Goal: Task Accomplishment & Management: Manage account settings

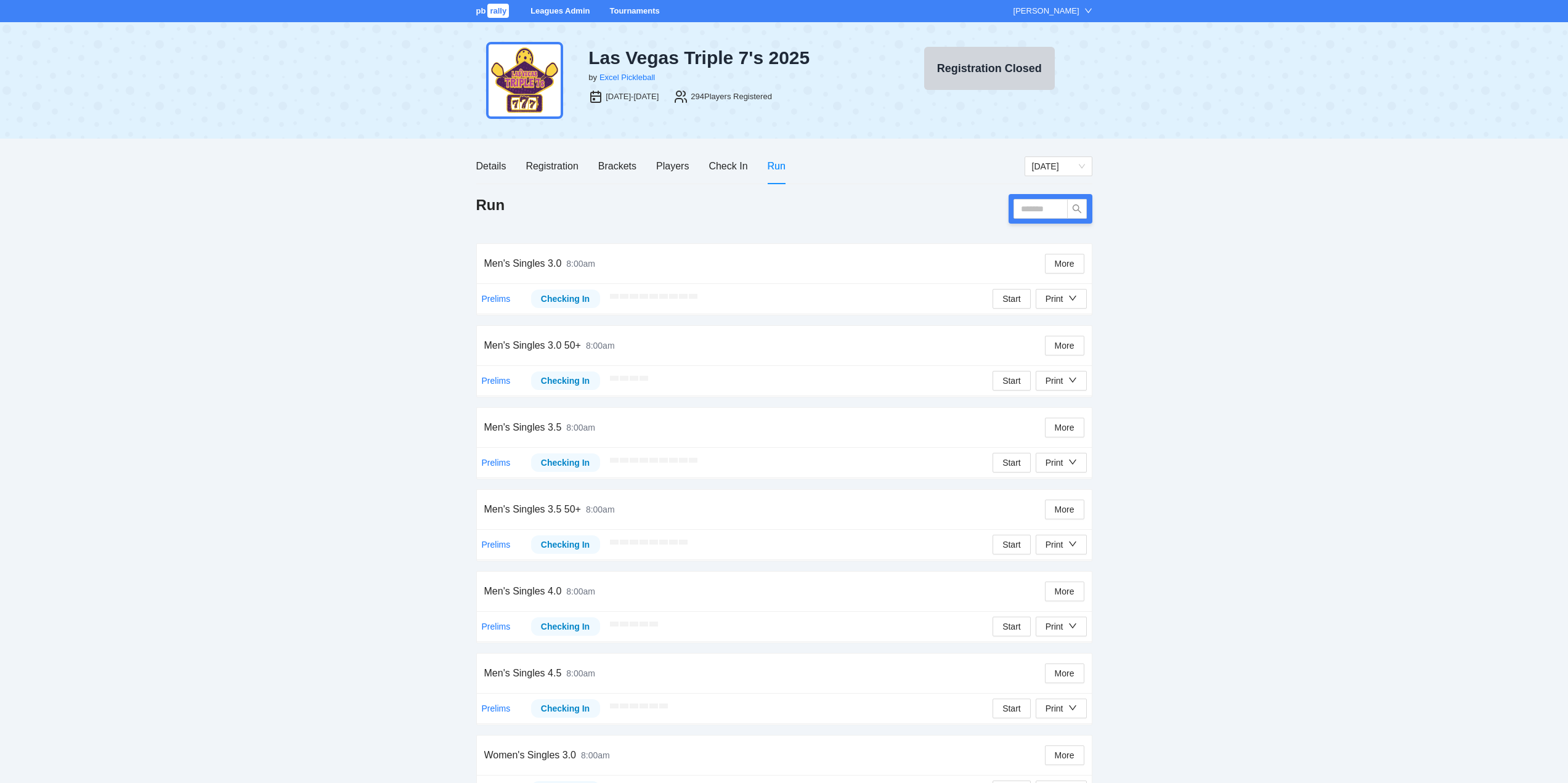
click at [634, 7] on link "Tournaments" at bounding box center [633, 11] width 50 height 9
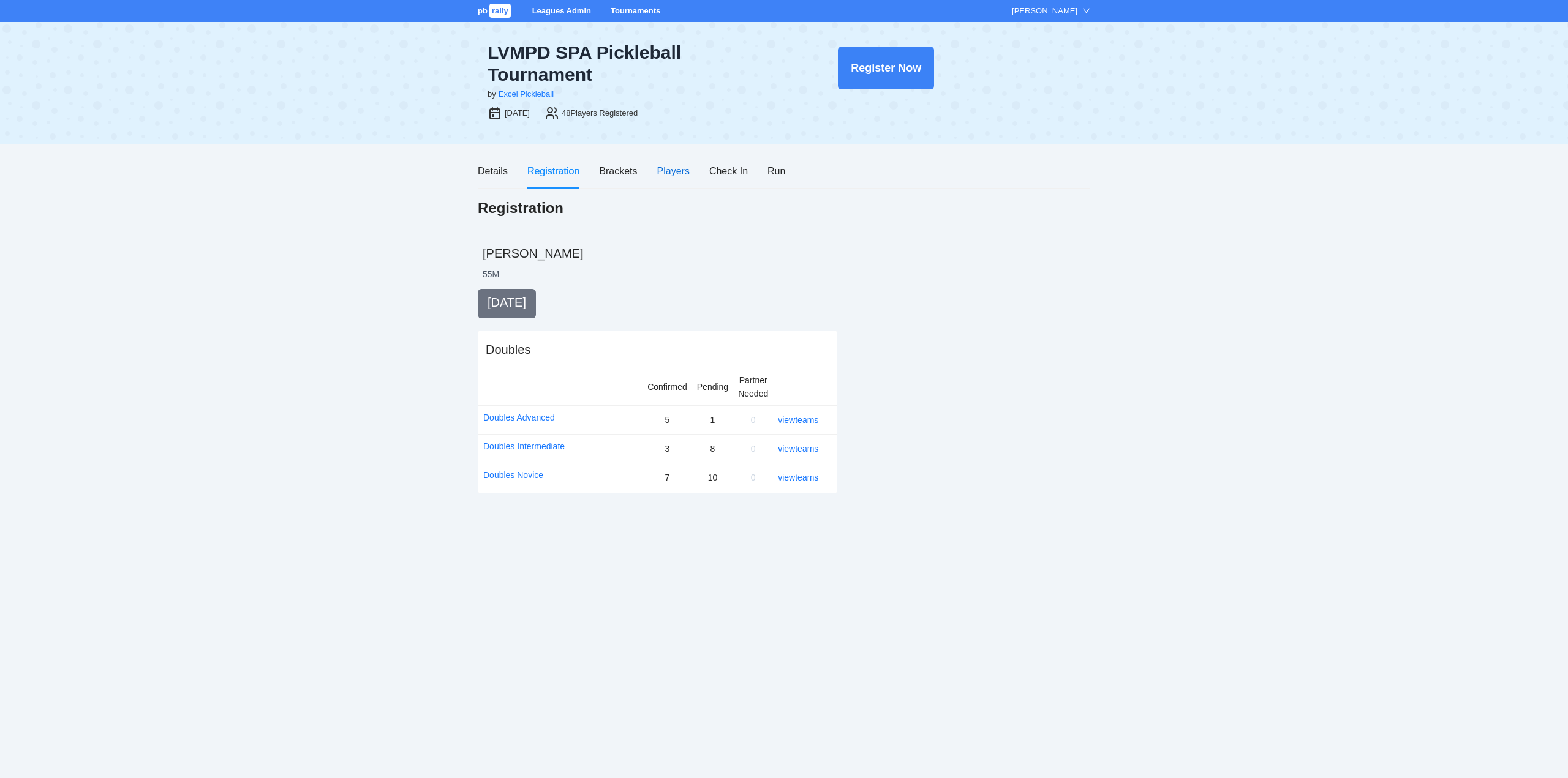
click at [671, 168] on div "Players" at bounding box center [673, 171] width 33 height 15
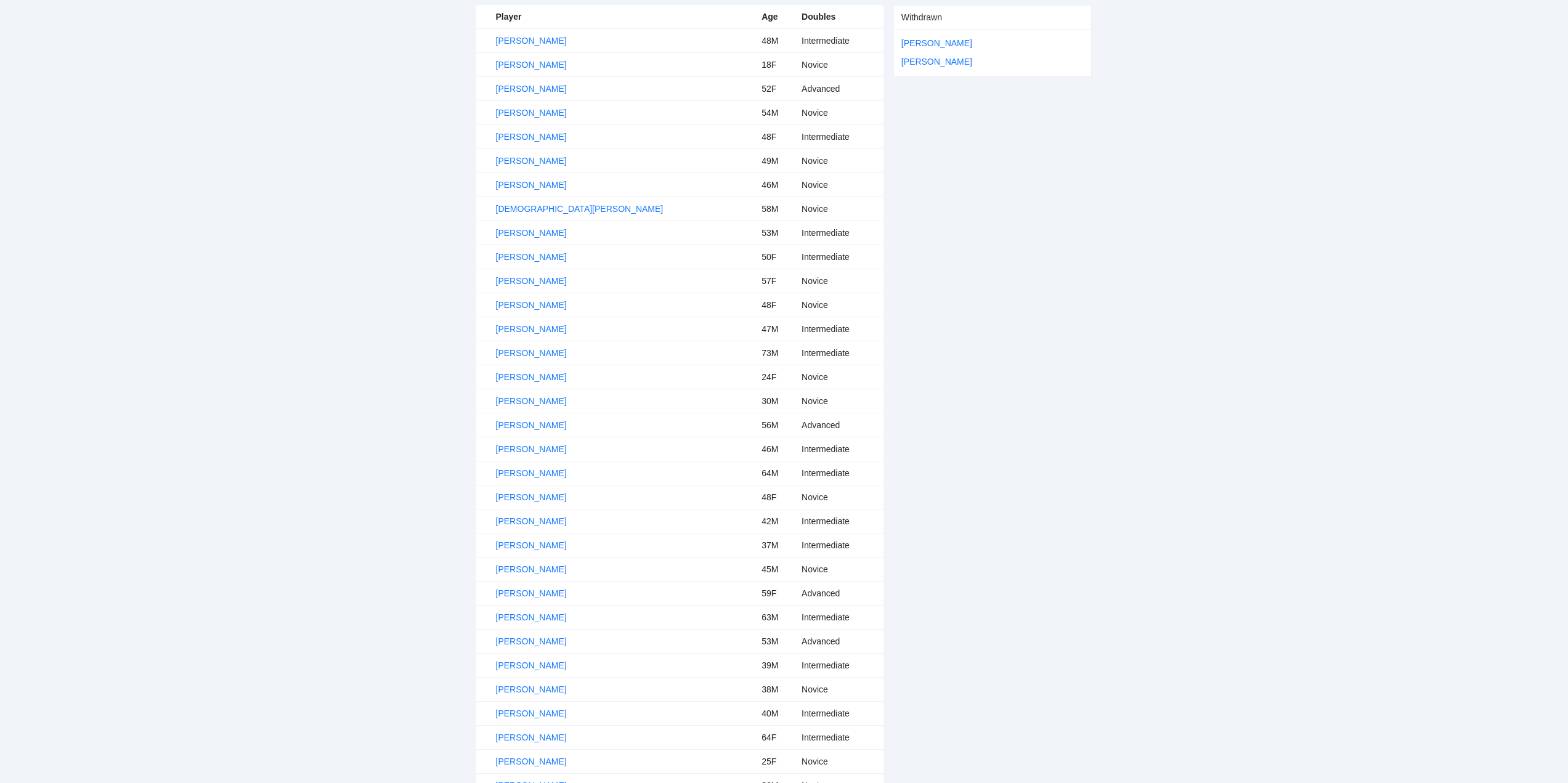
scroll to position [246, 0]
click at [538, 392] on link "Gabe Villanueva" at bounding box center [531, 396] width 71 height 10
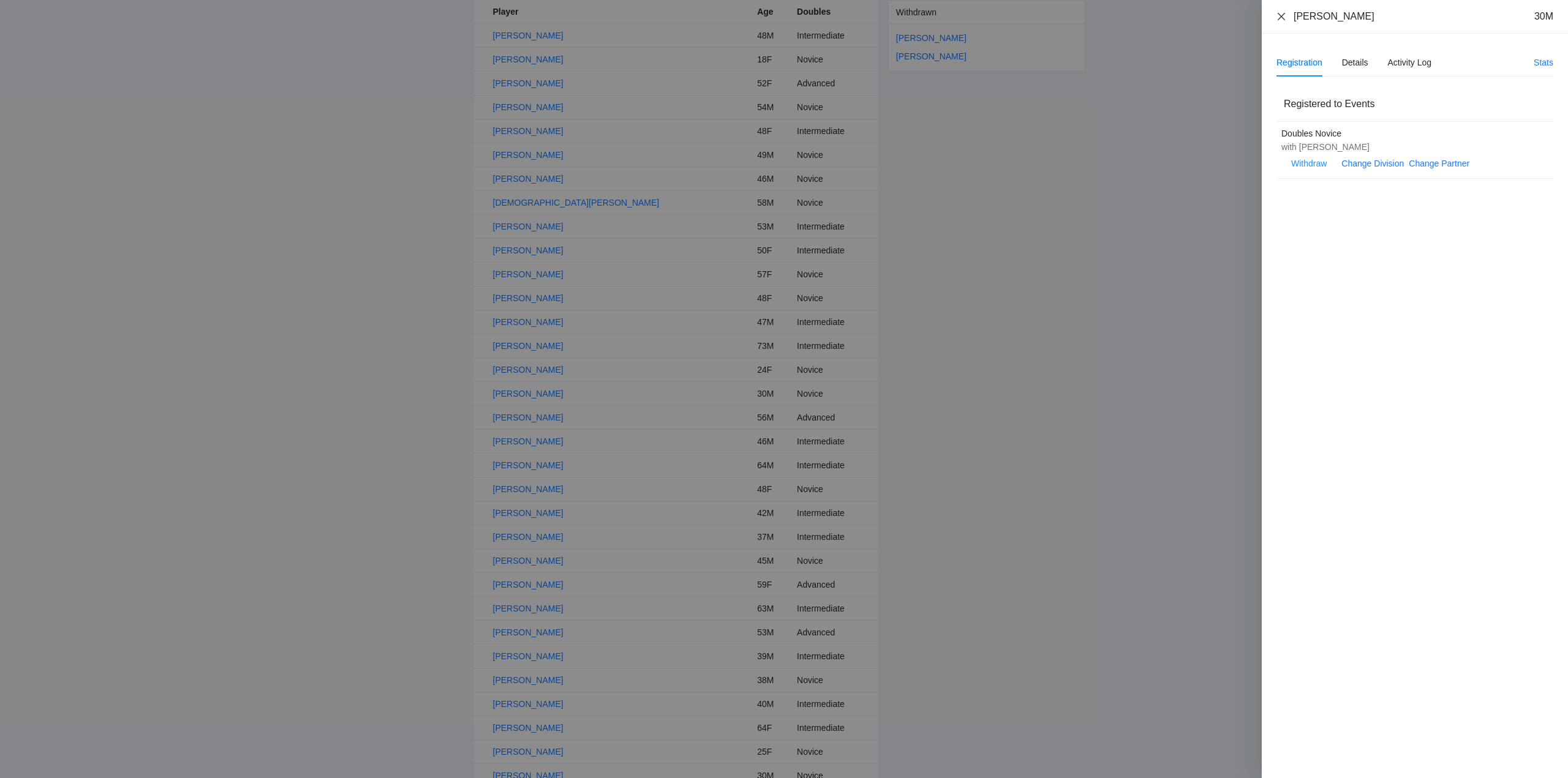
click at [1282, 17] on icon "close" at bounding box center [1281, 17] width 10 height 10
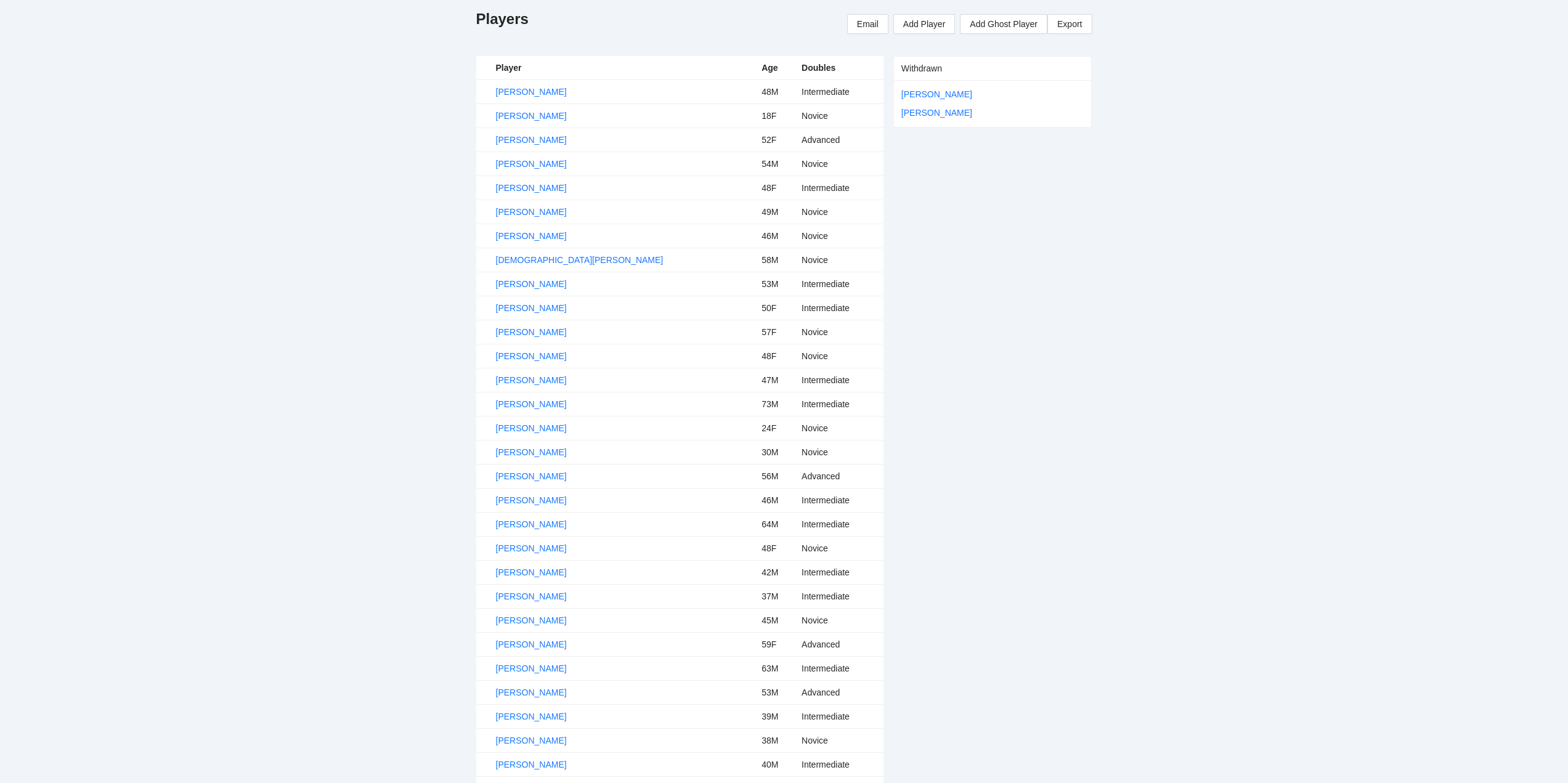
scroll to position [0, 0]
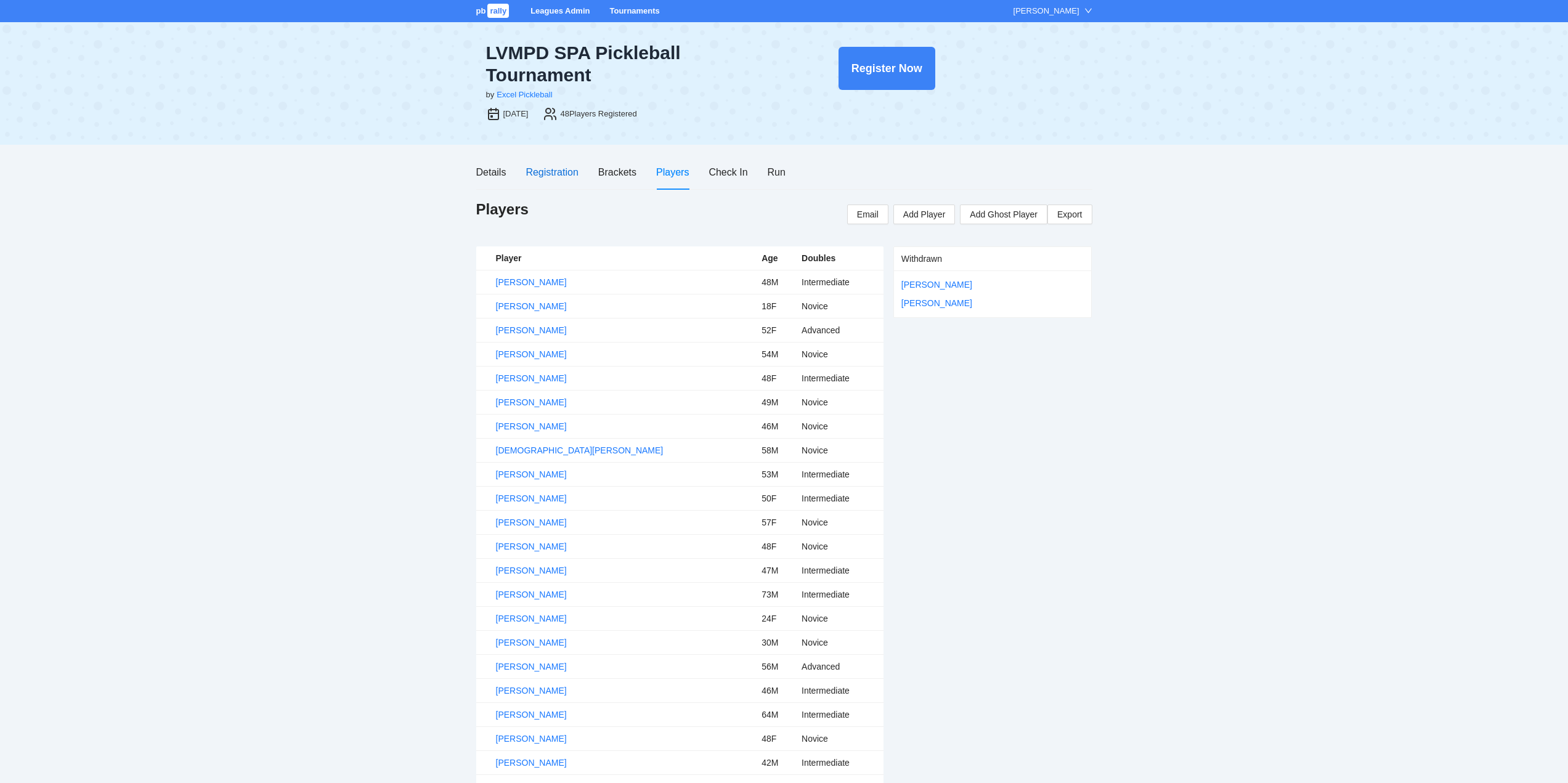
click at [540, 170] on div "Registration" at bounding box center [552, 172] width 52 height 15
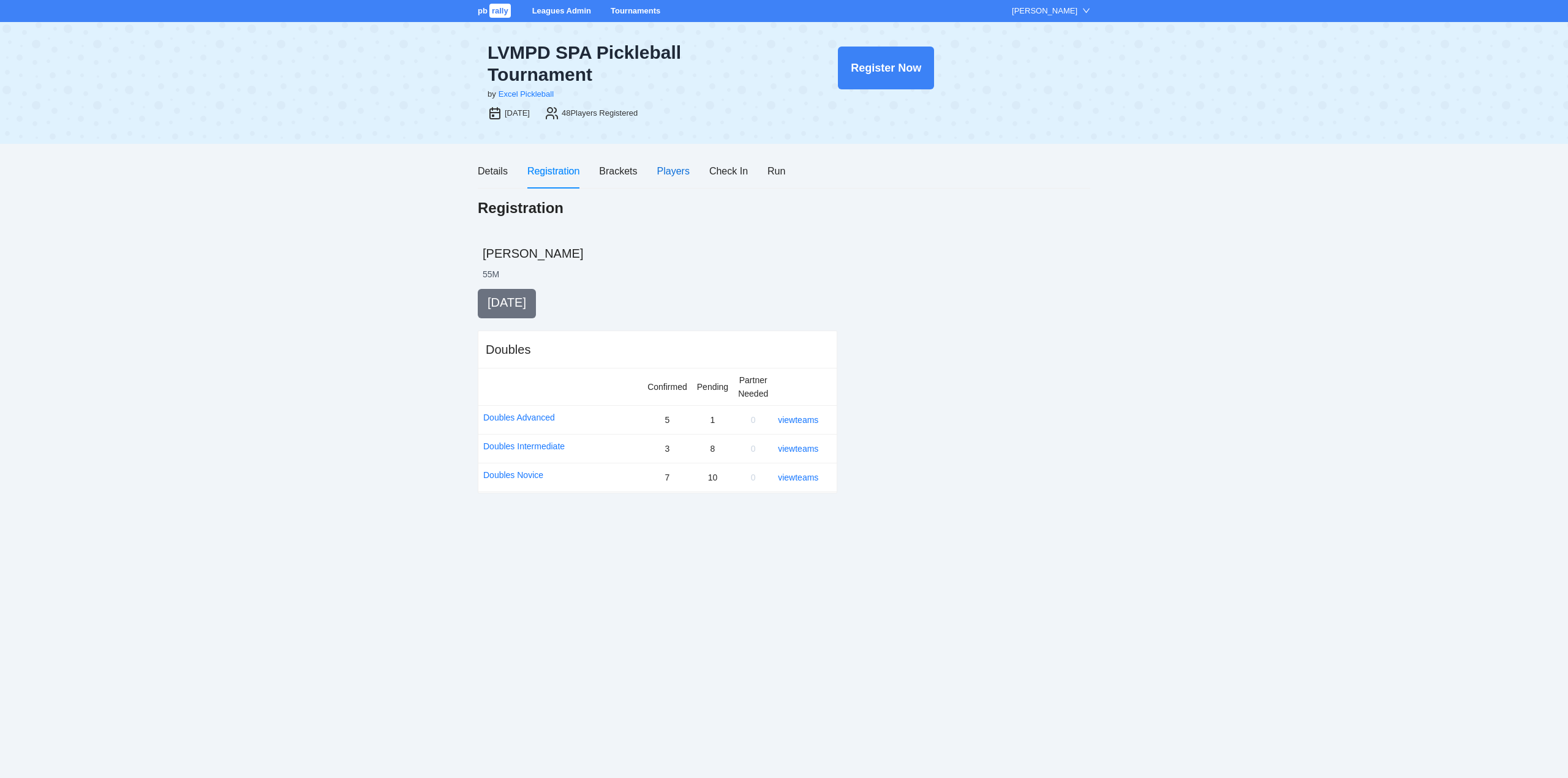
click at [671, 168] on div "Players" at bounding box center [673, 171] width 33 height 15
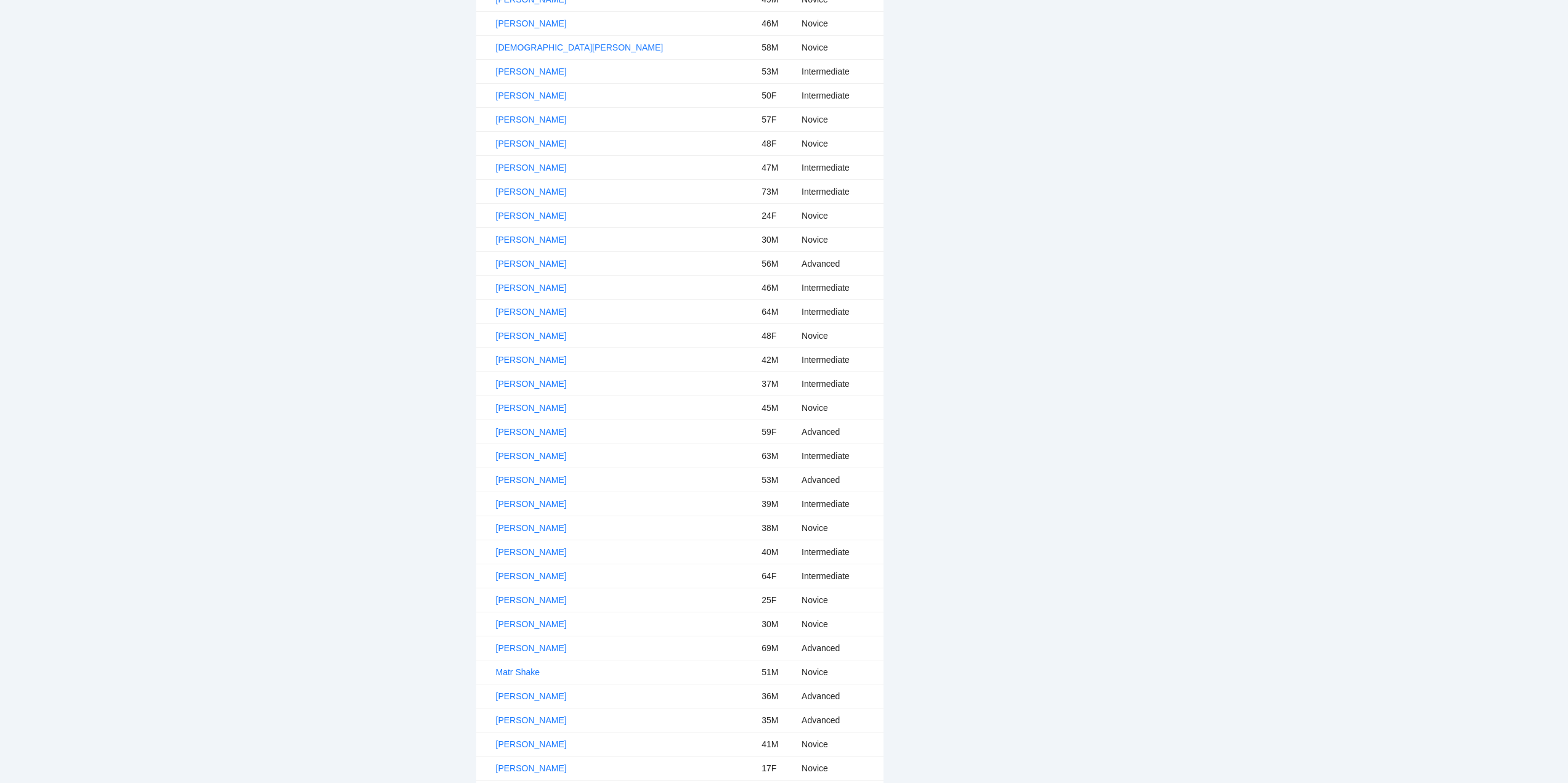
scroll to position [431, 0]
click at [543, 209] on link "Gabe Villanueva" at bounding box center [531, 211] width 71 height 10
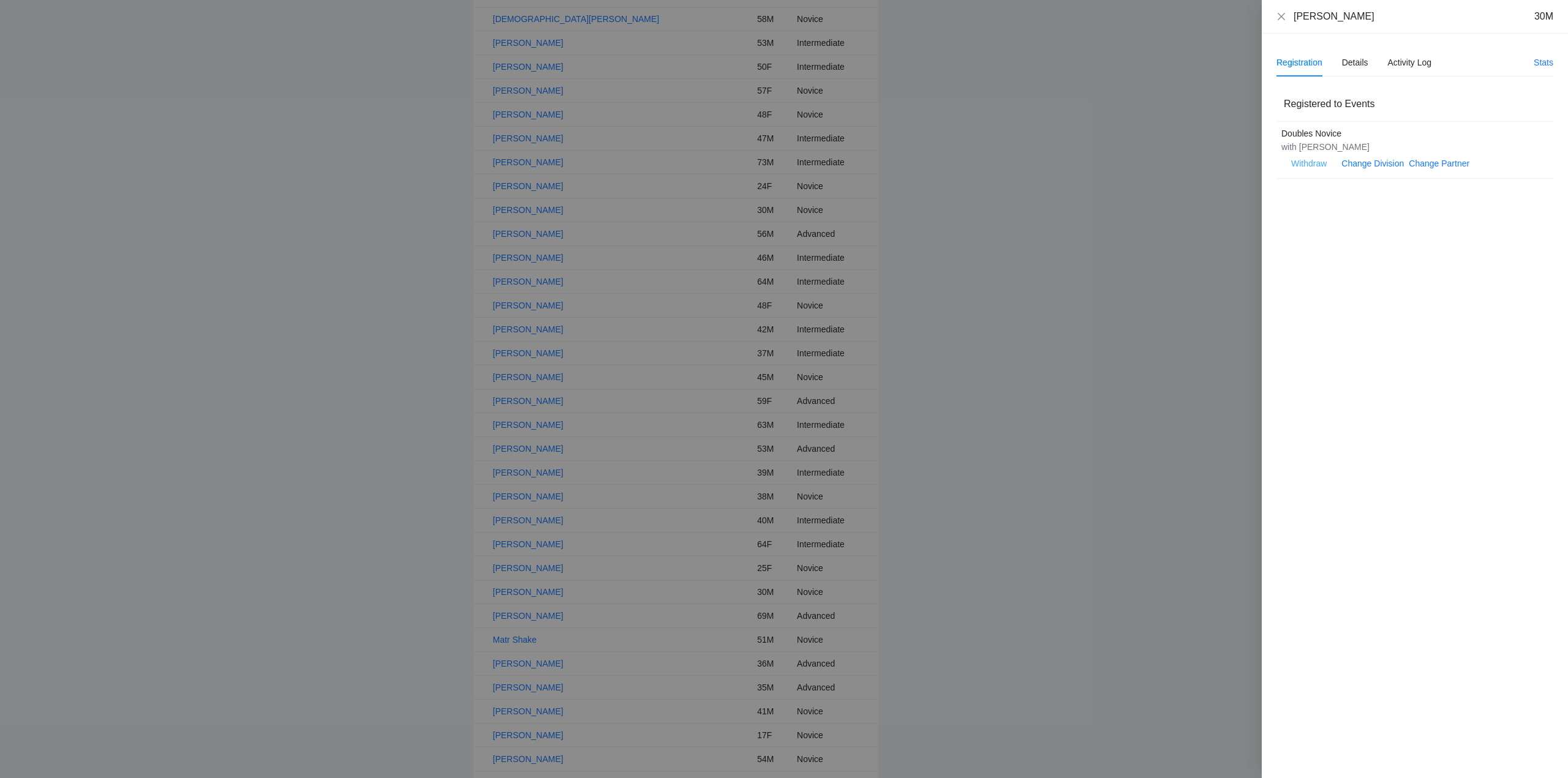
click at [1309, 161] on span "Withdraw" at bounding box center [1309, 164] width 35 height 13
click at [1342, 125] on span "OK" at bounding box center [1346, 125] width 12 height 13
click at [1282, 12] on icon "close" at bounding box center [1281, 17] width 10 height 10
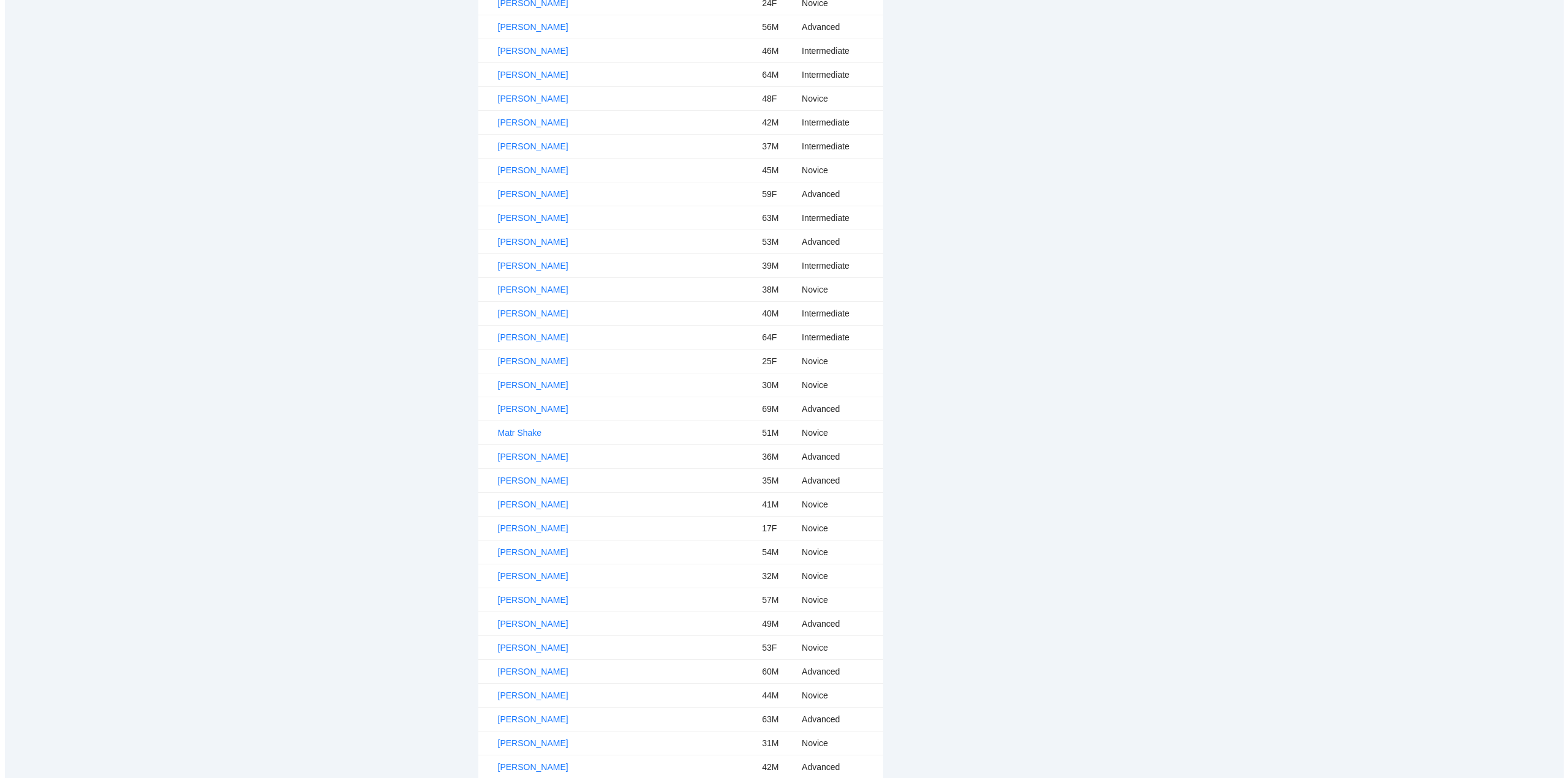
scroll to position [613, 0]
click at [550, 381] on link "Manuel Cabrera" at bounding box center [528, 384] width 71 height 10
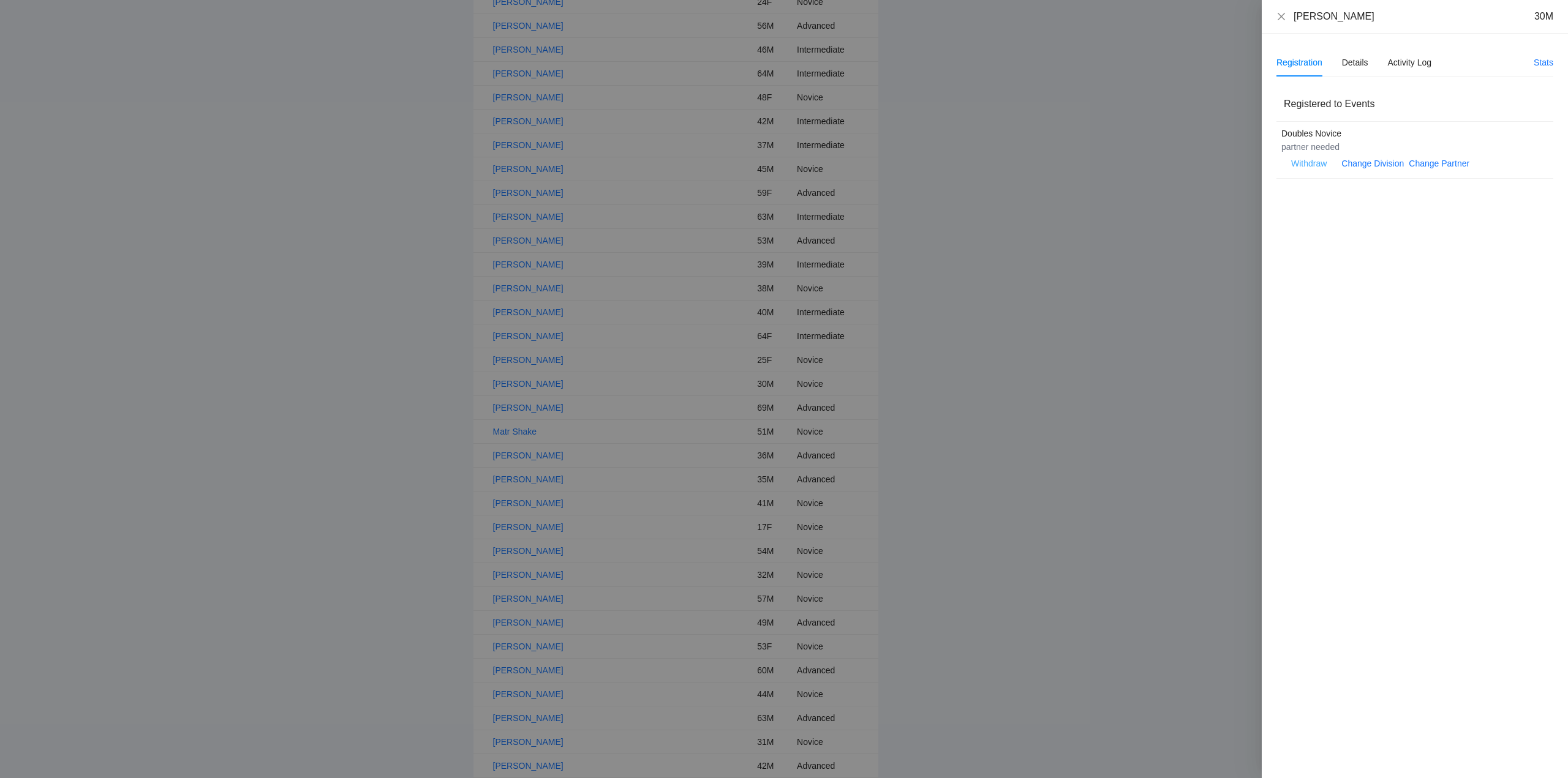
click at [1310, 162] on span "Withdraw" at bounding box center [1309, 164] width 35 height 13
click at [1344, 124] on span "OK" at bounding box center [1346, 125] width 12 height 13
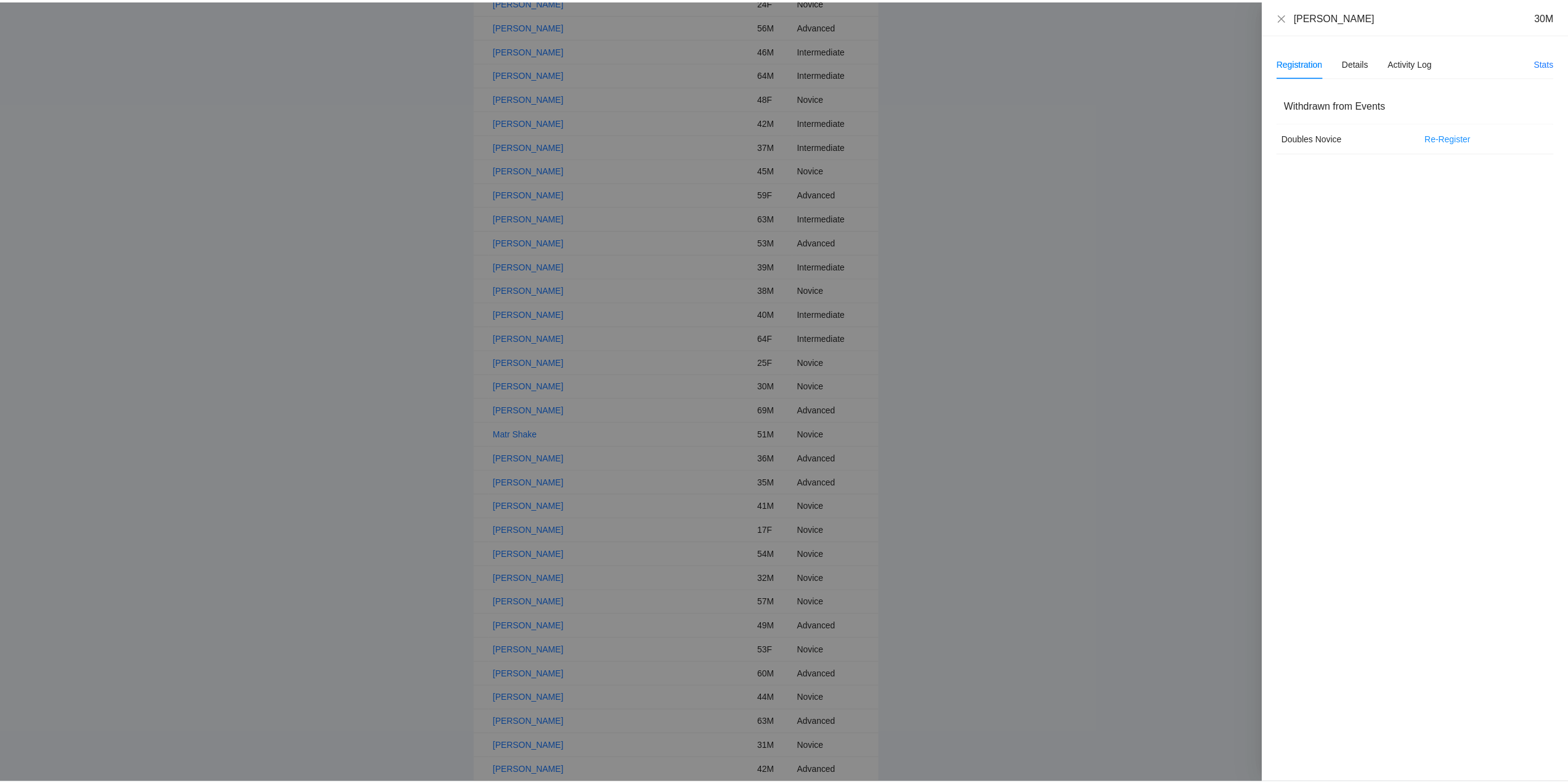
scroll to position [593, 0]
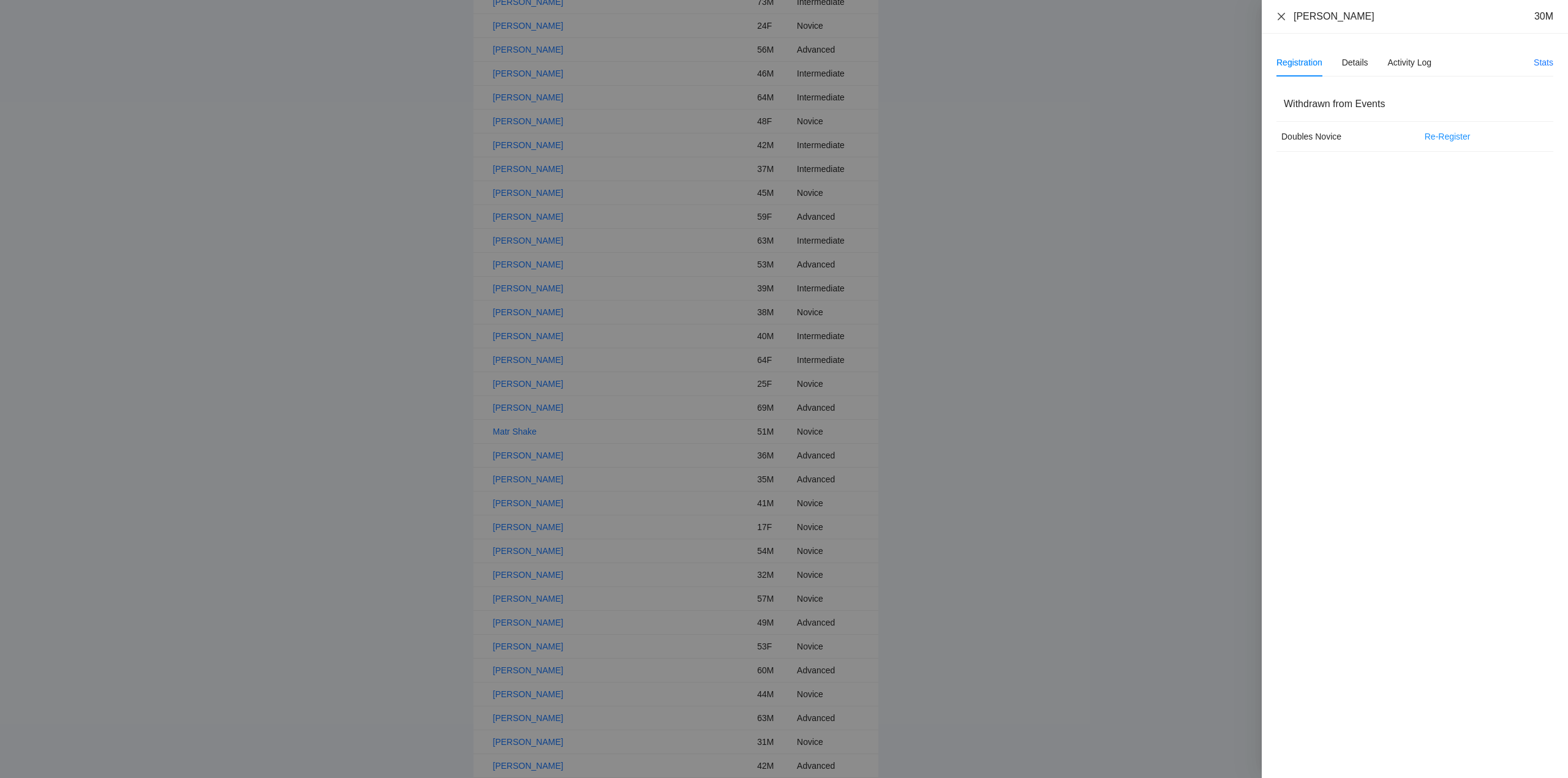
click at [1283, 15] on icon "close" at bounding box center [1282, 16] width 7 height 7
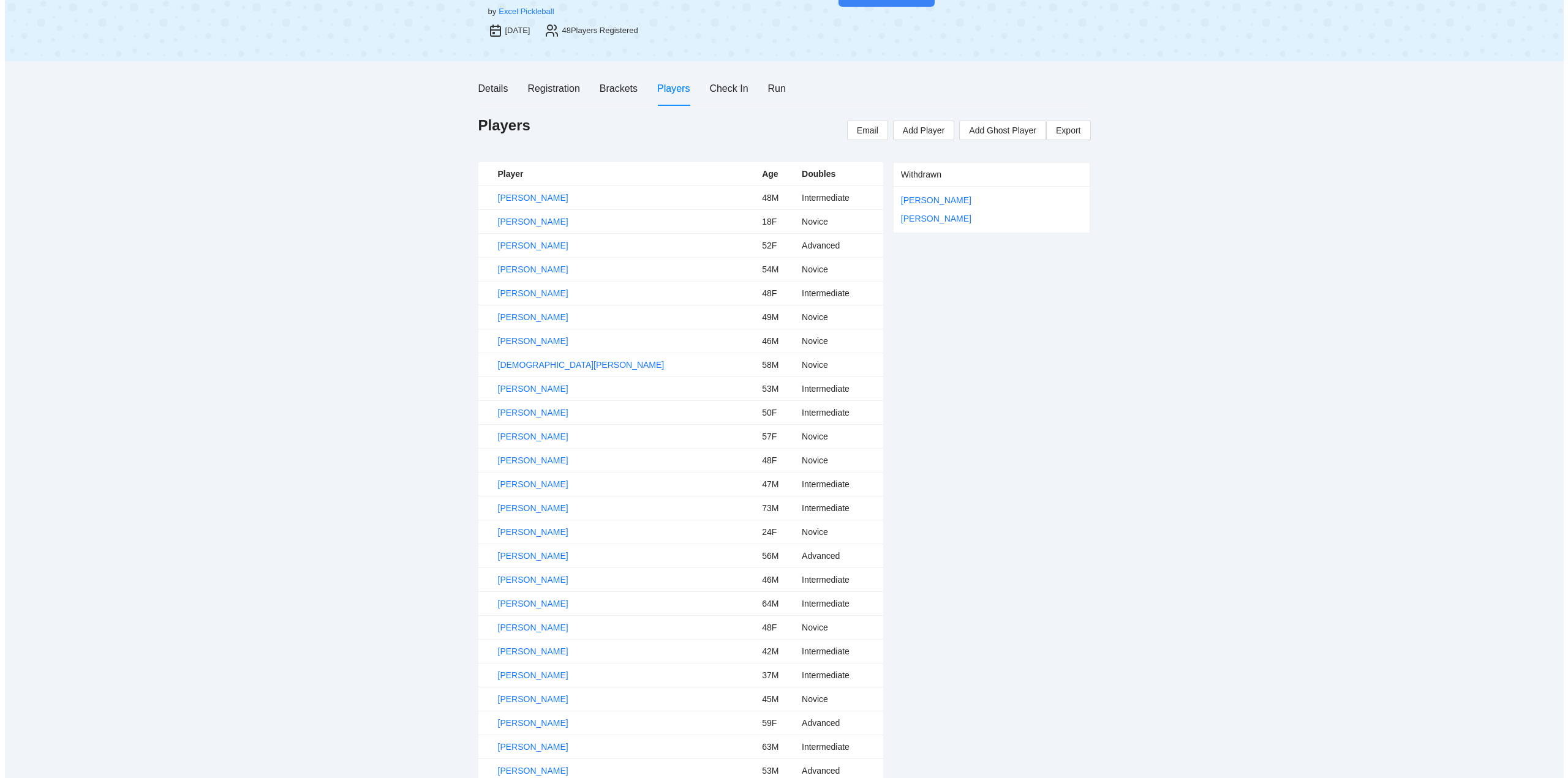
scroll to position [0, 0]
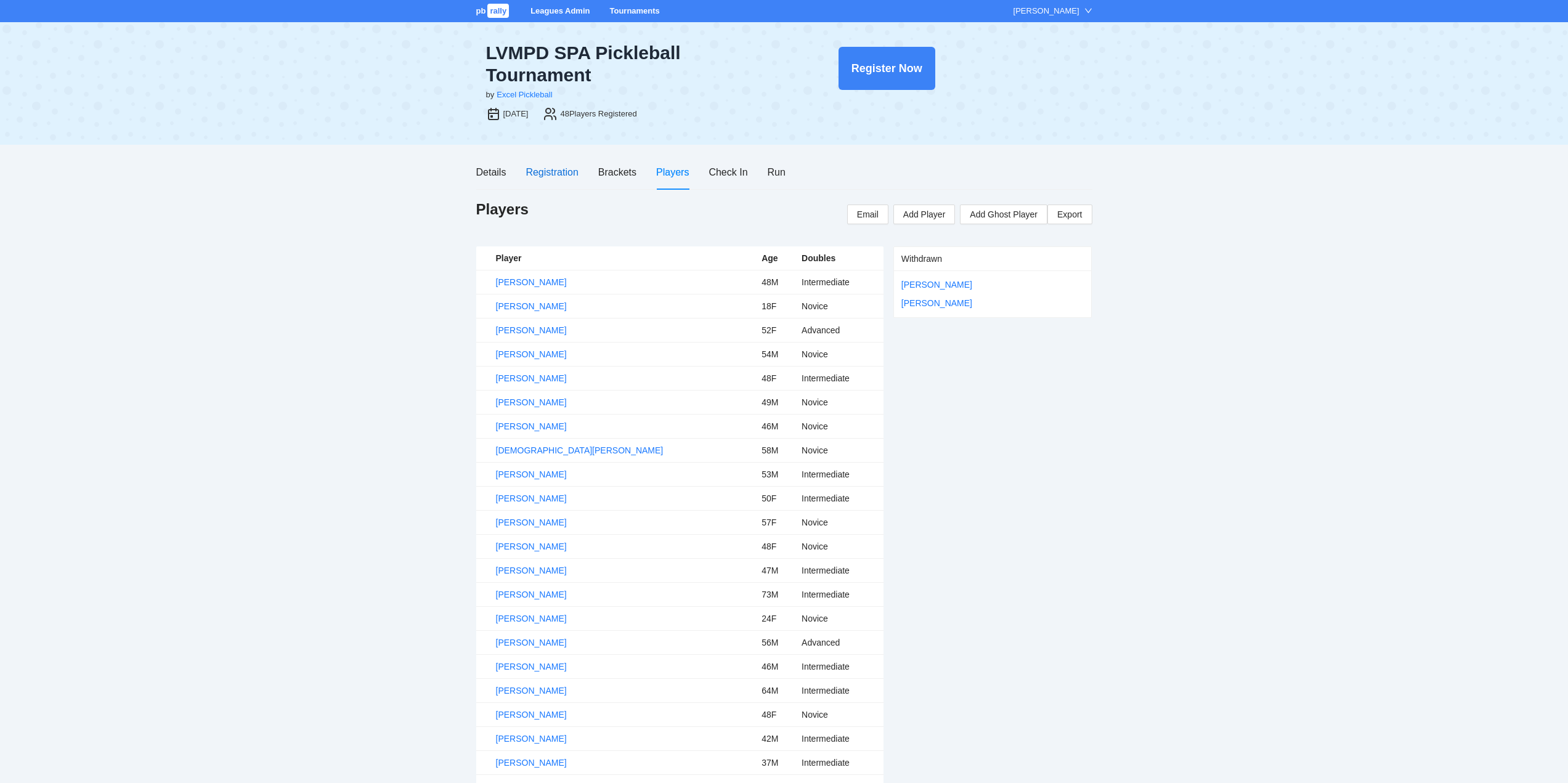
click at [546, 170] on div "Registration" at bounding box center [552, 172] width 52 height 15
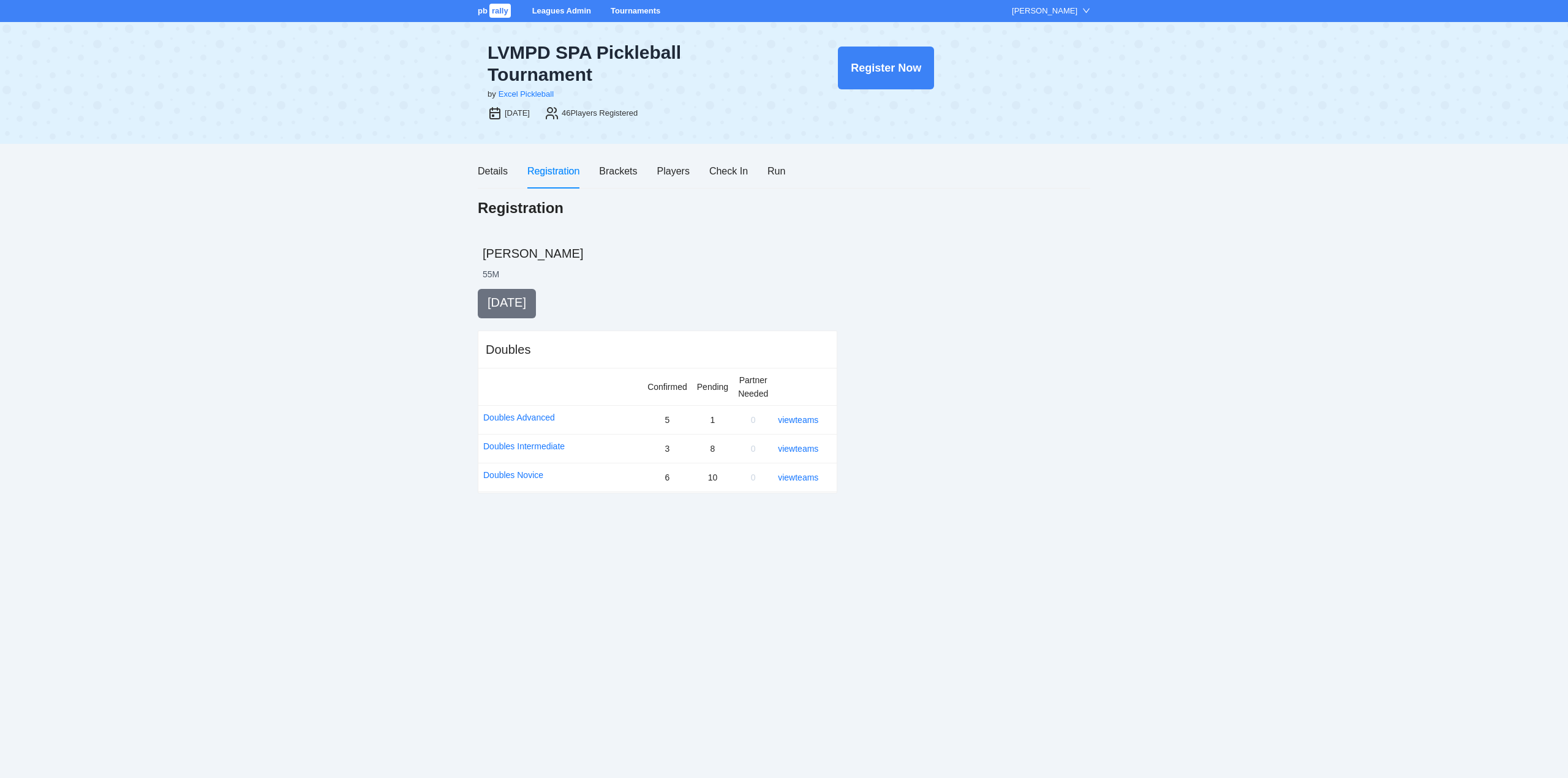
click at [635, 7] on link "Tournaments" at bounding box center [635, 11] width 49 height 9
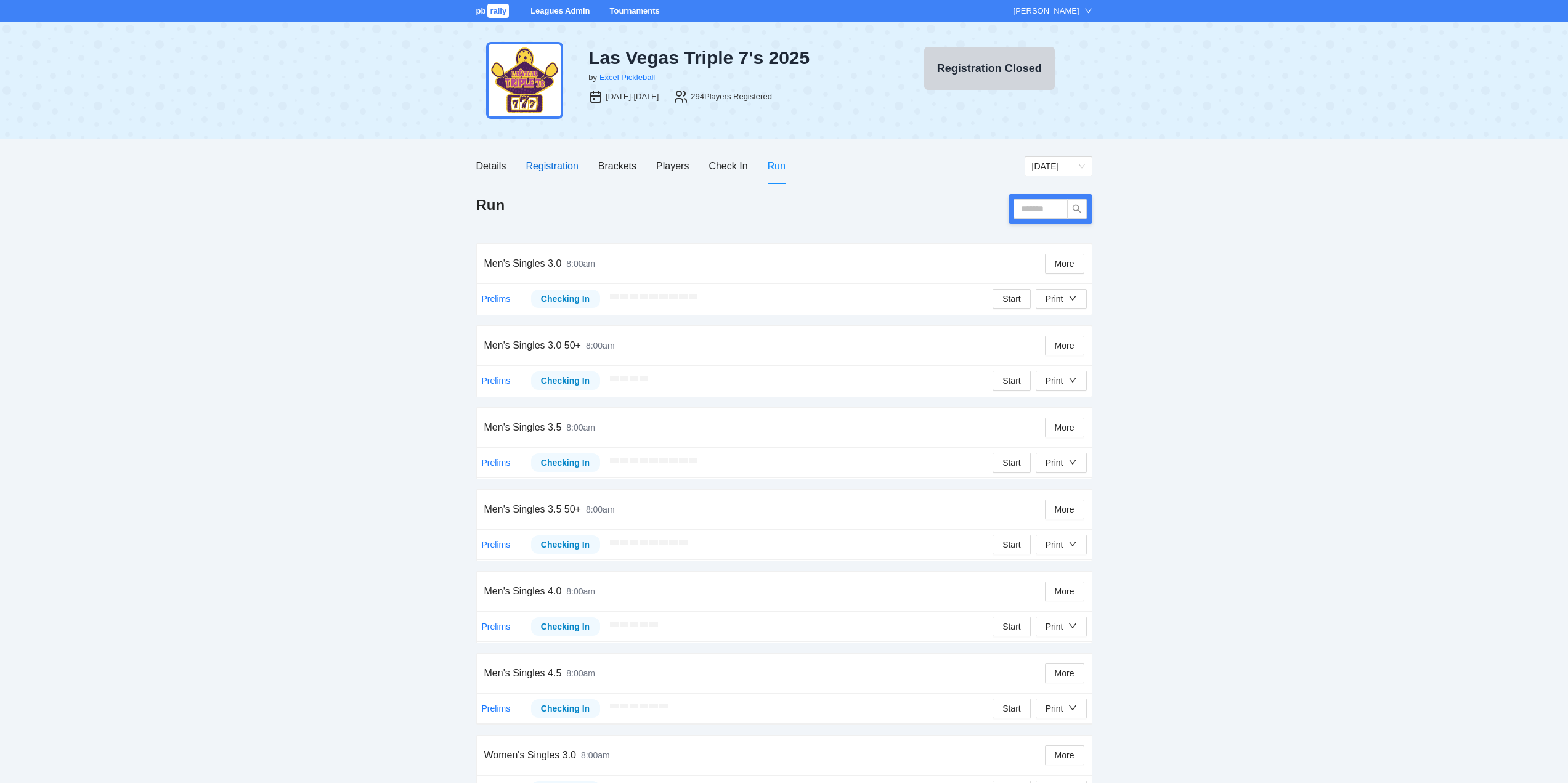
click at [549, 166] on div "Registration" at bounding box center [552, 166] width 52 height 15
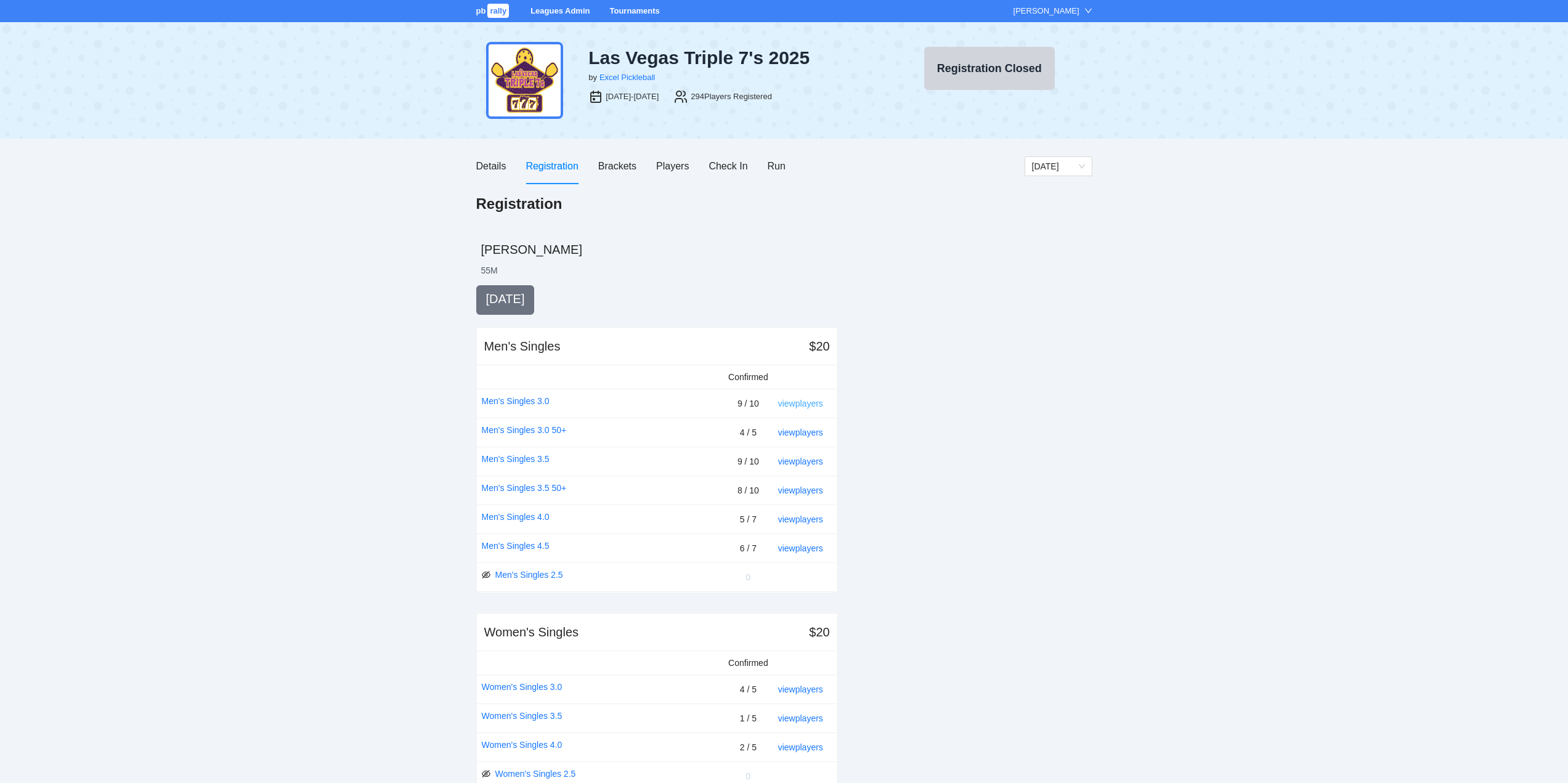
click at [796, 404] on link "view players" at bounding box center [801, 403] width 45 height 10
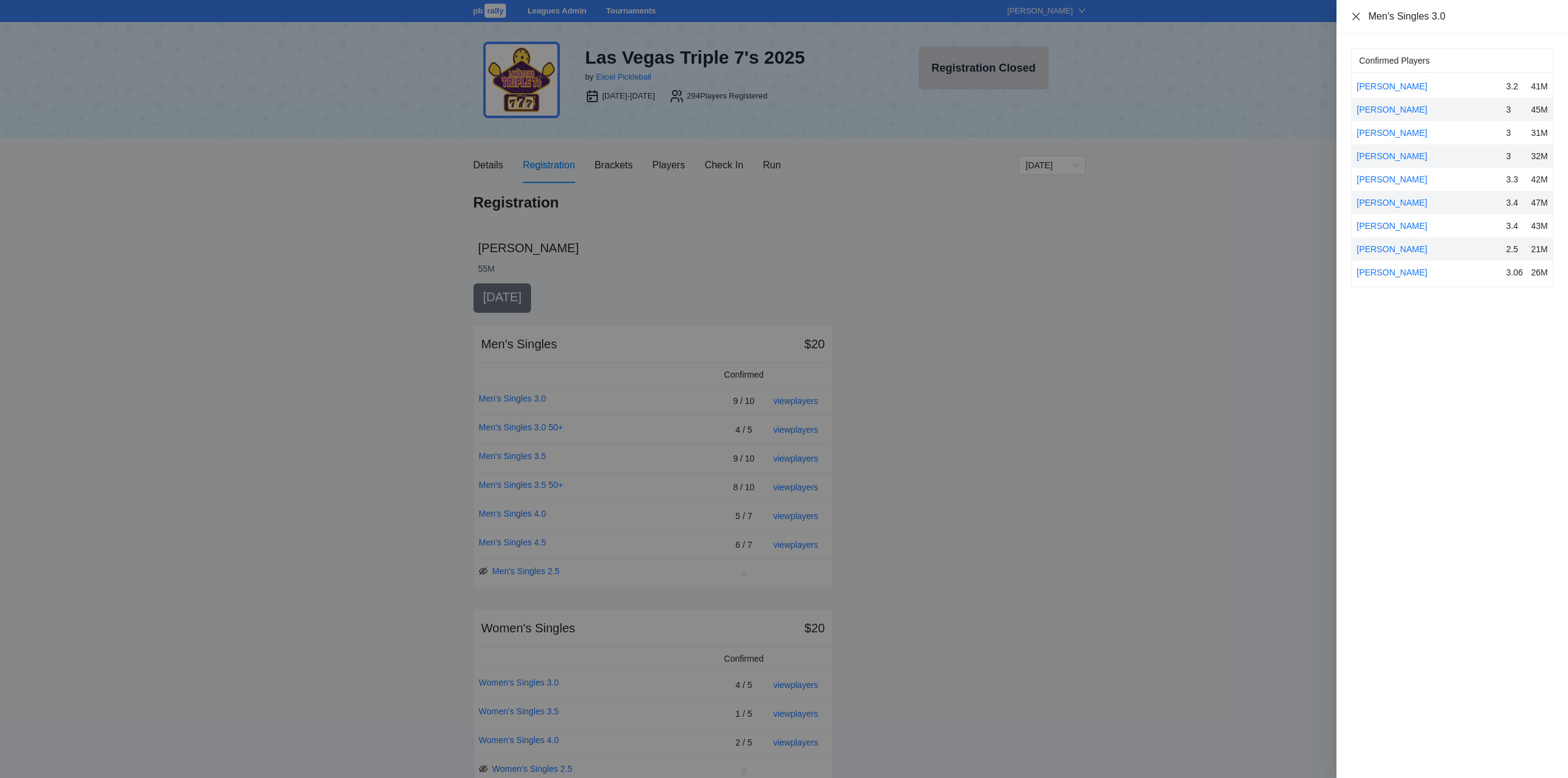
click at [1354, 15] on icon "close" at bounding box center [1356, 17] width 10 height 10
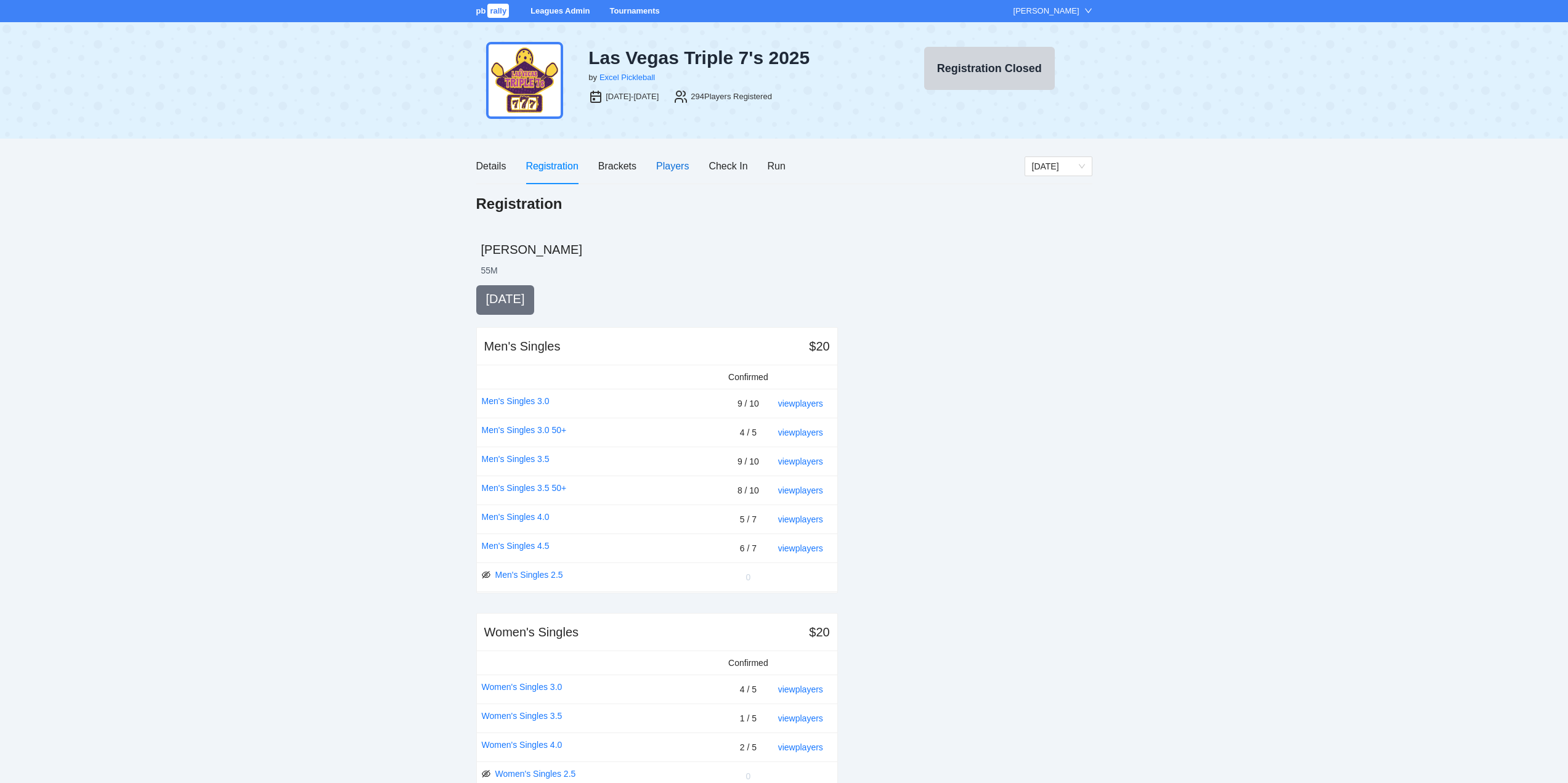
click at [669, 171] on div "Players" at bounding box center [672, 166] width 33 height 15
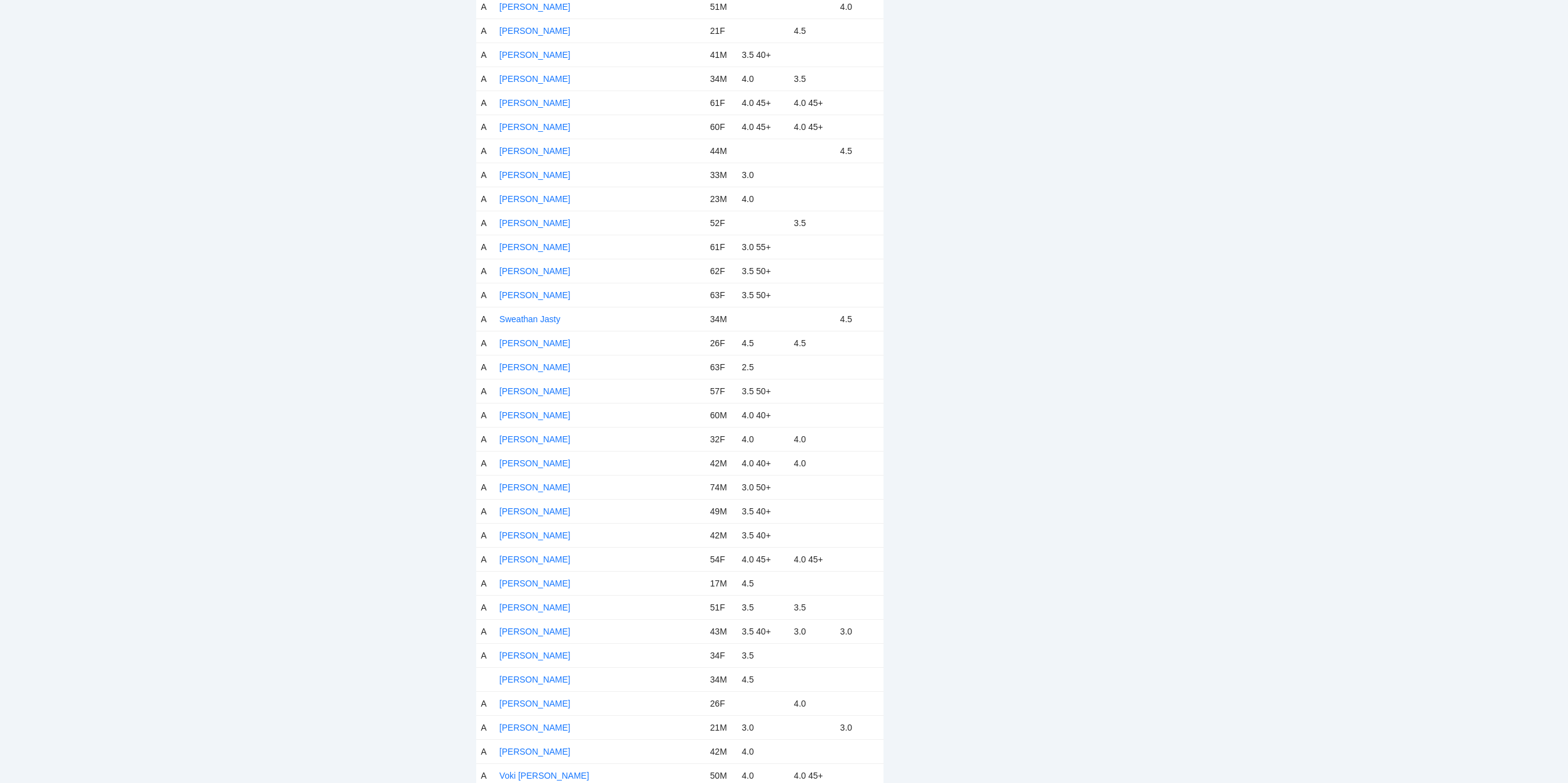
scroll to position [6546, 0]
click at [543, 529] on link "Wayne Lindsay" at bounding box center [535, 530] width 71 height 10
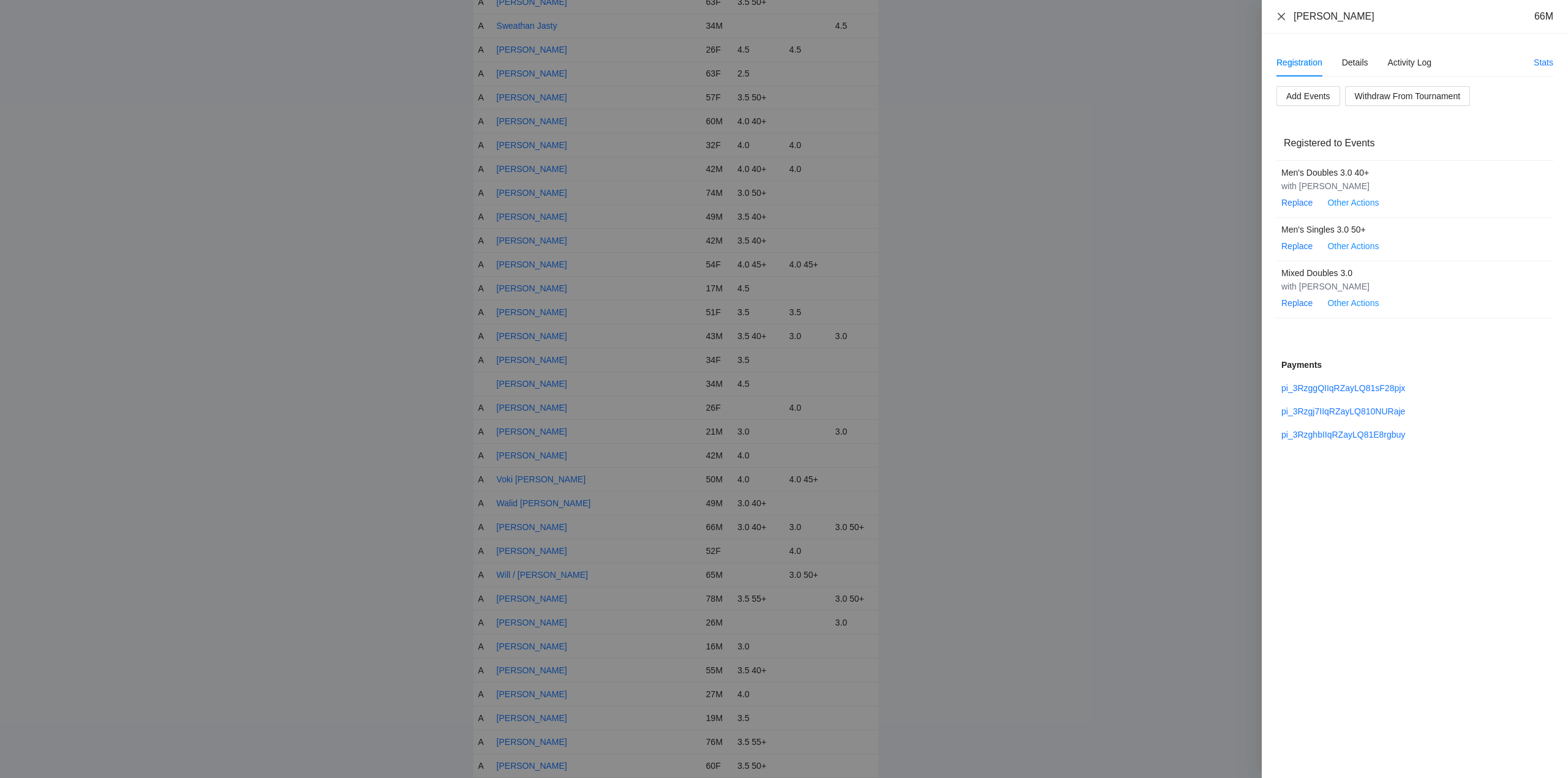
click at [1281, 16] on icon "close" at bounding box center [1282, 16] width 7 height 7
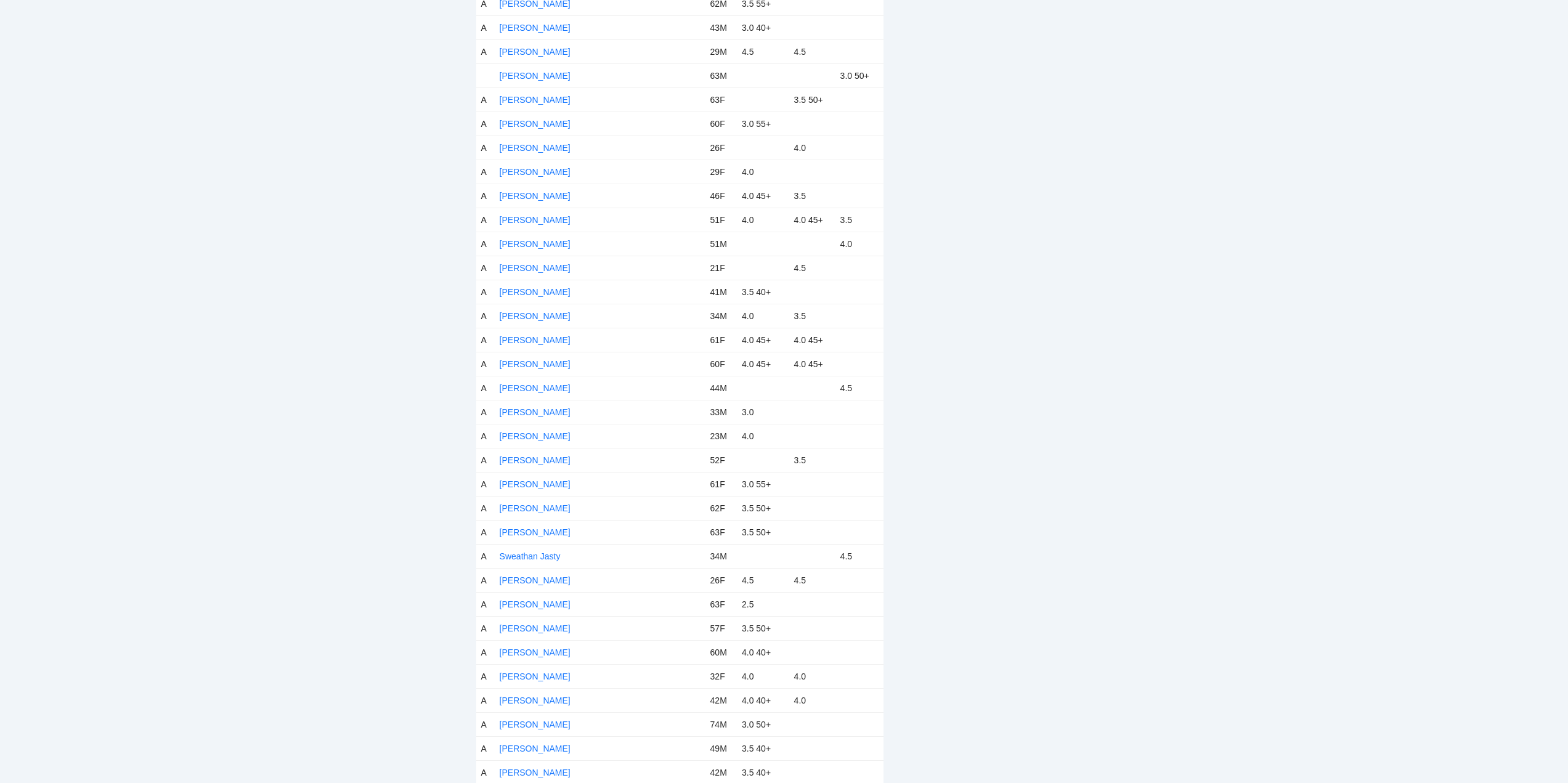
scroll to position [6038, 0]
click at [522, 675] on link "Tim Luke" at bounding box center [535, 678] width 71 height 10
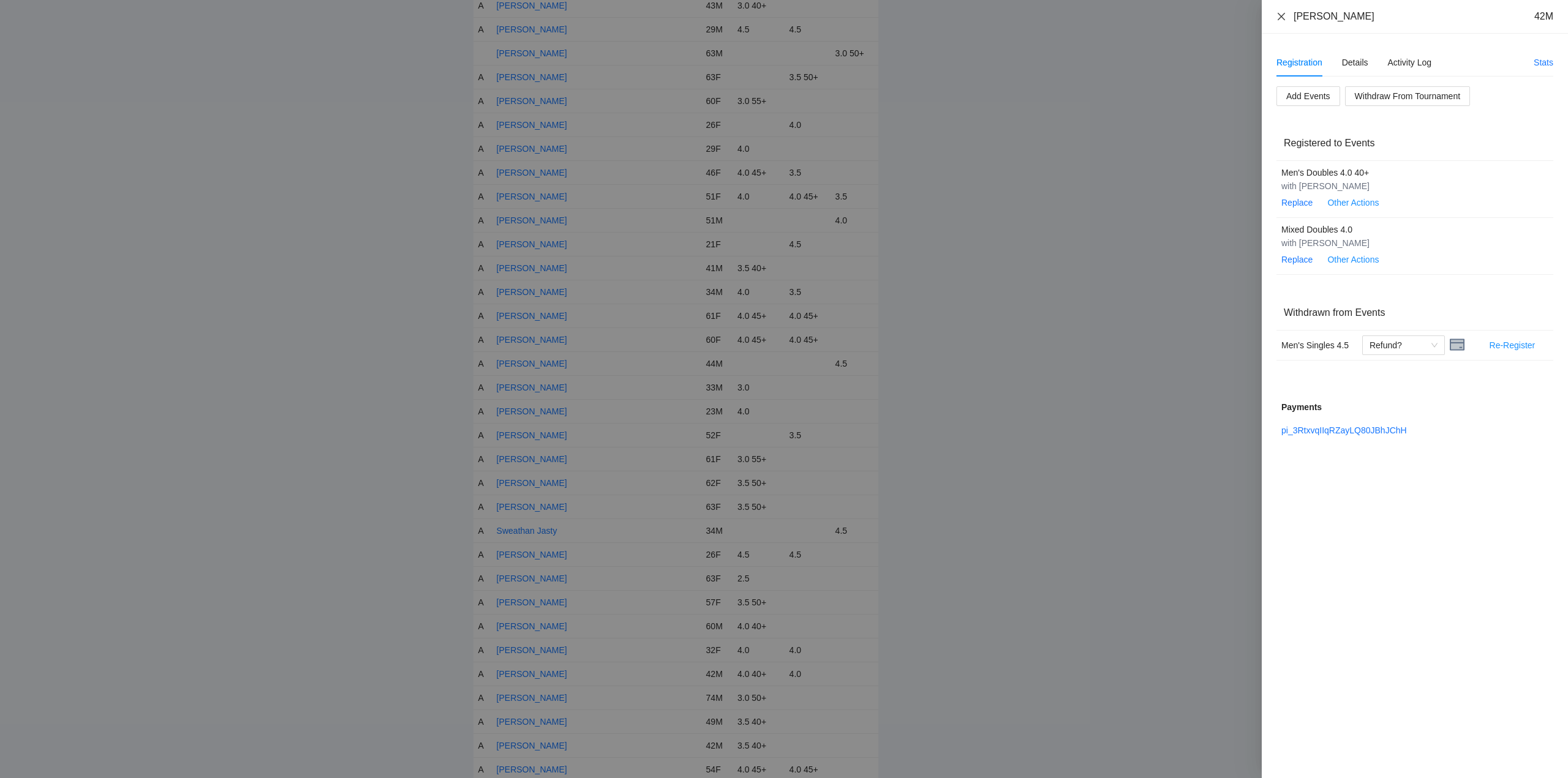
click at [1281, 17] on icon "close" at bounding box center [1282, 16] width 7 height 7
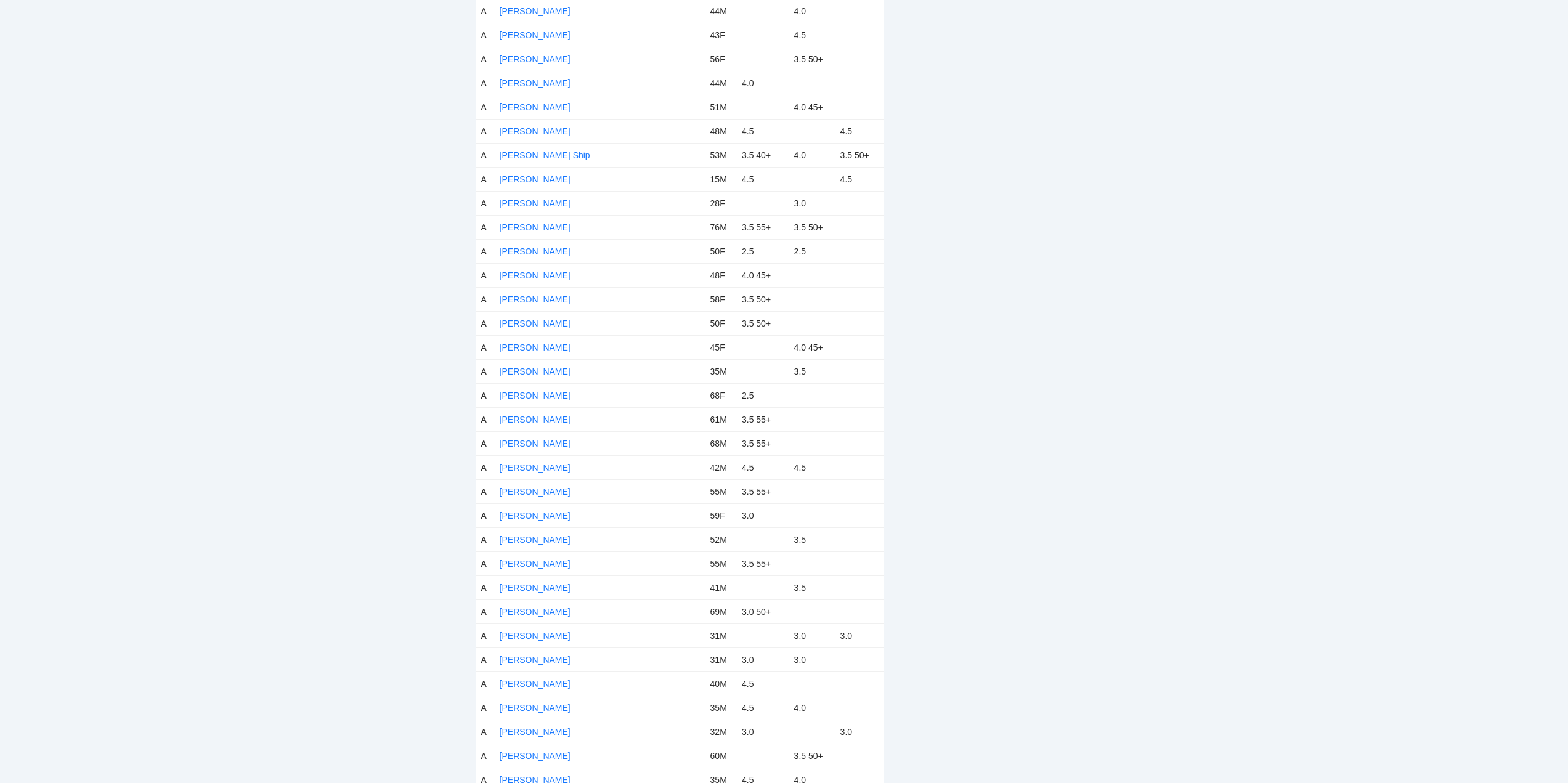
scroll to position [2957, 0]
click at [543, 225] on link "Jay Jay Joseph" at bounding box center [535, 226] width 71 height 10
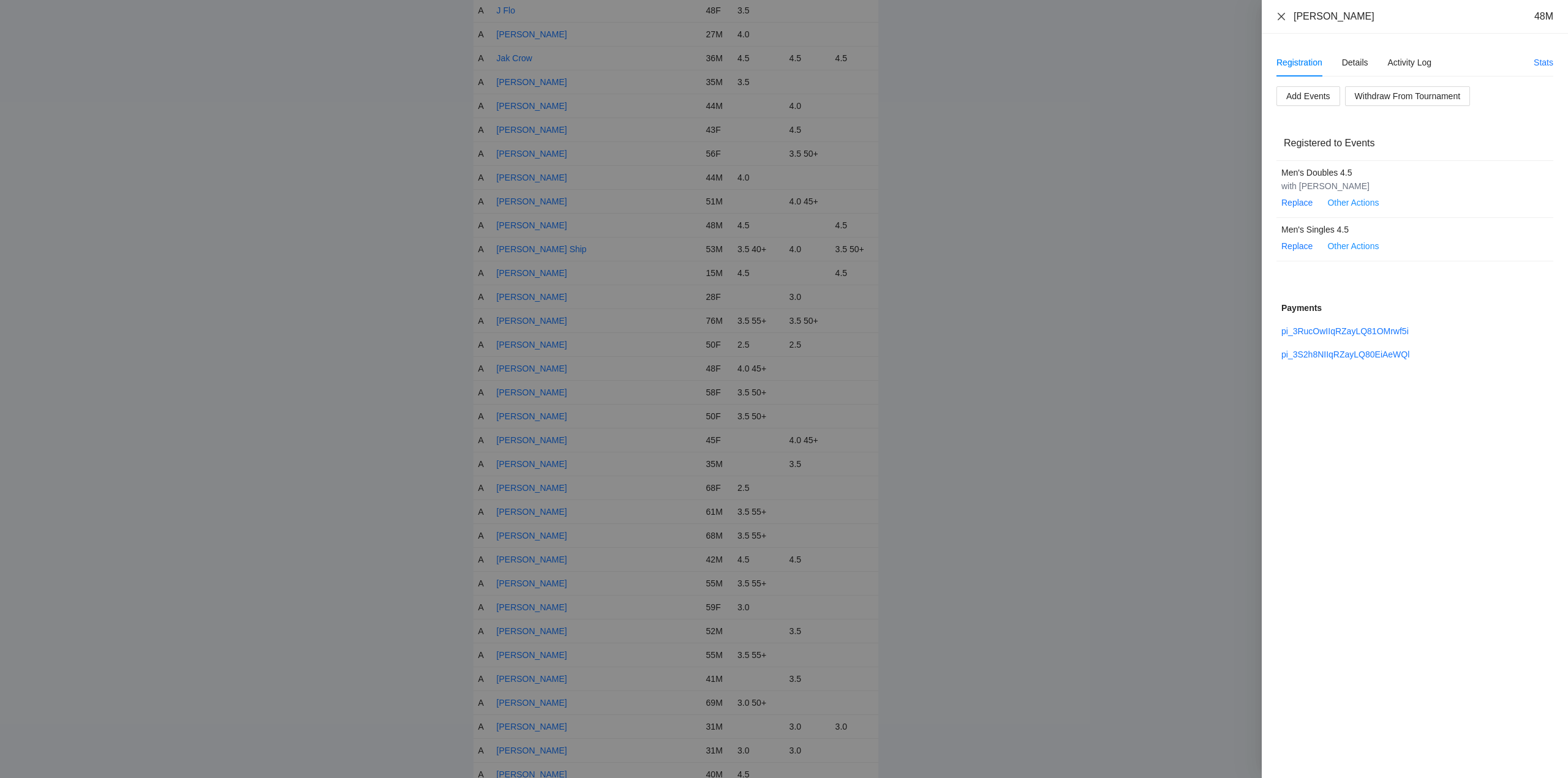
click at [1282, 17] on icon "close" at bounding box center [1282, 16] width 7 height 7
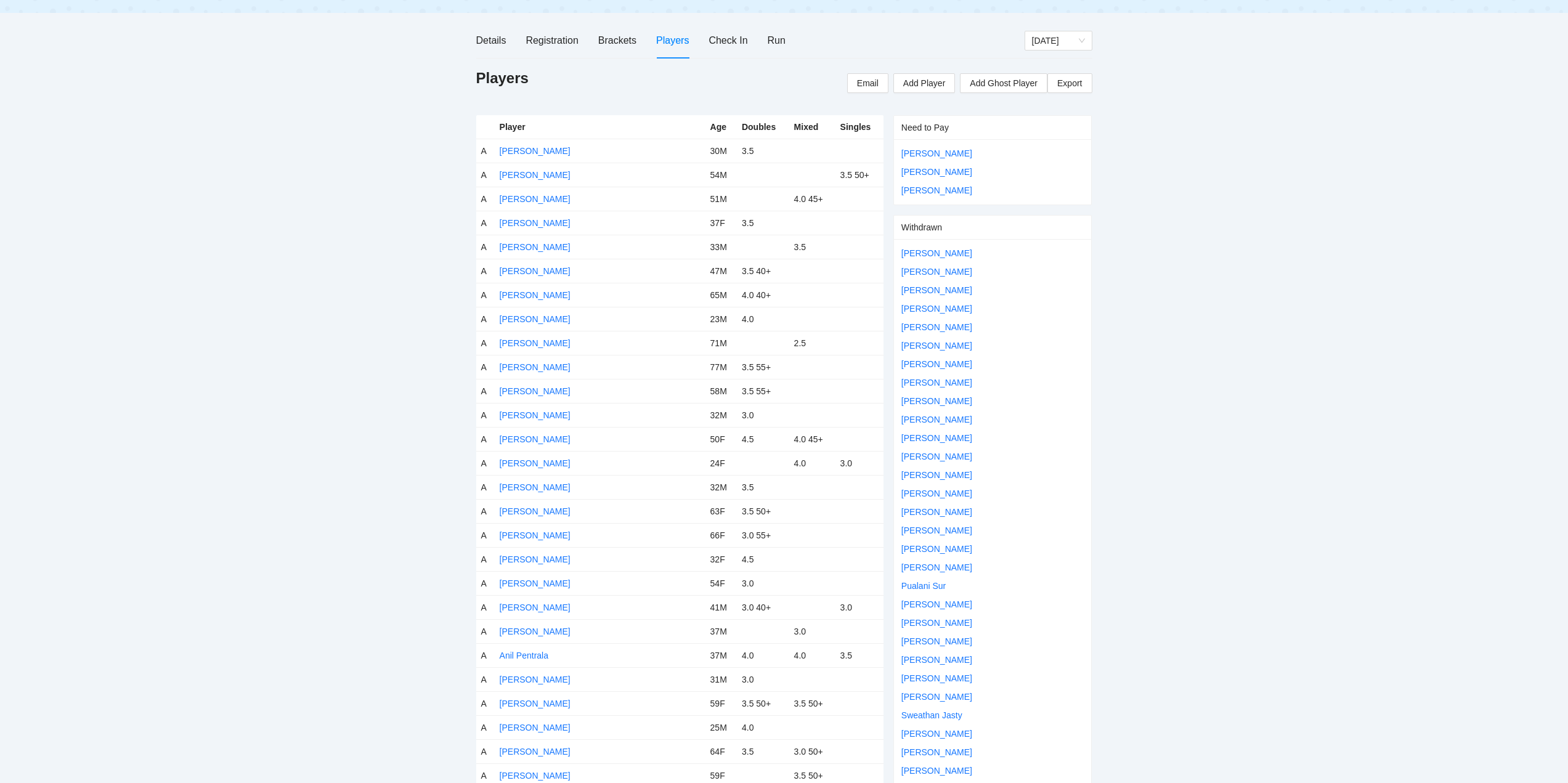
scroll to position [0, 0]
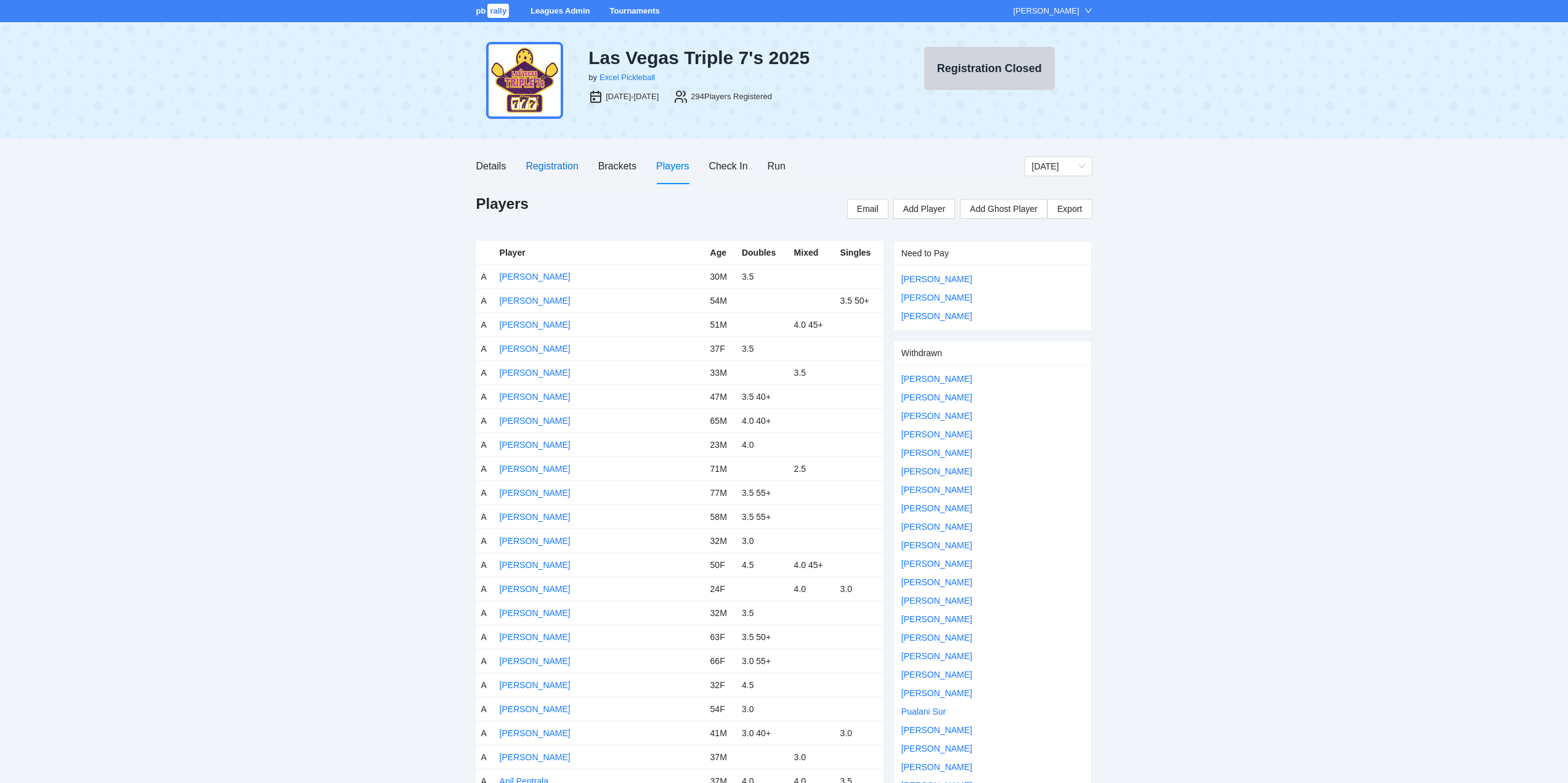
click at [547, 167] on div "Registration" at bounding box center [552, 166] width 52 height 15
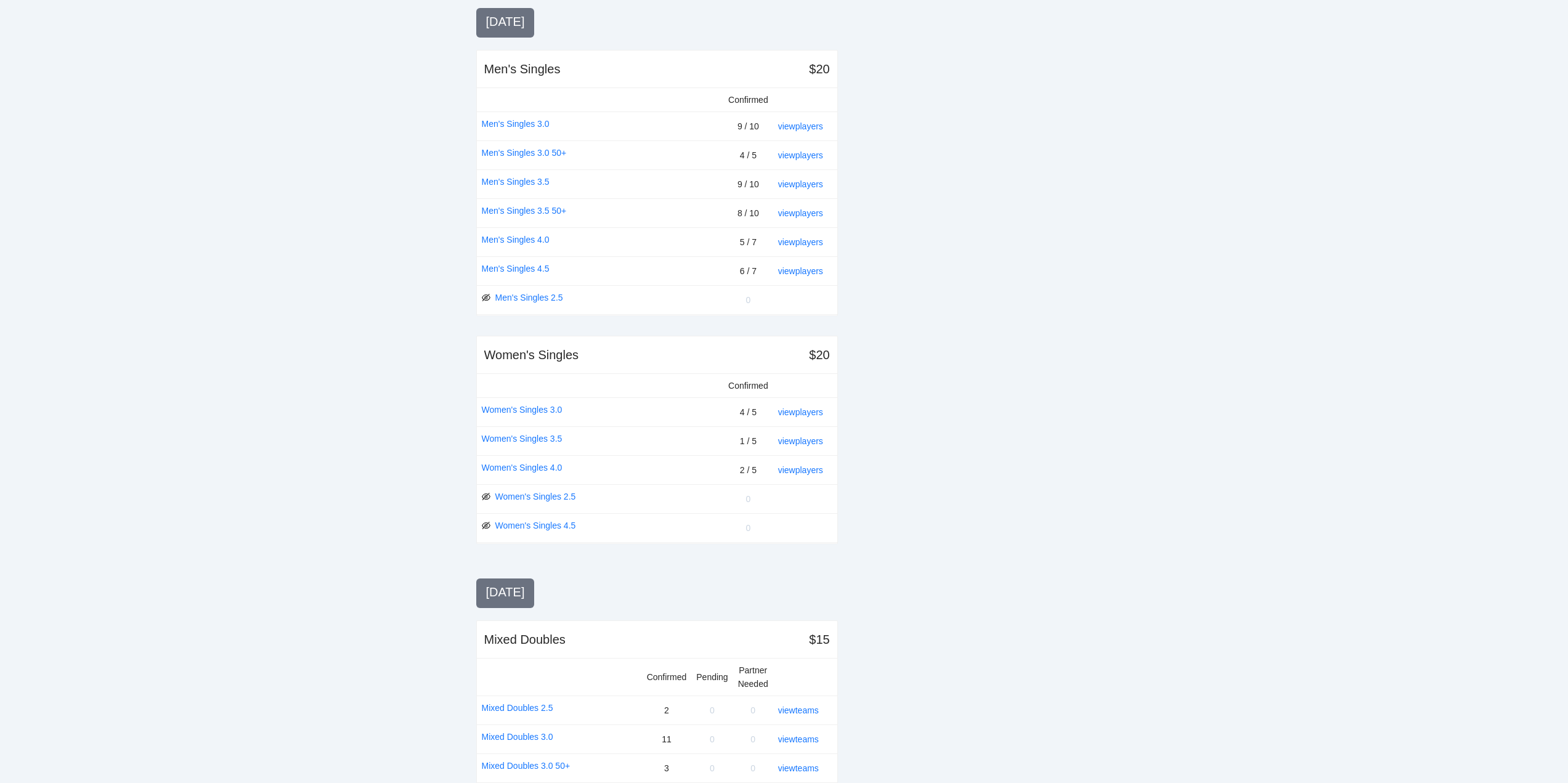
scroll to position [308, 0]
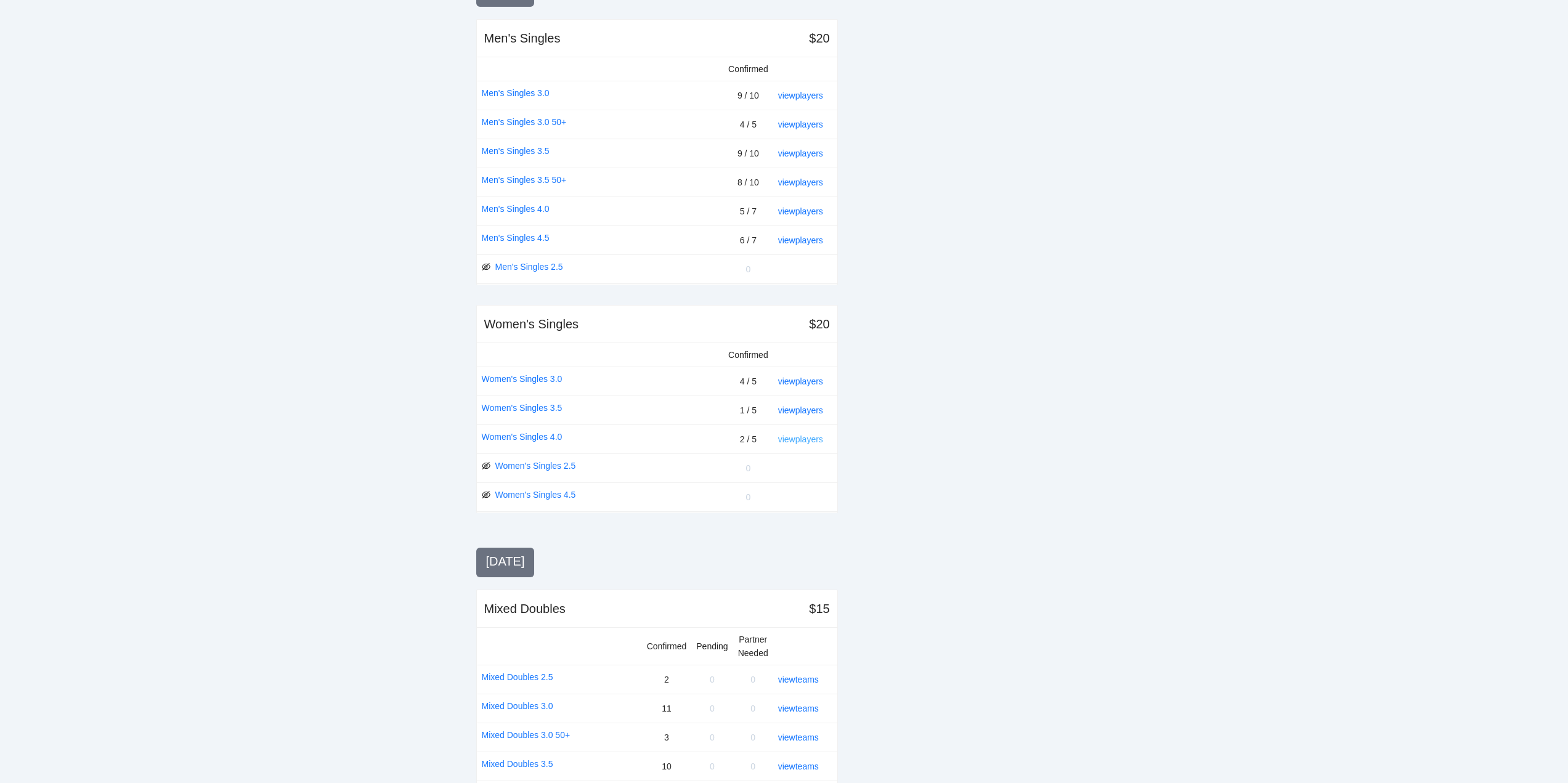
click at [793, 438] on link "view players" at bounding box center [801, 439] width 45 height 10
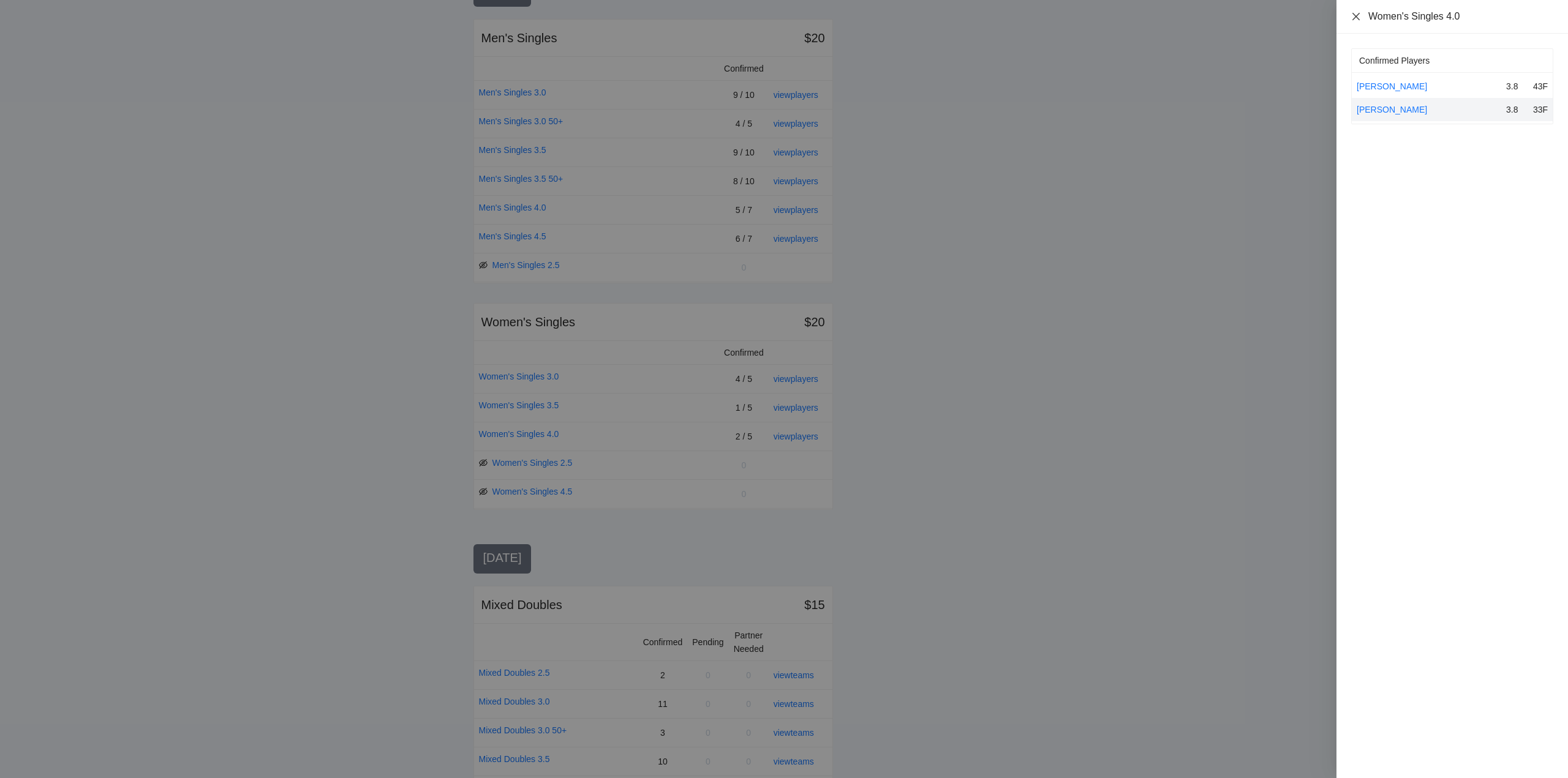
click at [1354, 13] on icon "close" at bounding box center [1356, 17] width 10 height 10
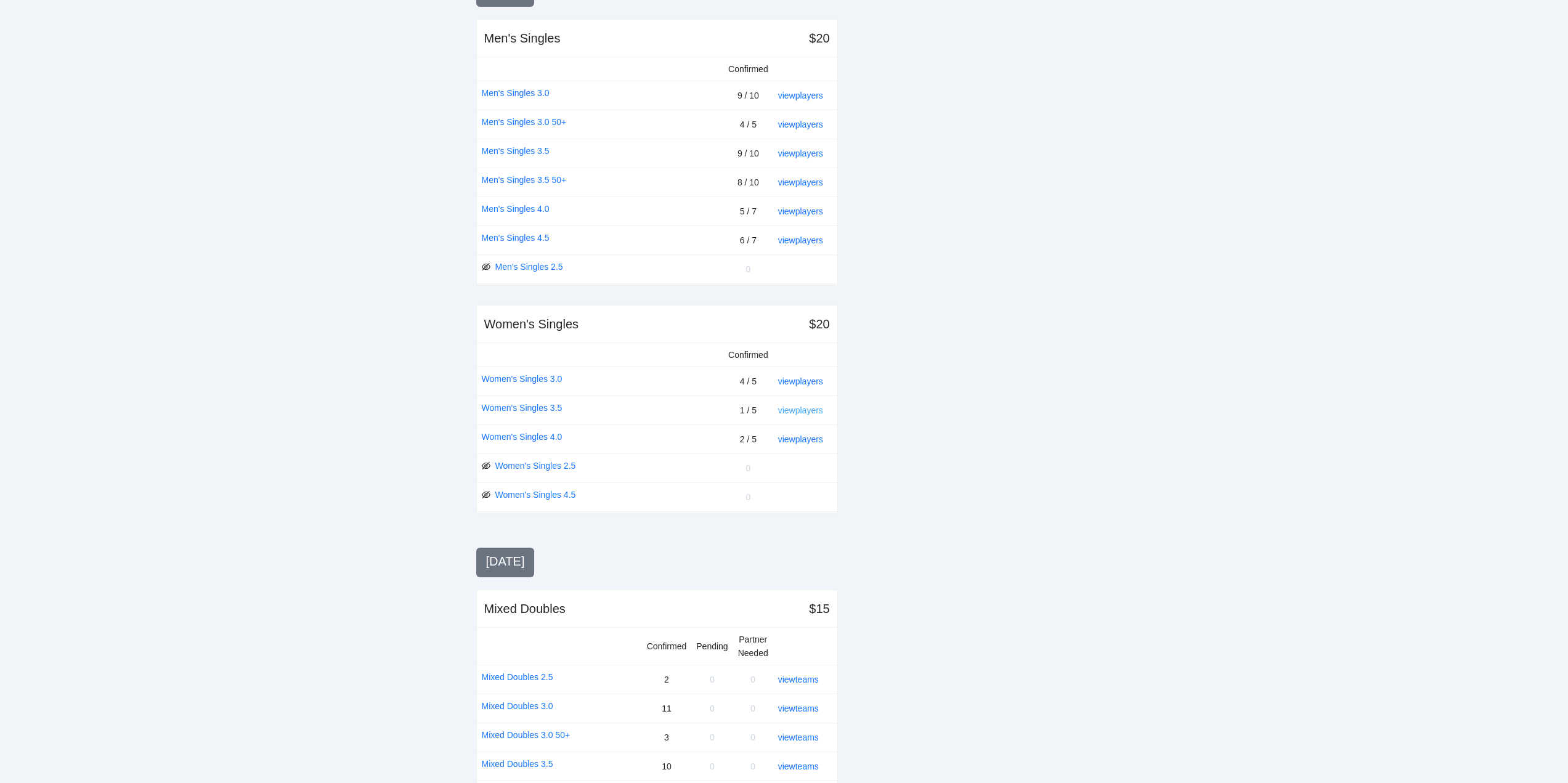
click at [796, 405] on link "view players" at bounding box center [801, 410] width 45 height 10
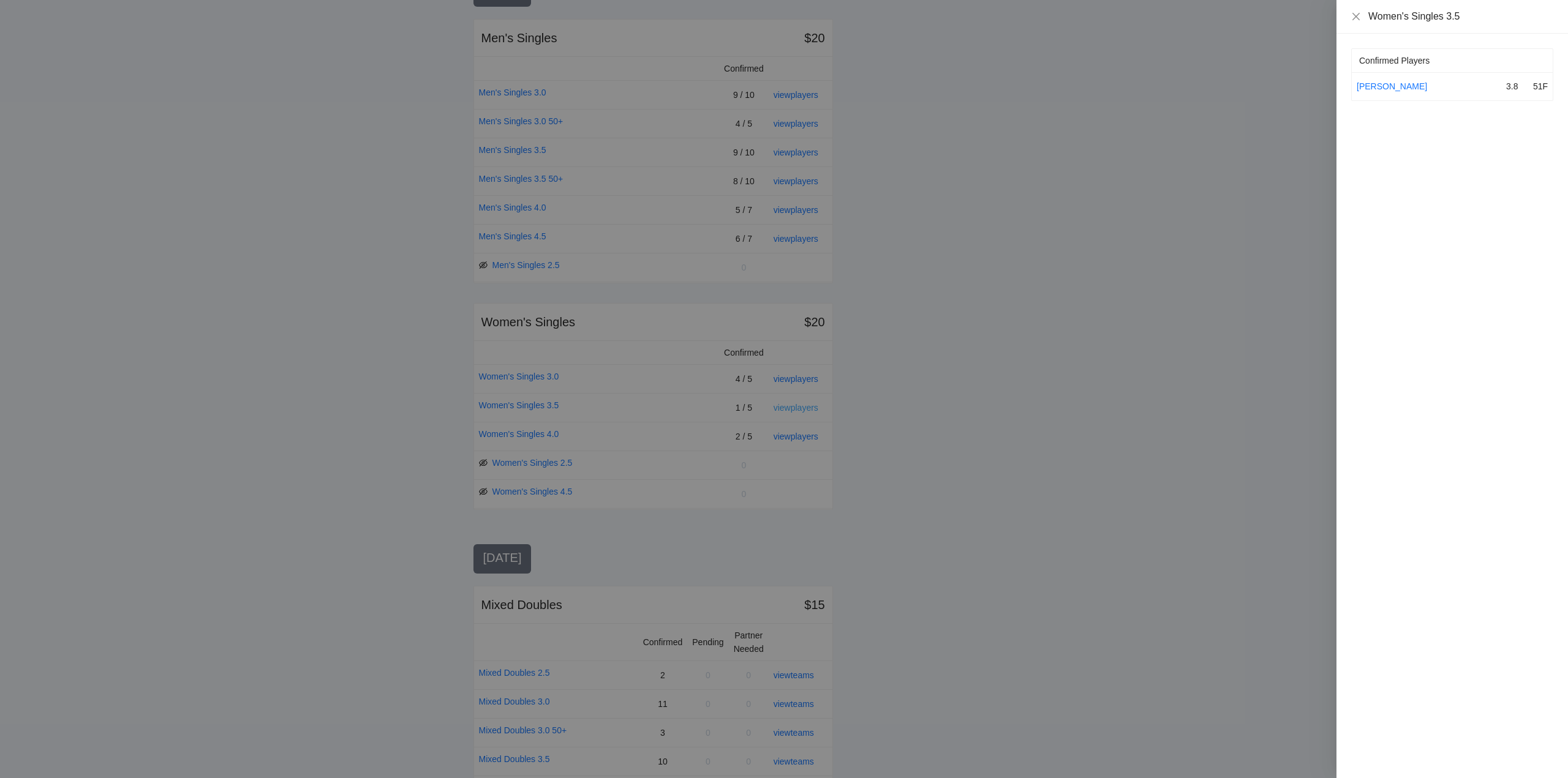
click at [791, 402] on div at bounding box center [784, 389] width 1568 height 778
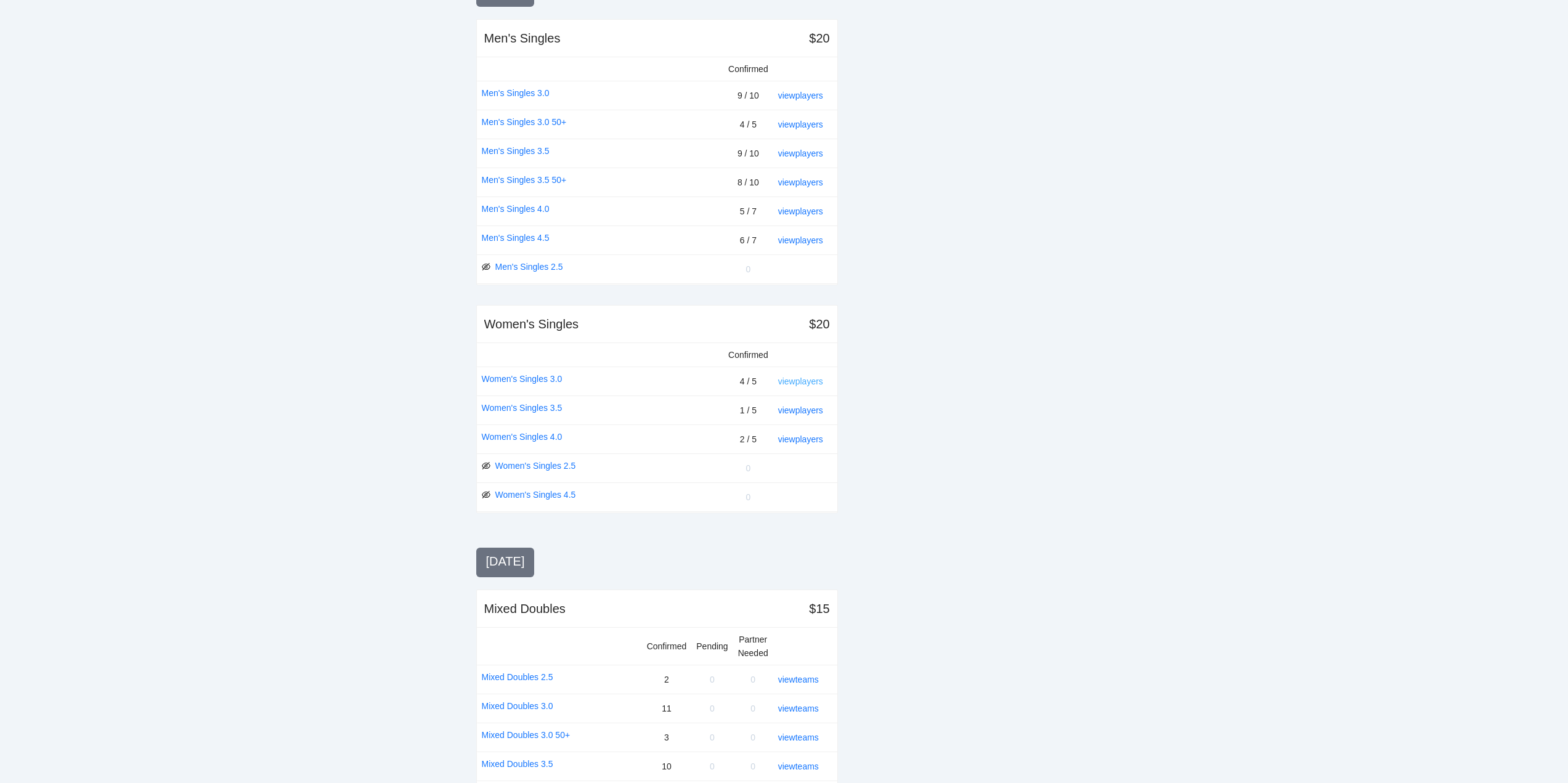
click at [795, 376] on link "view players" at bounding box center [801, 381] width 45 height 10
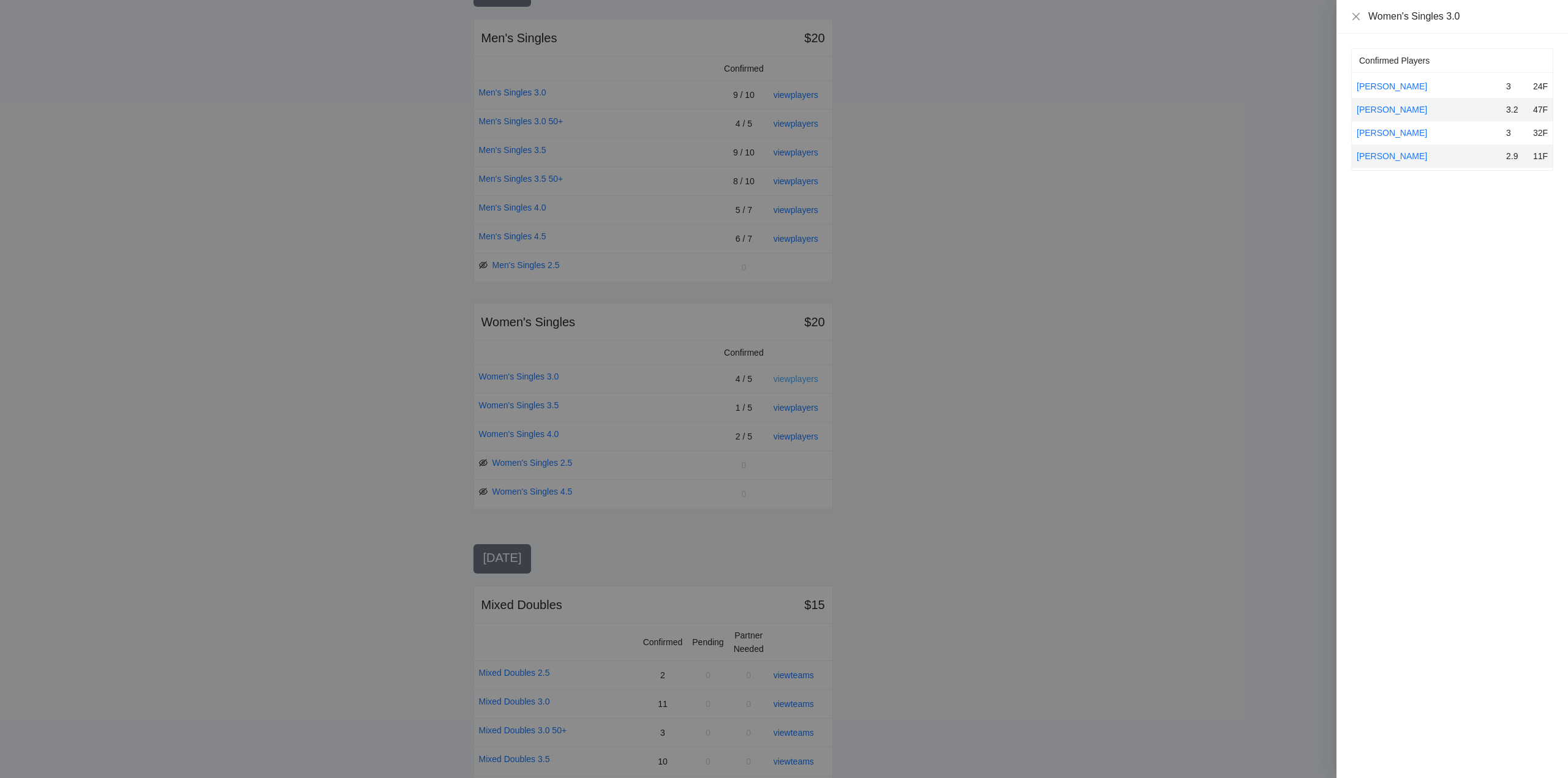
click at [791, 374] on div at bounding box center [784, 389] width 1568 height 778
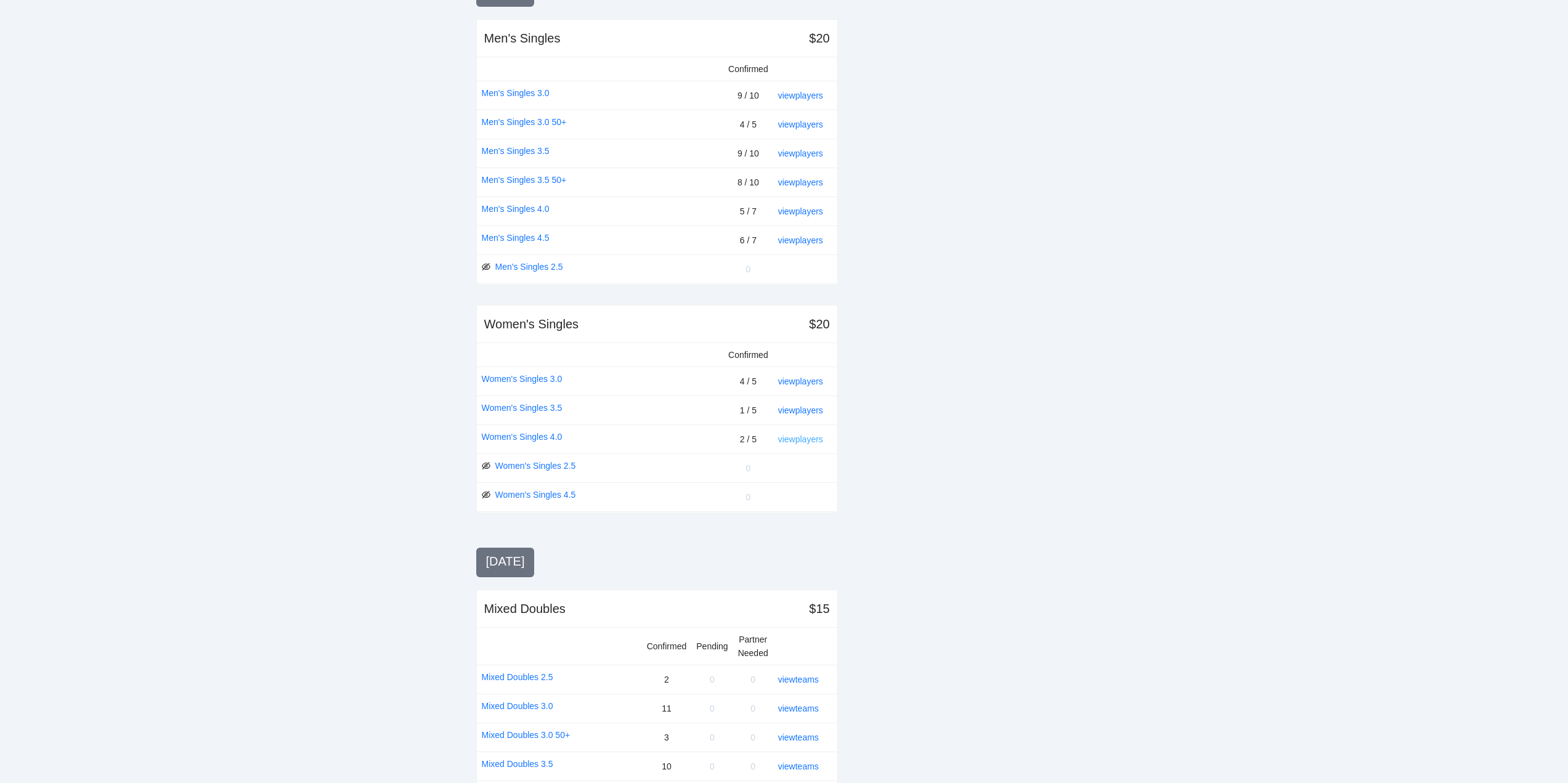
click at [794, 441] on link "view players" at bounding box center [801, 439] width 45 height 10
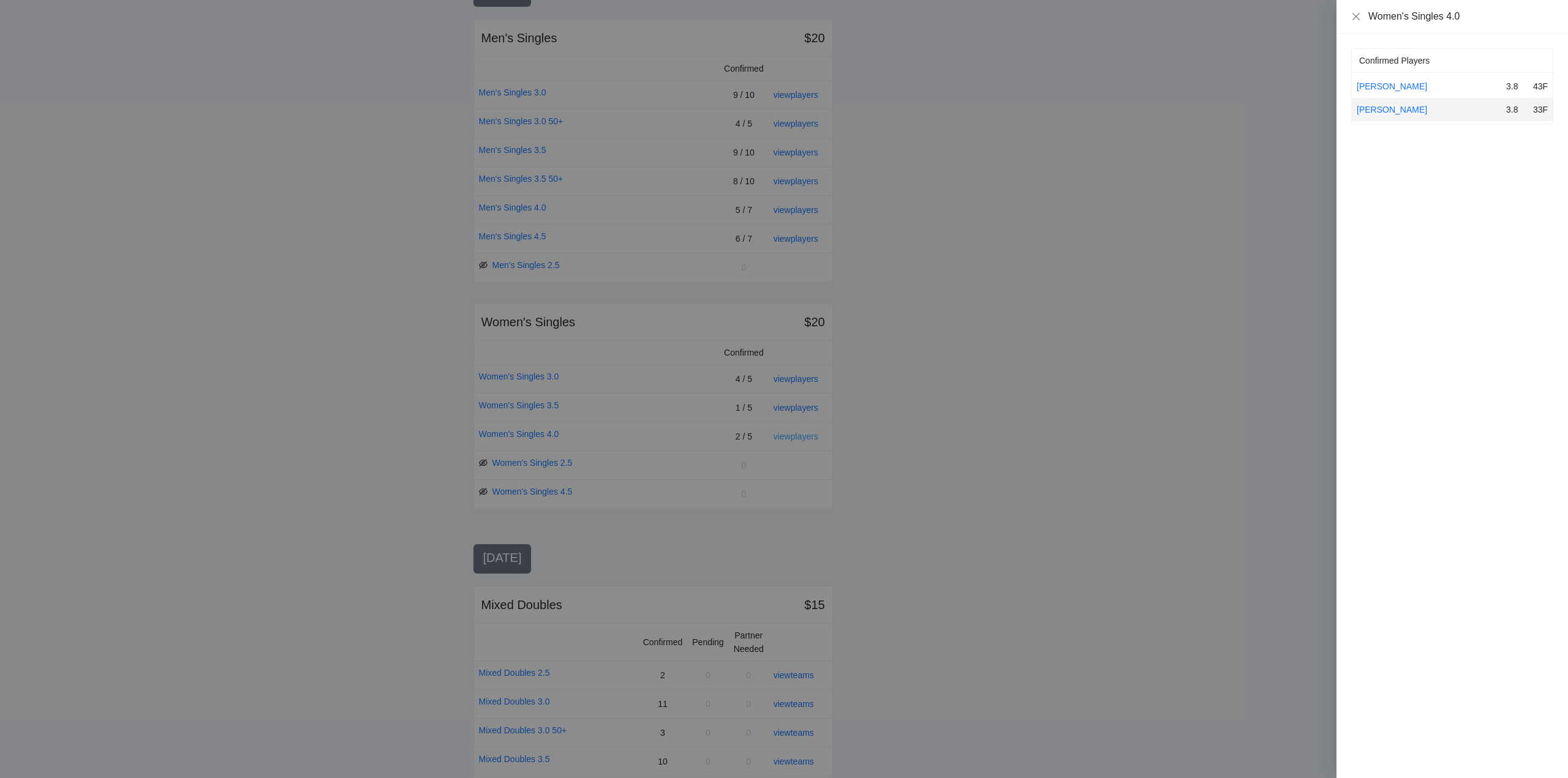
click at [790, 438] on div at bounding box center [784, 389] width 1568 height 778
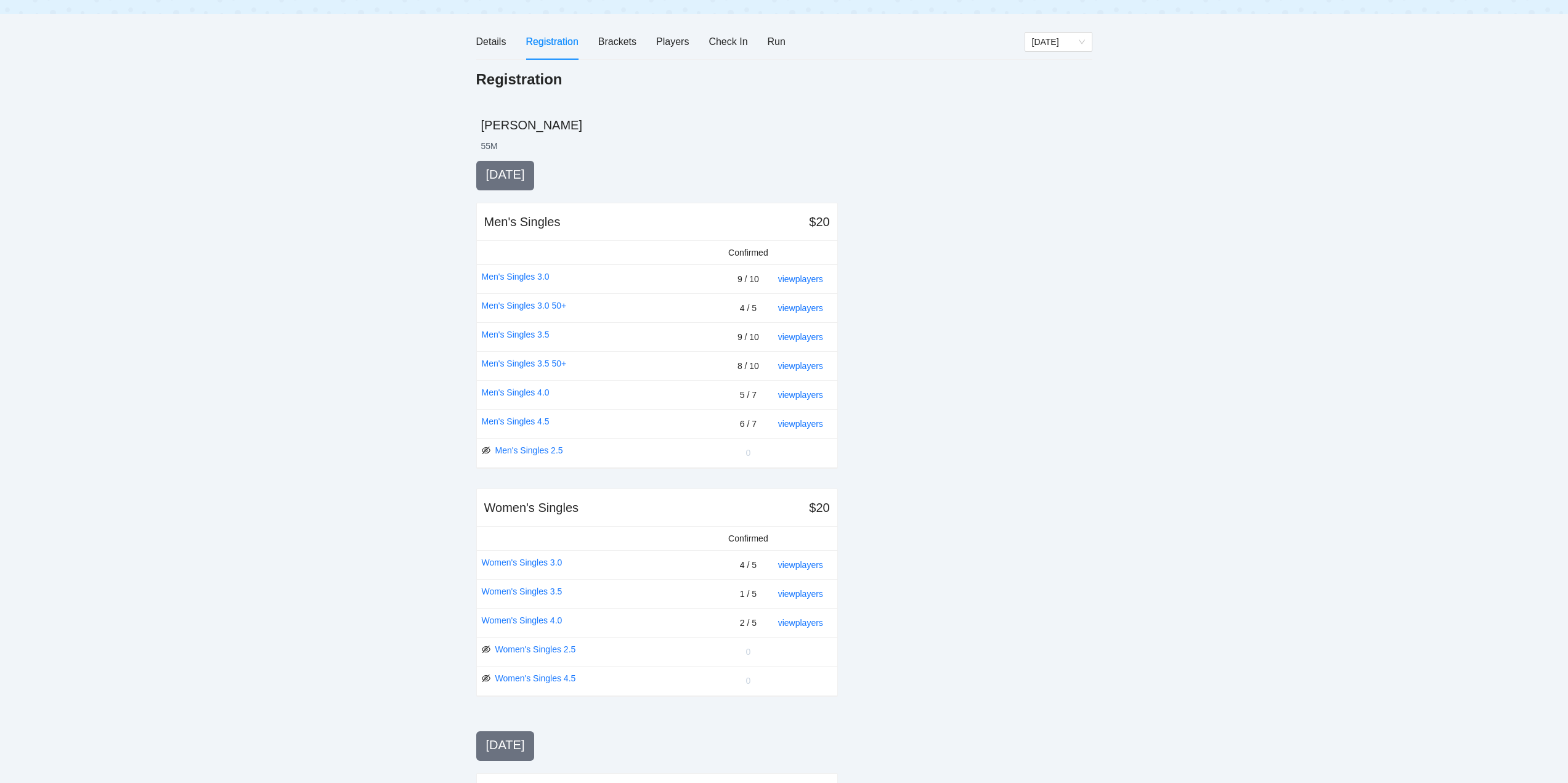
scroll to position [0, 0]
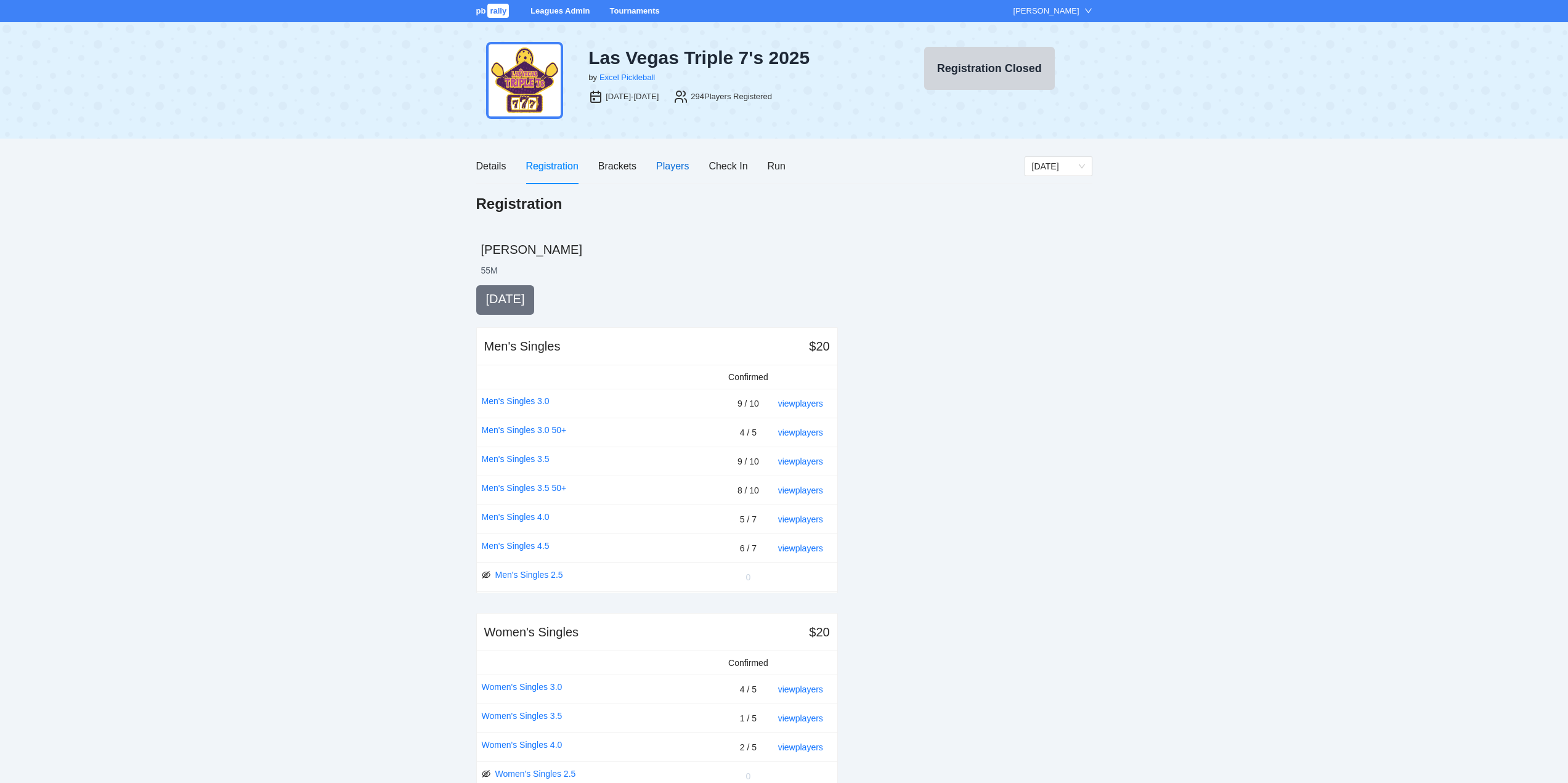
click at [672, 166] on div "Players" at bounding box center [672, 166] width 33 height 15
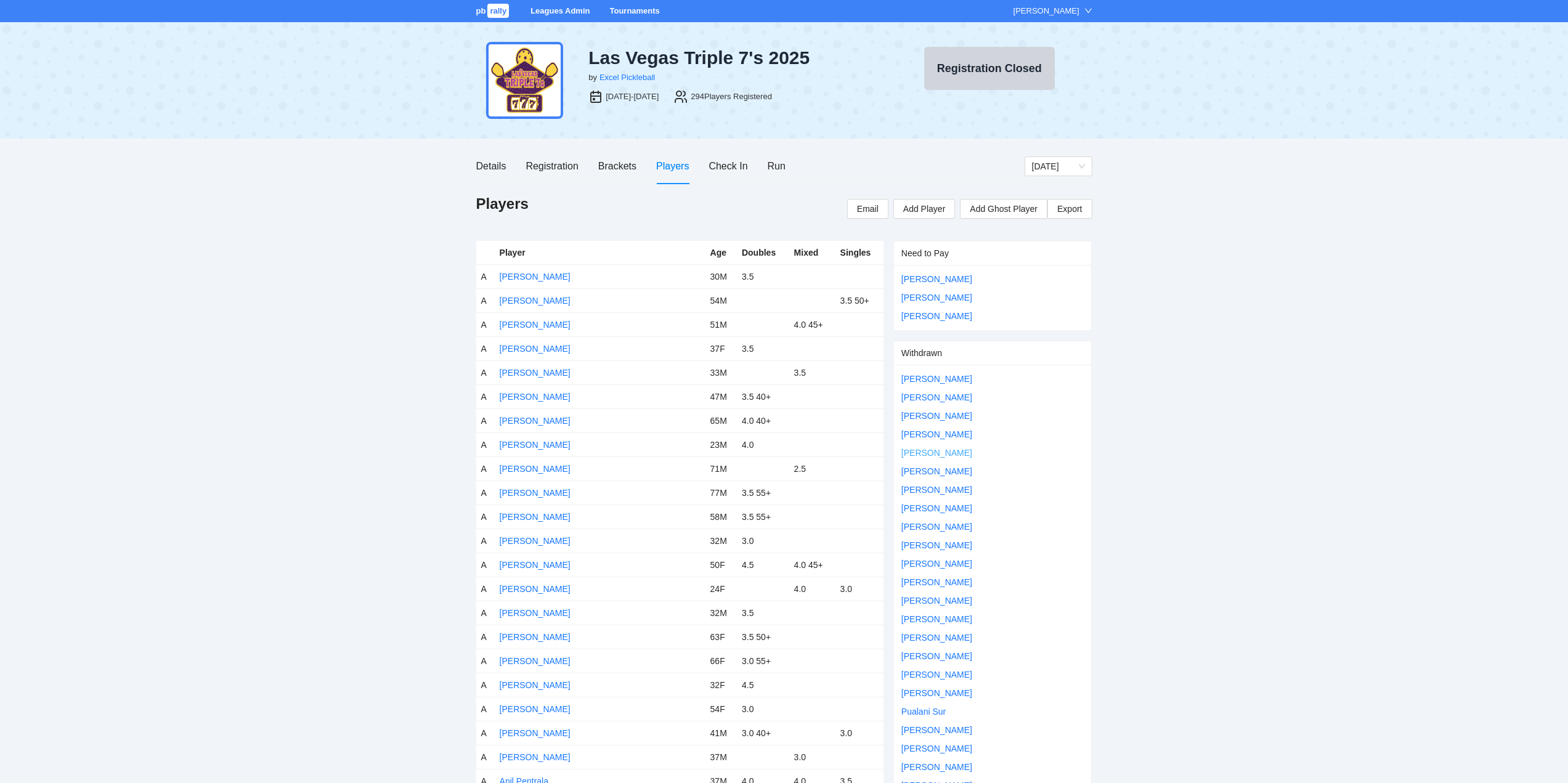
click at [927, 451] on link "Ferdinand Munoz" at bounding box center [936, 453] width 71 height 10
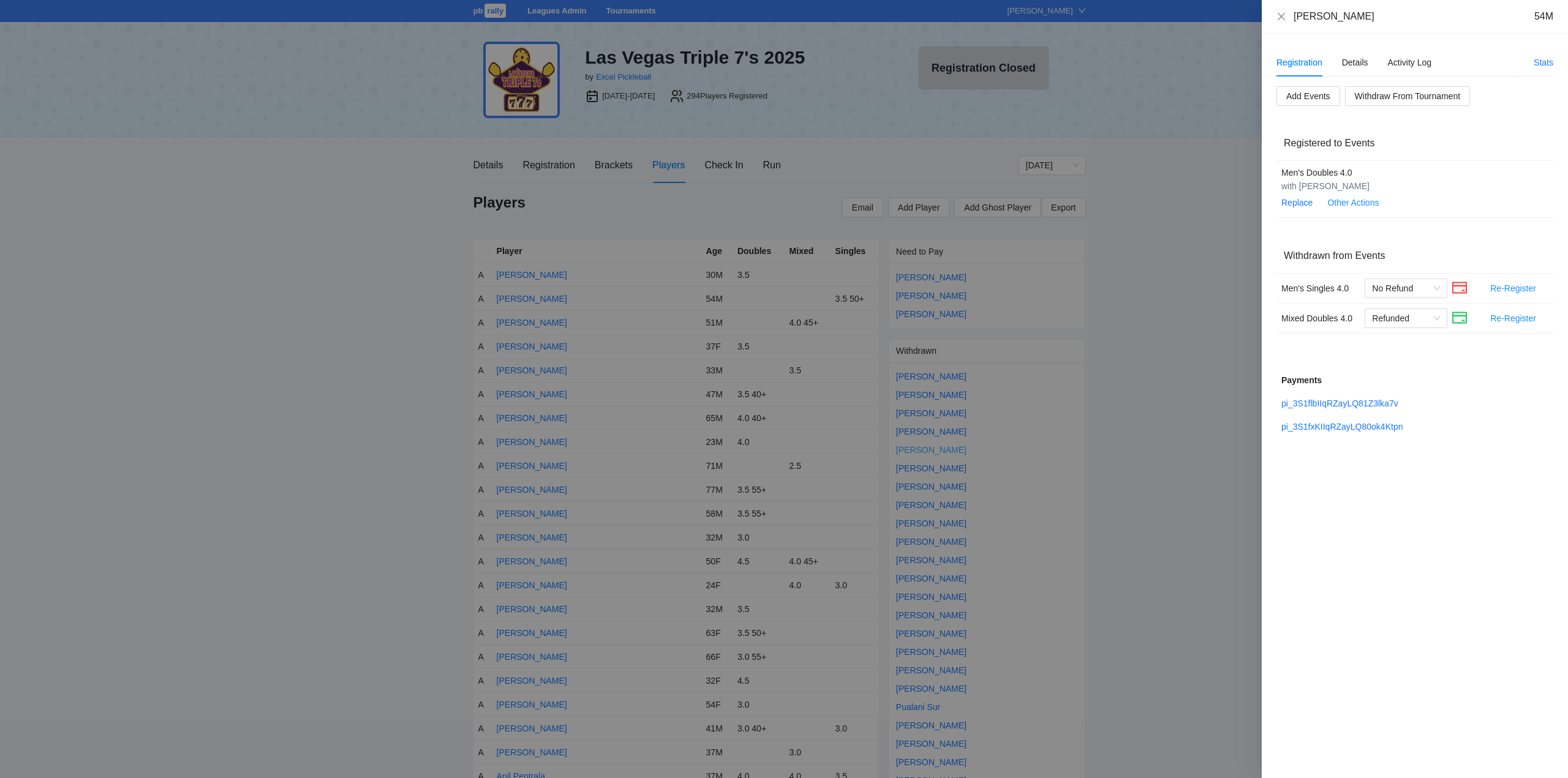
click at [922, 448] on div at bounding box center [784, 389] width 1568 height 778
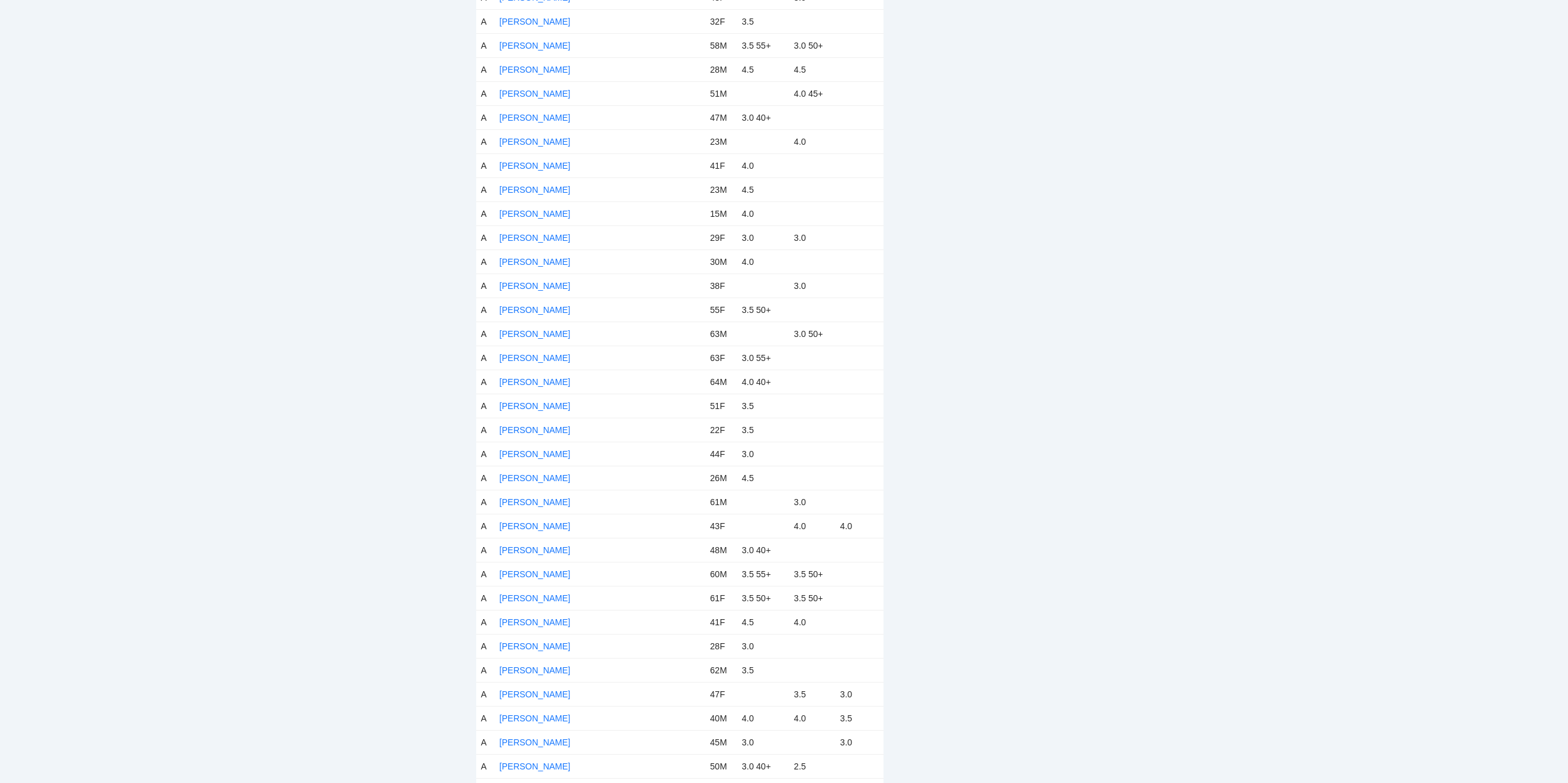
scroll to position [1663, 0]
click at [540, 508] on link "Dusica Dordevic" at bounding box center [535, 511] width 71 height 10
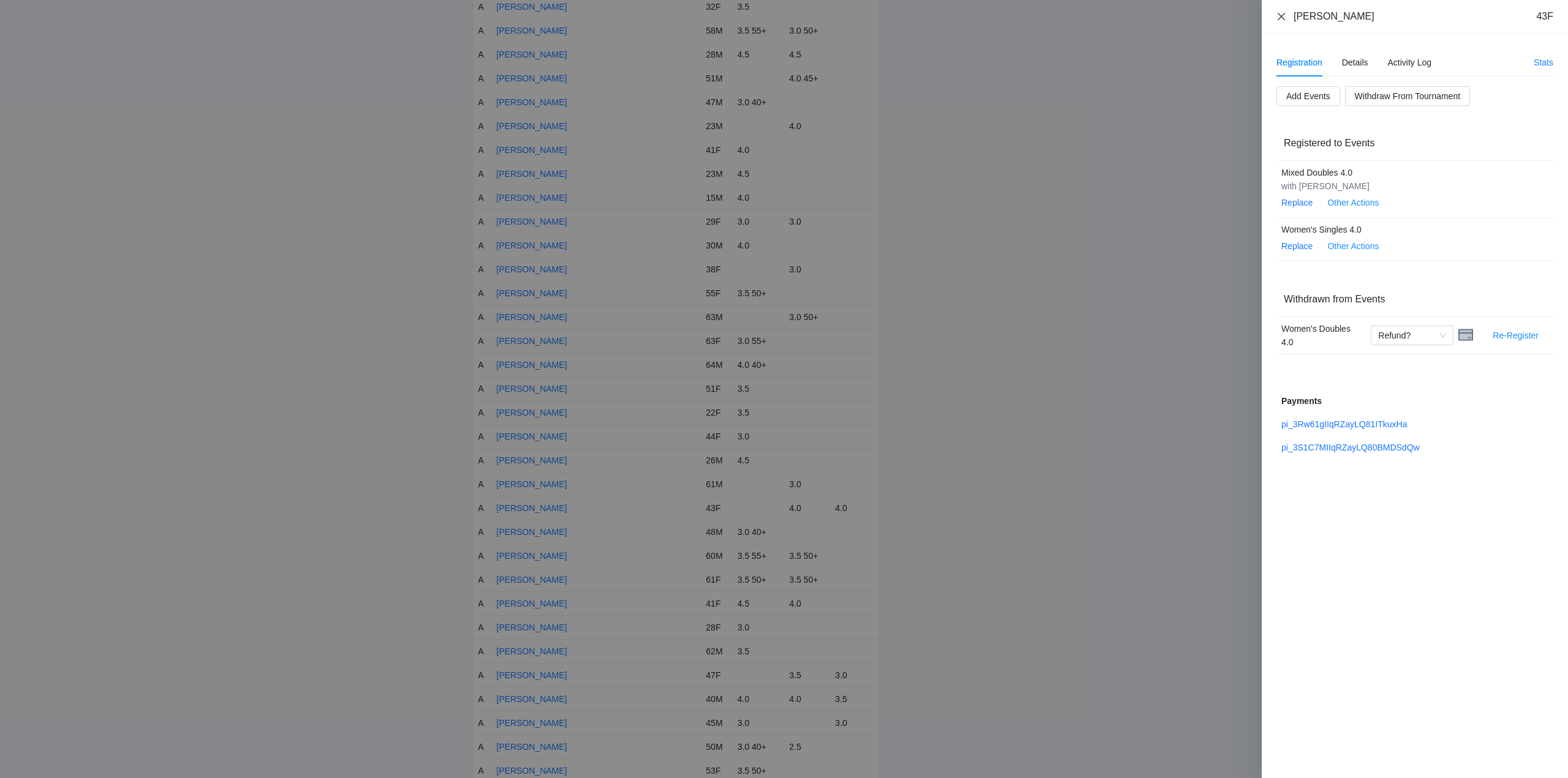
click at [1280, 15] on icon "close" at bounding box center [1281, 17] width 10 height 10
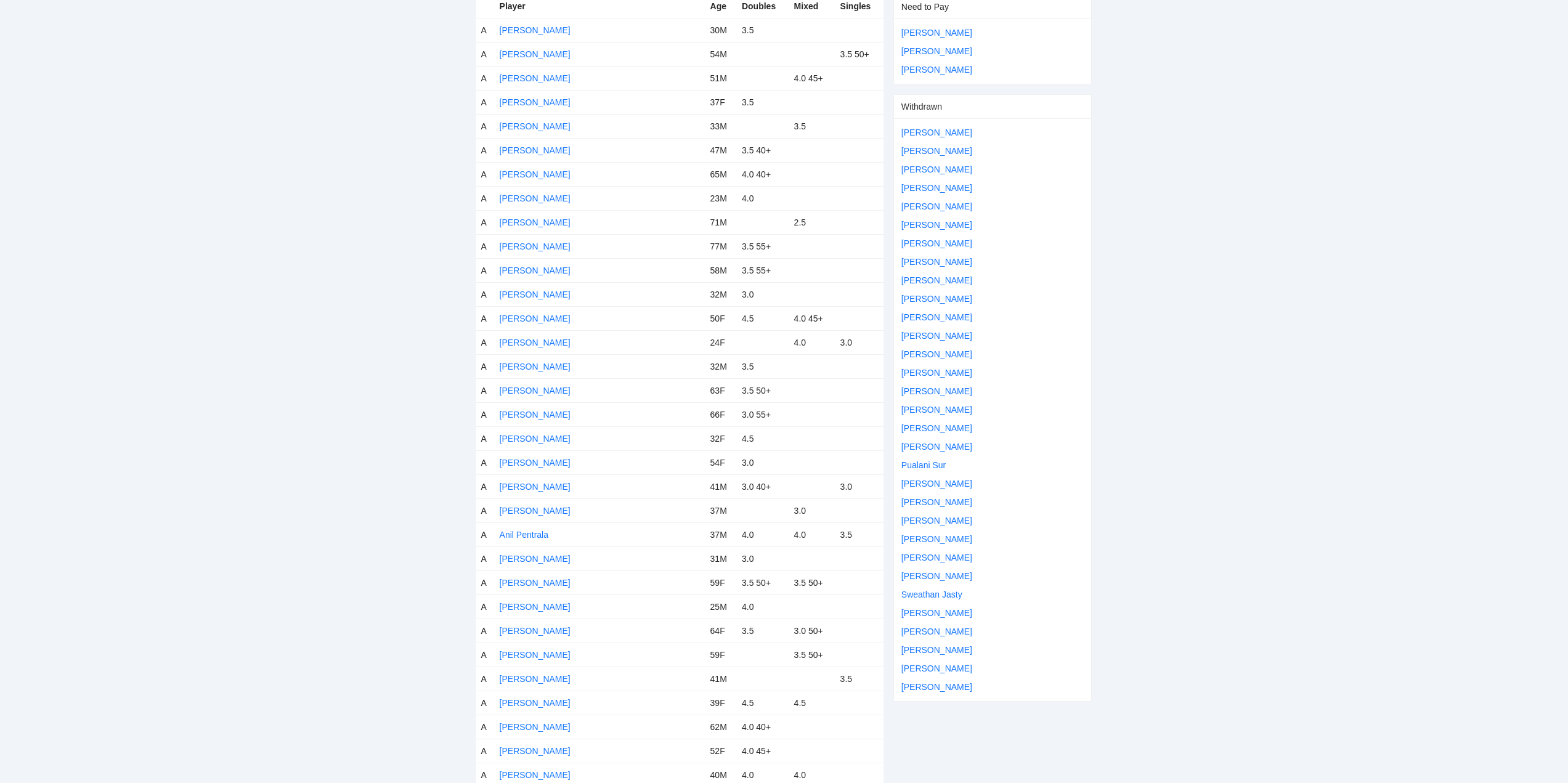
scroll to position [0, 0]
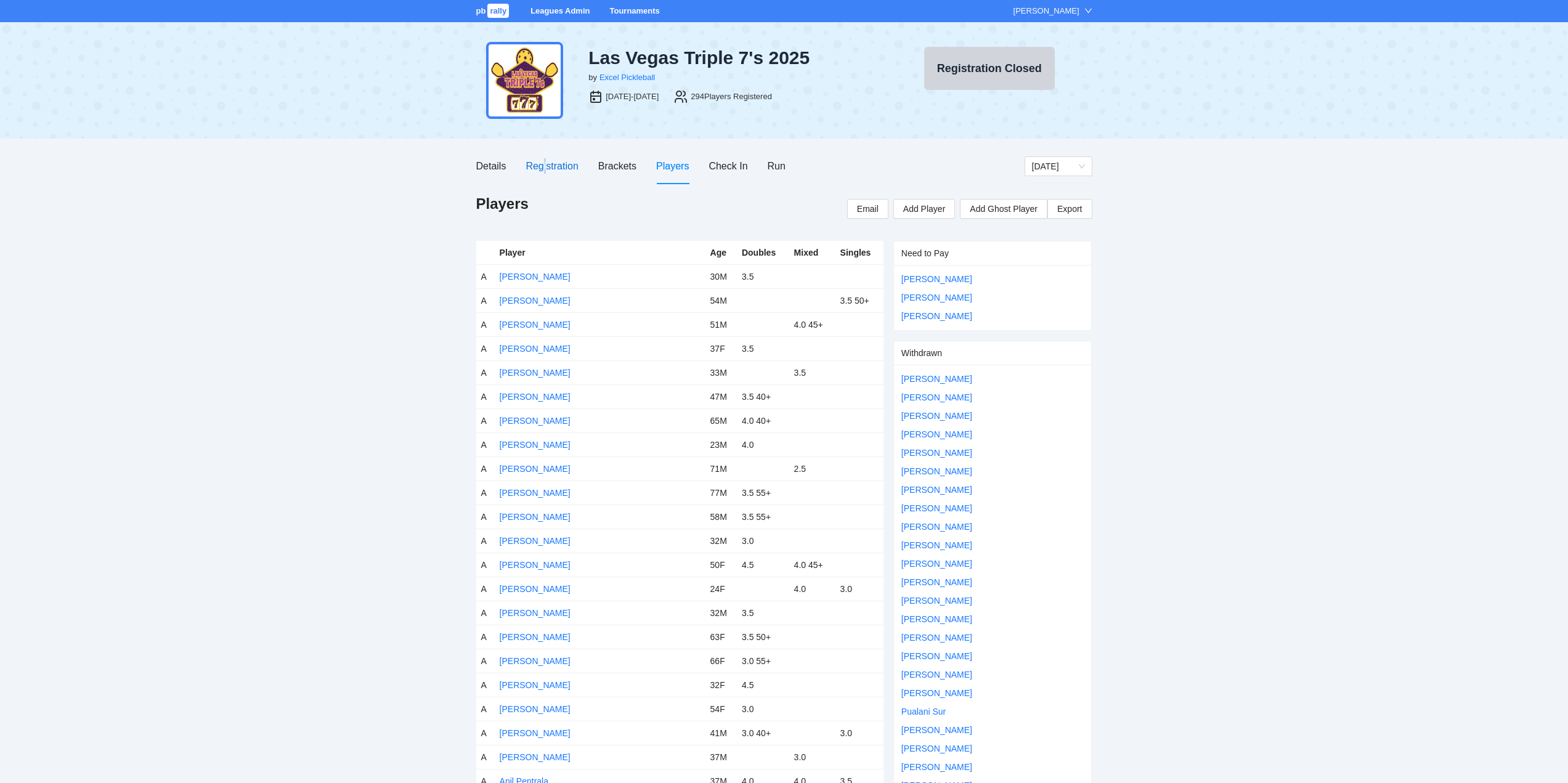
click at [546, 165] on div "Registration" at bounding box center [552, 166] width 52 height 15
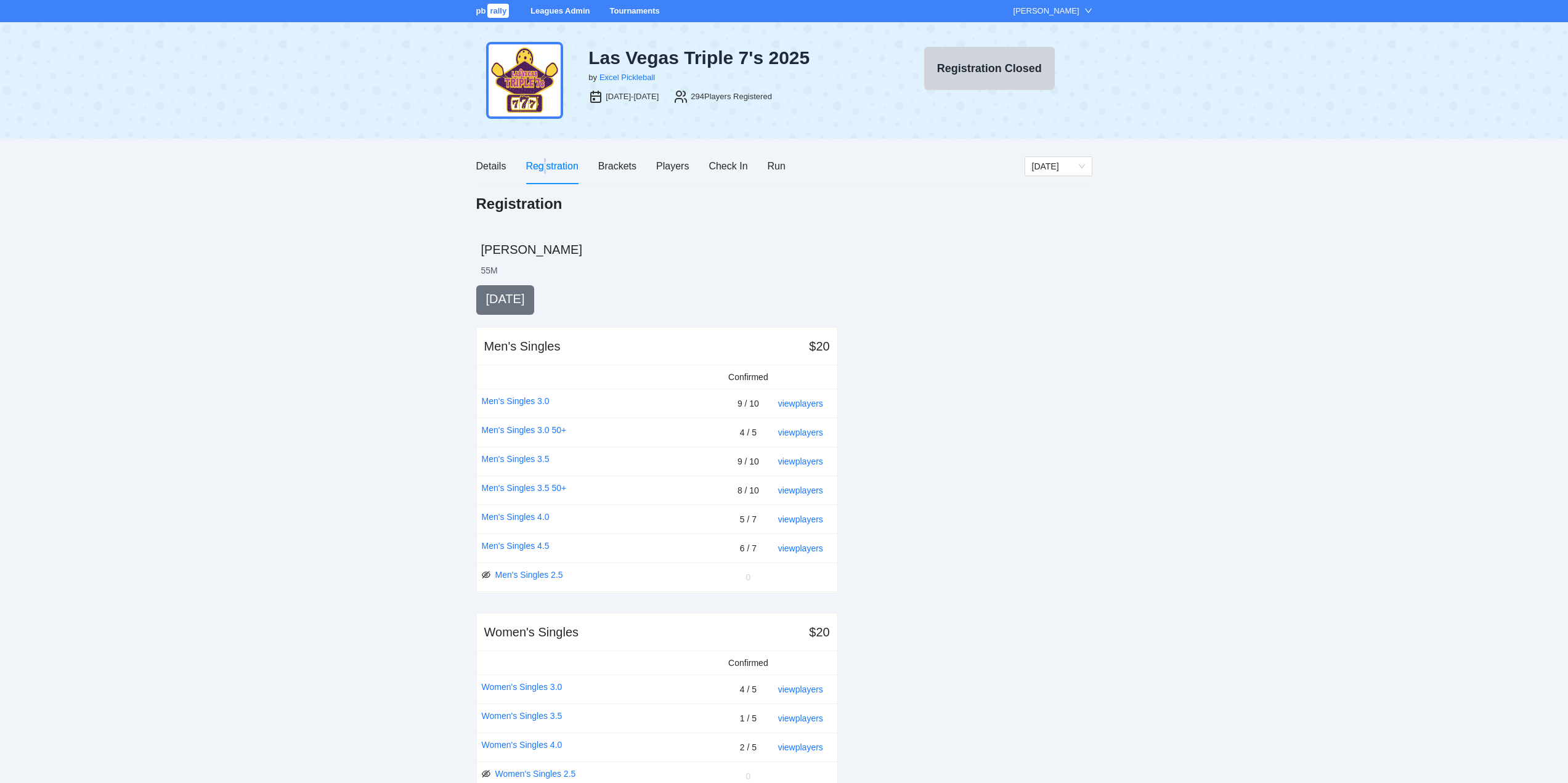
scroll to position [62, 0]
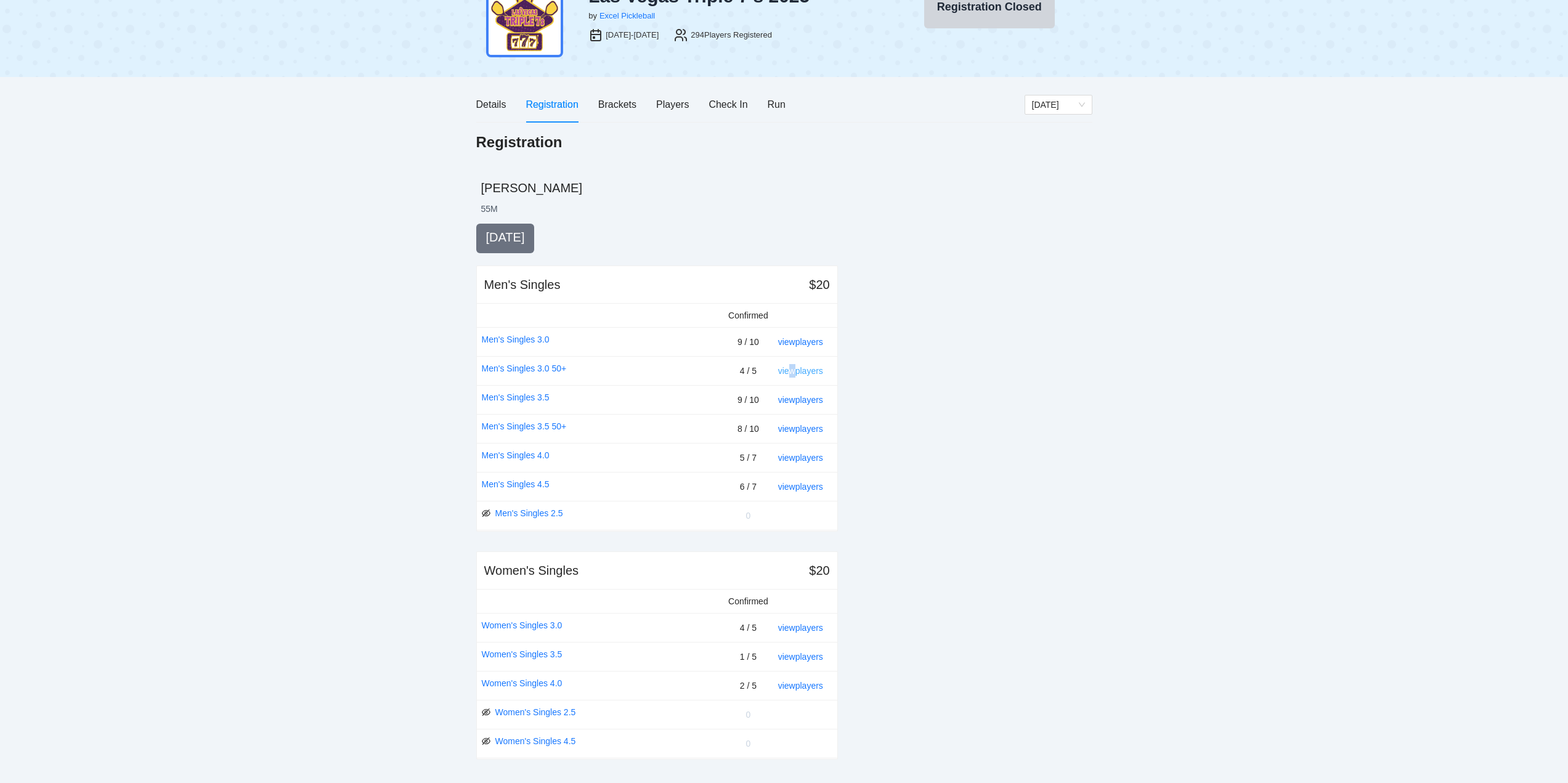
click at [792, 370] on link "view players" at bounding box center [801, 370] width 45 height 10
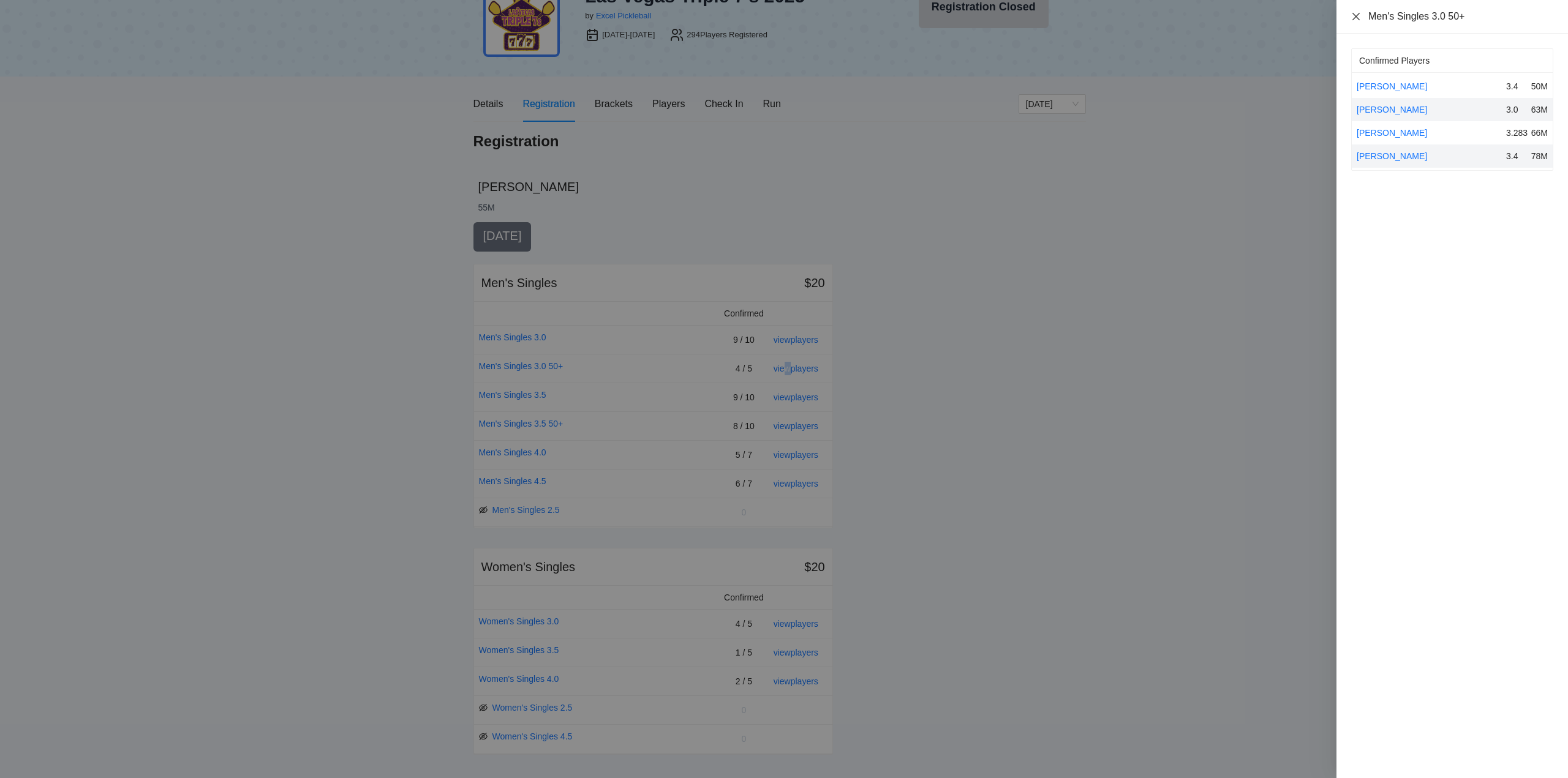
drag, startPoint x: 1355, startPoint y: 17, endPoint x: 1352, endPoint y: 45, distance: 28.2
click at [1355, 17] on icon "close" at bounding box center [1356, 17] width 10 height 10
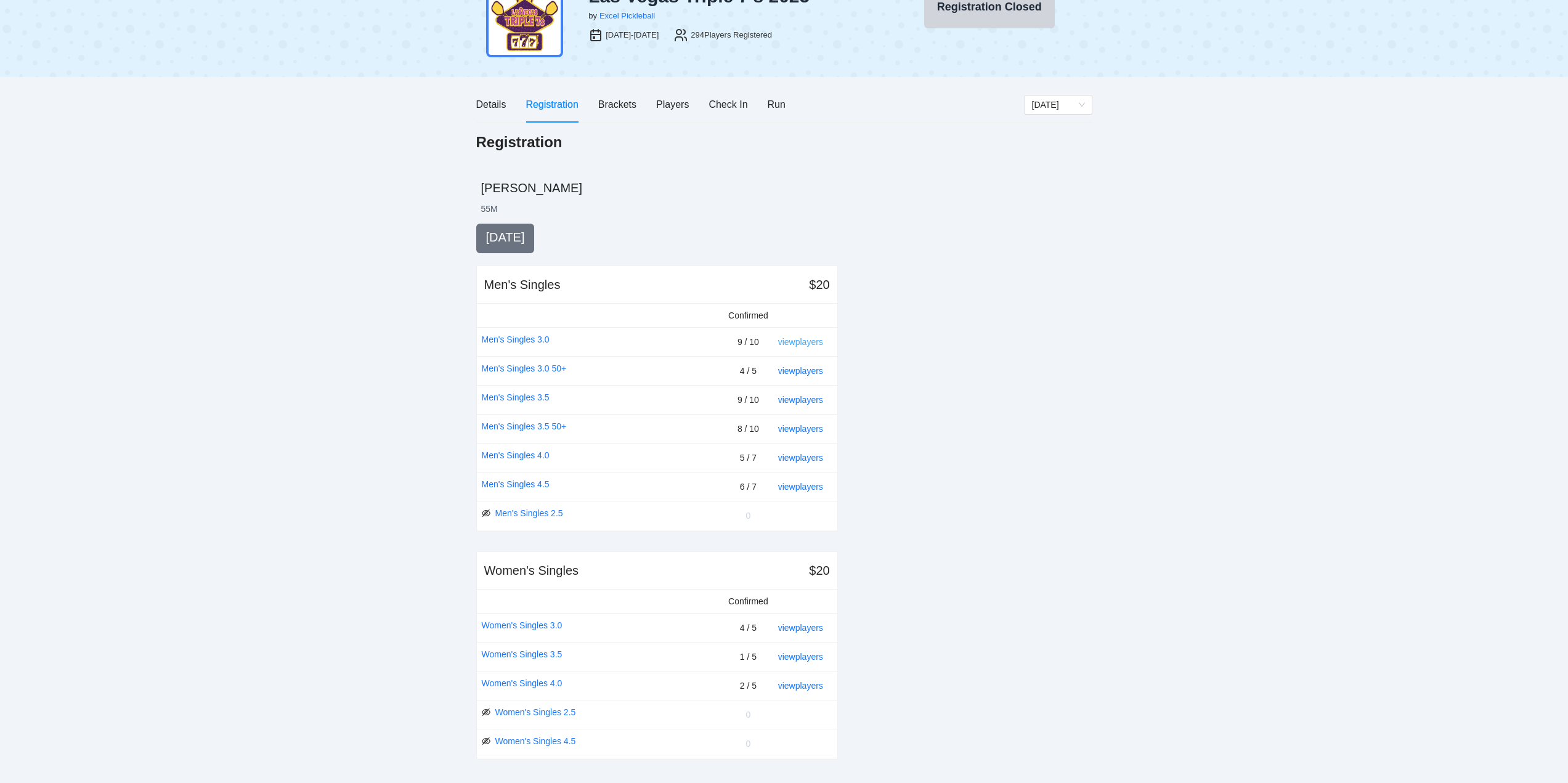
click at [799, 341] on link "view players" at bounding box center [801, 341] width 45 height 10
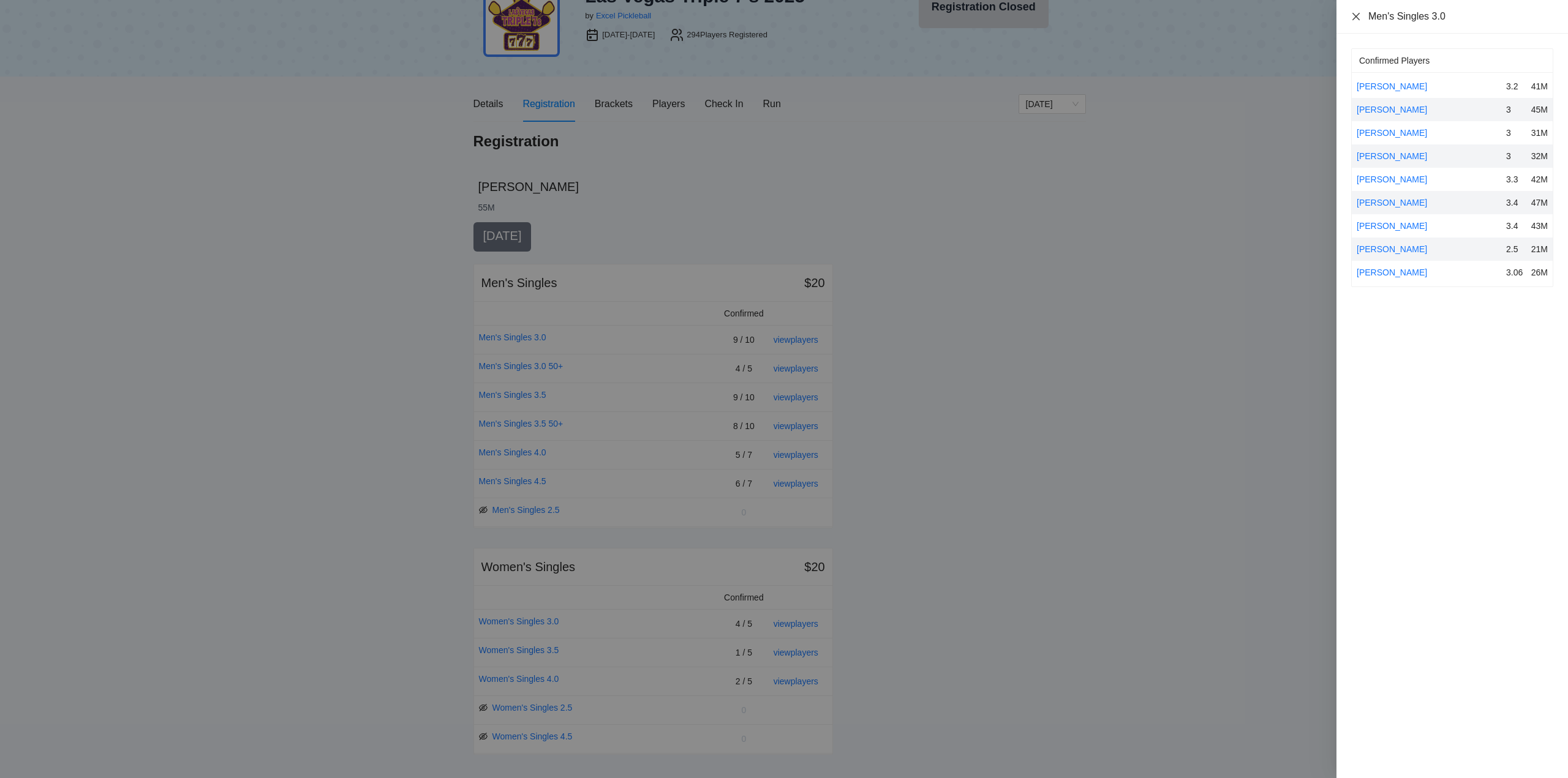
click at [1355, 14] on icon "close" at bounding box center [1356, 17] width 10 height 10
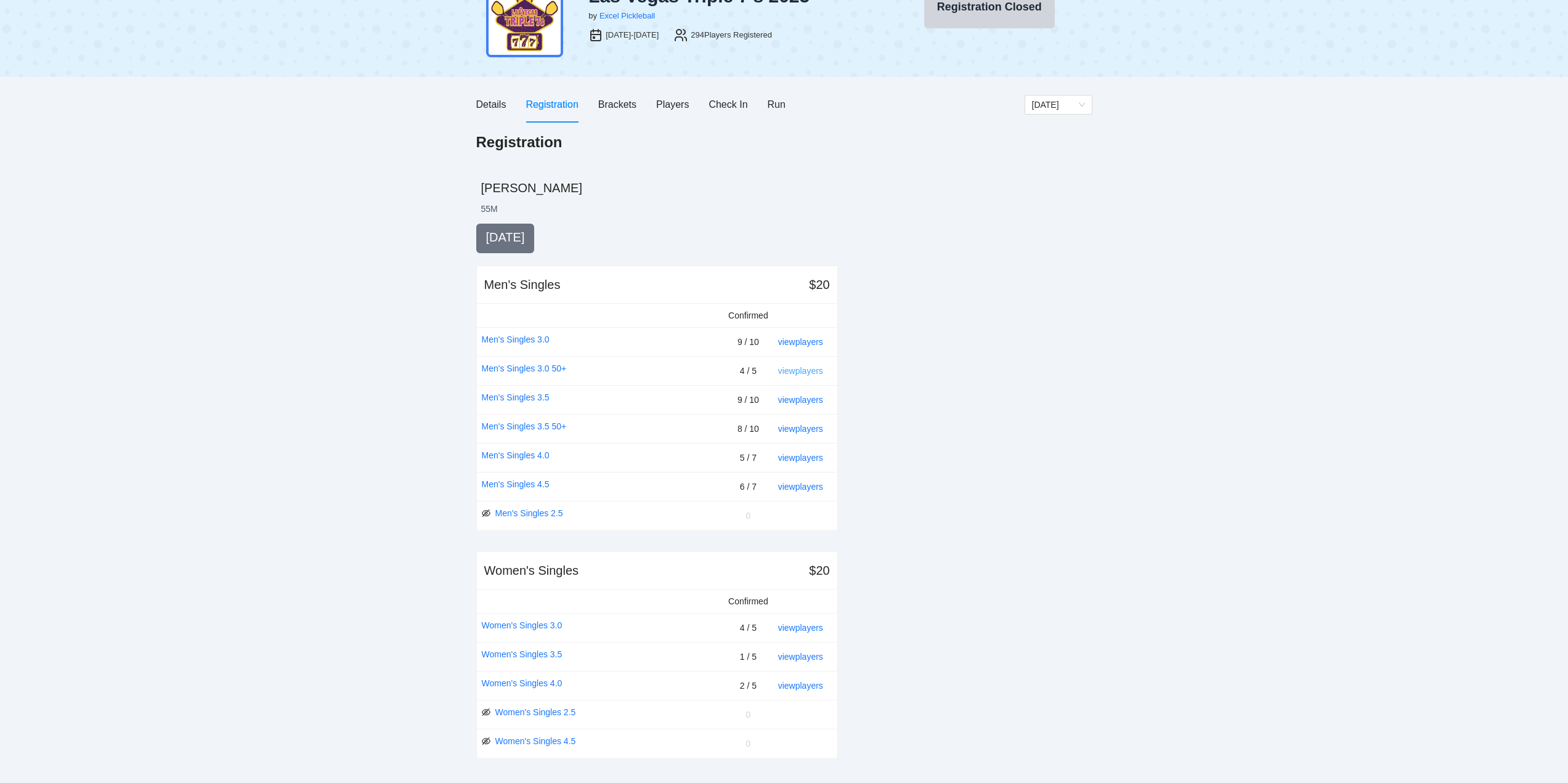
click at [803, 368] on link "view players" at bounding box center [801, 370] width 45 height 10
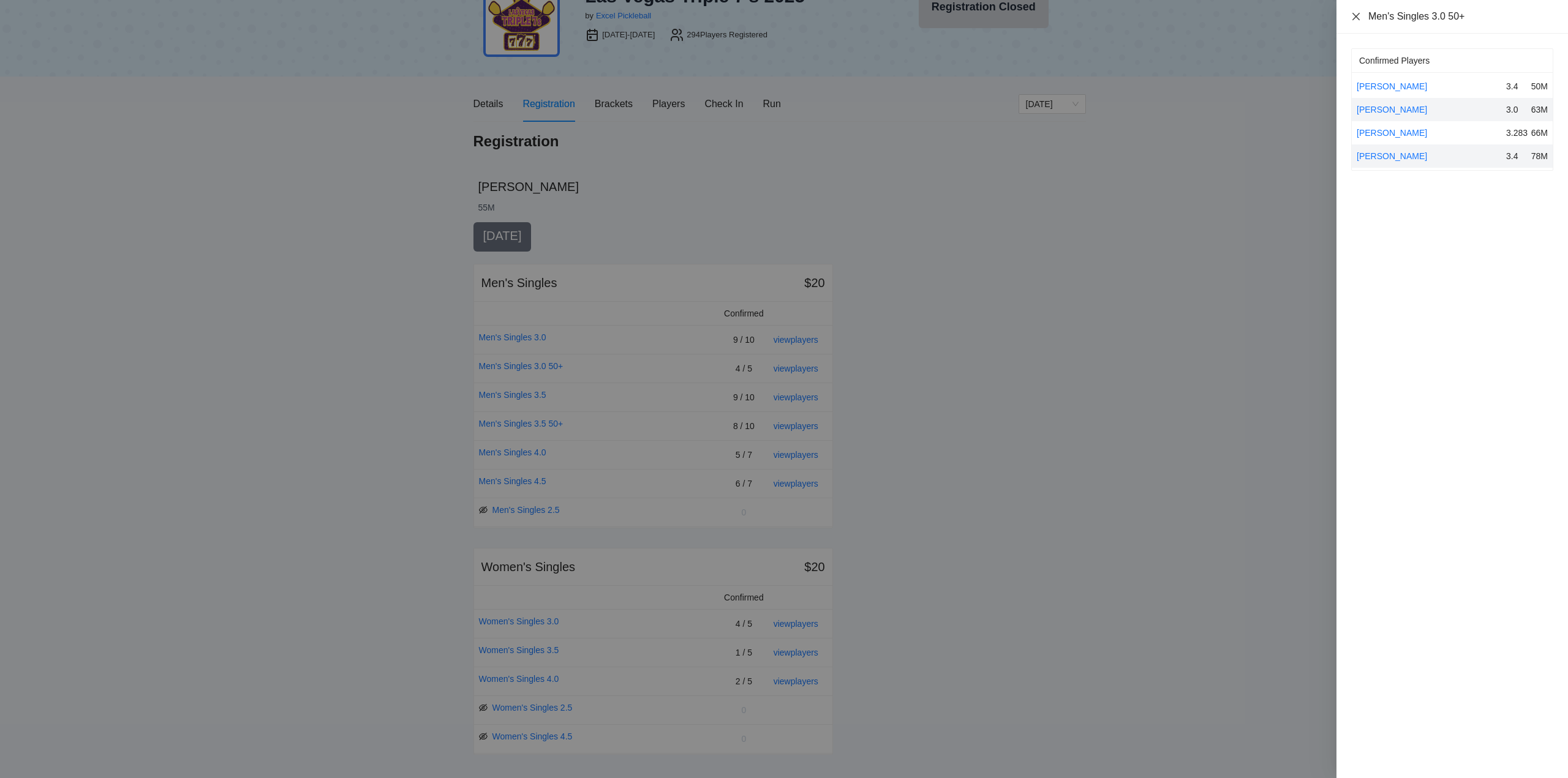
click at [1357, 15] on icon "close" at bounding box center [1356, 16] width 7 height 7
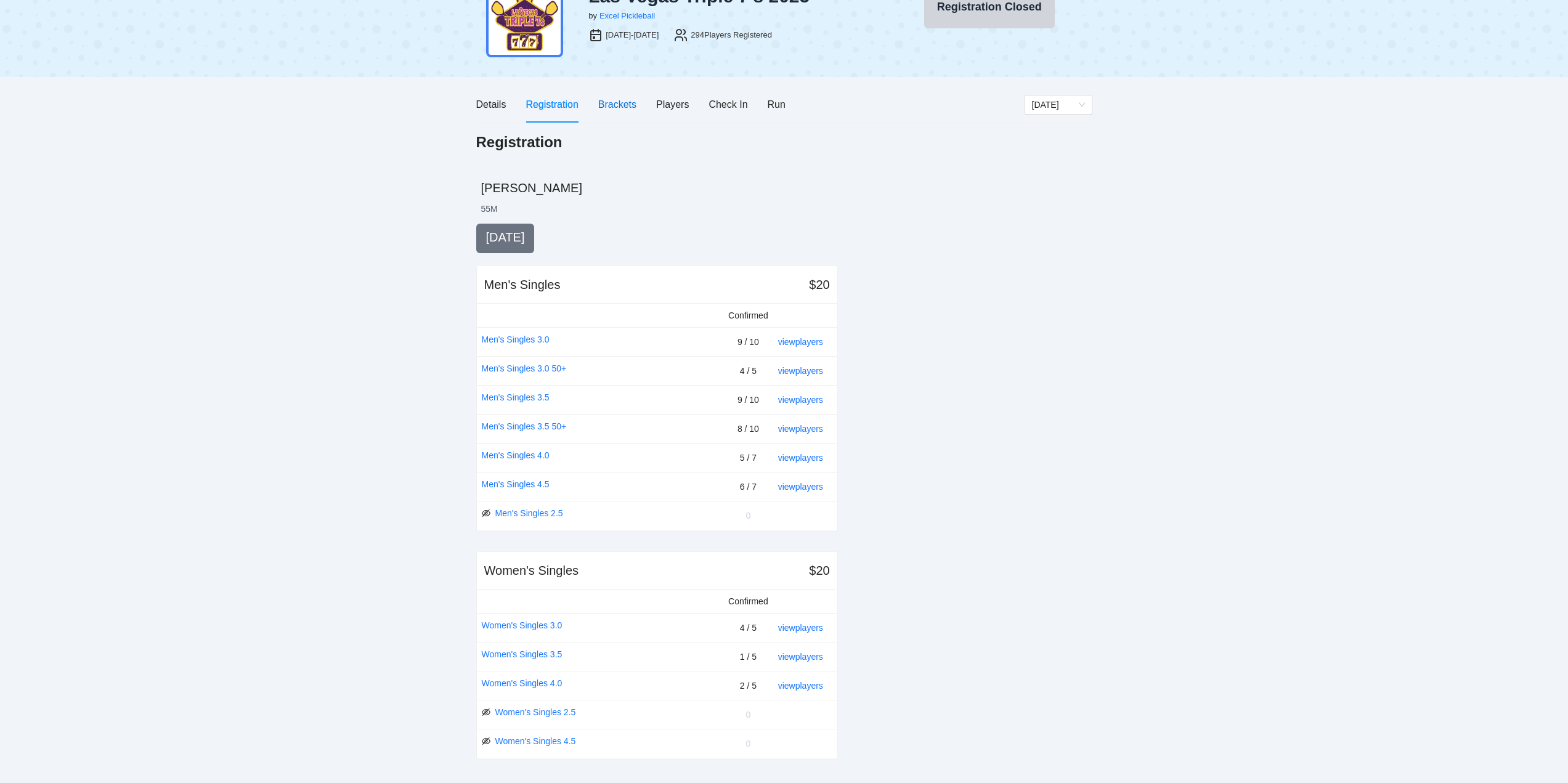
click at [614, 104] on div "Brackets" at bounding box center [617, 104] width 38 height 15
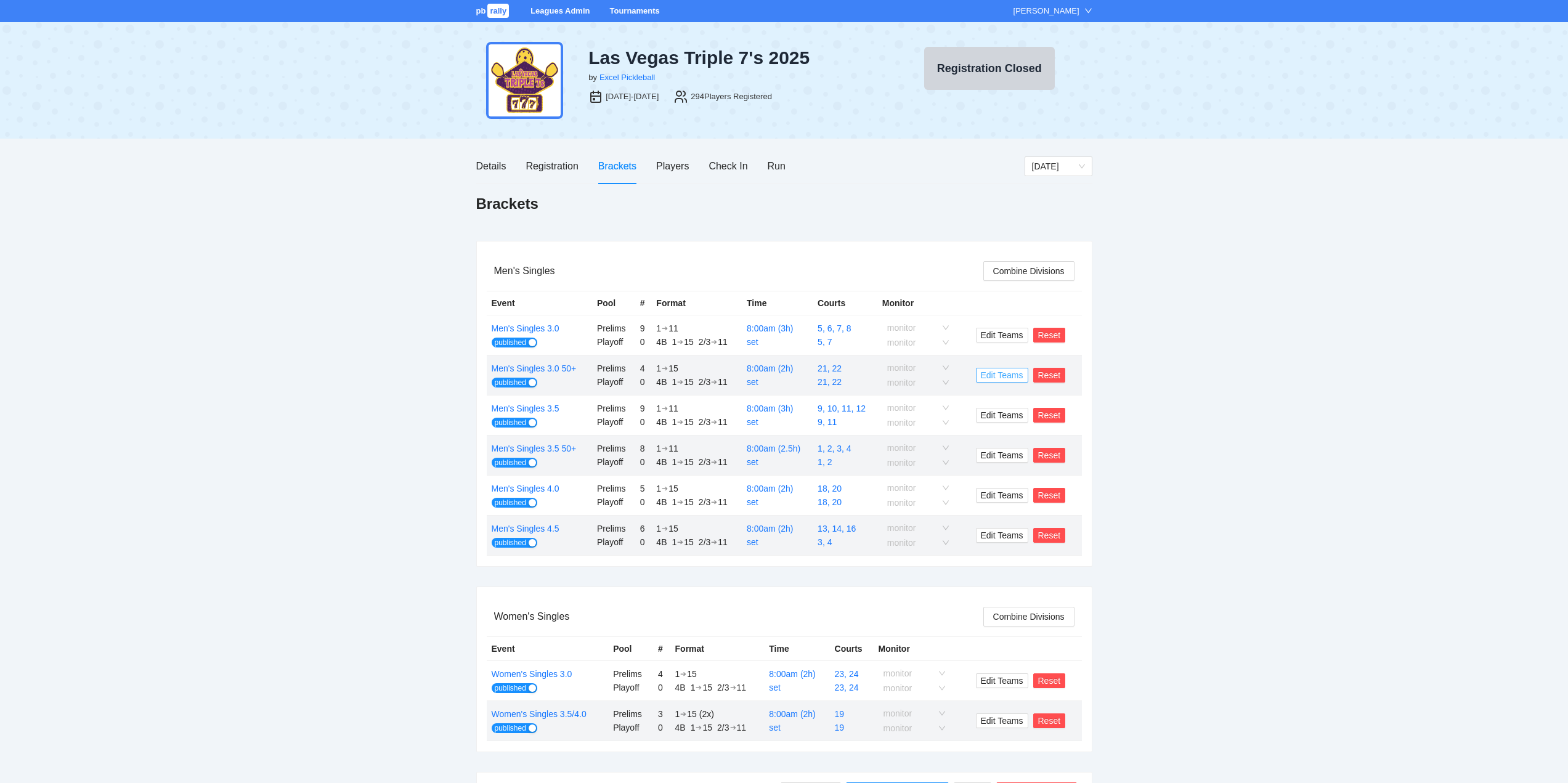
click at [1000, 375] on span "Edit Teams" at bounding box center [1001, 375] width 42 height 13
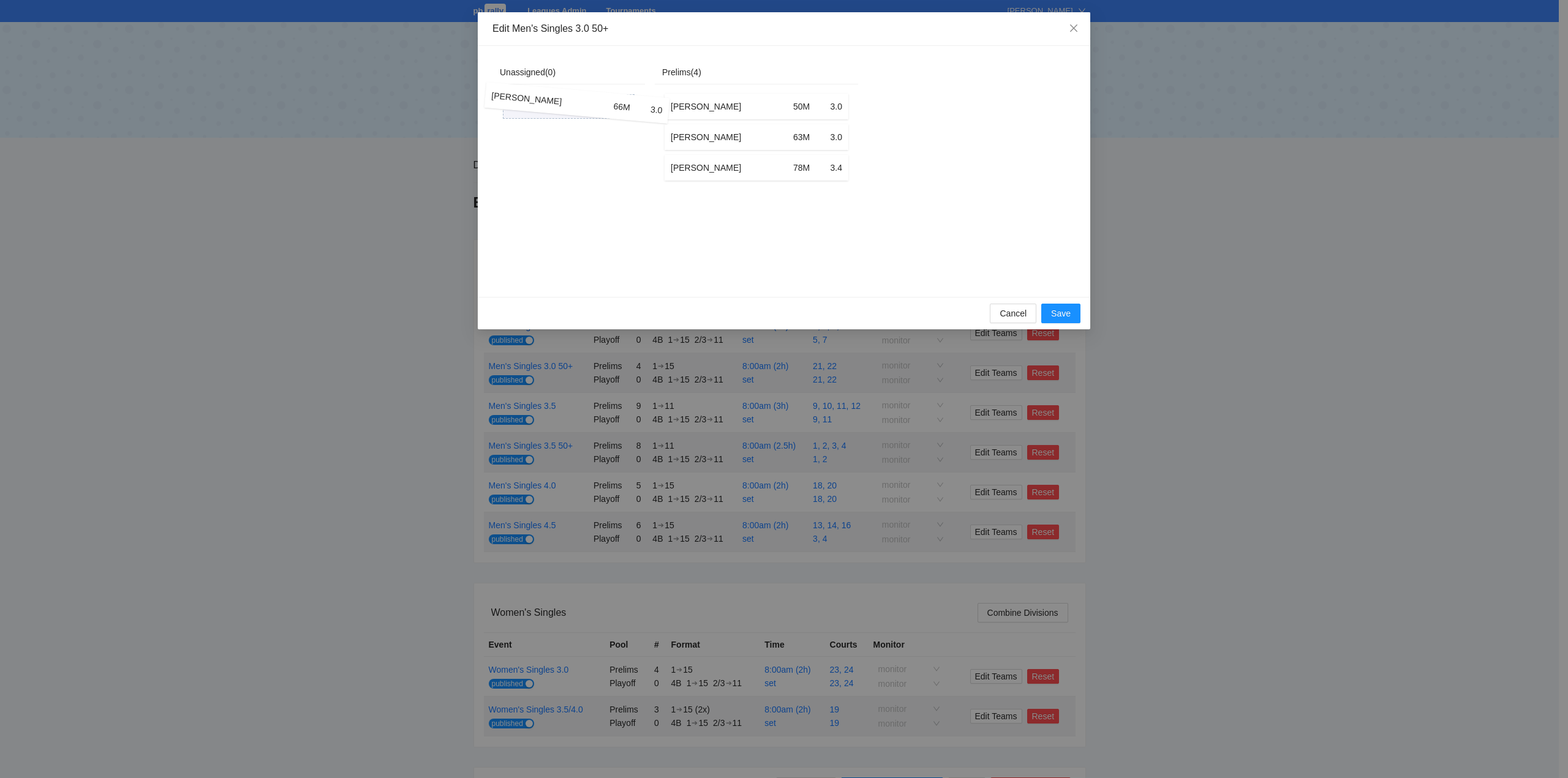
drag, startPoint x: 695, startPoint y: 173, endPoint x: 515, endPoint y: 108, distance: 191.4
click at [515, 108] on div "Unassigned ( 0 ) Prelims ( 4 ) Michael Urcia 50M 3.0 Rolf Maile 63M 3.0 Wayne L…" at bounding box center [674, 171] width 365 height 221
click at [1055, 322] on span "Save" at bounding box center [1060, 314] width 20 height 13
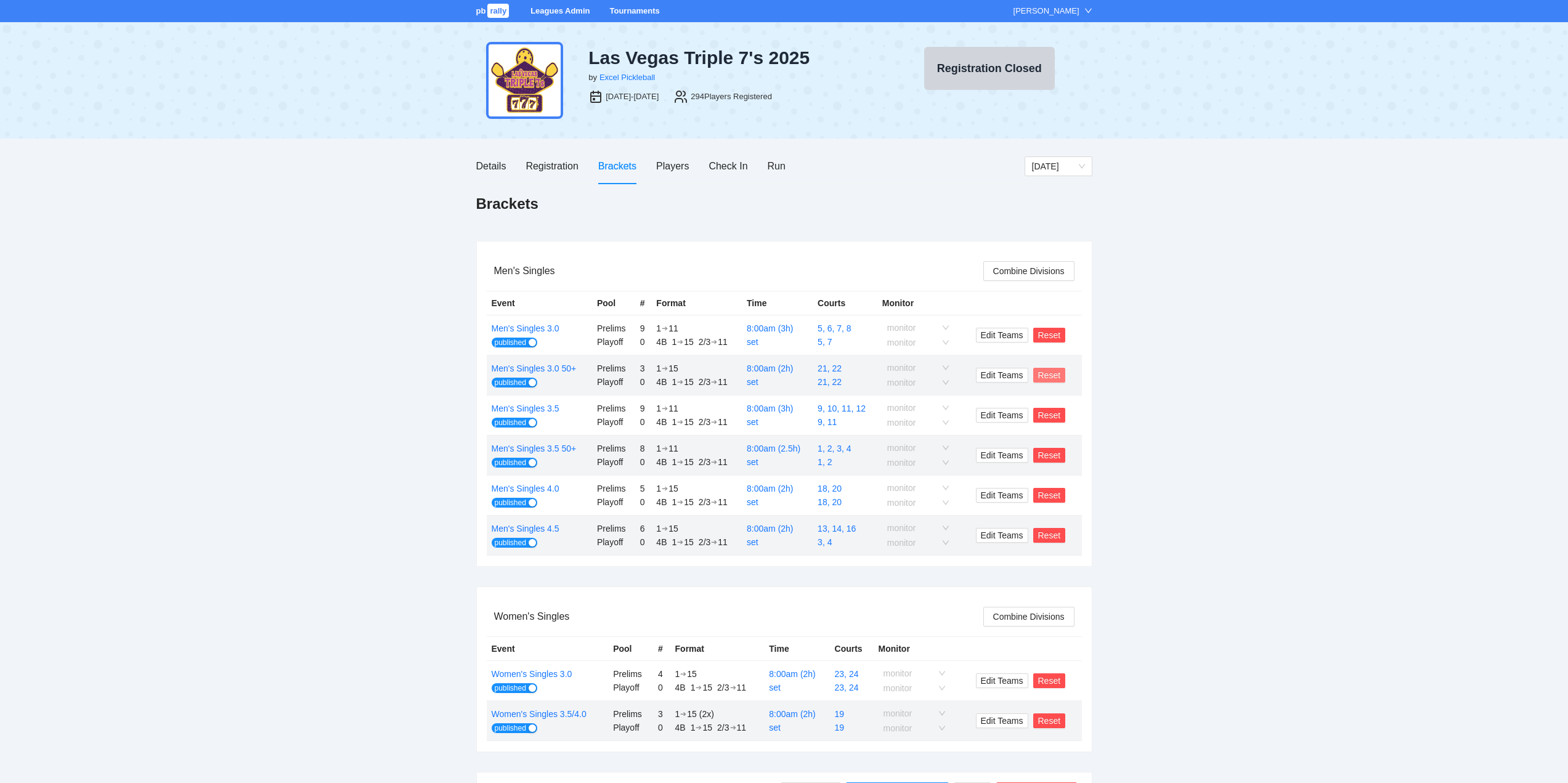
click at [1048, 372] on span "Reset" at bounding box center [1050, 375] width 22 height 13
click at [1069, 337] on span "OK" at bounding box center [1071, 338] width 12 height 13
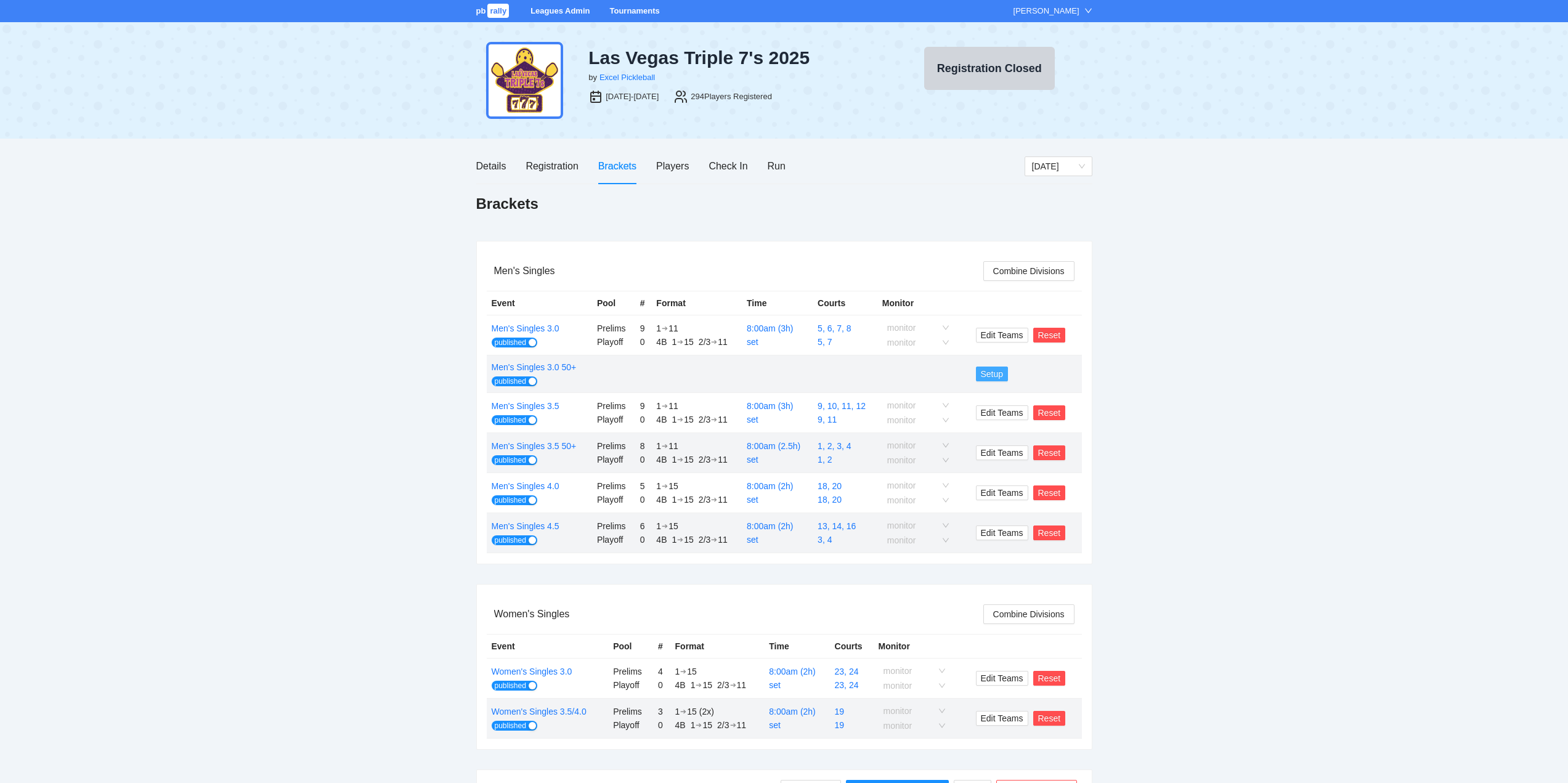
click at [990, 370] on span "Setup" at bounding box center [992, 373] width 22 height 13
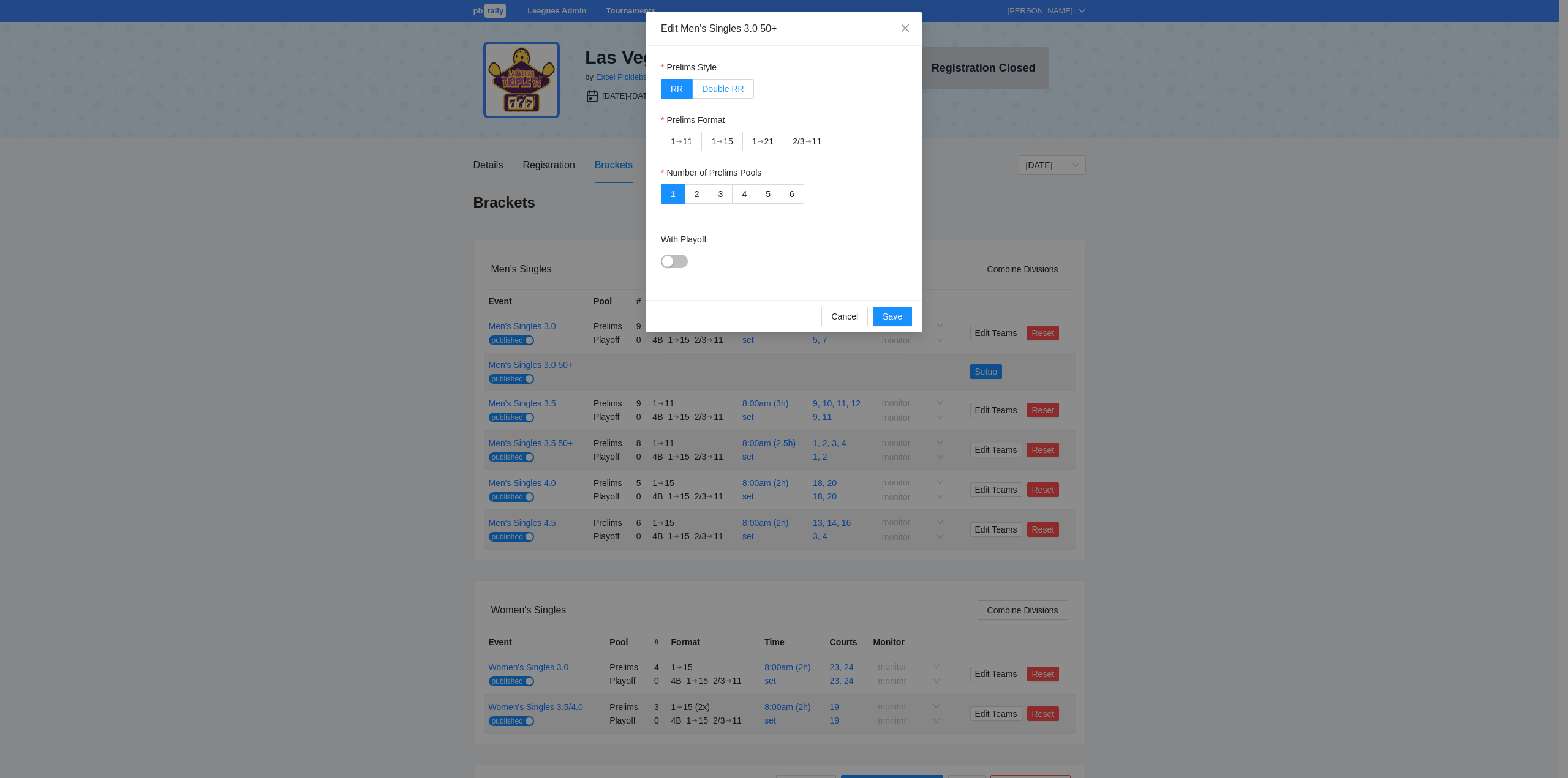
click at [724, 88] on span "Double RR" at bounding box center [723, 88] width 42 height 10
click at [720, 138] on div "➔" at bounding box center [719, 141] width 7 height 10
click at [672, 257] on div "button" at bounding box center [668, 261] width 11 height 11
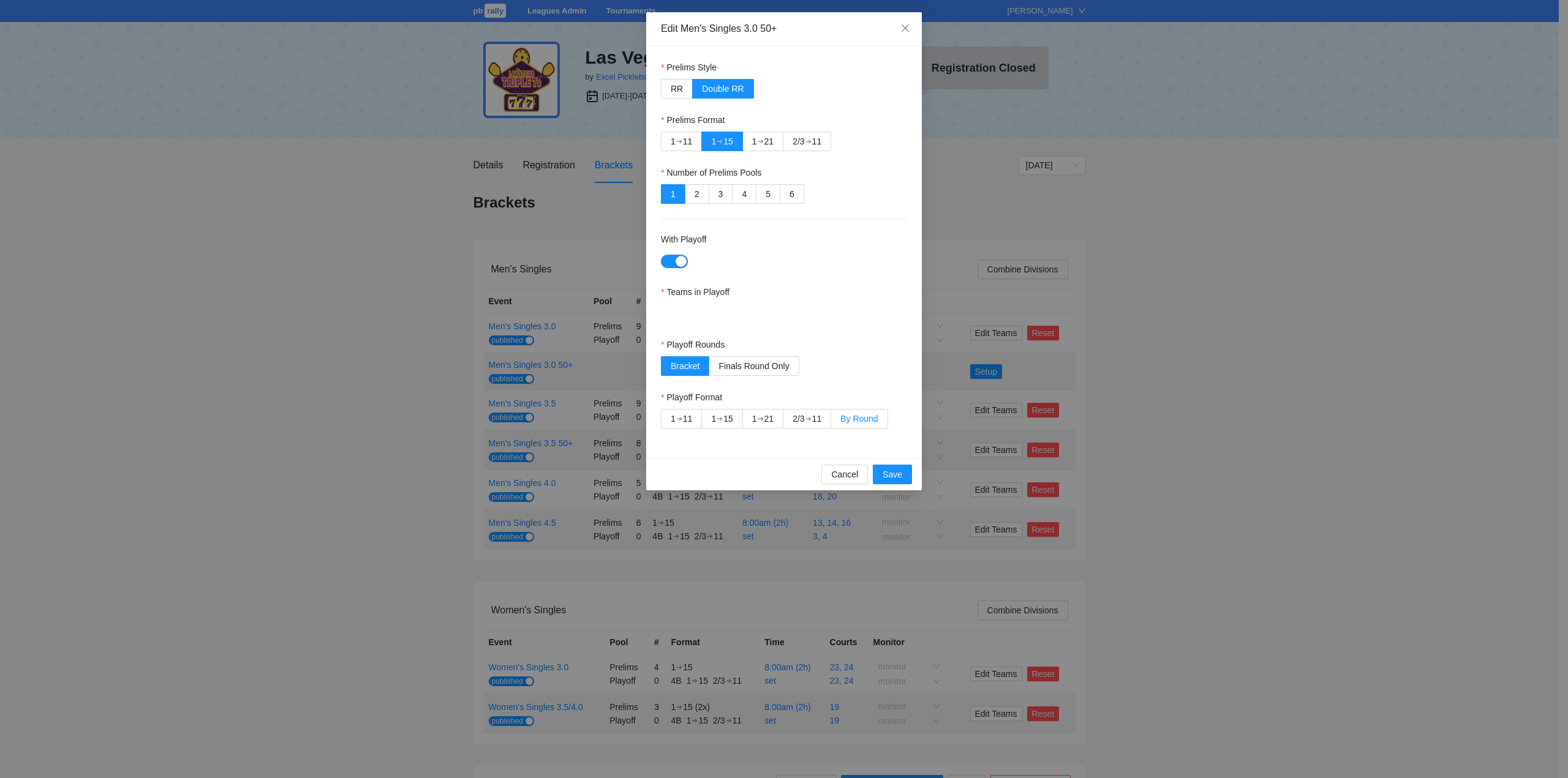
click at [863, 418] on span "By Round" at bounding box center [859, 418] width 37 height 10
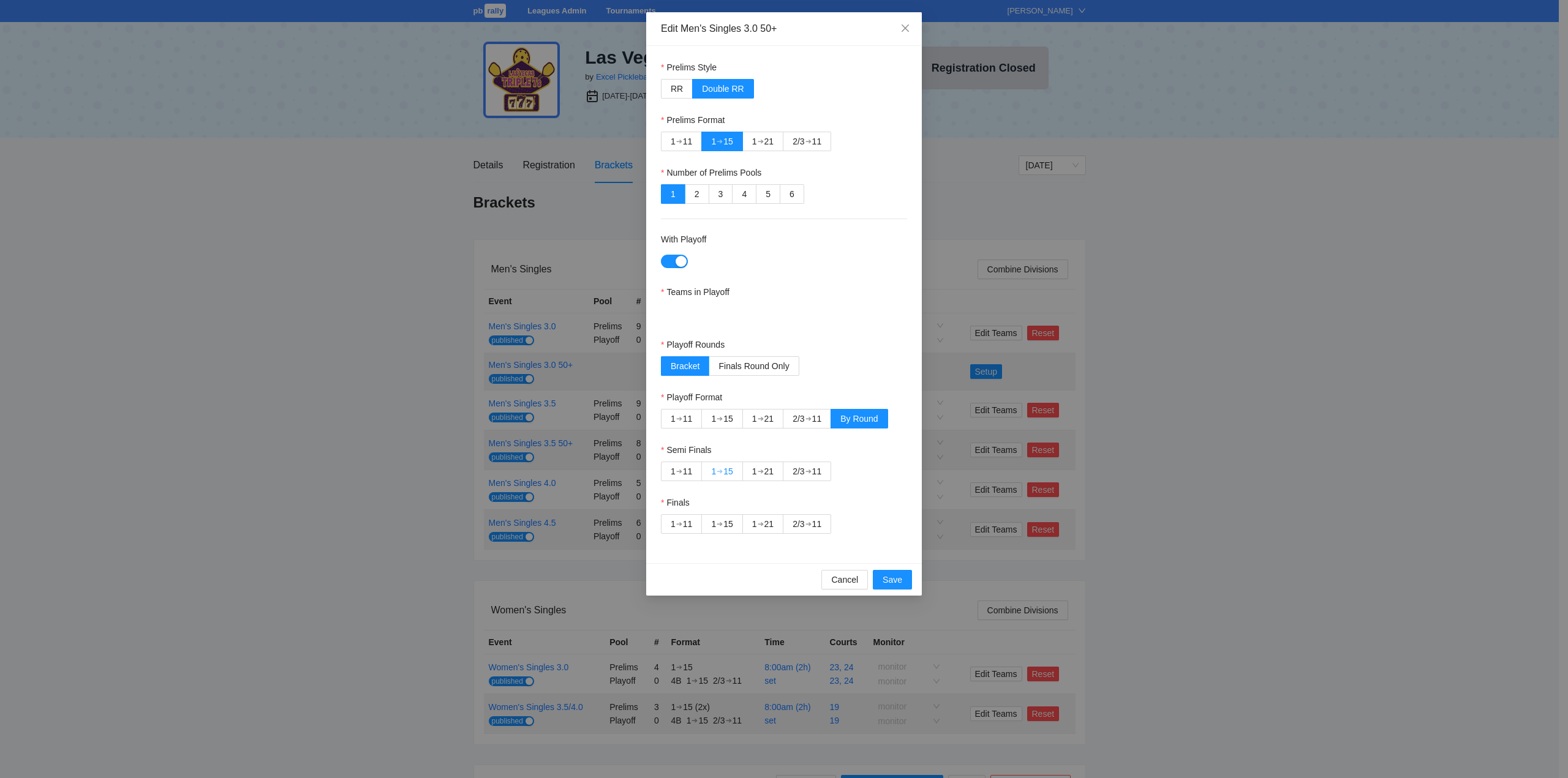
click at [722, 470] on div "➔" at bounding box center [719, 471] width 7 height 10
click at [804, 522] on div "2/3" at bounding box center [798, 524] width 12 height 19
click at [796, 524] on div "2/3" at bounding box center [798, 524] width 12 height 19
click at [891, 579] on span "Save" at bounding box center [892, 579] width 20 height 13
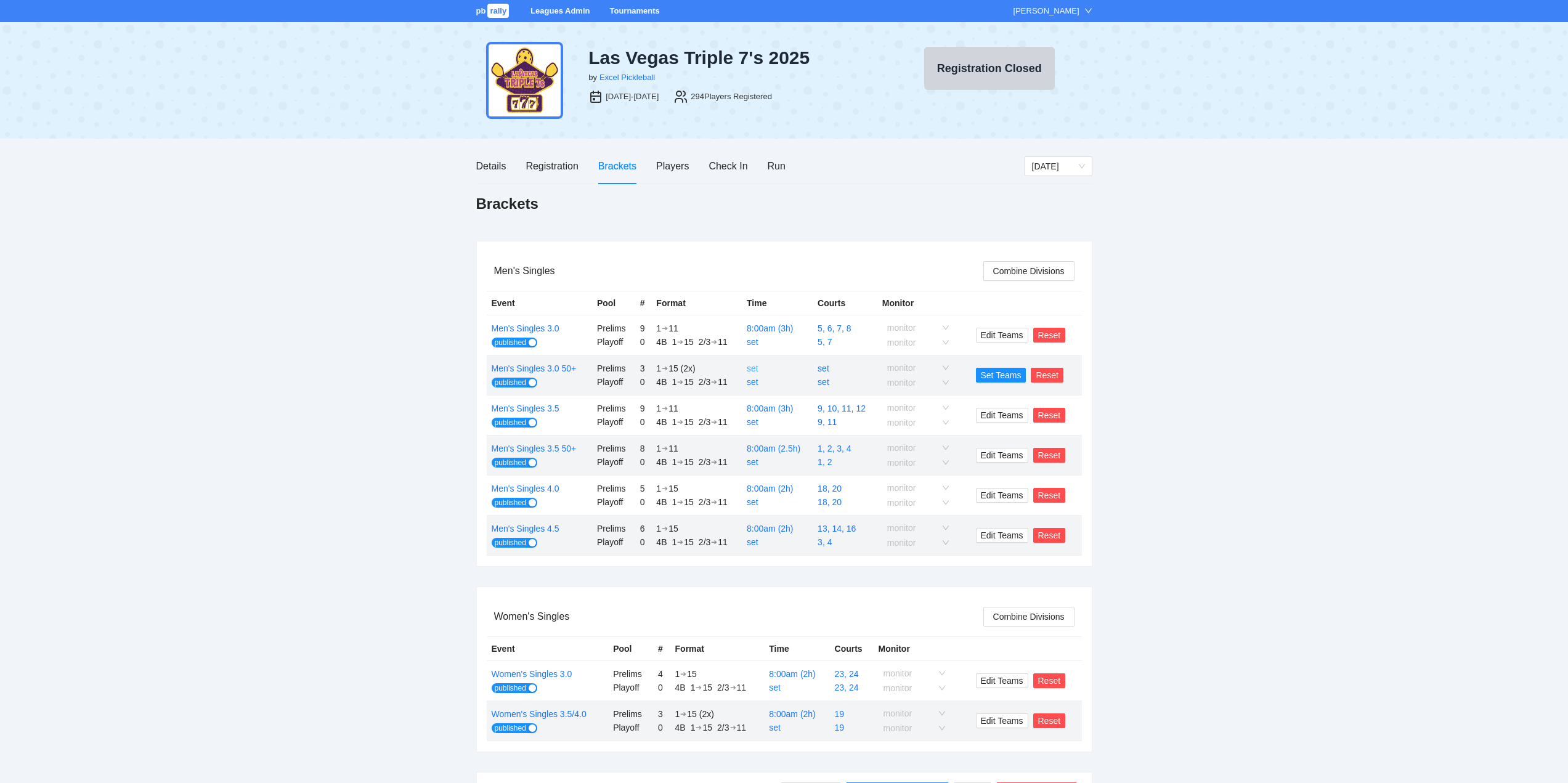
click at [753, 367] on link "set" at bounding box center [752, 369] width 12 height 10
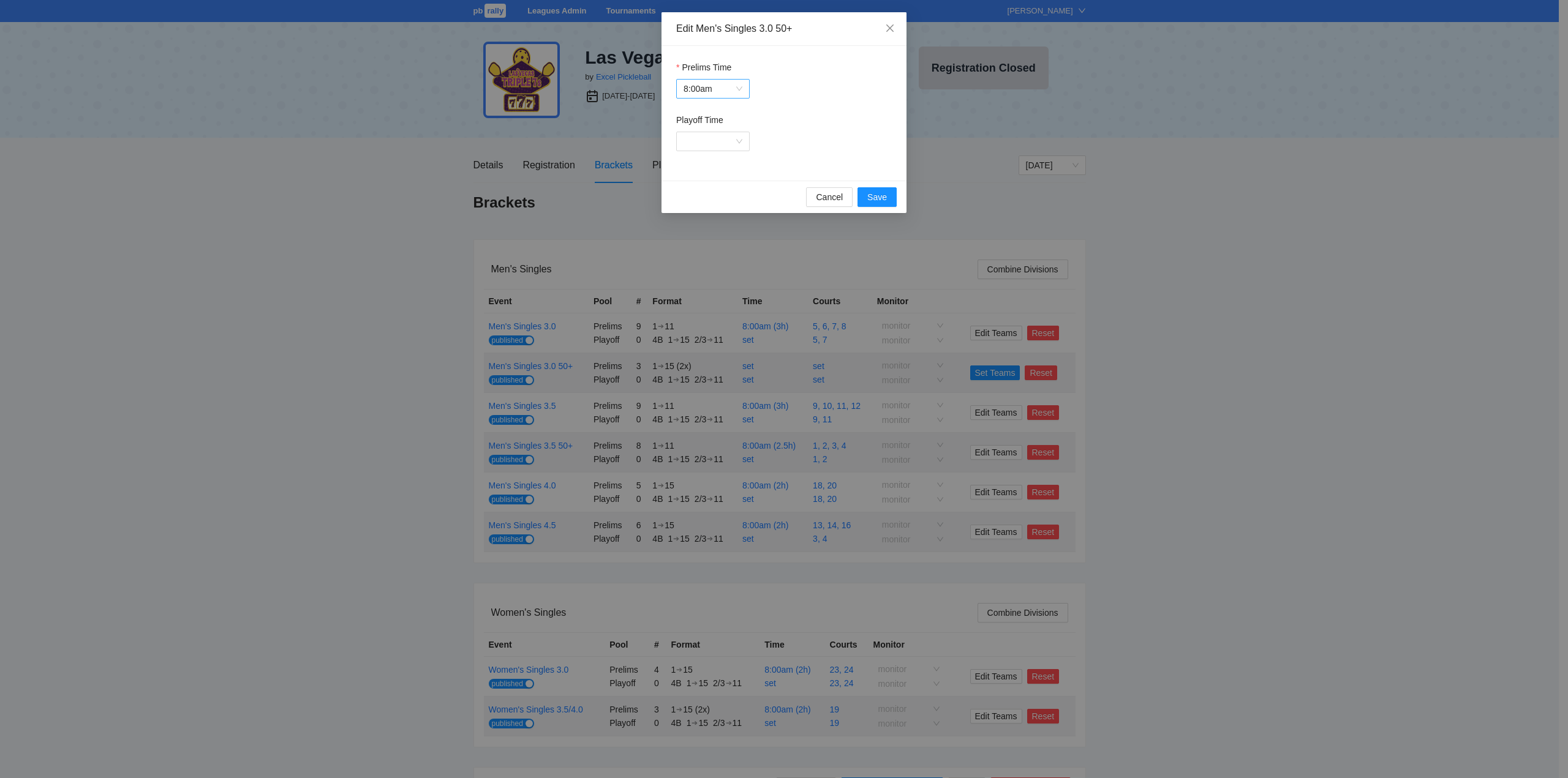
click at [705, 86] on span "8:00am" at bounding box center [712, 89] width 59 height 19
click at [874, 191] on span "Save" at bounding box center [876, 197] width 20 height 13
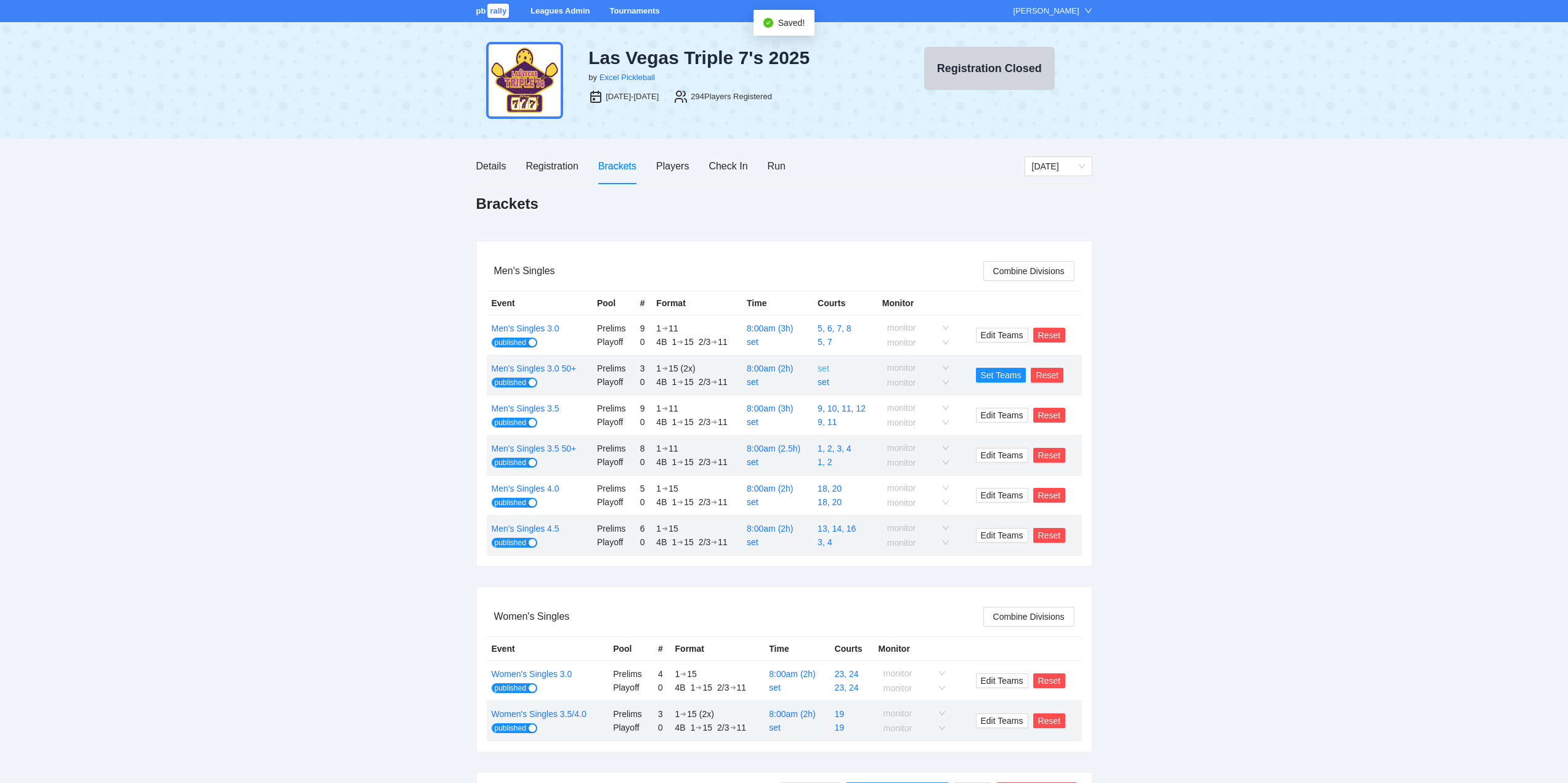
click at [824, 370] on link "set" at bounding box center [823, 369] width 12 height 10
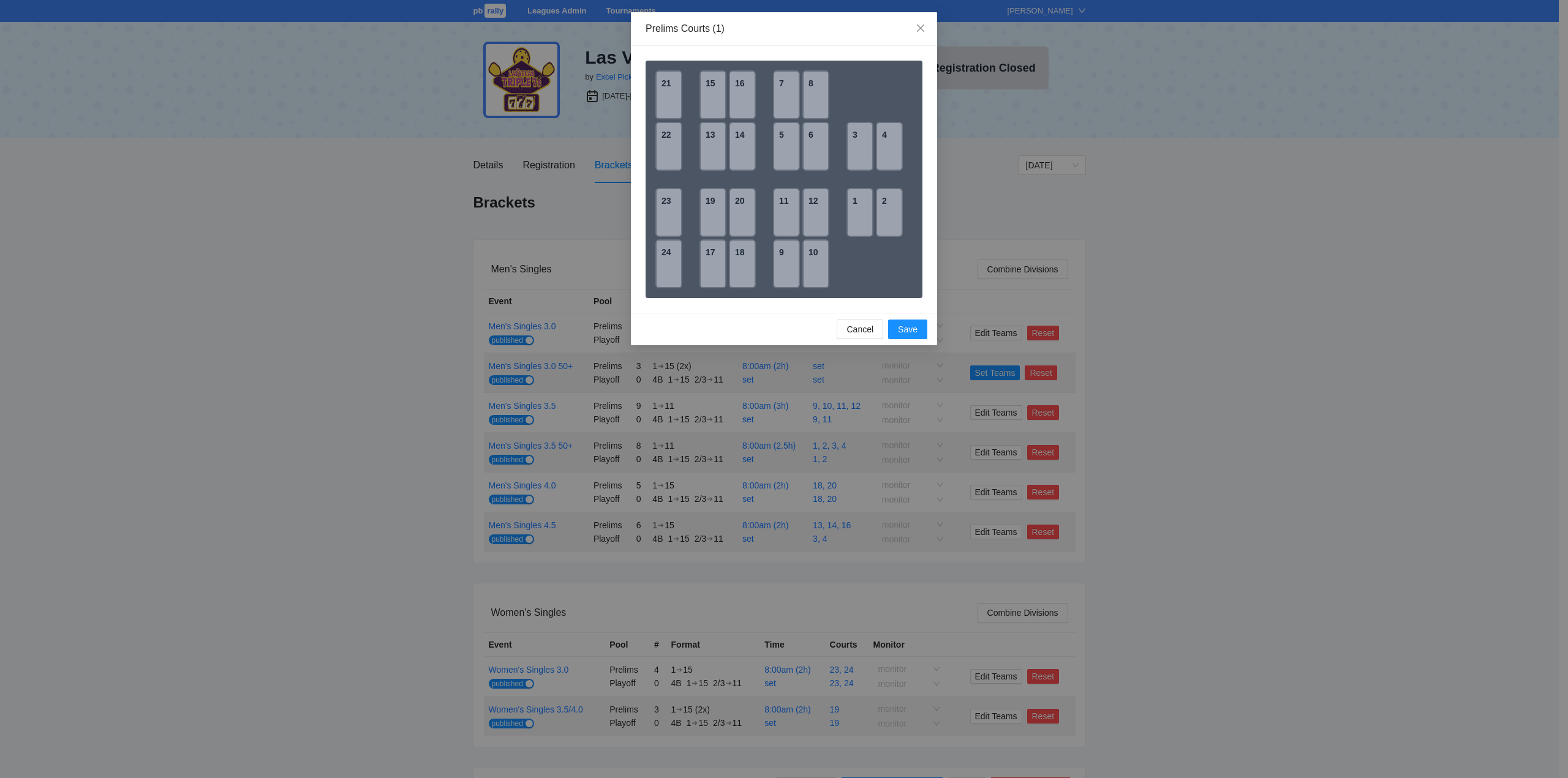
click at [666, 138] on div "22" at bounding box center [669, 146] width 27 height 49
click at [903, 329] on span "Save" at bounding box center [907, 329] width 20 height 13
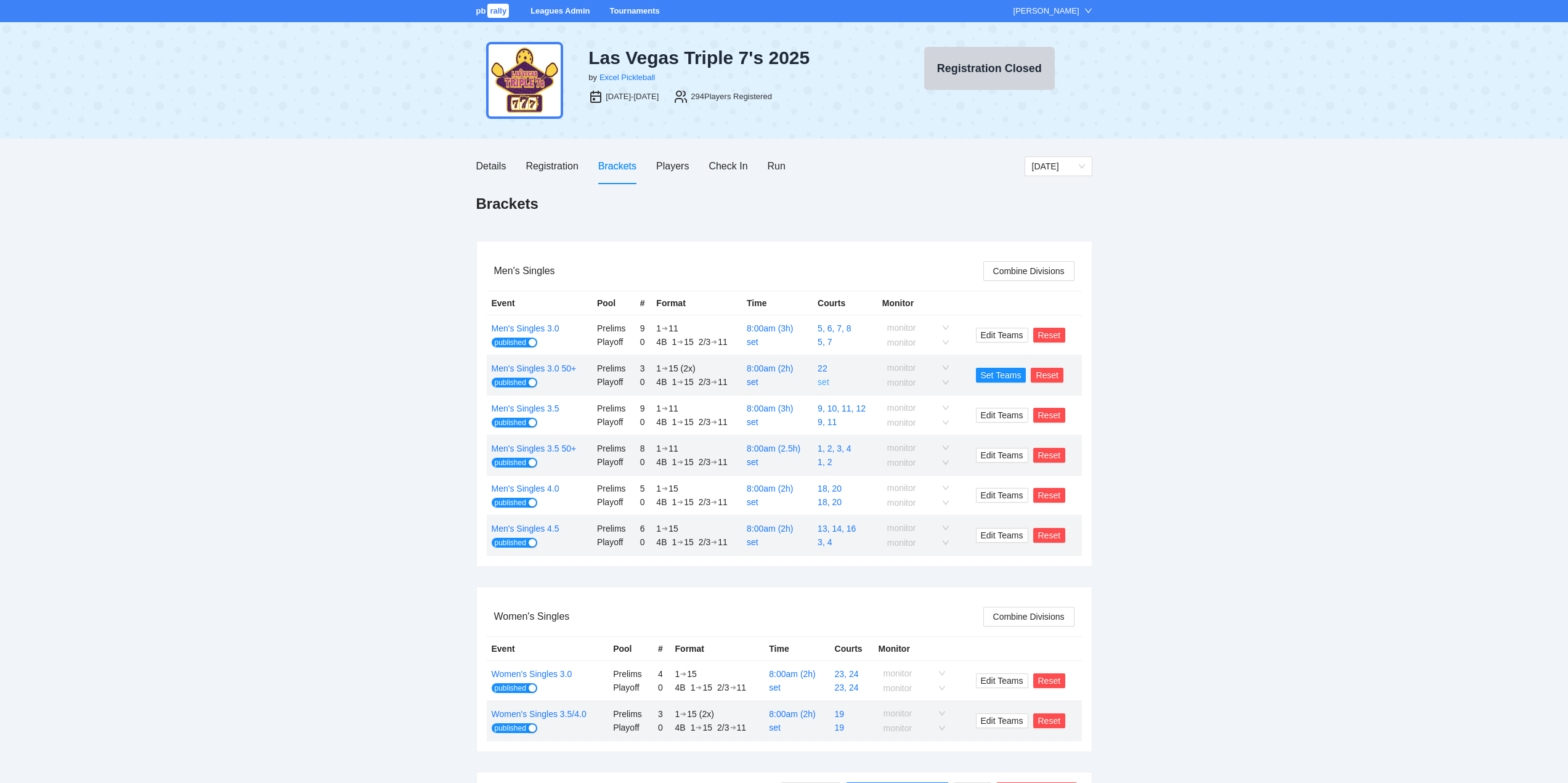
click at [824, 380] on link "set" at bounding box center [823, 382] width 12 height 10
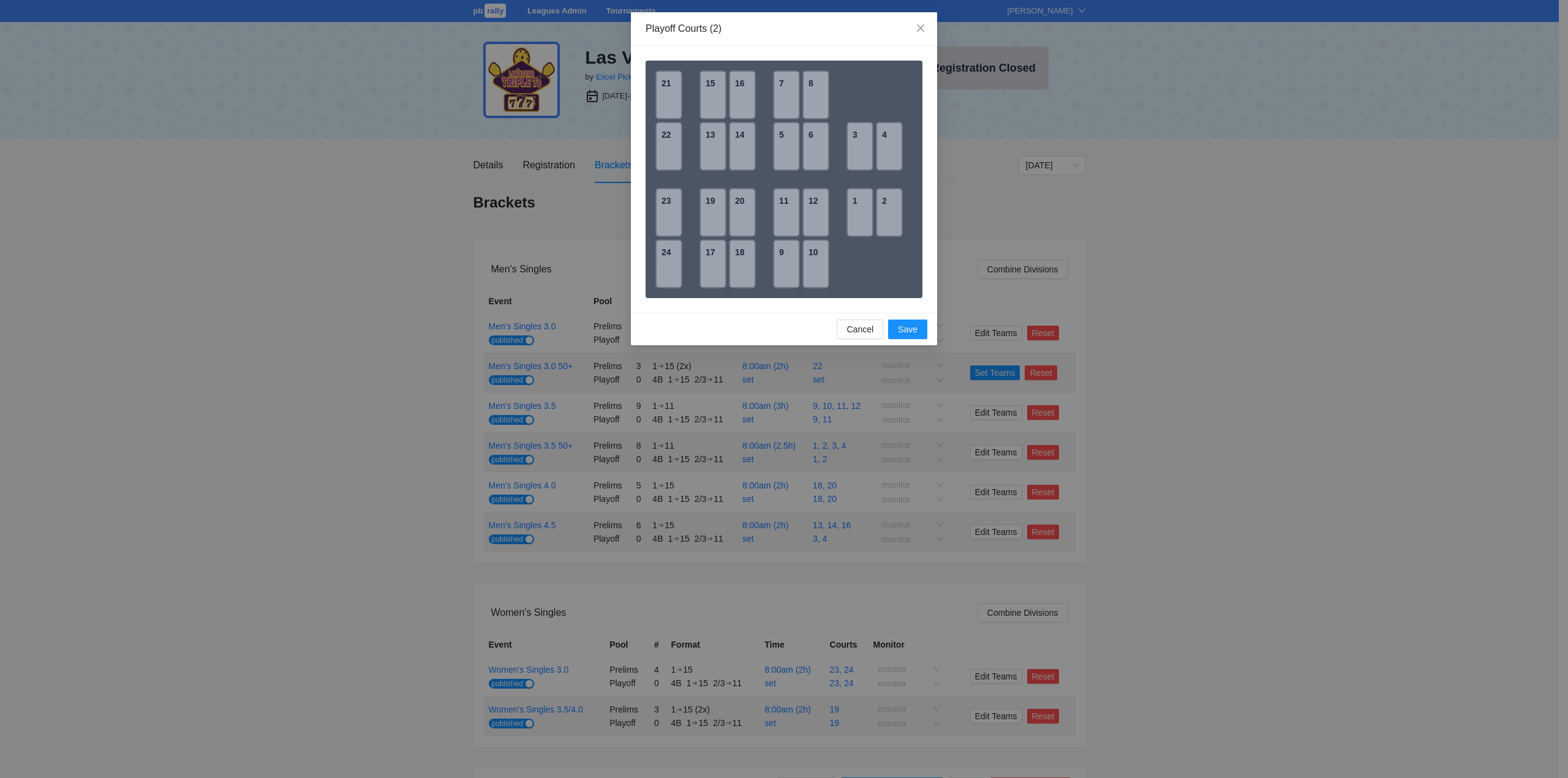
click at [665, 149] on div "22" at bounding box center [669, 146] width 27 height 49
click at [908, 331] on span "Save" at bounding box center [907, 329] width 20 height 13
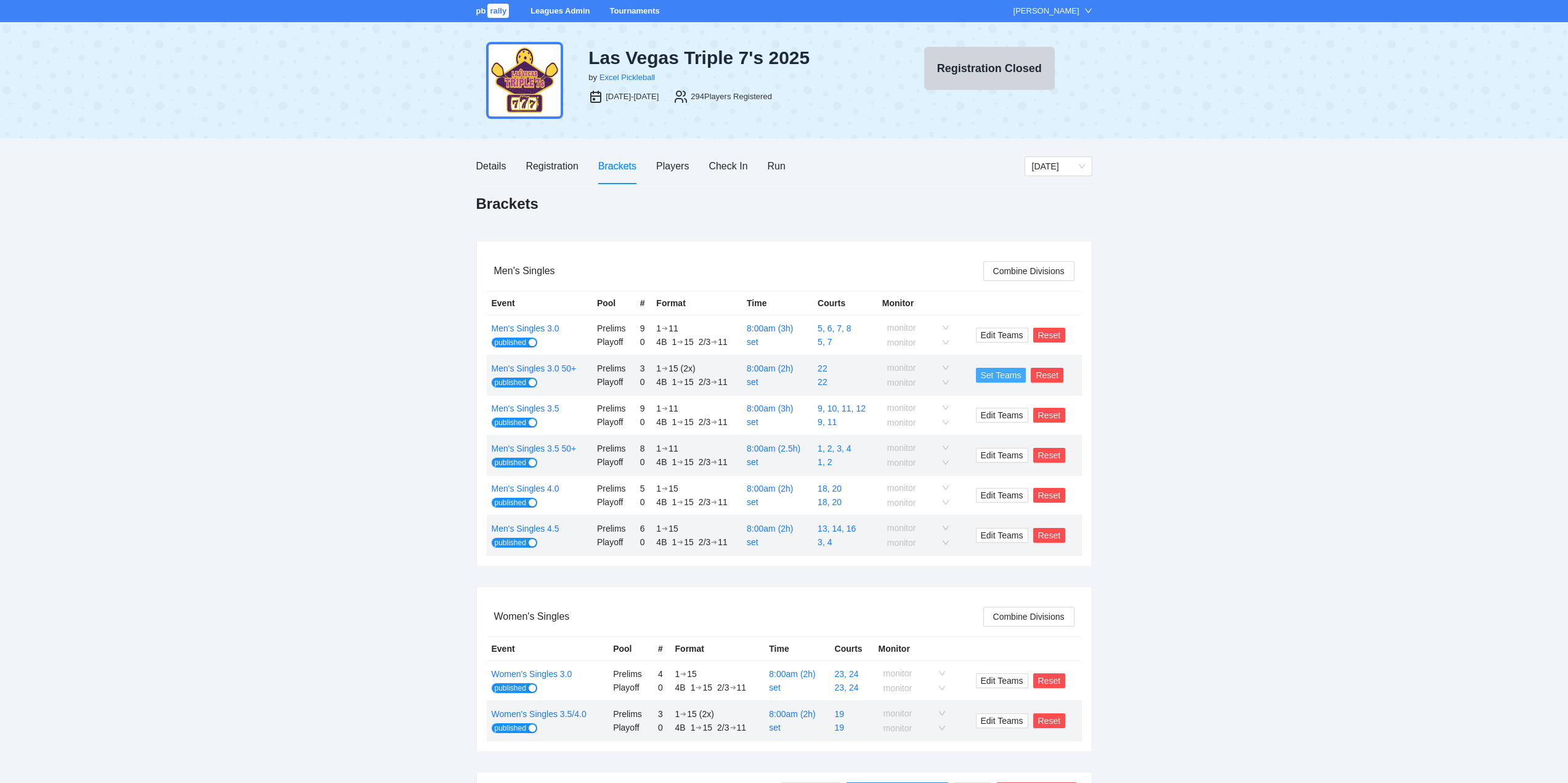
click at [1000, 372] on span "Set Teams" at bounding box center [1000, 375] width 40 height 13
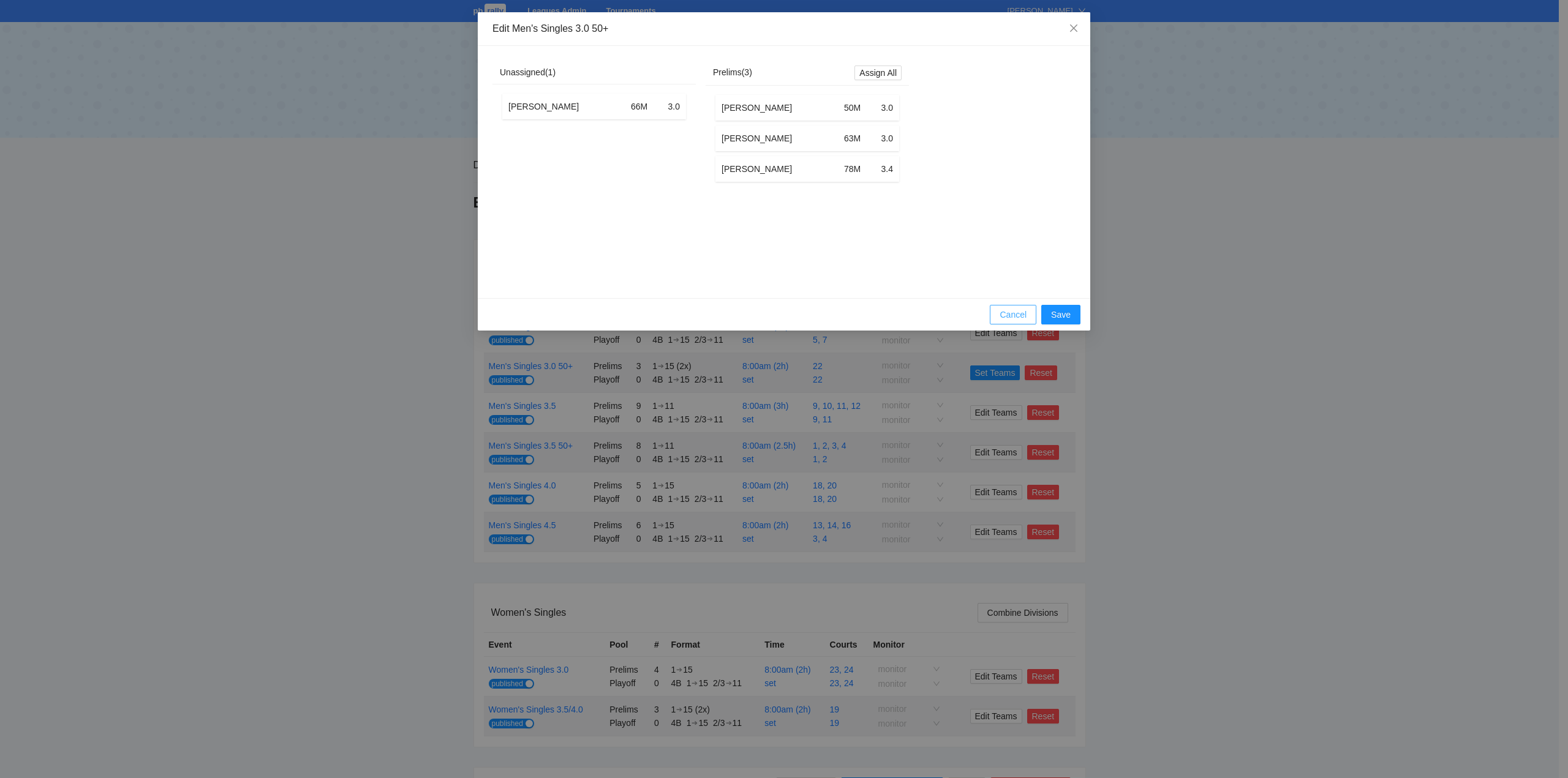
click at [1003, 322] on span "Cancel" at bounding box center [1013, 314] width 27 height 13
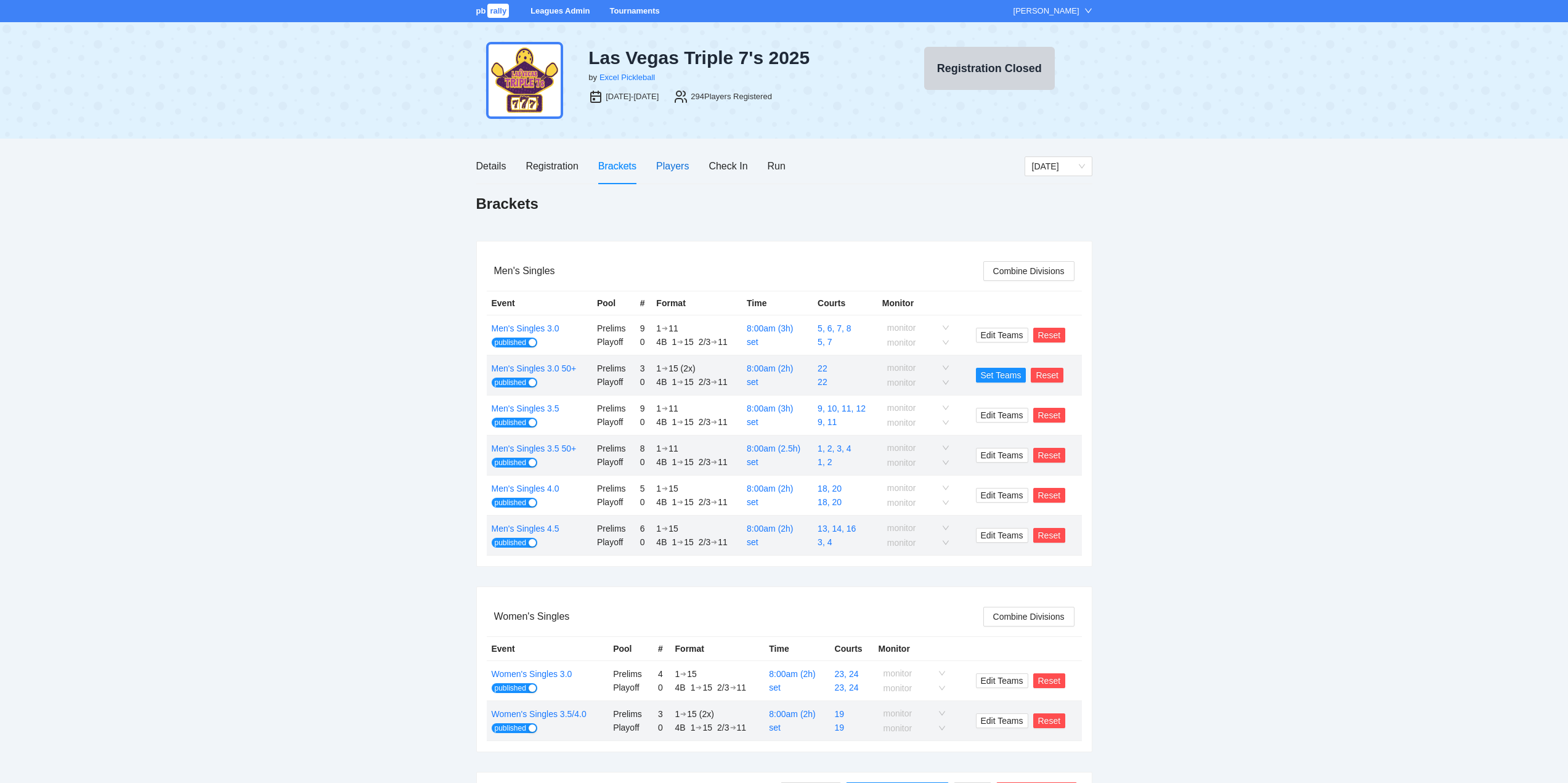
click at [672, 165] on div "Players" at bounding box center [672, 166] width 33 height 15
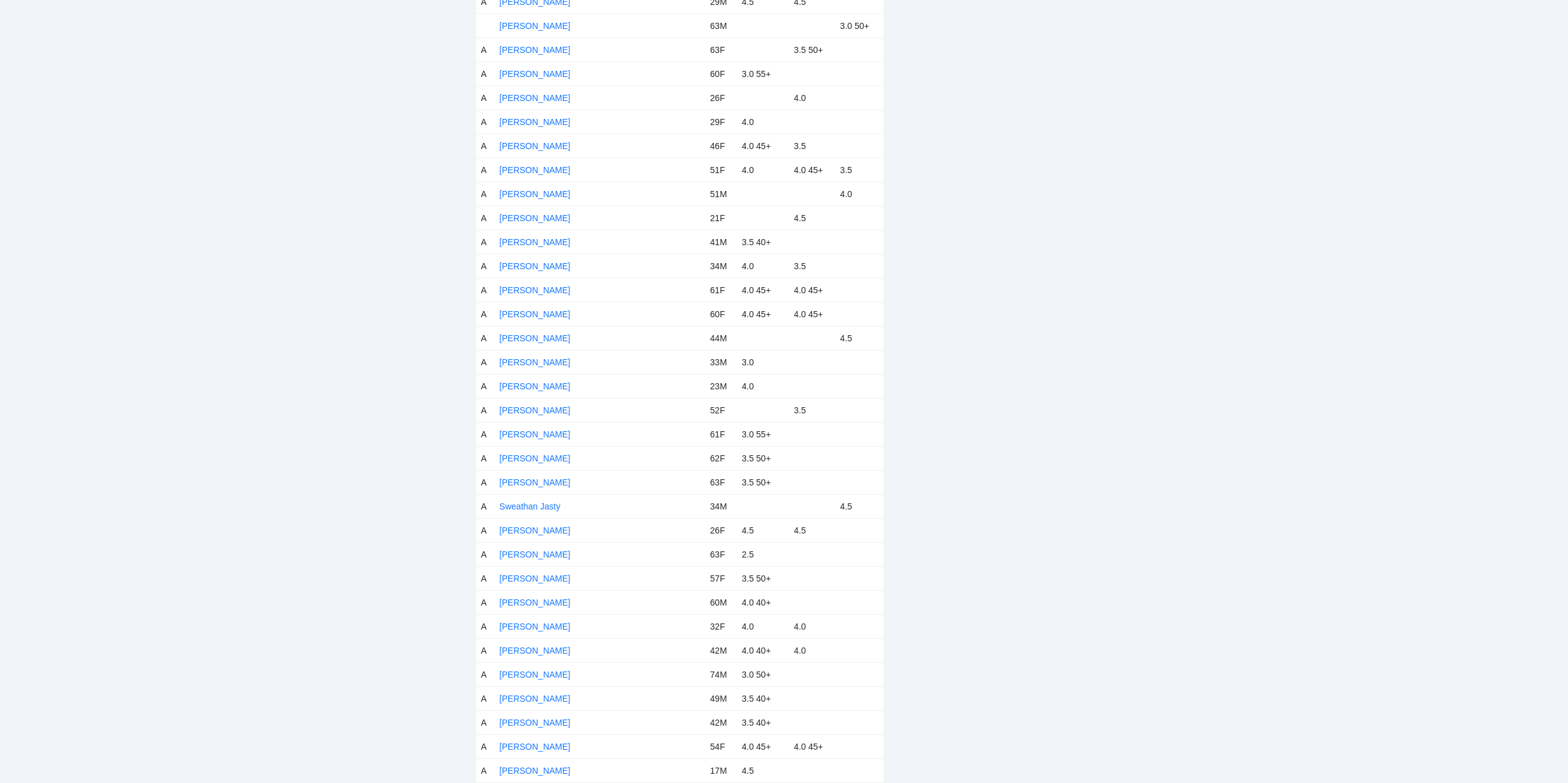
scroll to position [6546, 0]
click at [529, 529] on link "Wayne Lindsay" at bounding box center [535, 530] width 71 height 10
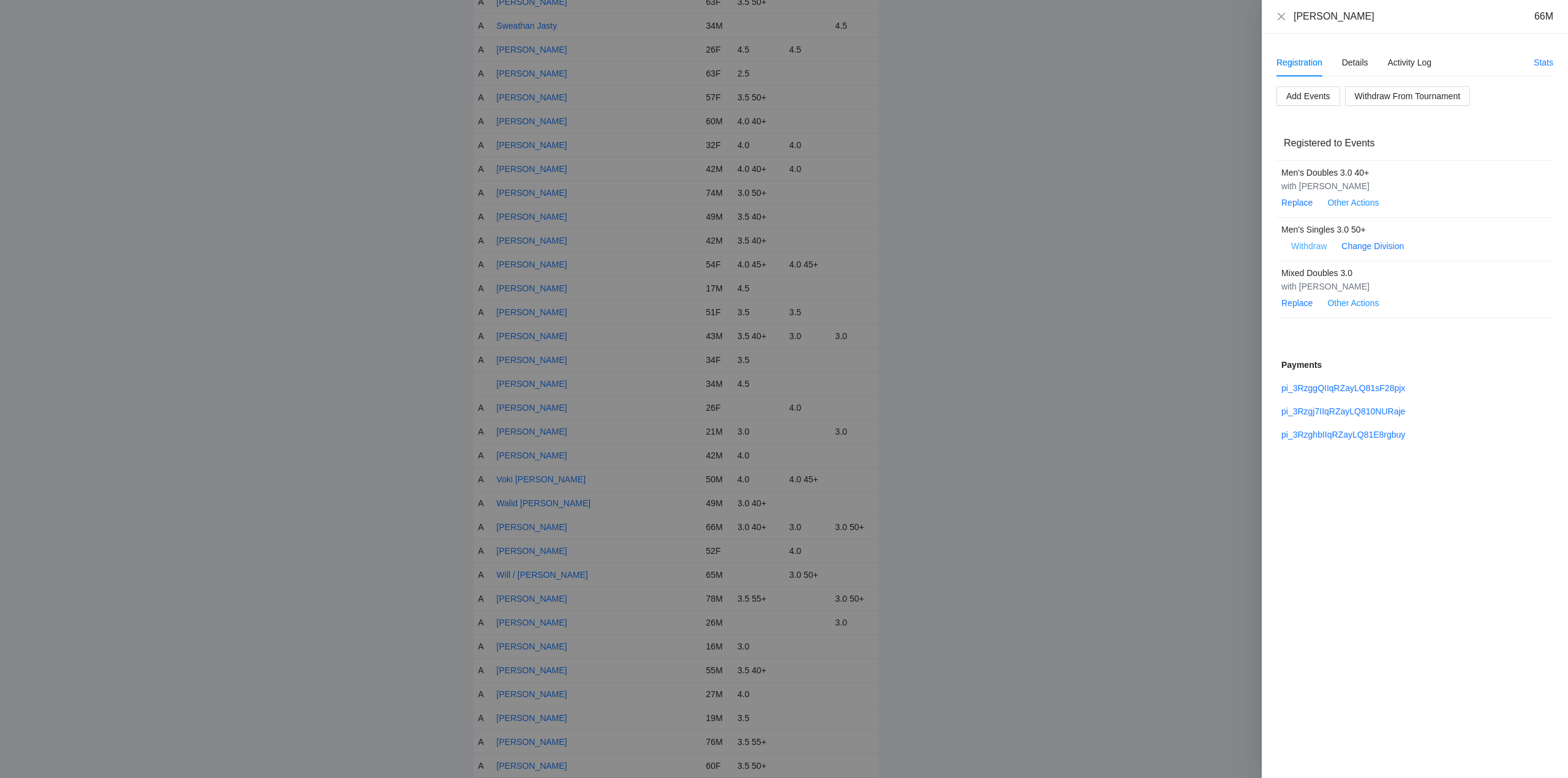
drag, startPoint x: 1310, startPoint y: 243, endPoint x: 1327, endPoint y: 243, distance: 17.0
click at [1312, 243] on span "Withdraw" at bounding box center [1309, 245] width 35 height 13
drag, startPoint x: 1345, startPoint y: 207, endPoint x: 1375, endPoint y: 215, distance: 31.0
click at [1346, 207] on span "OK" at bounding box center [1346, 207] width 12 height 13
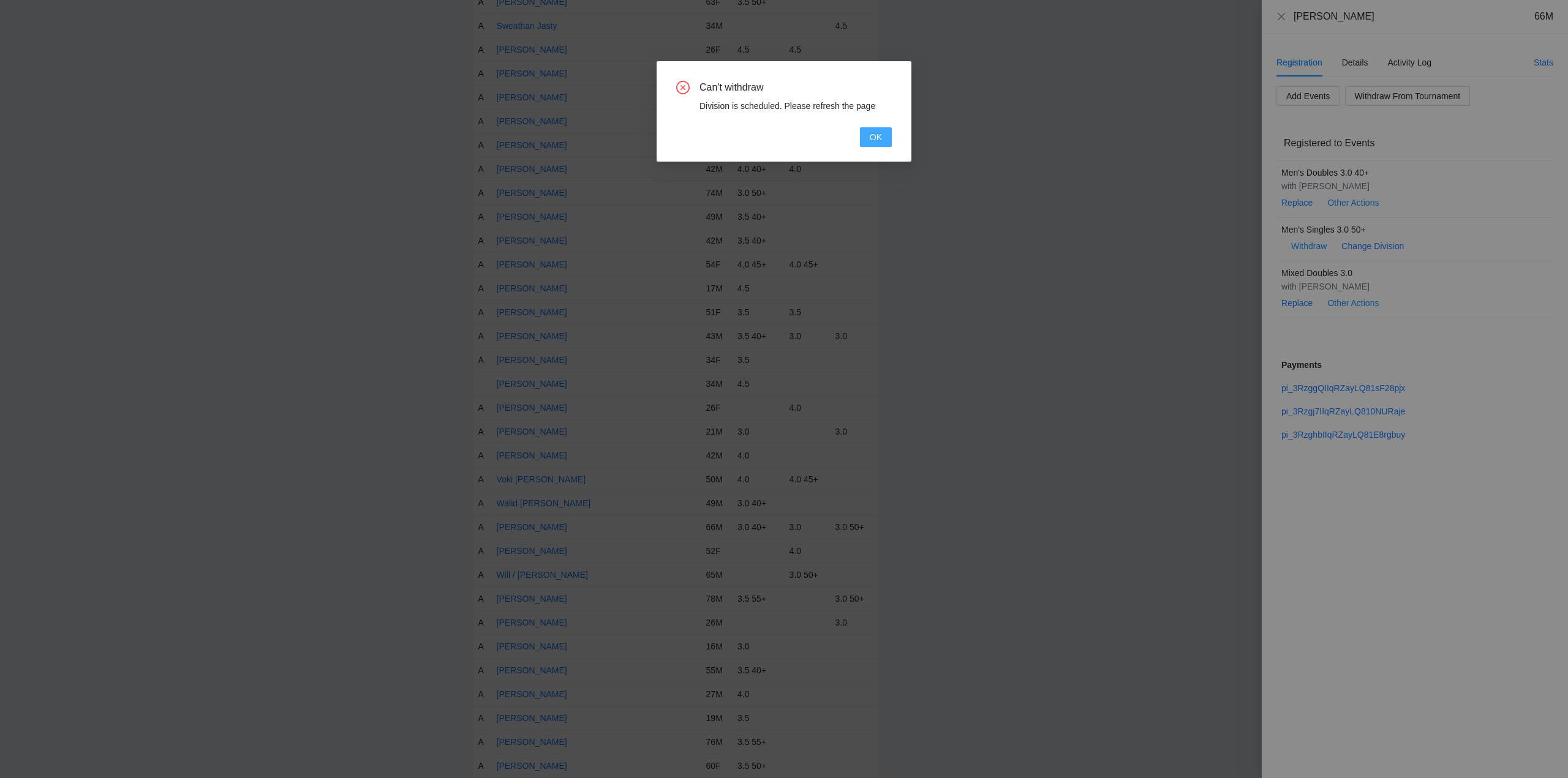
click at [878, 138] on span "OK" at bounding box center [875, 137] width 12 height 13
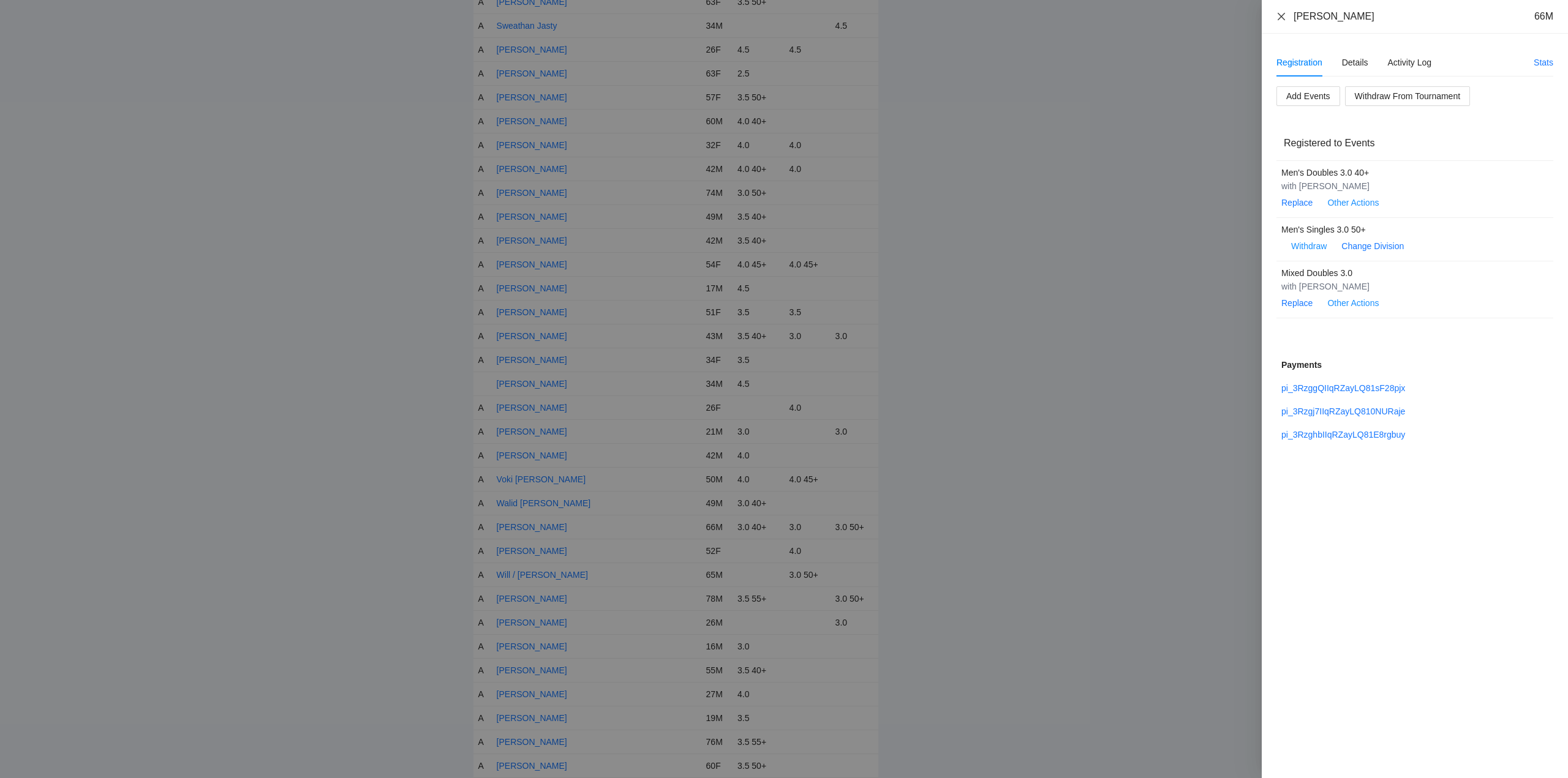
click at [1280, 17] on icon "close" at bounding box center [1281, 17] width 10 height 10
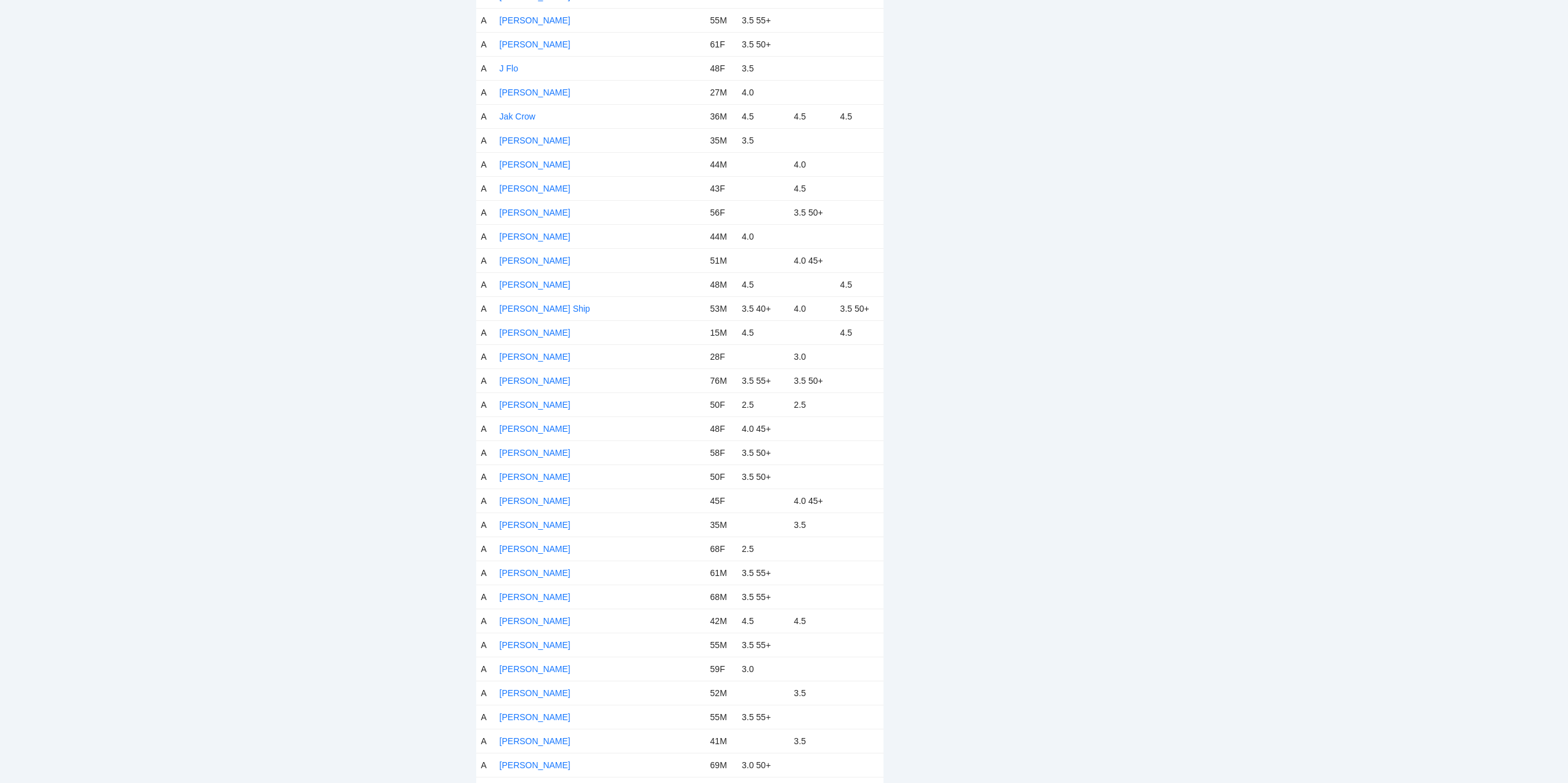
scroll to position [0, 0]
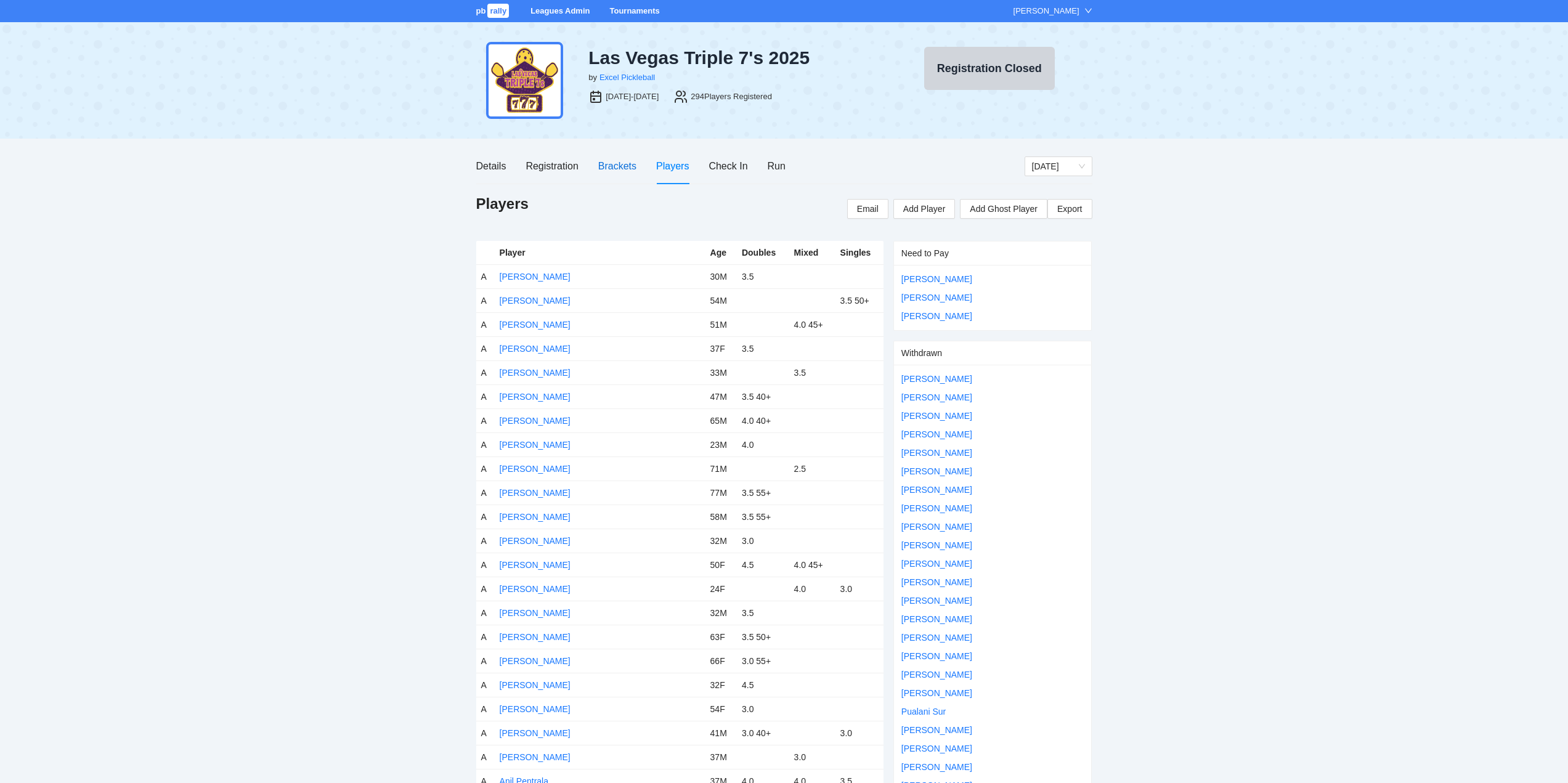
click at [605, 165] on div "Brackets" at bounding box center [617, 166] width 38 height 15
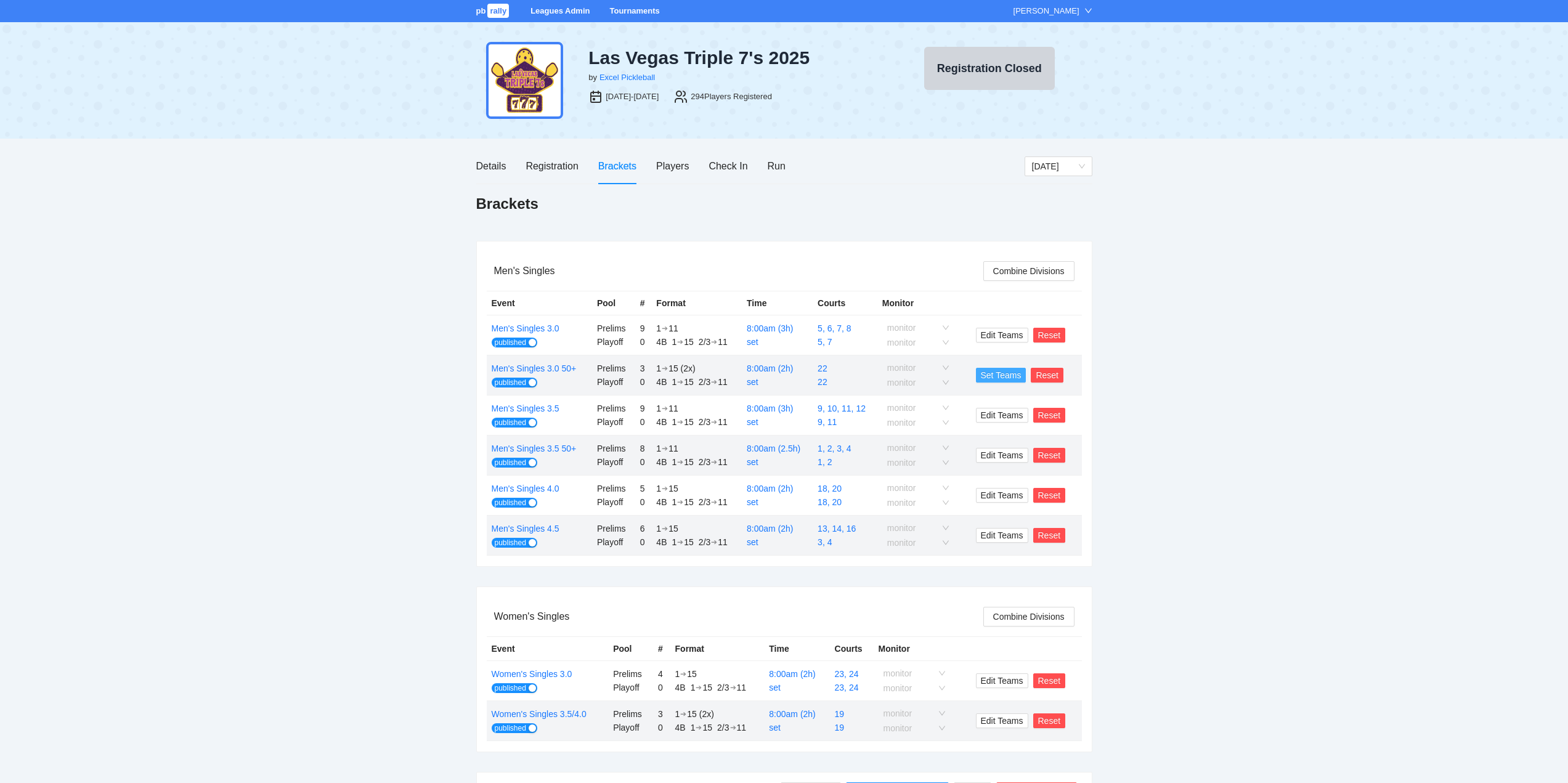
click at [1000, 374] on span "Set Teams" at bounding box center [1000, 375] width 40 height 13
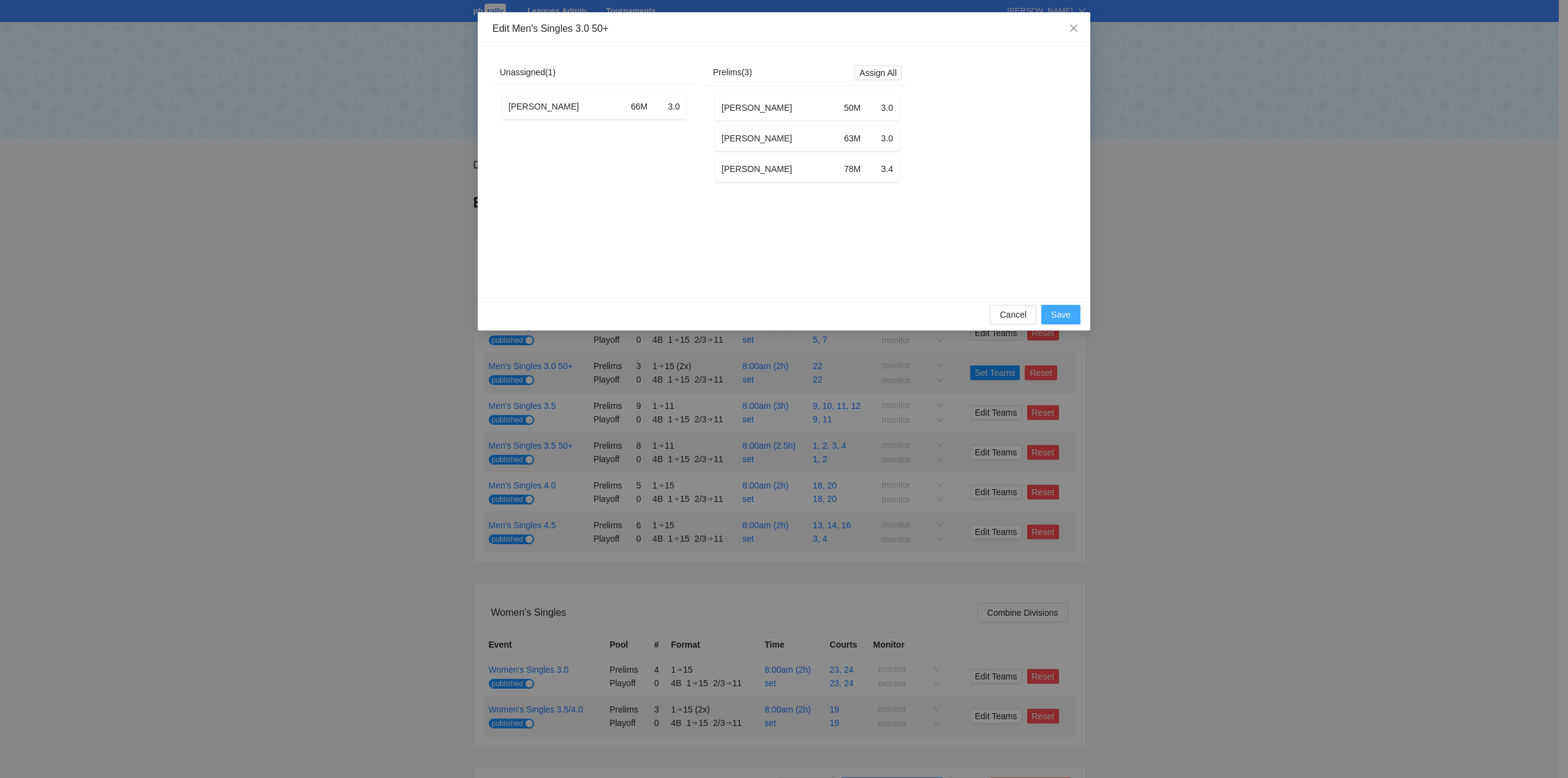
click at [1061, 322] on span "Save" at bounding box center [1060, 314] width 20 height 13
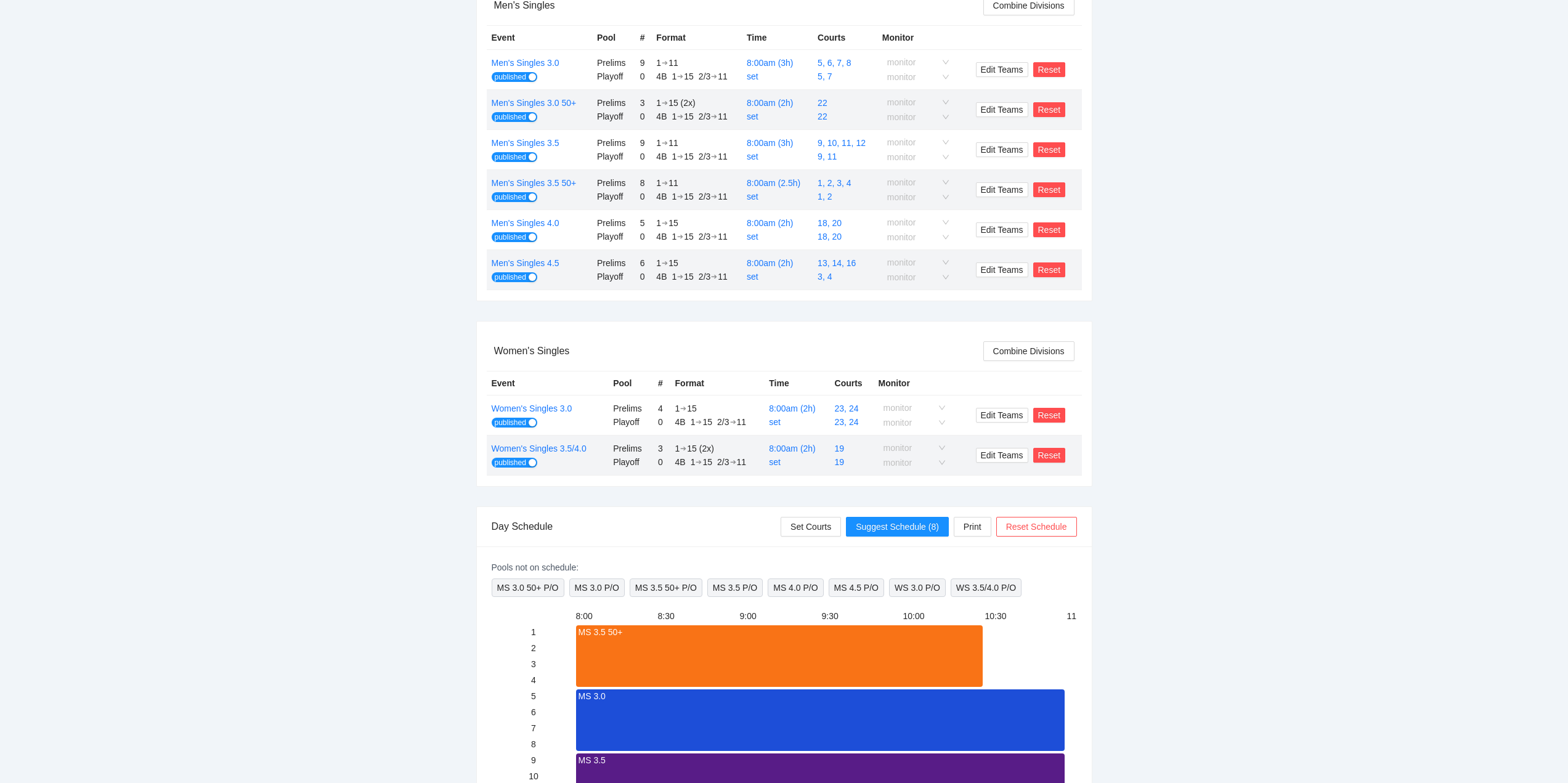
scroll to position [308, 0]
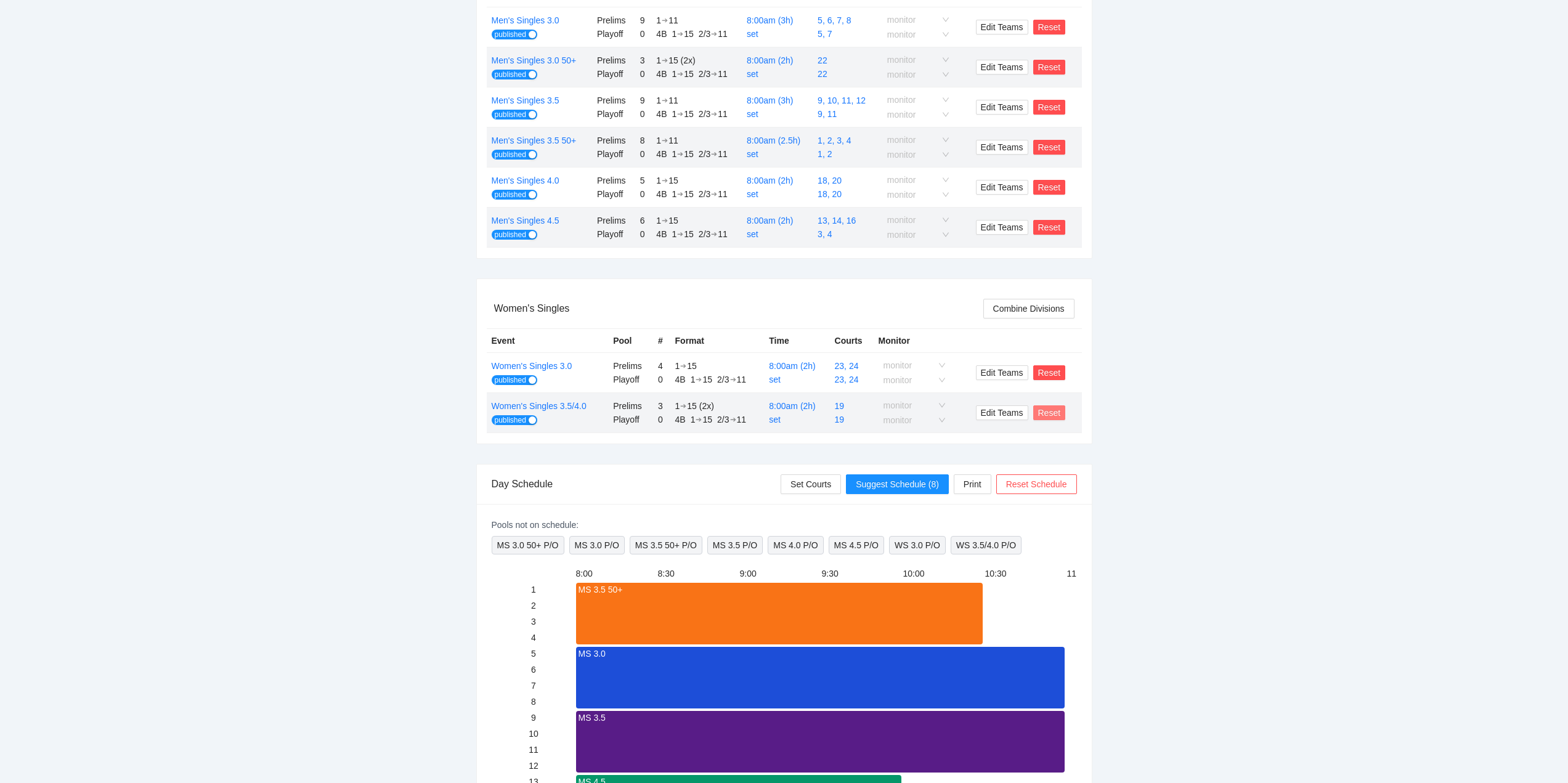
click at [1050, 413] on span "Reset" at bounding box center [1050, 413] width 22 height 13
click at [1076, 374] on span "OK" at bounding box center [1071, 375] width 12 height 13
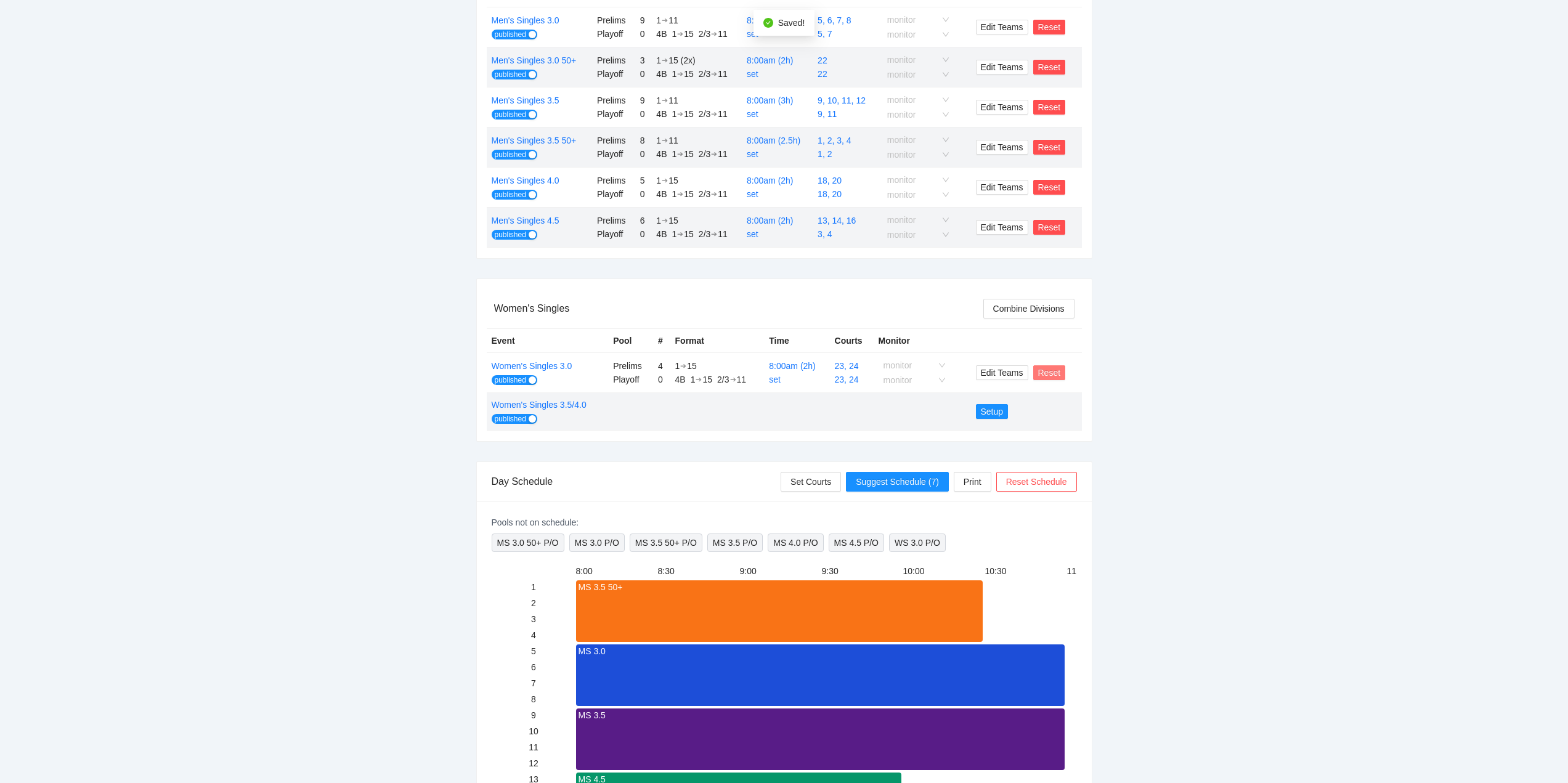
click at [1046, 370] on span "Reset" at bounding box center [1050, 372] width 22 height 13
click at [1072, 335] on span "OK" at bounding box center [1071, 336] width 12 height 13
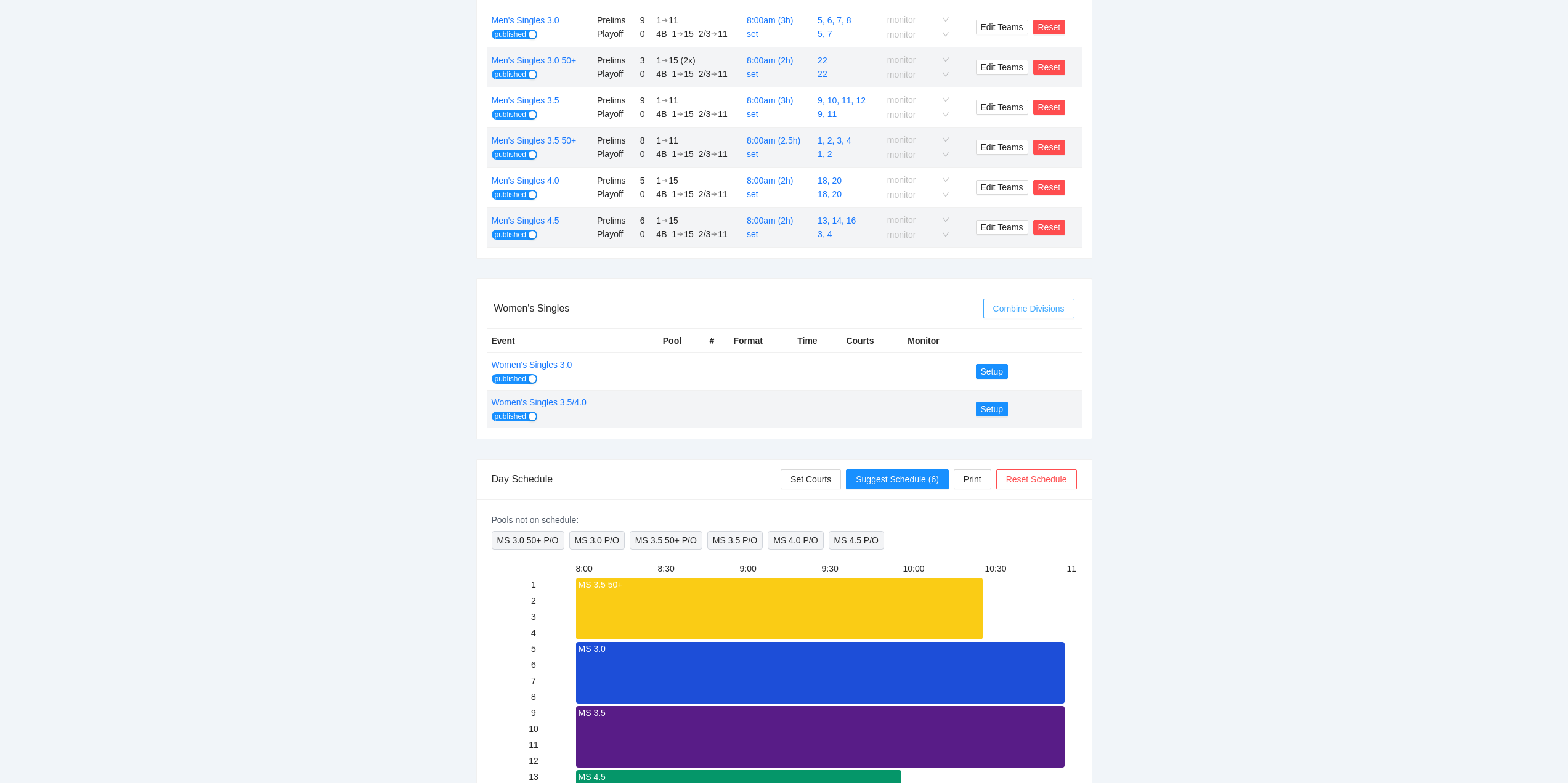
click at [1023, 309] on span "Combine Divisions" at bounding box center [1029, 309] width 71 height 13
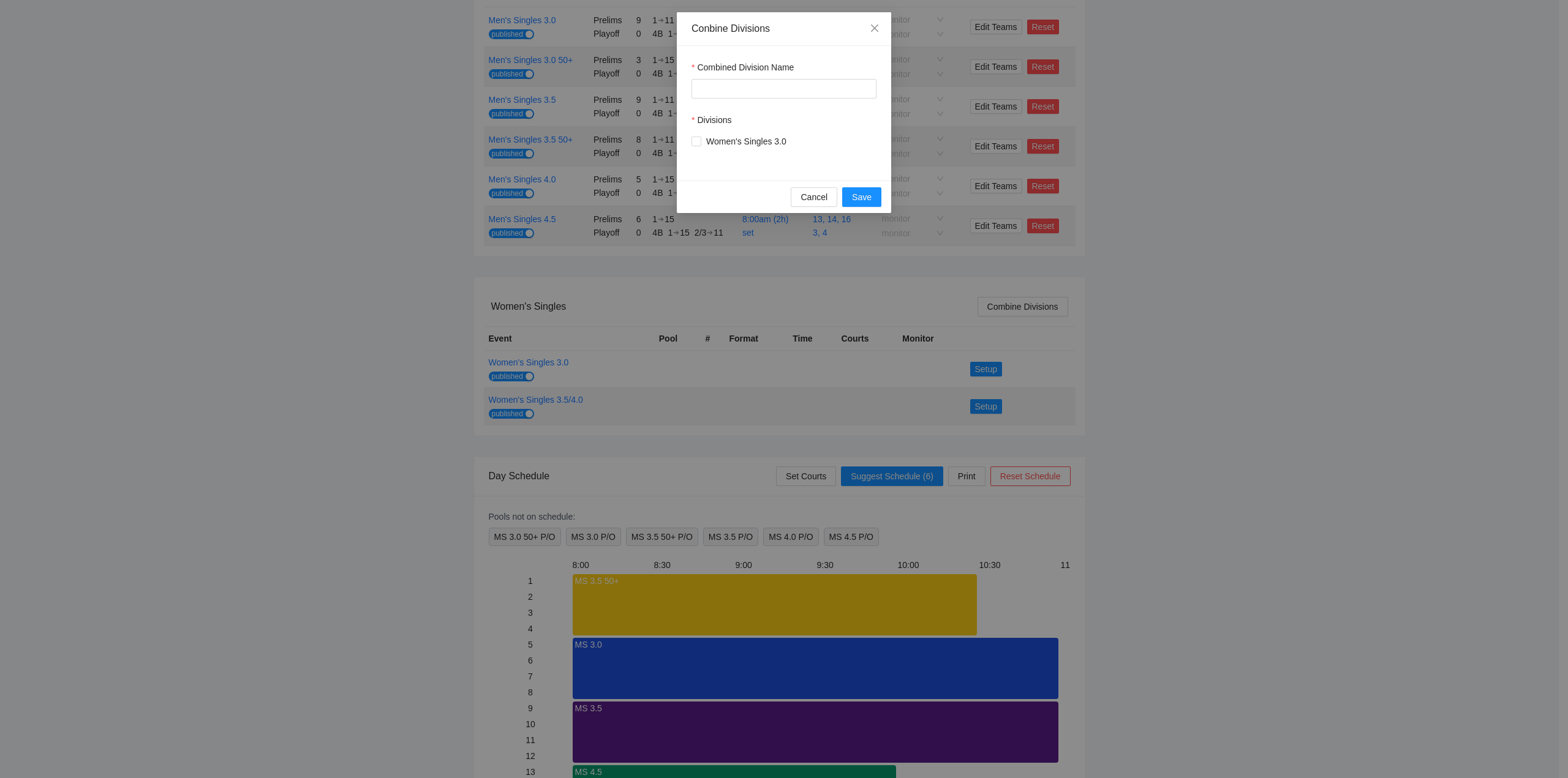
click at [1151, 372] on div "Conbine Divisions Combined Division Name Divisions Women's Singles 3.0 Cancel S…" at bounding box center [784, 389] width 1568 height 778
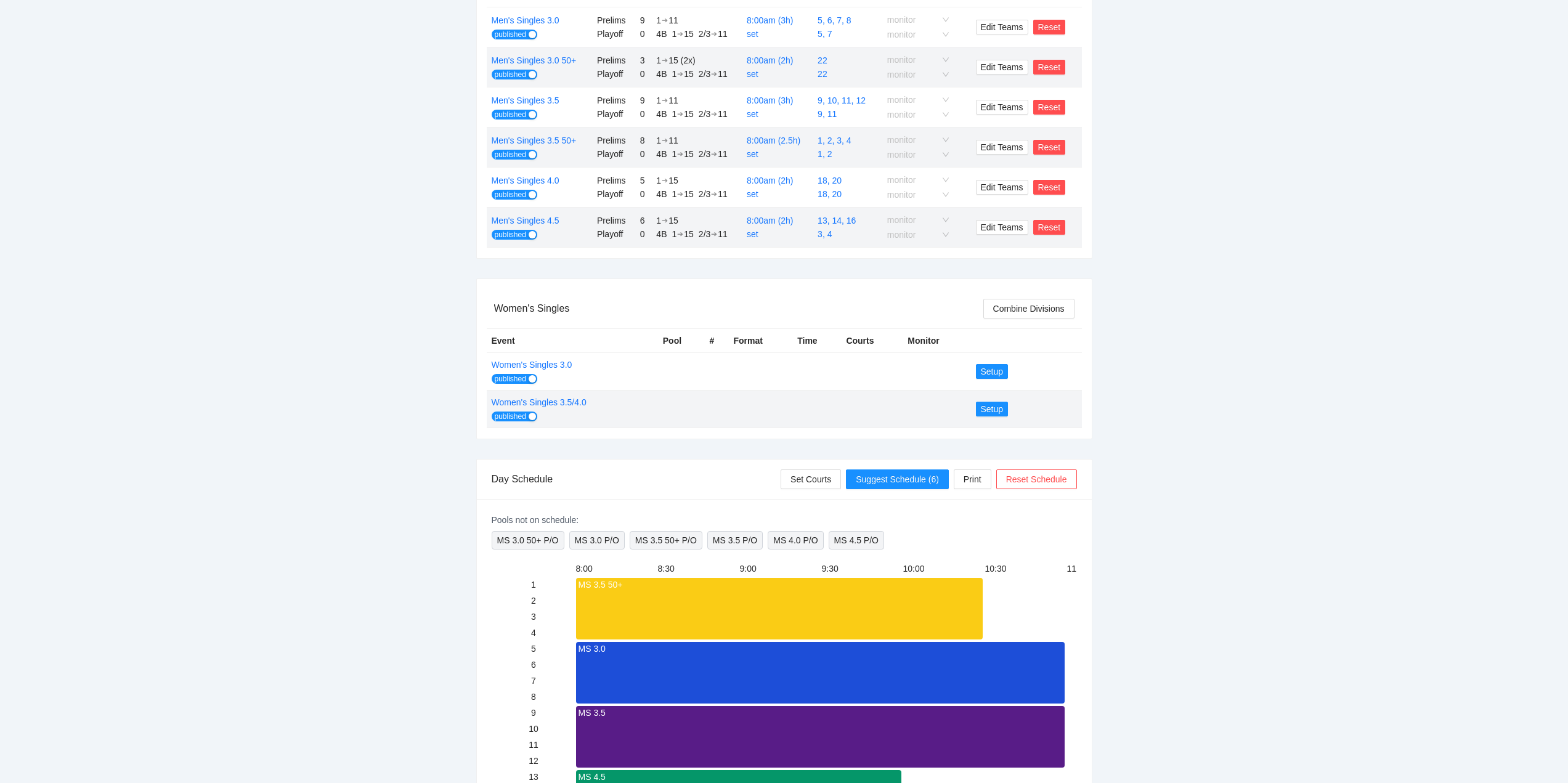
click at [529, 415] on div "button" at bounding box center [532, 416] width 7 height 7
click at [529, 377] on div "button" at bounding box center [532, 379] width 7 height 7
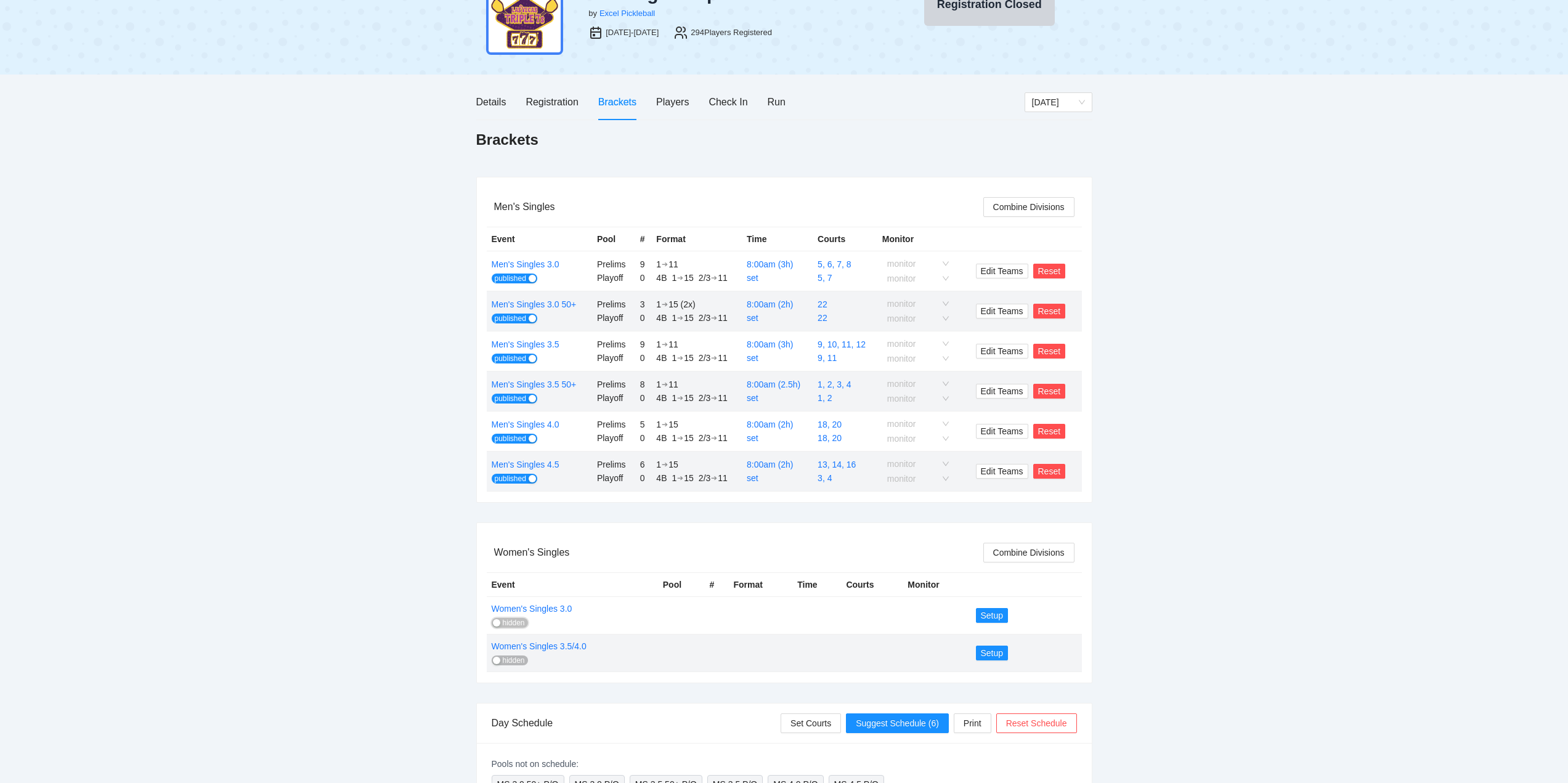
scroll to position [0, 0]
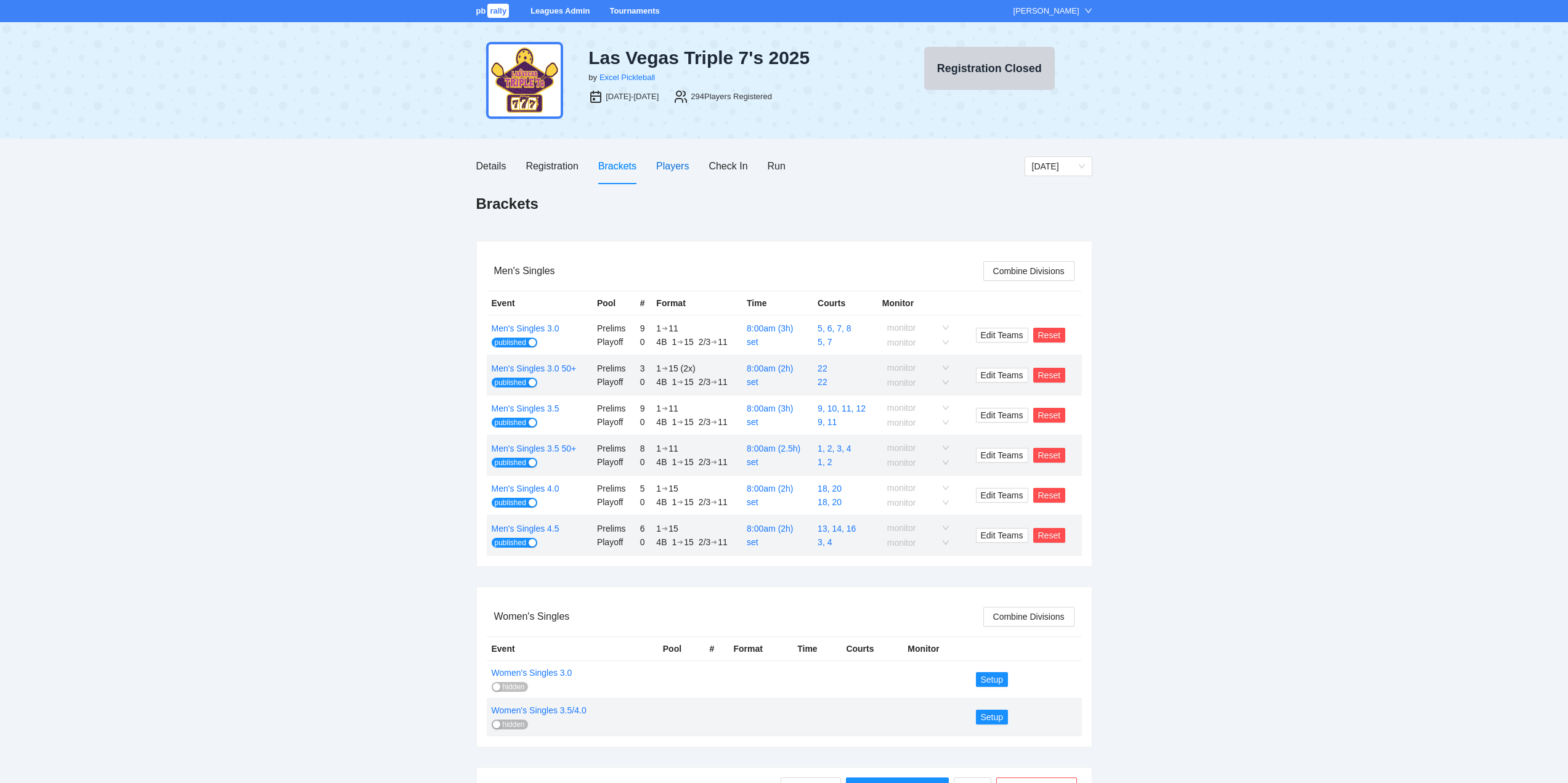
click at [672, 164] on div "Players" at bounding box center [672, 166] width 33 height 15
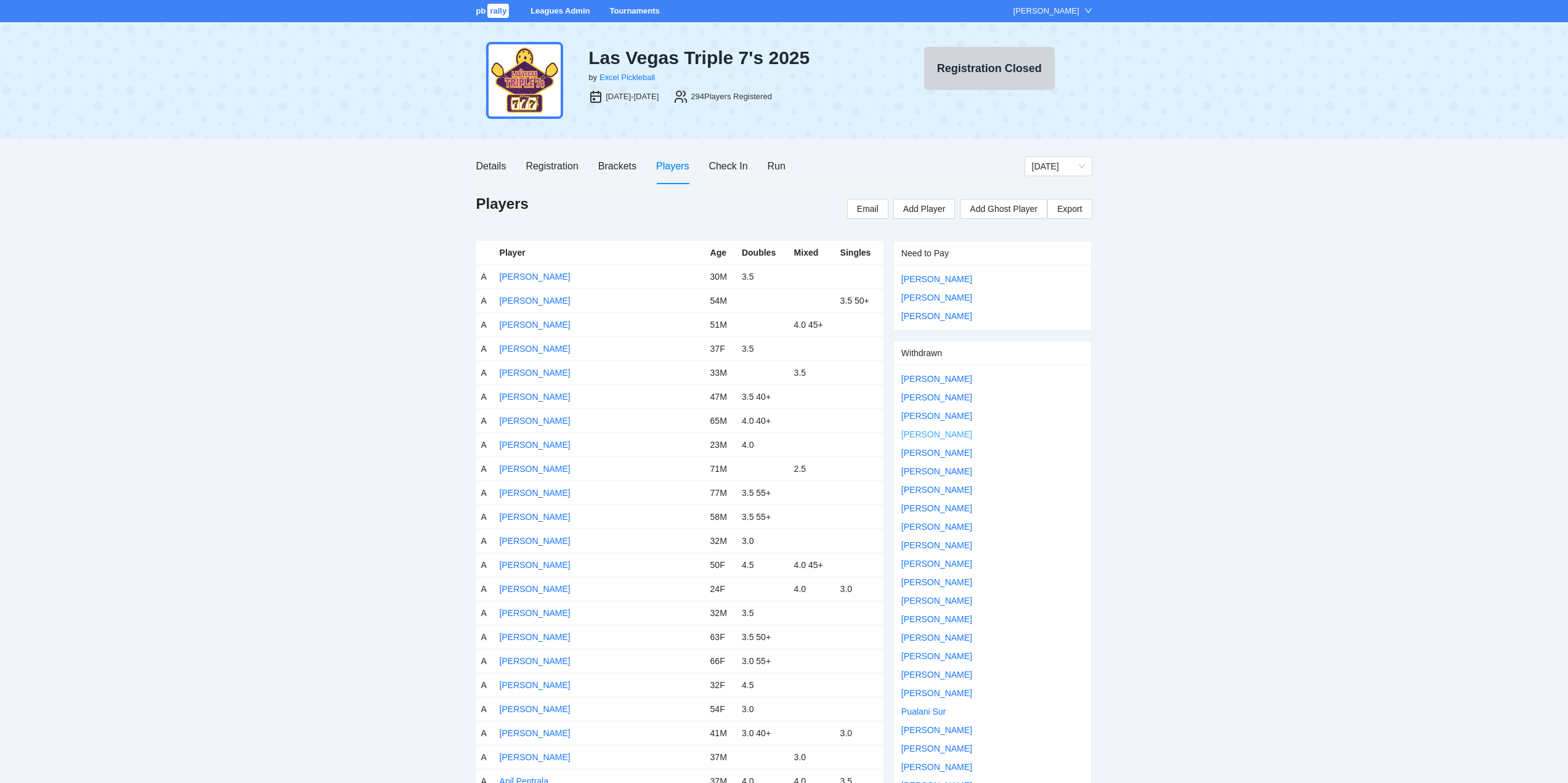
click at [930, 433] on link "Dusica Dordevic" at bounding box center [936, 434] width 71 height 10
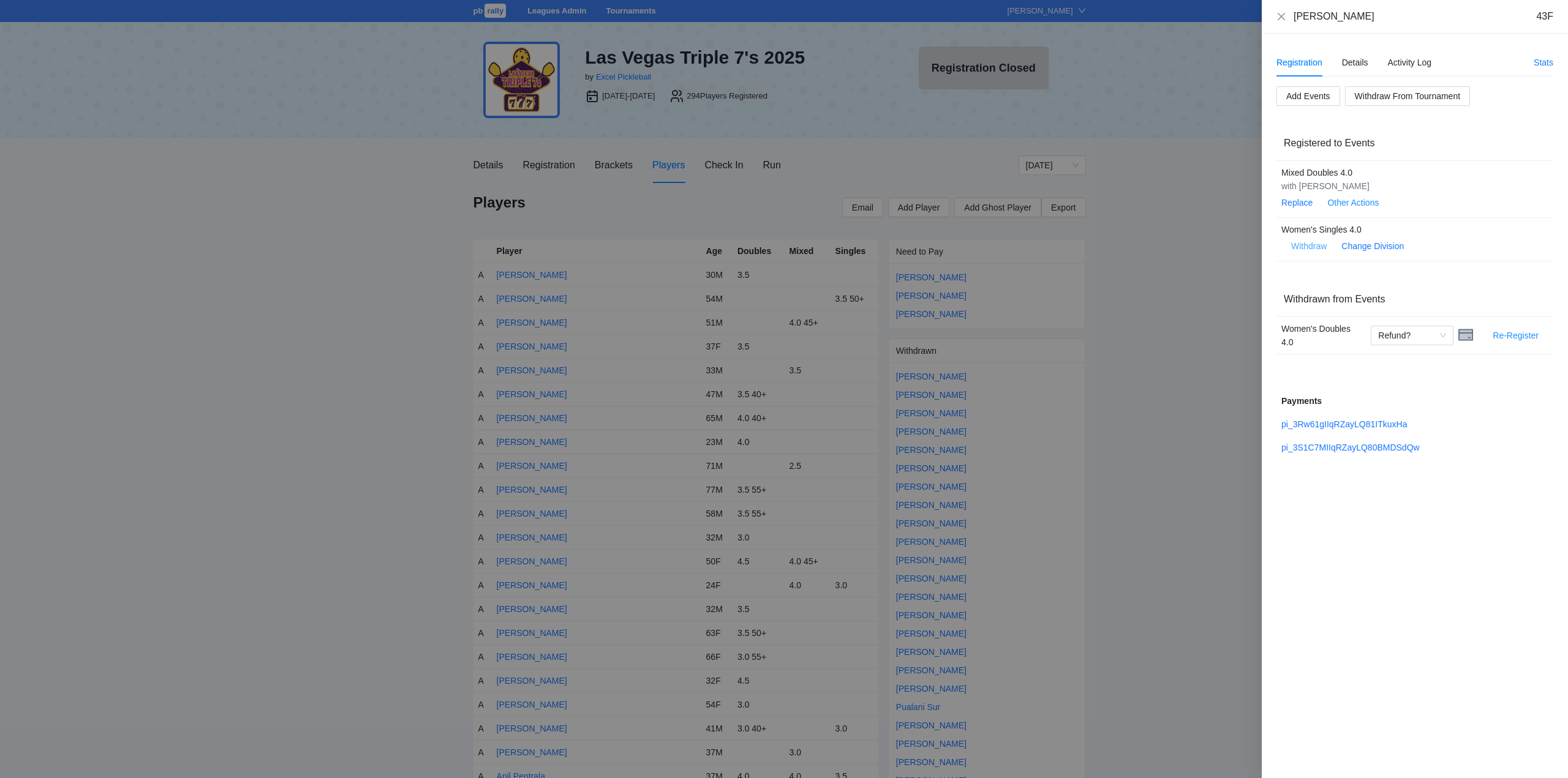
click at [1309, 243] on span "Withdraw" at bounding box center [1309, 245] width 35 height 13
click at [1345, 208] on span "OK" at bounding box center [1346, 207] width 12 height 13
click at [1280, 17] on icon "close" at bounding box center [1281, 17] width 10 height 10
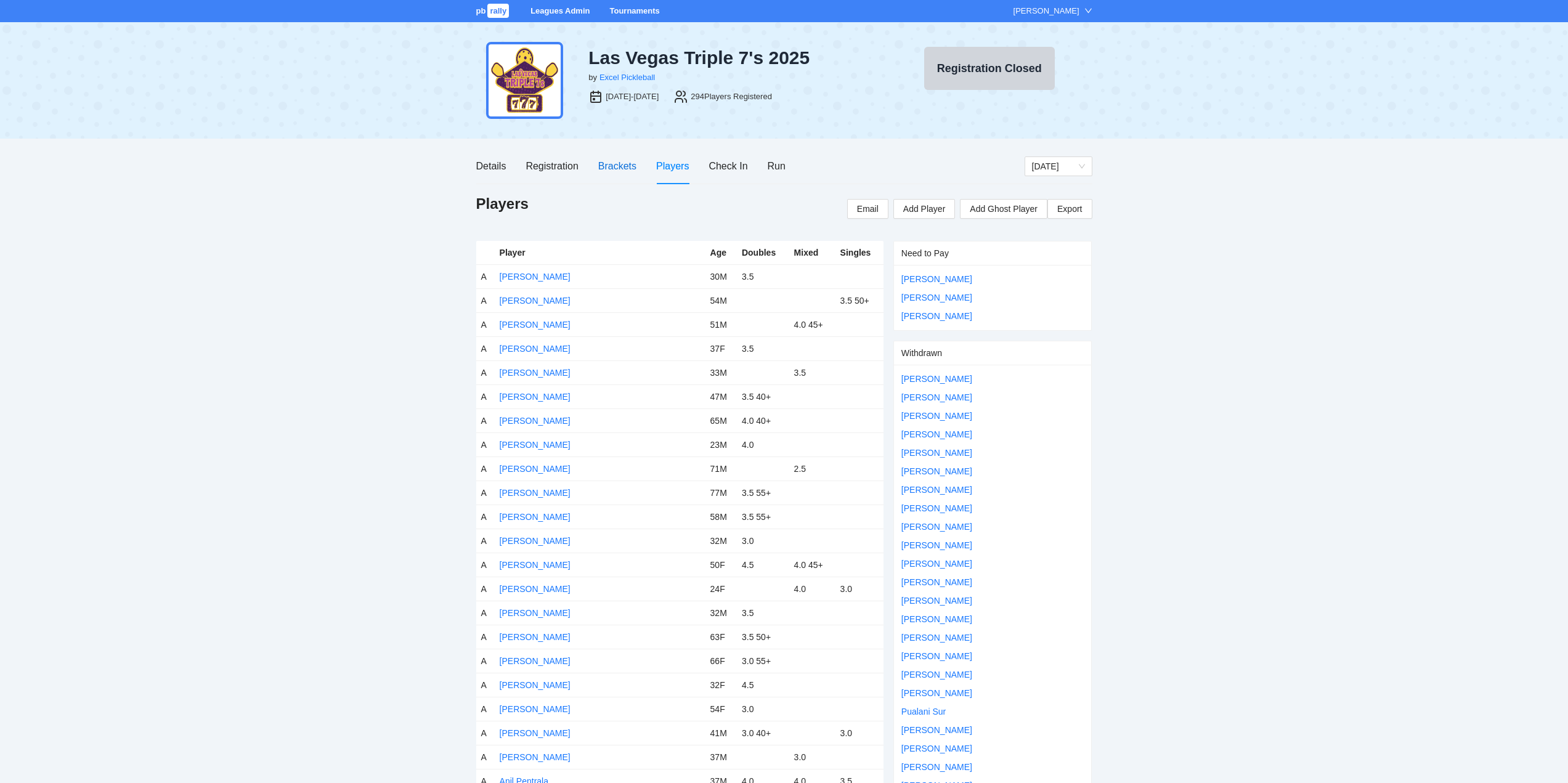
click at [617, 165] on div "Brackets" at bounding box center [617, 166] width 38 height 15
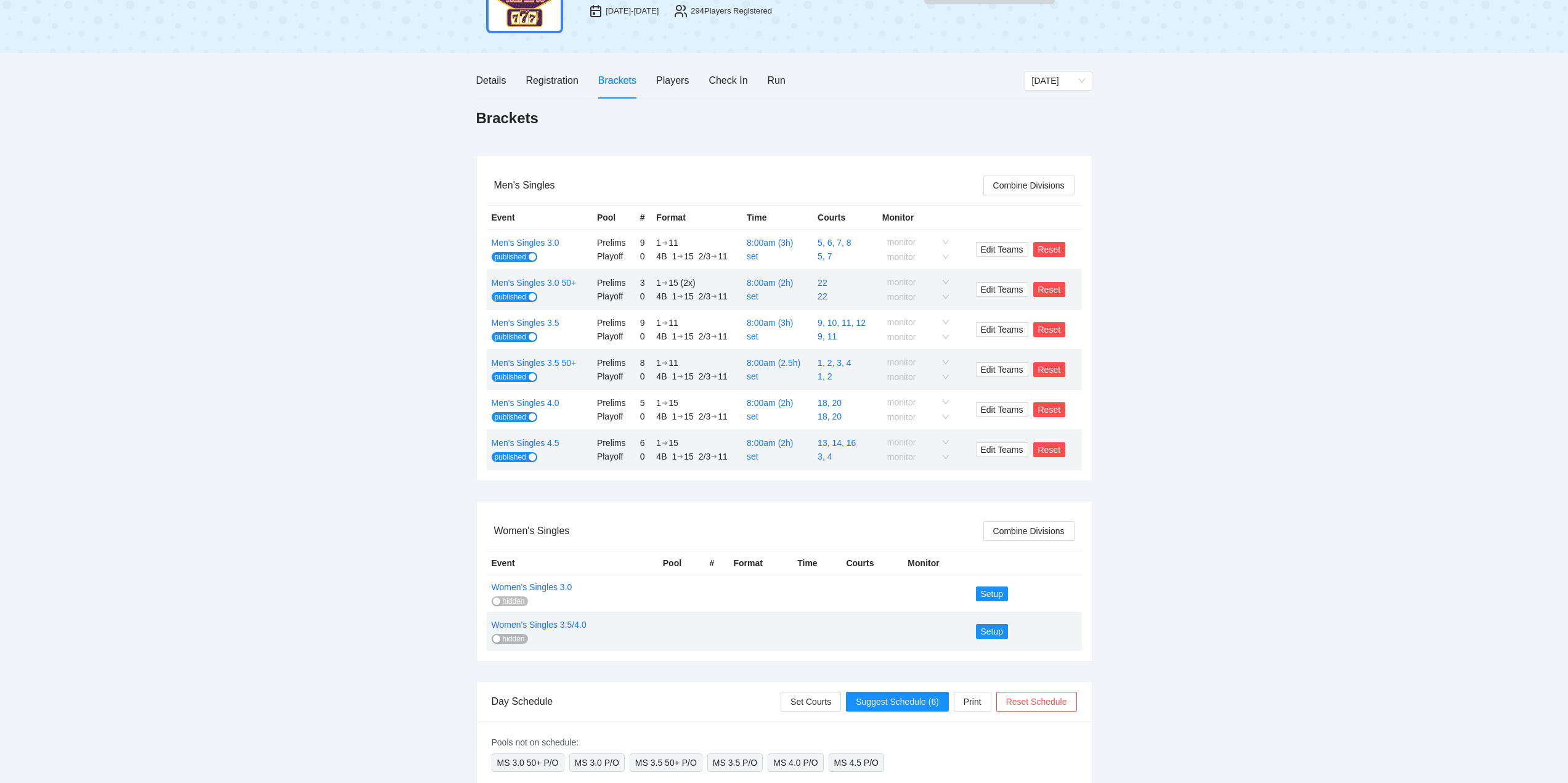
scroll to position [123, 0]
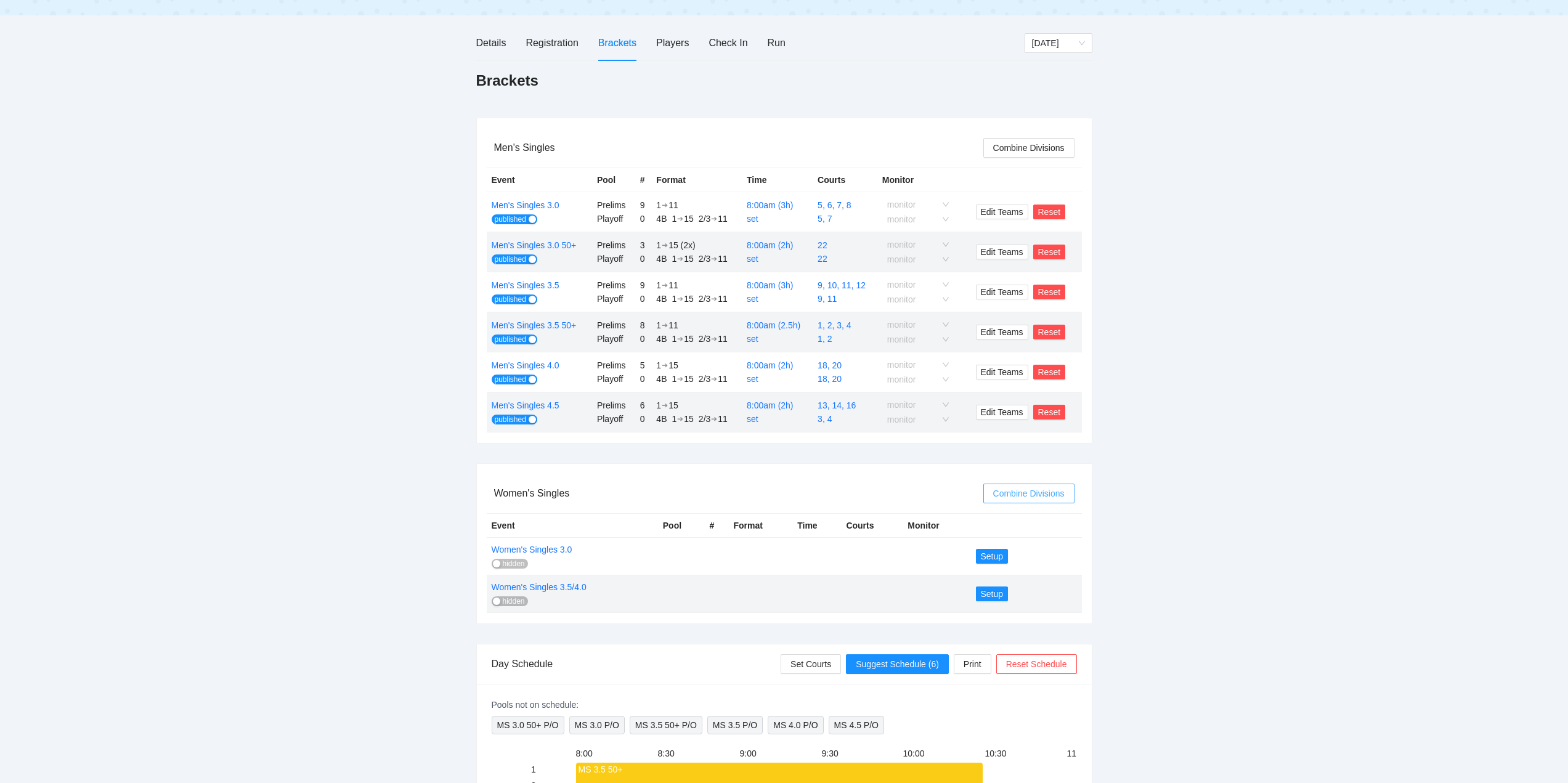
click at [1019, 493] on span "Combine Divisions" at bounding box center [1029, 493] width 71 height 13
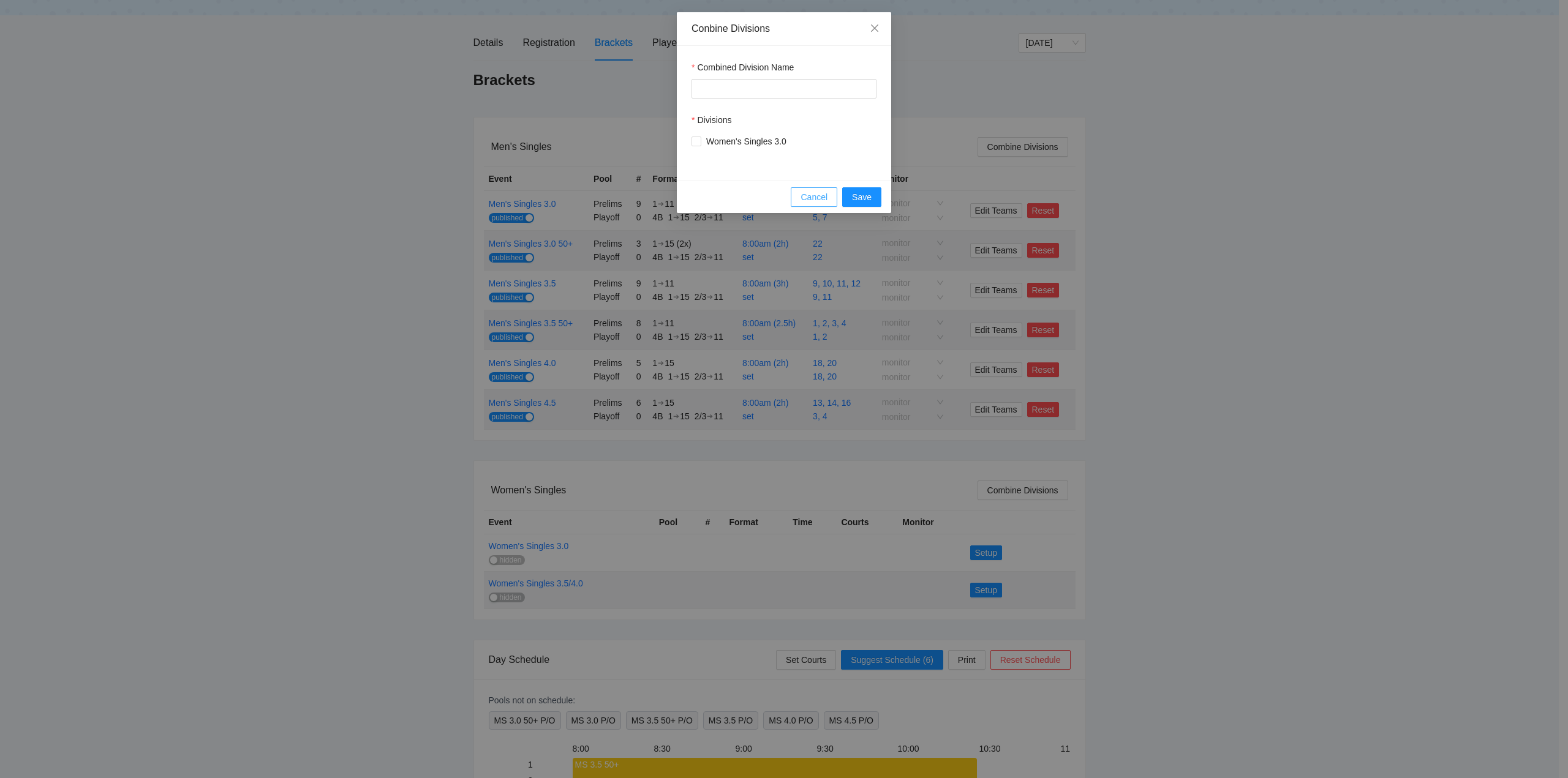
click at [812, 200] on span "Cancel" at bounding box center [814, 197] width 27 height 13
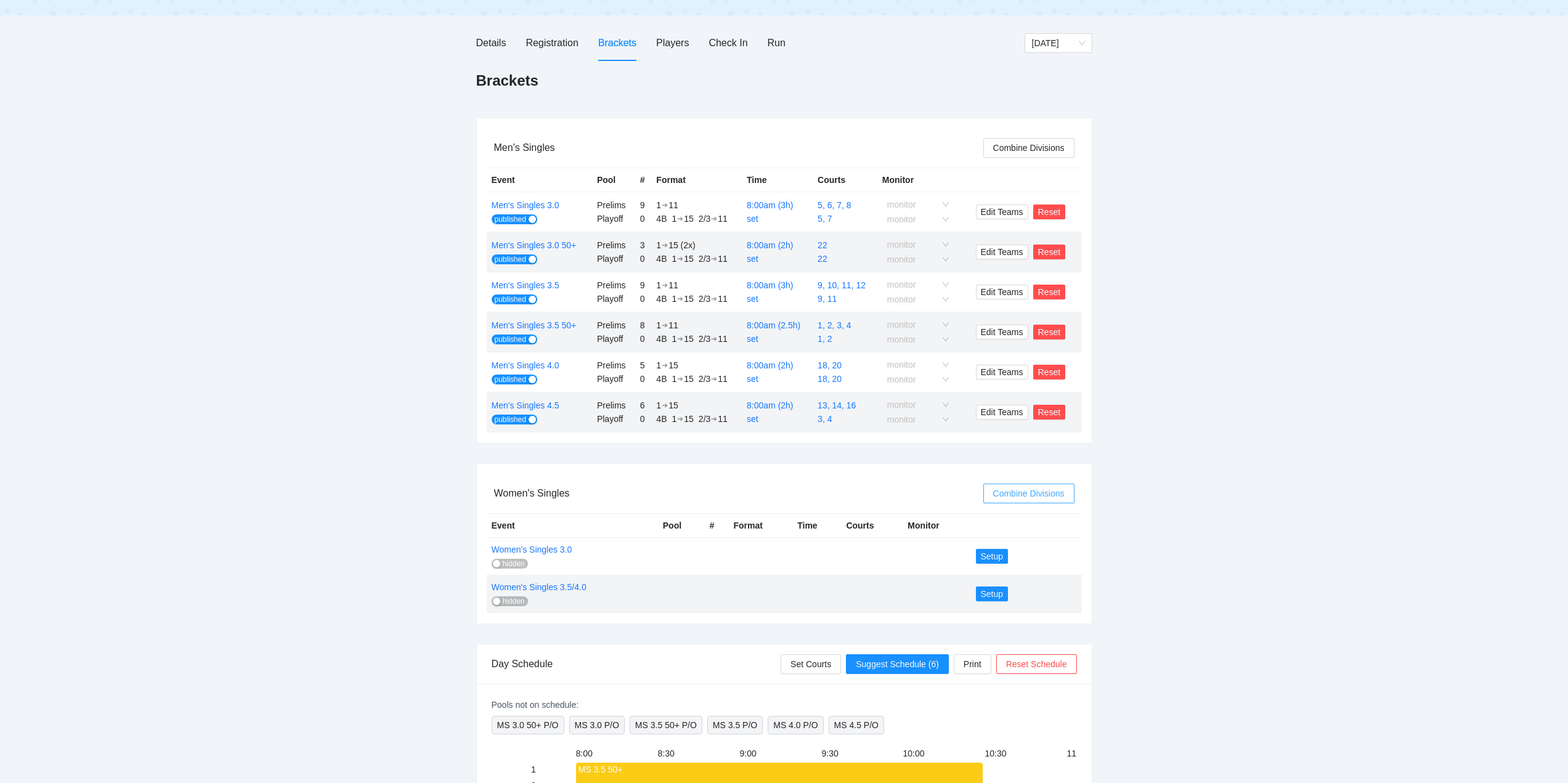
click at [1027, 493] on span "Combine Divisions" at bounding box center [1029, 493] width 71 height 13
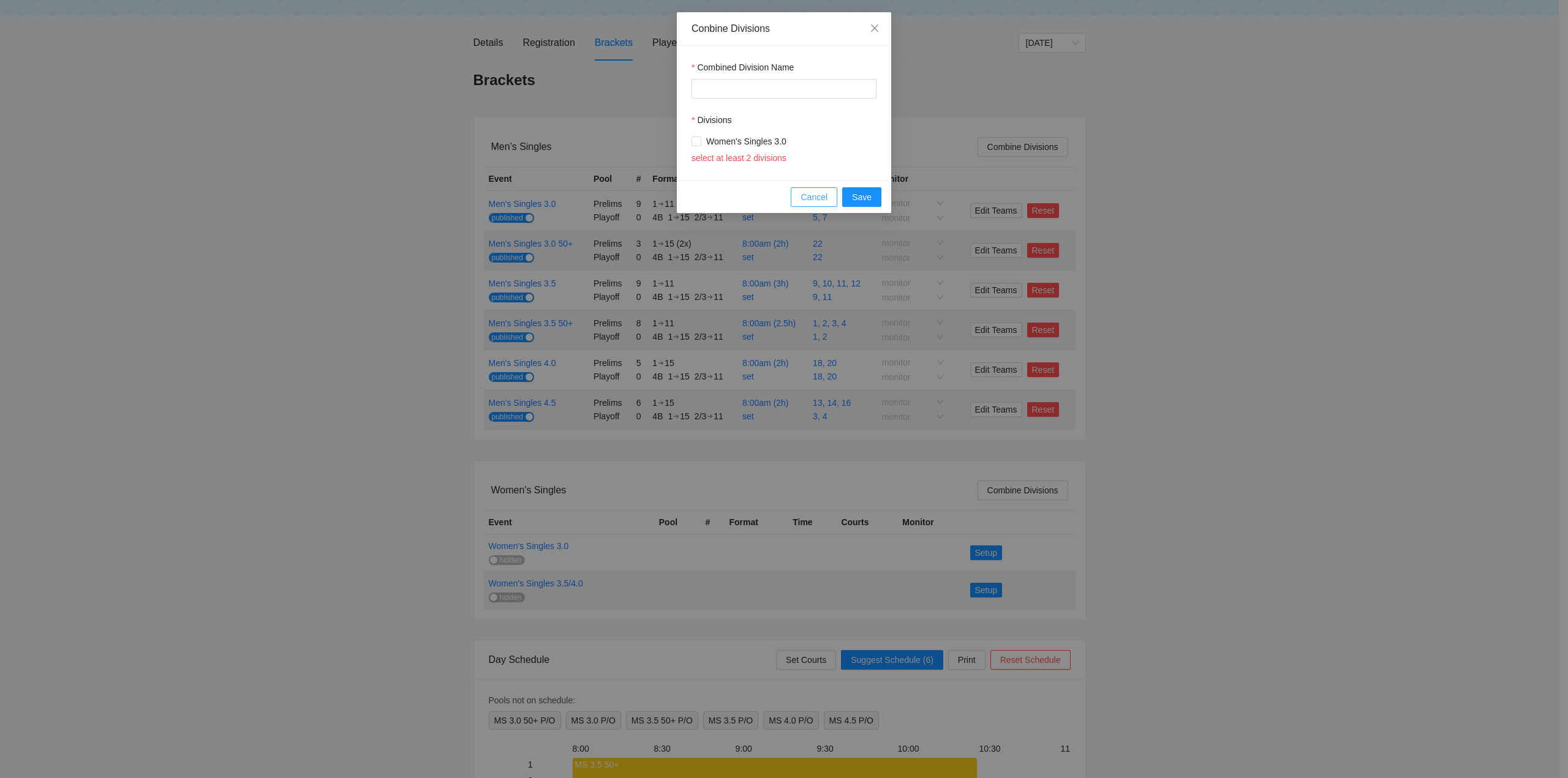
click at [816, 198] on span "Cancel" at bounding box center [814, 197] width 27 height 13
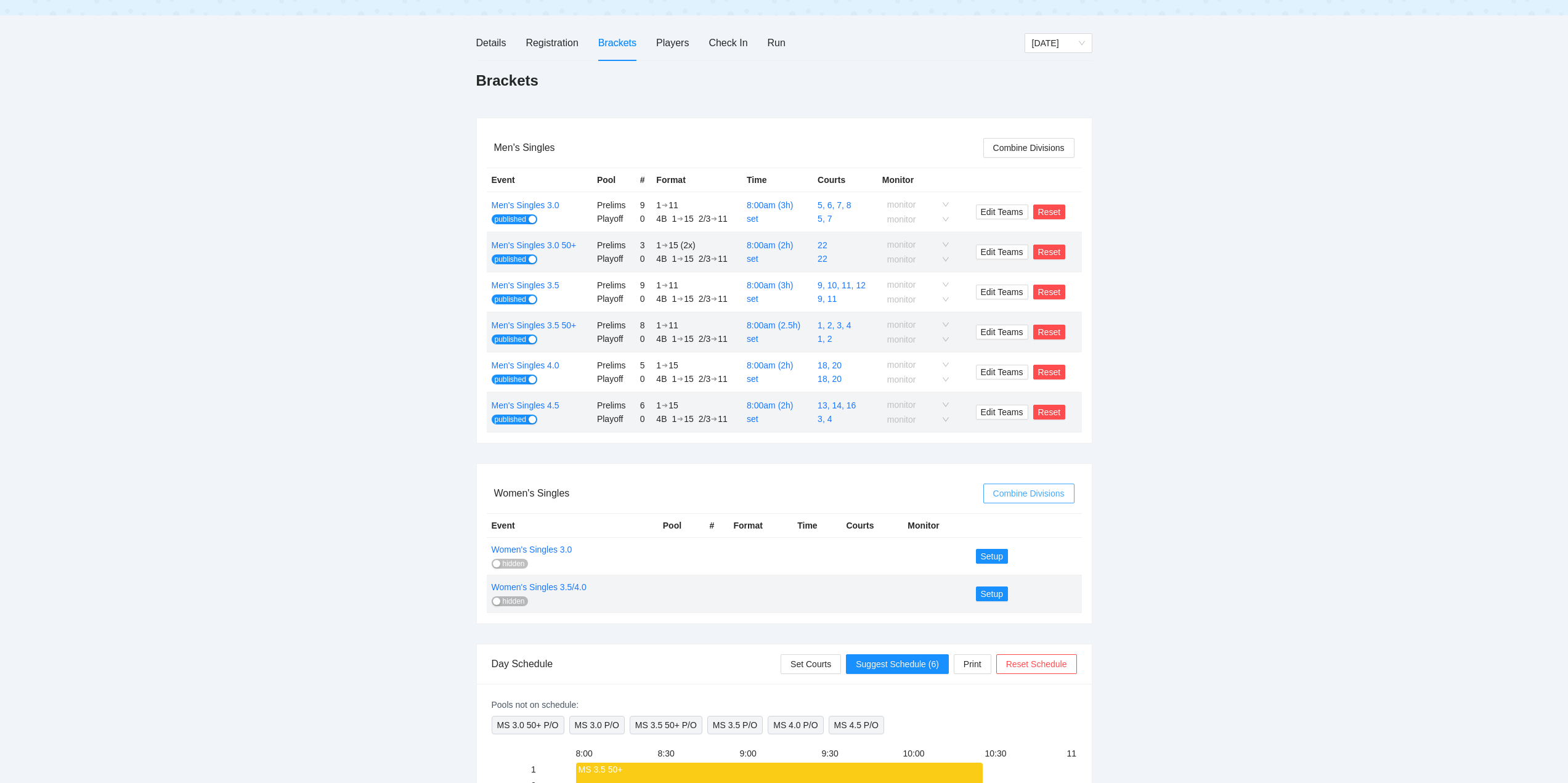
scroll to position [0, 0]
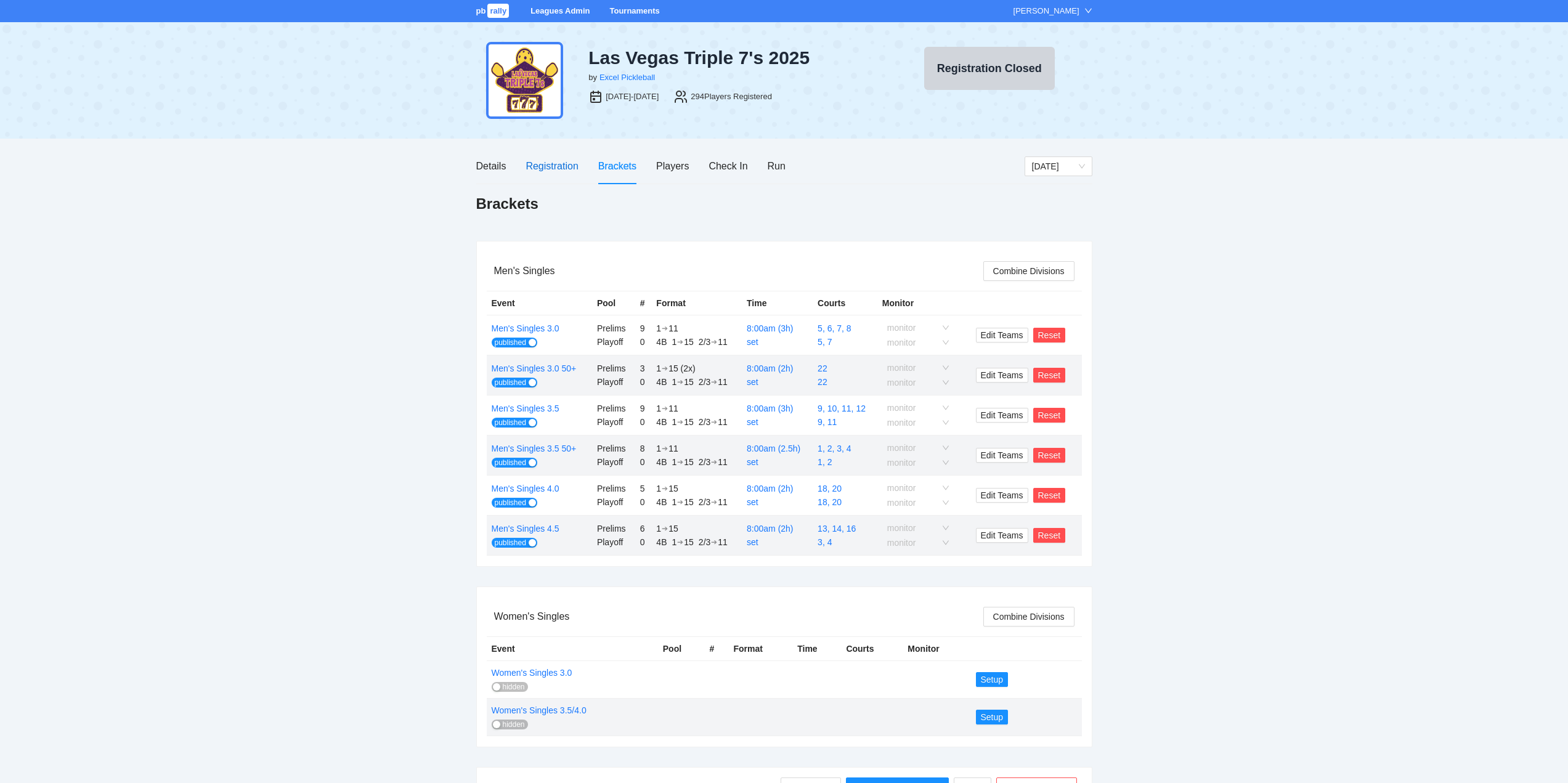
click at [549, 166] on div "Registration" at bounding box center [552, 166] width 52 height 15
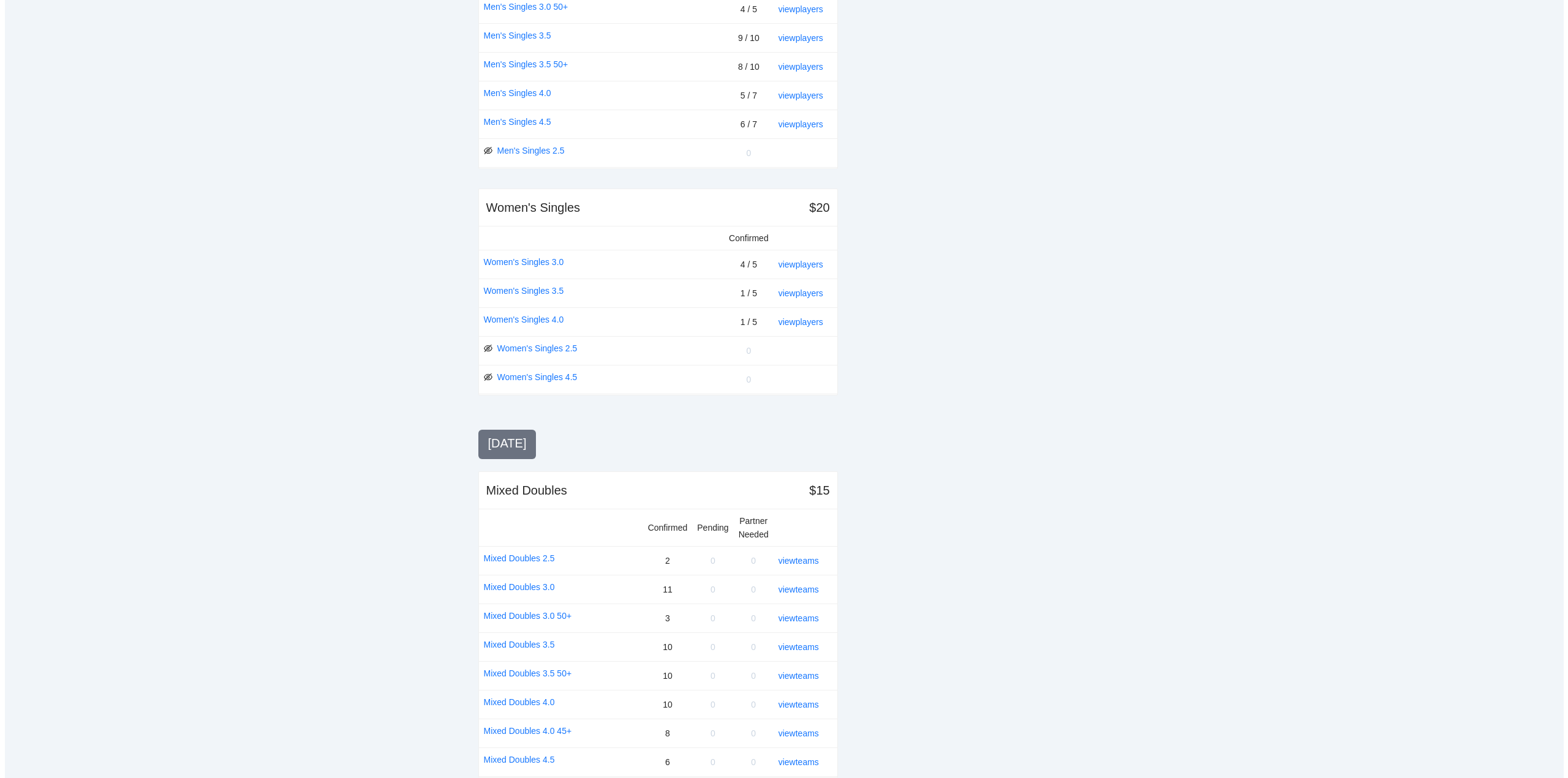
scroll to position [429, 0]
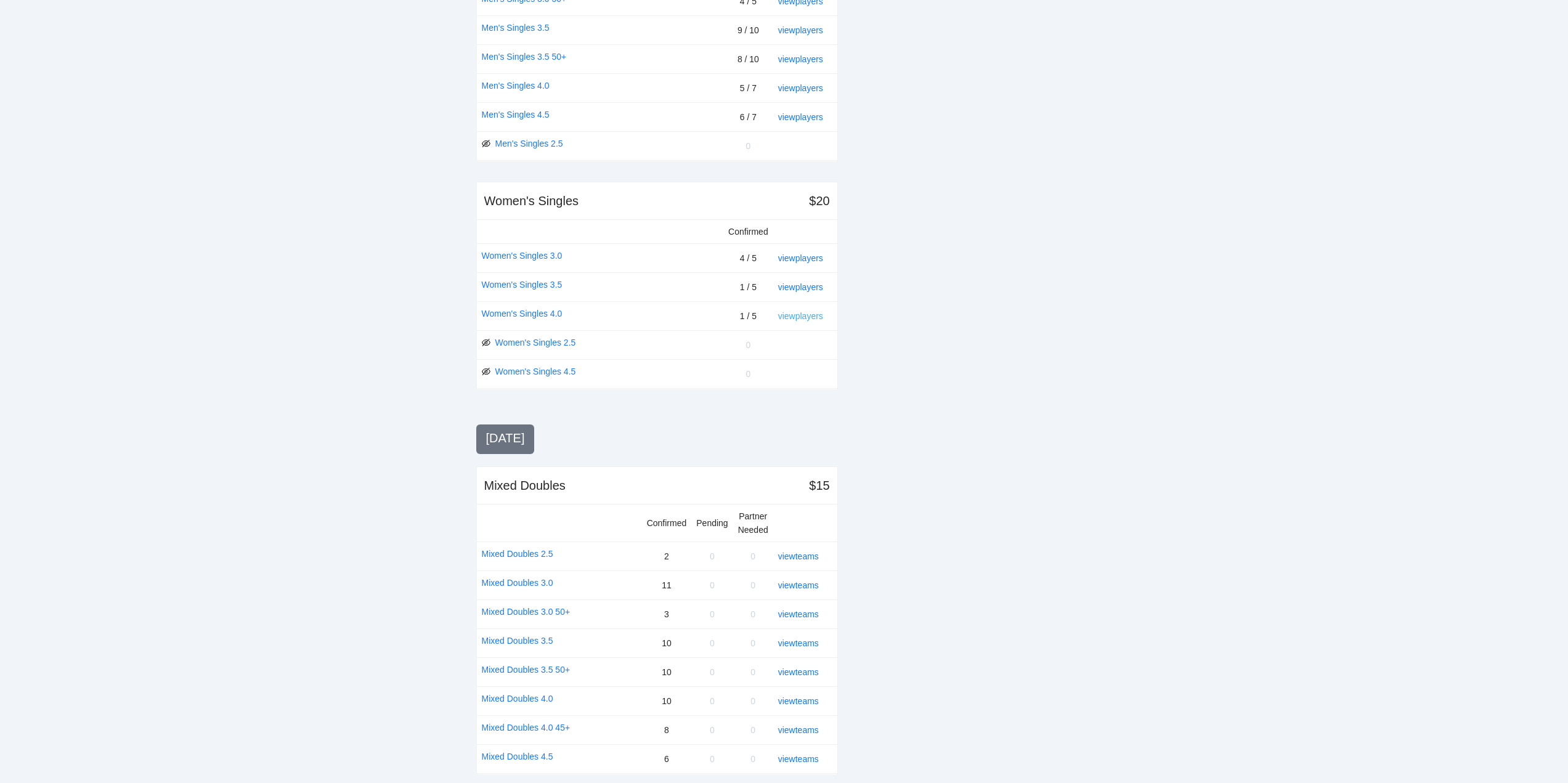
click at [806, 316] on link "view players" at bounding box center [801, 316] width 45 height 10
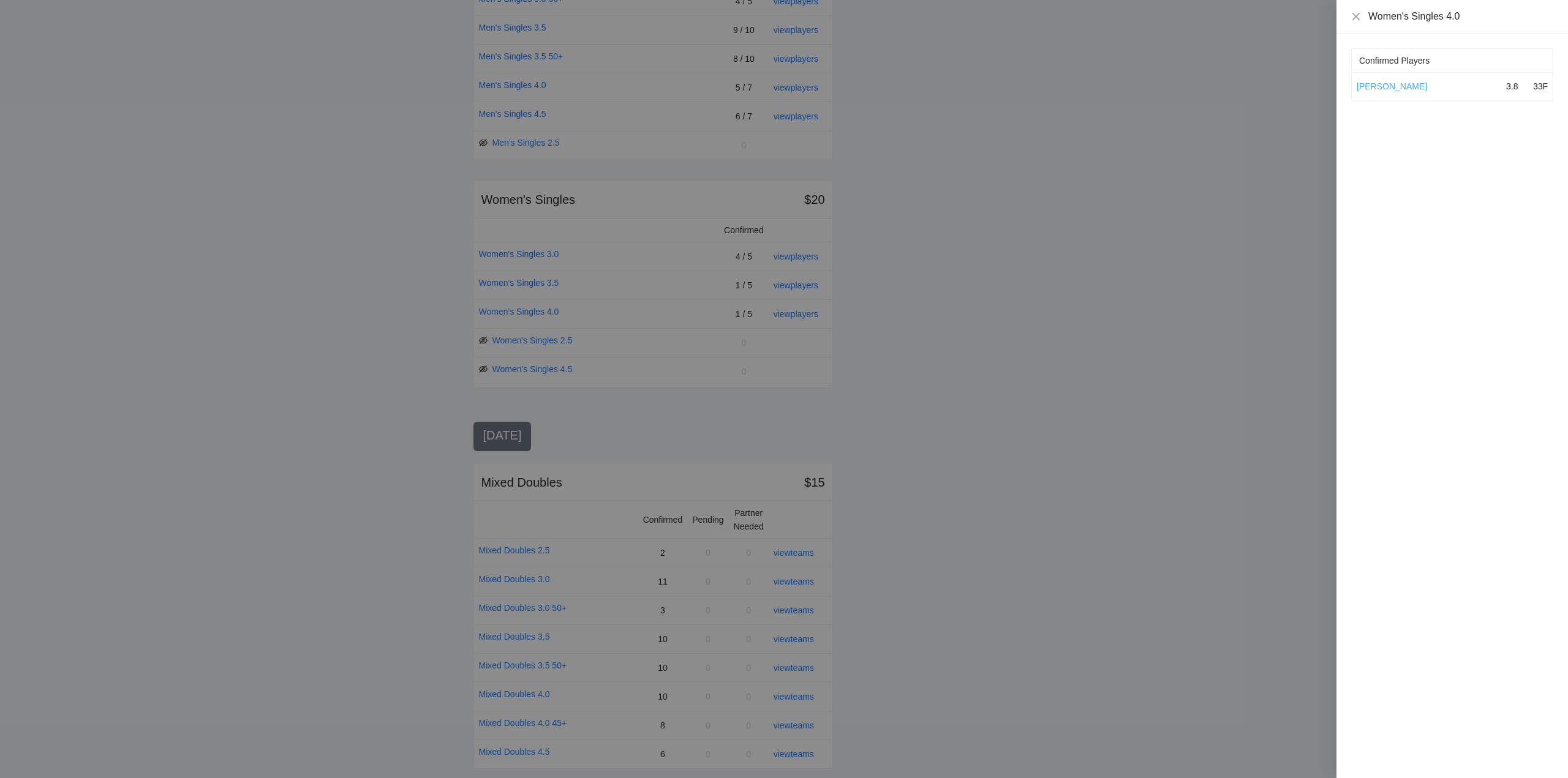
click at [1376, 85] on link "[PERSON_NAME]" at bounding box center [1392, 86] width 71 height 10
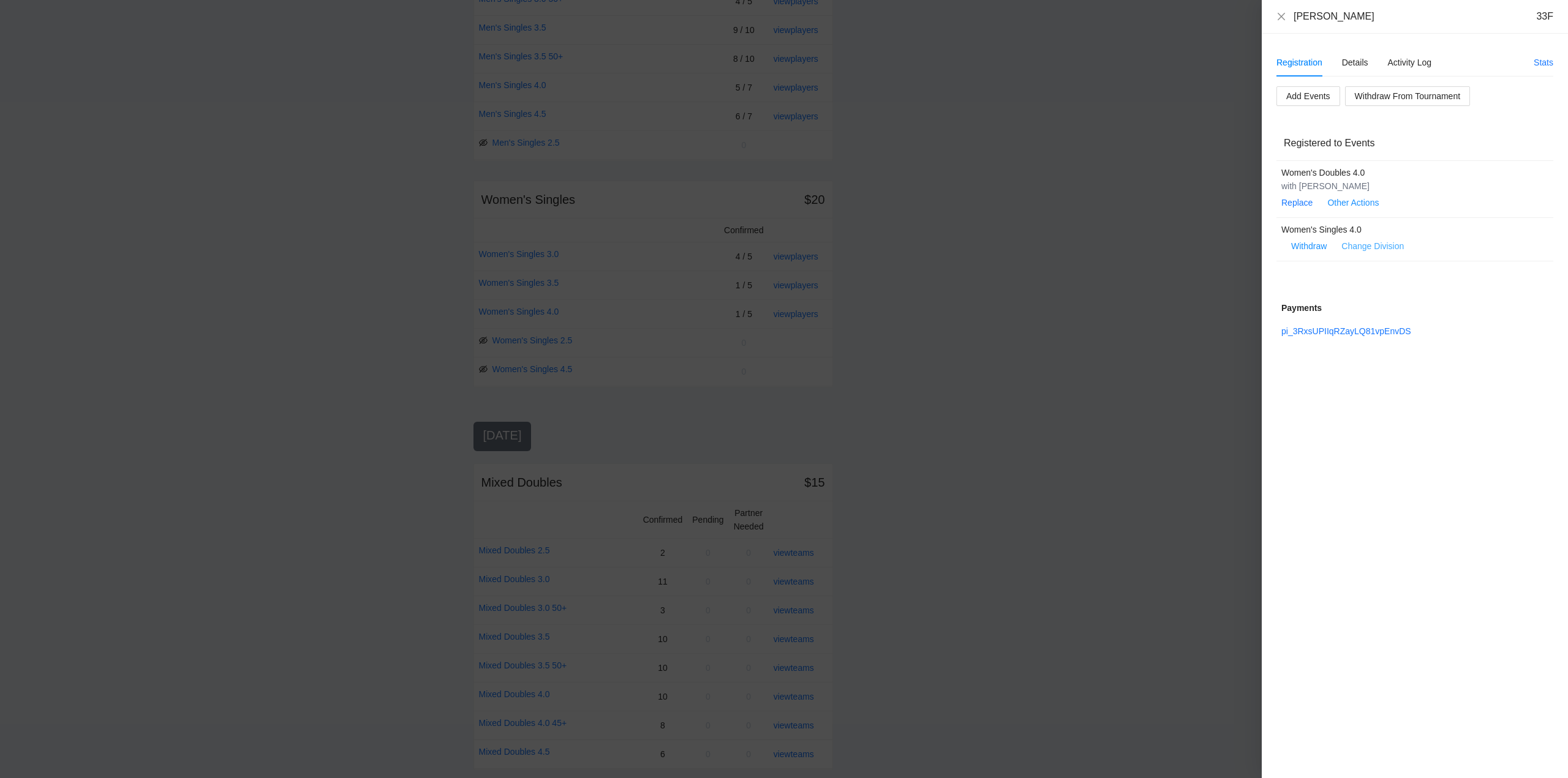
click at [1363, 245] on link "Change Division" at bounding box center [1372, 245] width 62 height 10
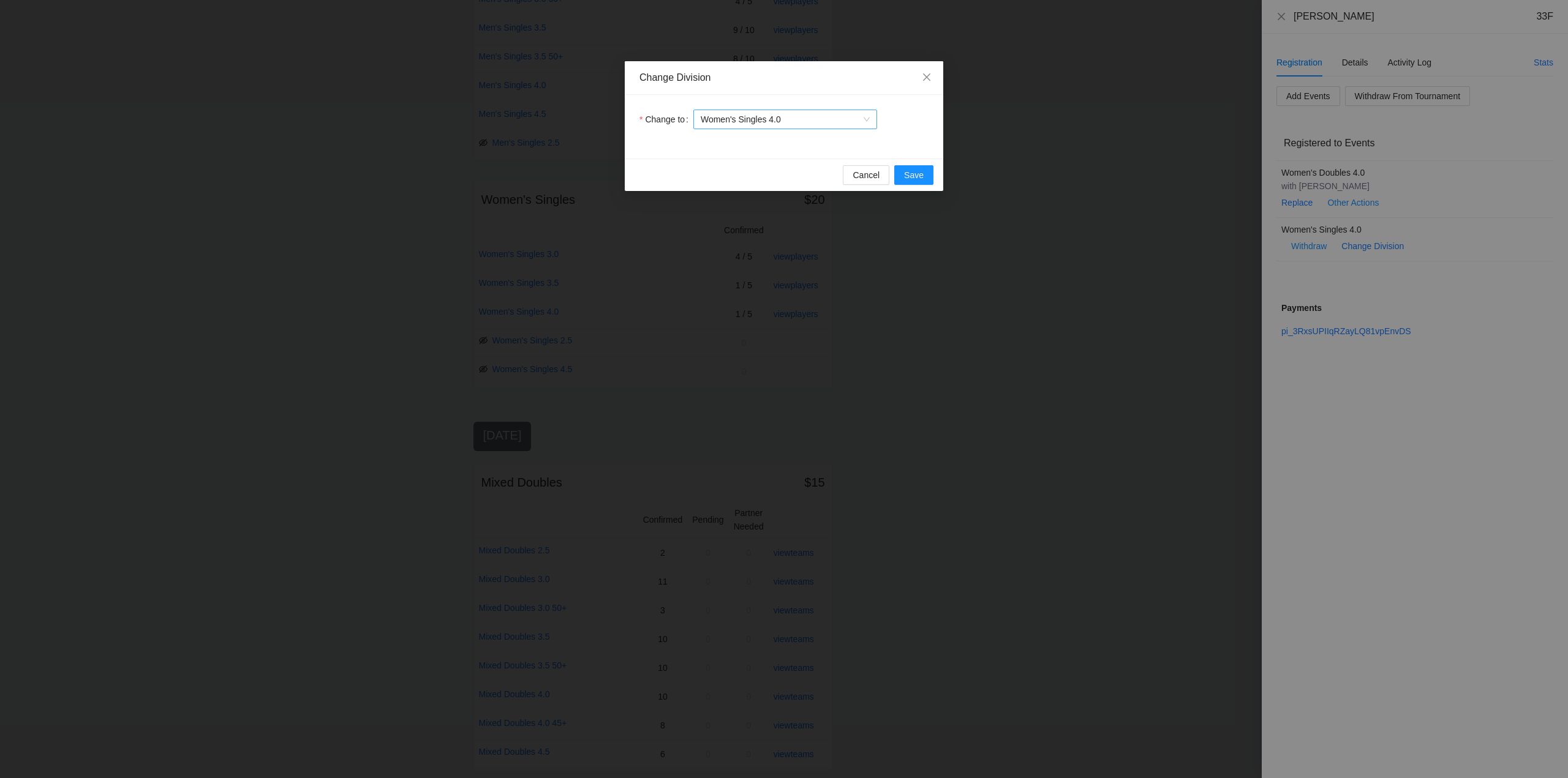
click at [809, 120] on span "Women's Singles 4.0" at bounding box center [785, 120] width 169 height 19
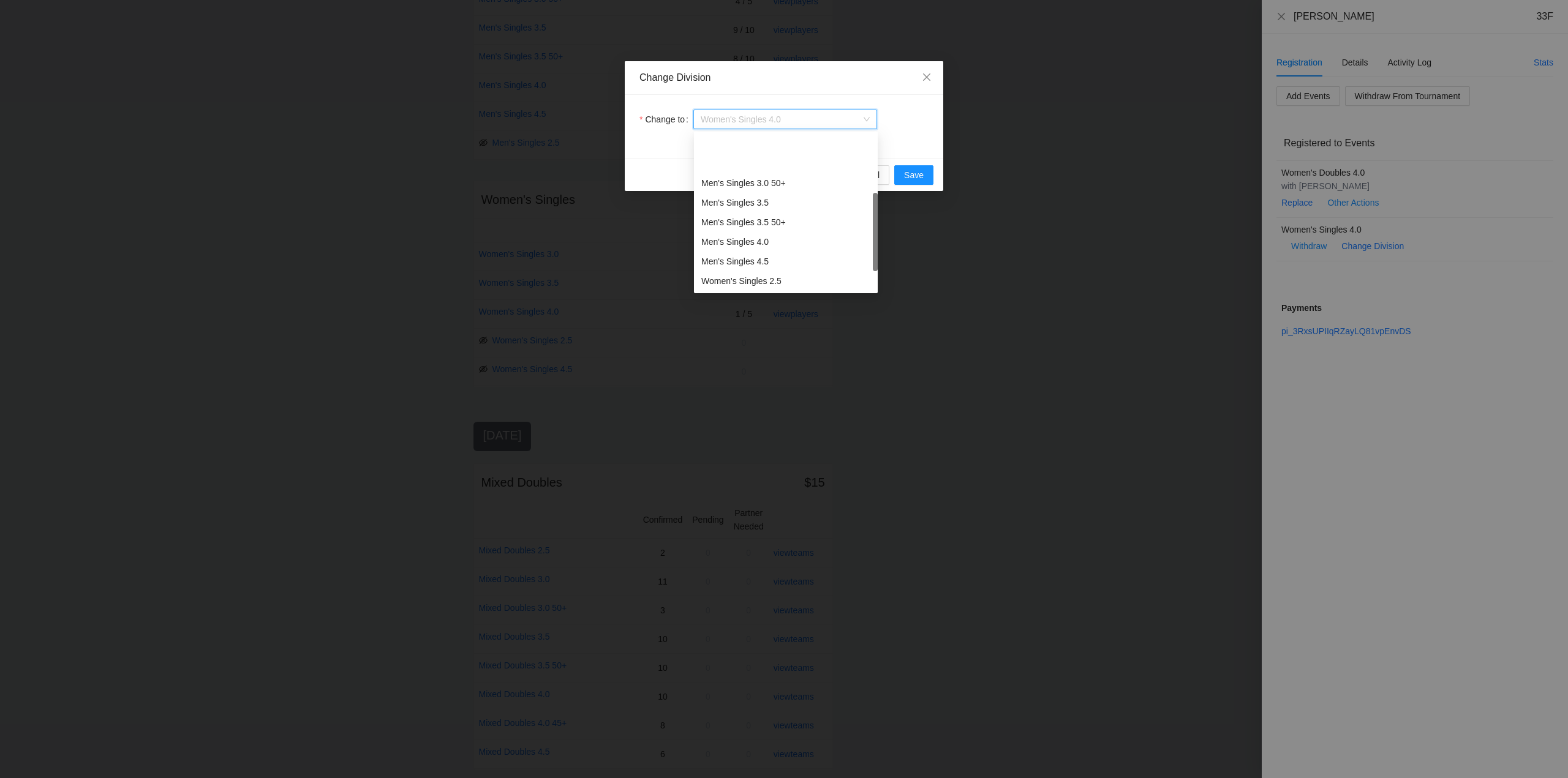
scroll to position [59, 0]
click at [736, 243] on div "Women's Singles 3.0" at bounding box center [786, 242] width 169 height 13
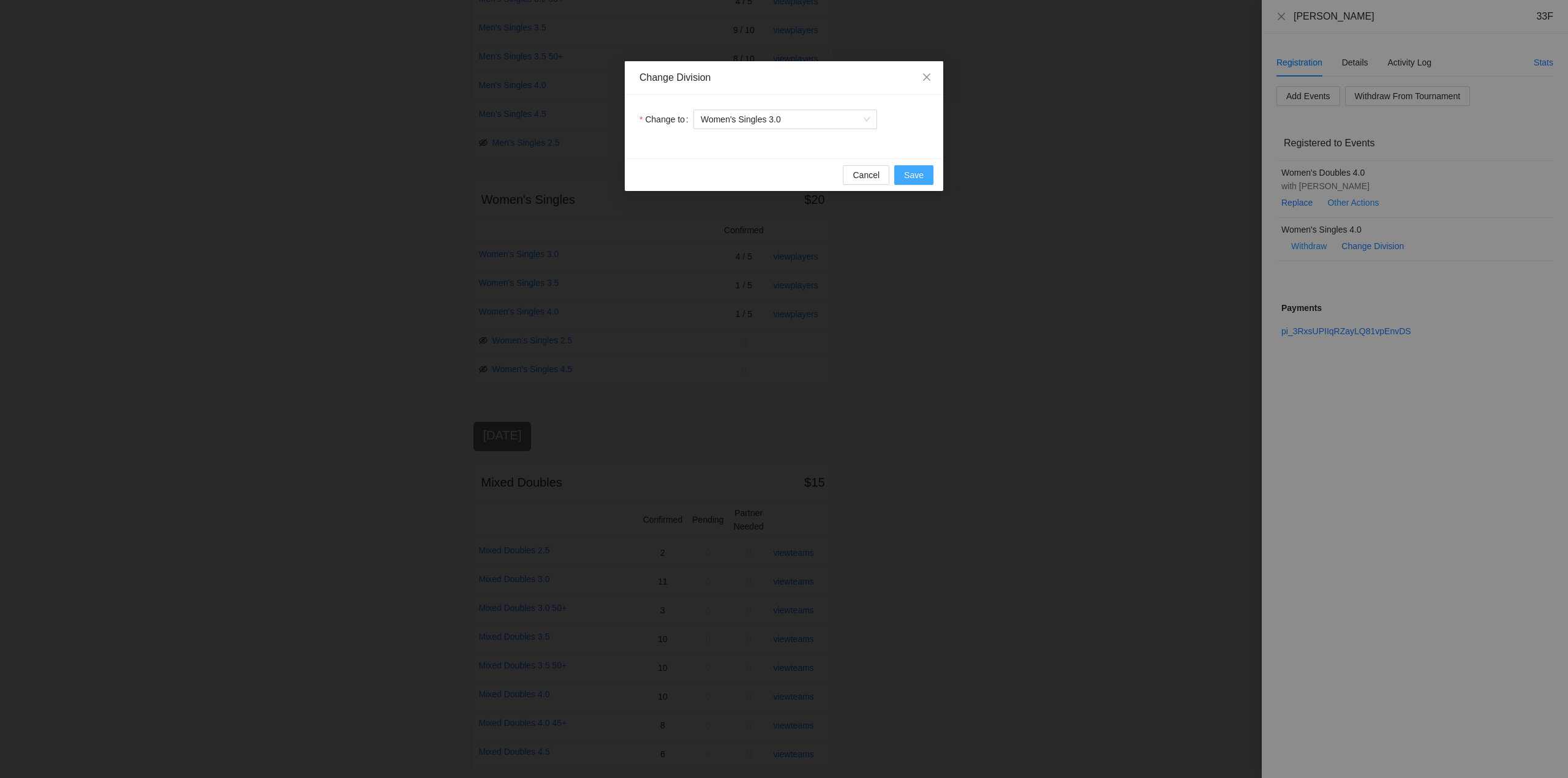
click at [914, 175] on span "Save" at bounding box center [913, 175] width 20 height 13
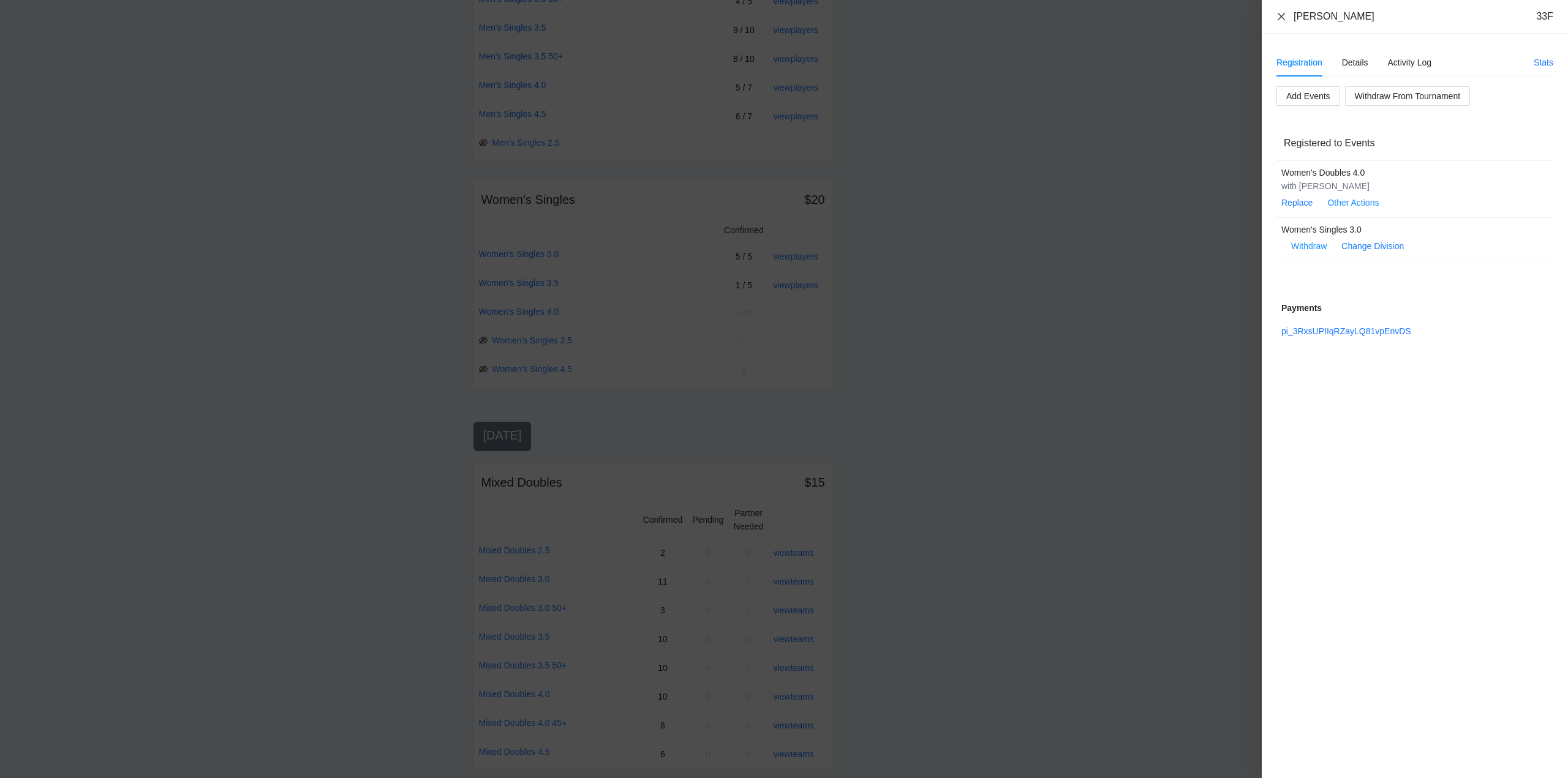
click at [1282, 13] on icon "close" at bounding box center [1281, 17] width 10 height 10
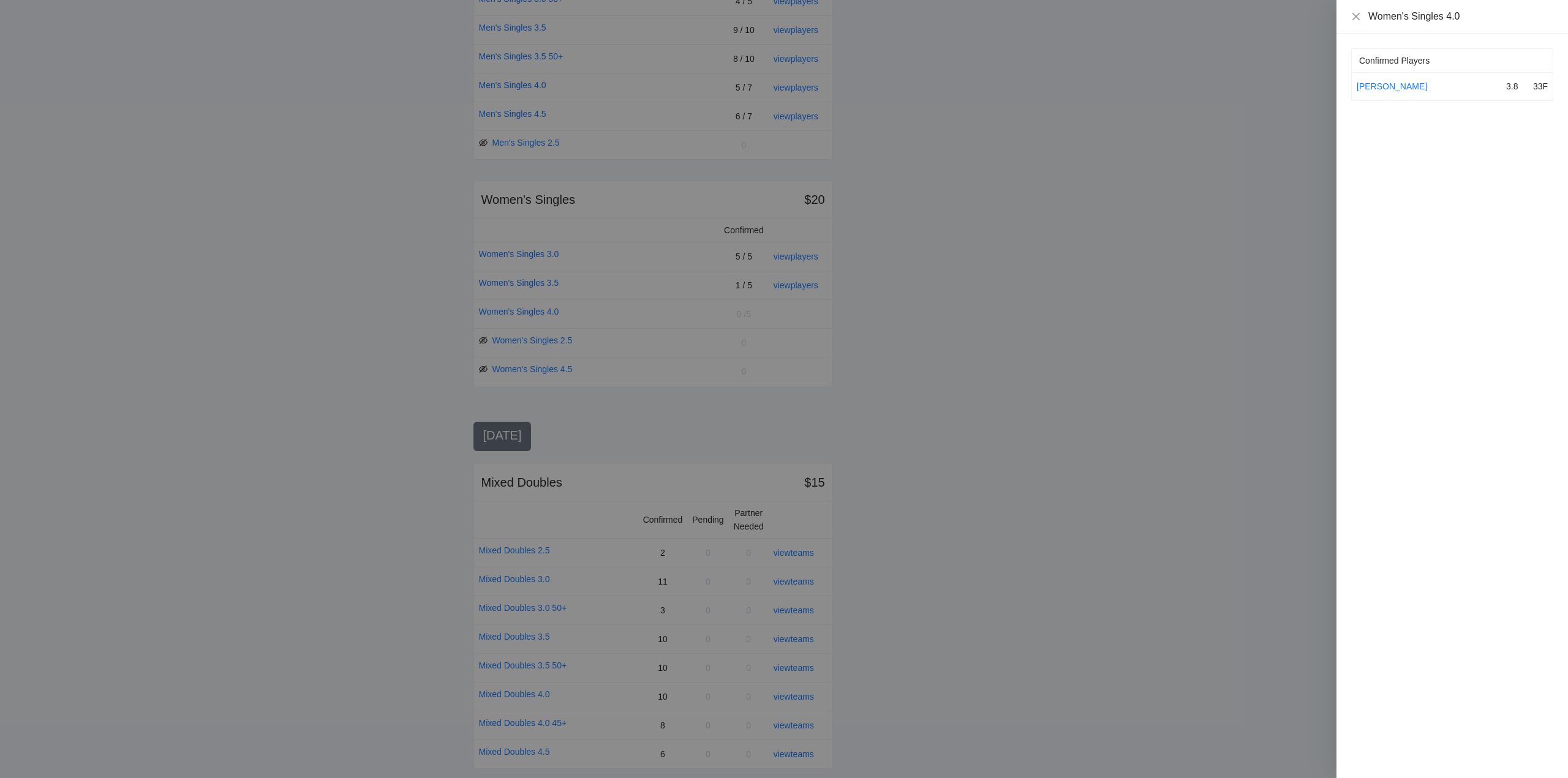
click at [790, 284] on div at bounding box center [784, 389] width 1568 height 778
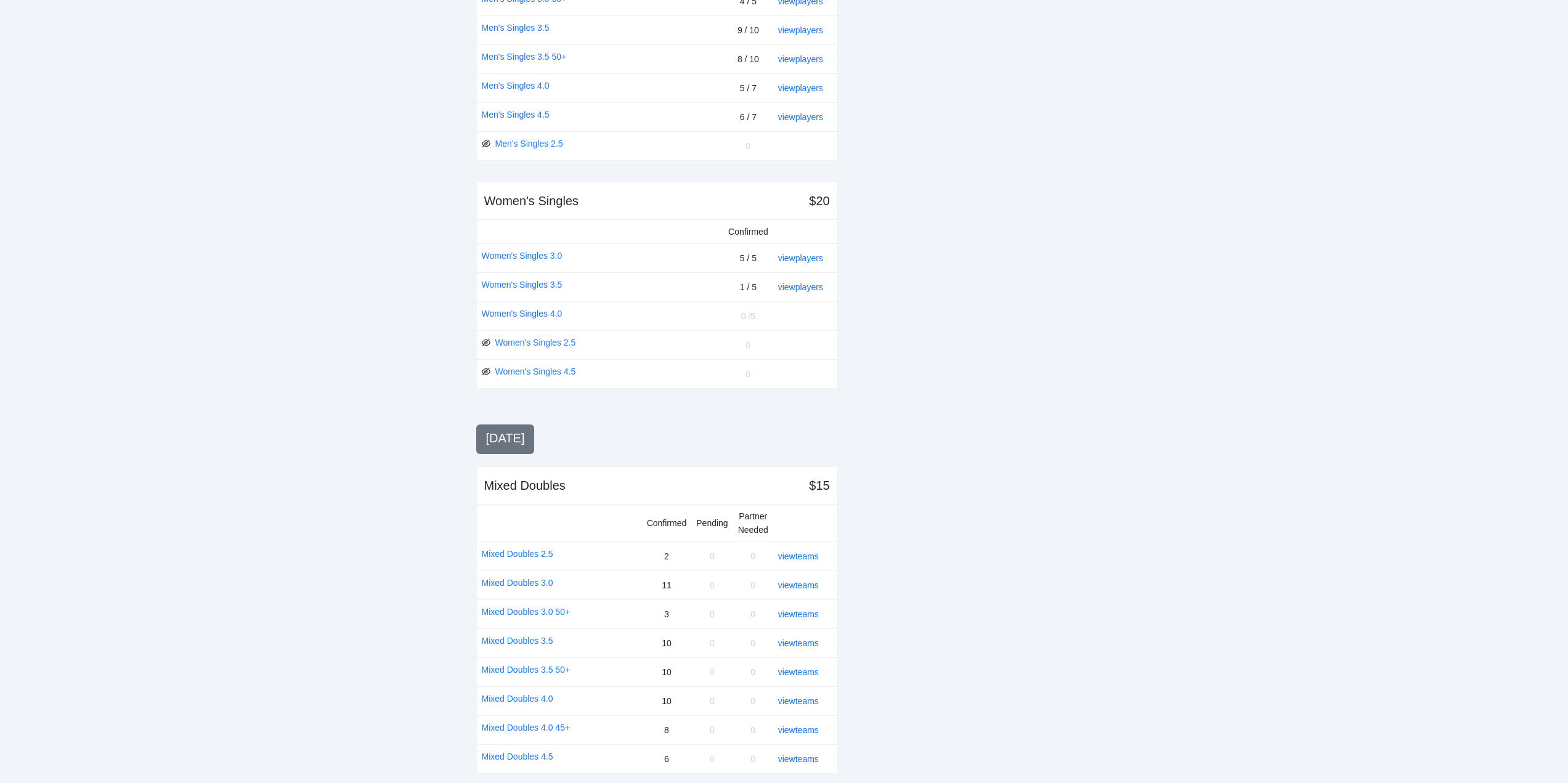
click at [795, 286] on link "view players" at bounding box center [801, 287] width 45 height 10
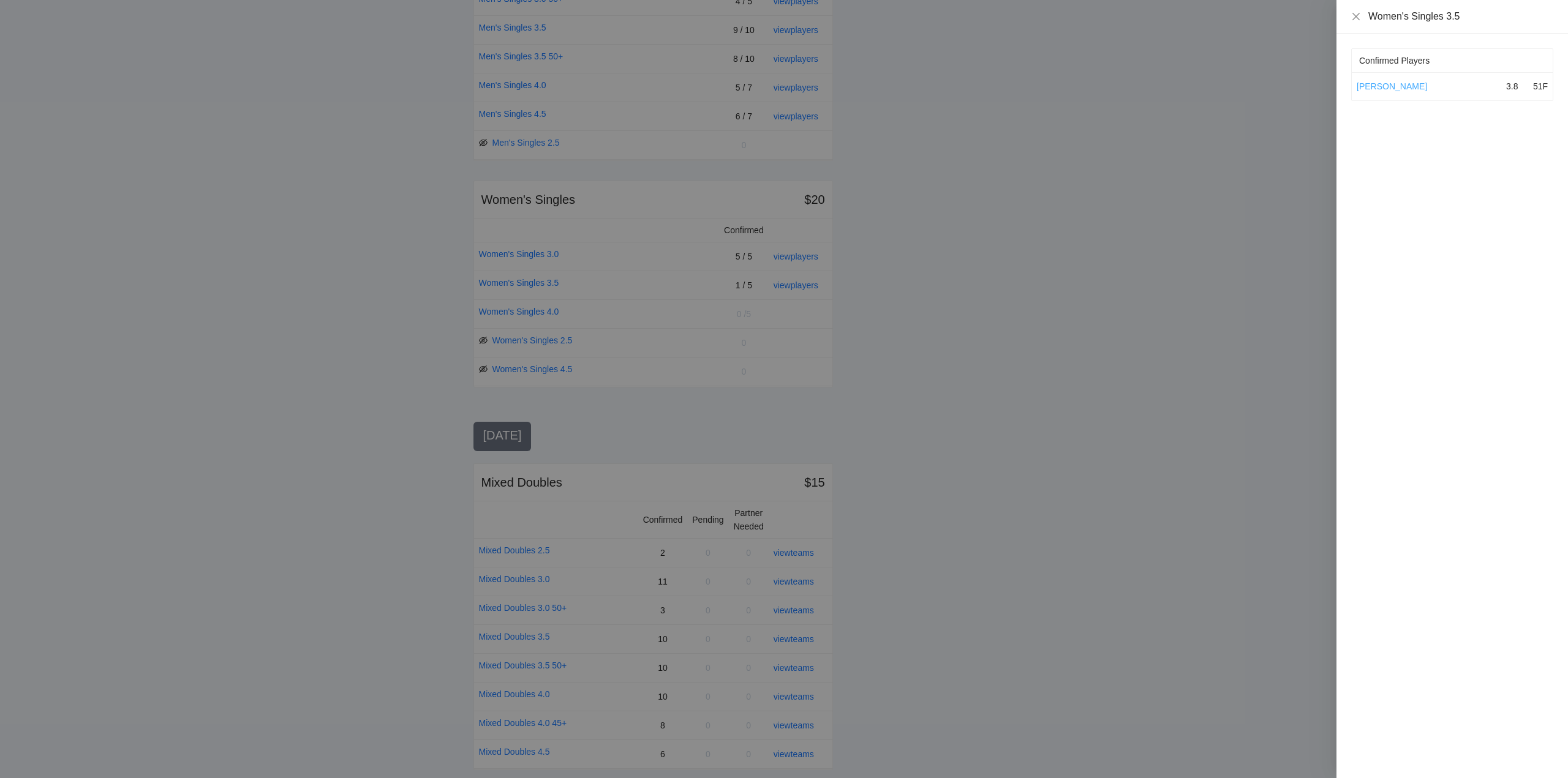
click at [1405, 86] on link "[PERSON_NAME]" at bounding box center [1392, 86] width 71 height 10
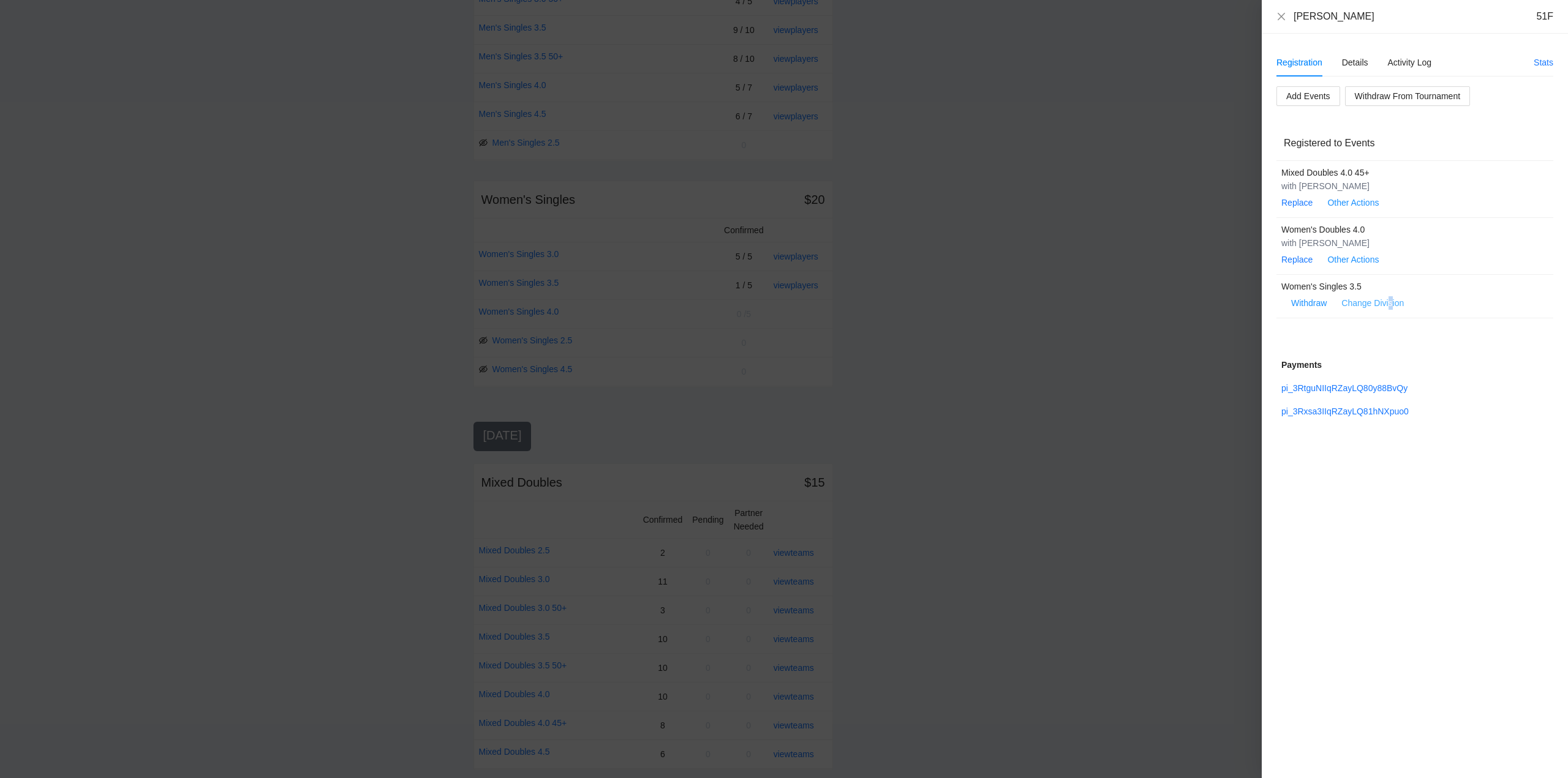
click at [1391, 301] on link "Change Division" at bounding box center [1372, 303] width 62 height 10
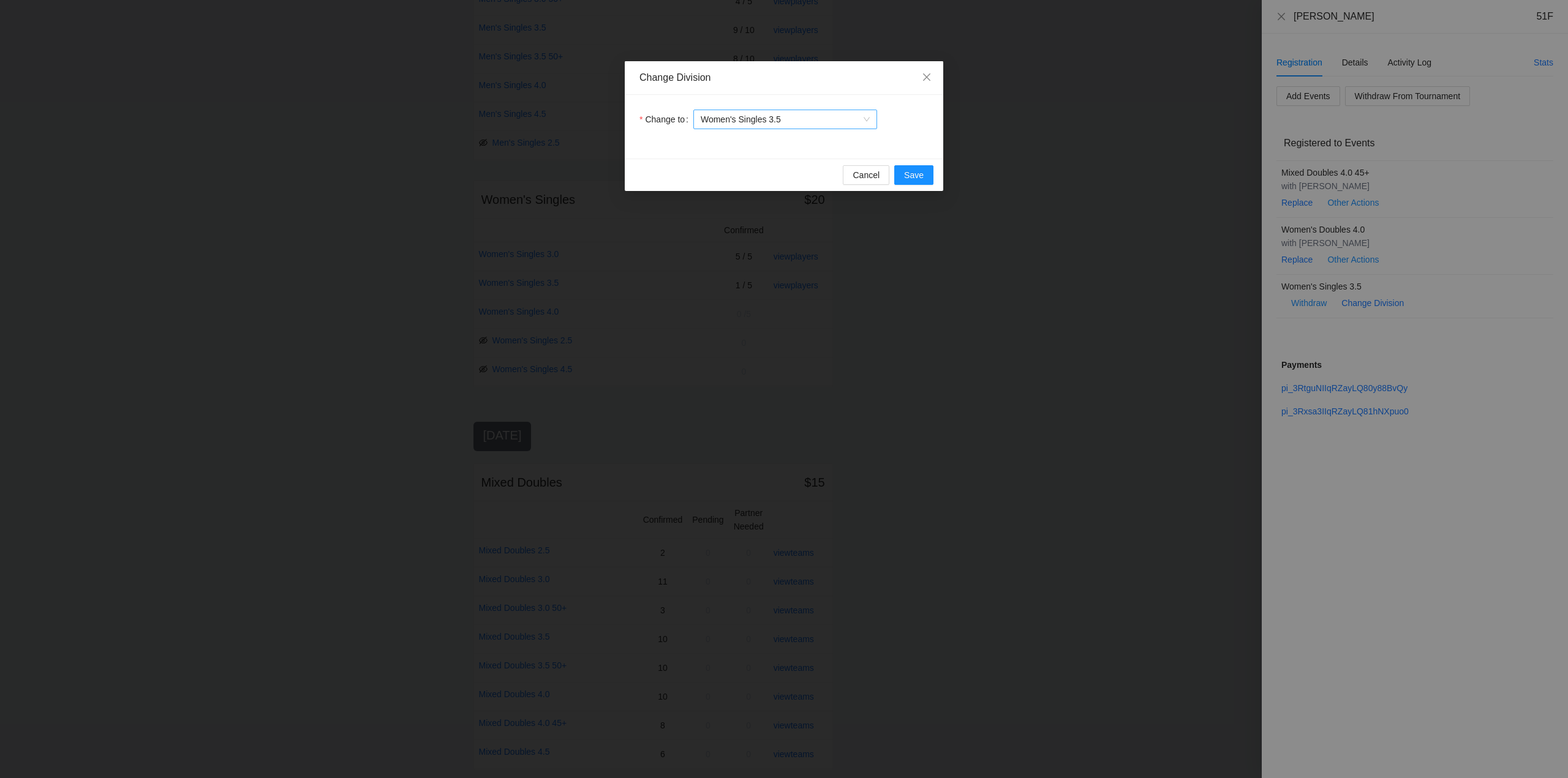
click at [794, 123] on span "Women's Singles 3.5" at bounding box center [785, 120] width 169 height 19
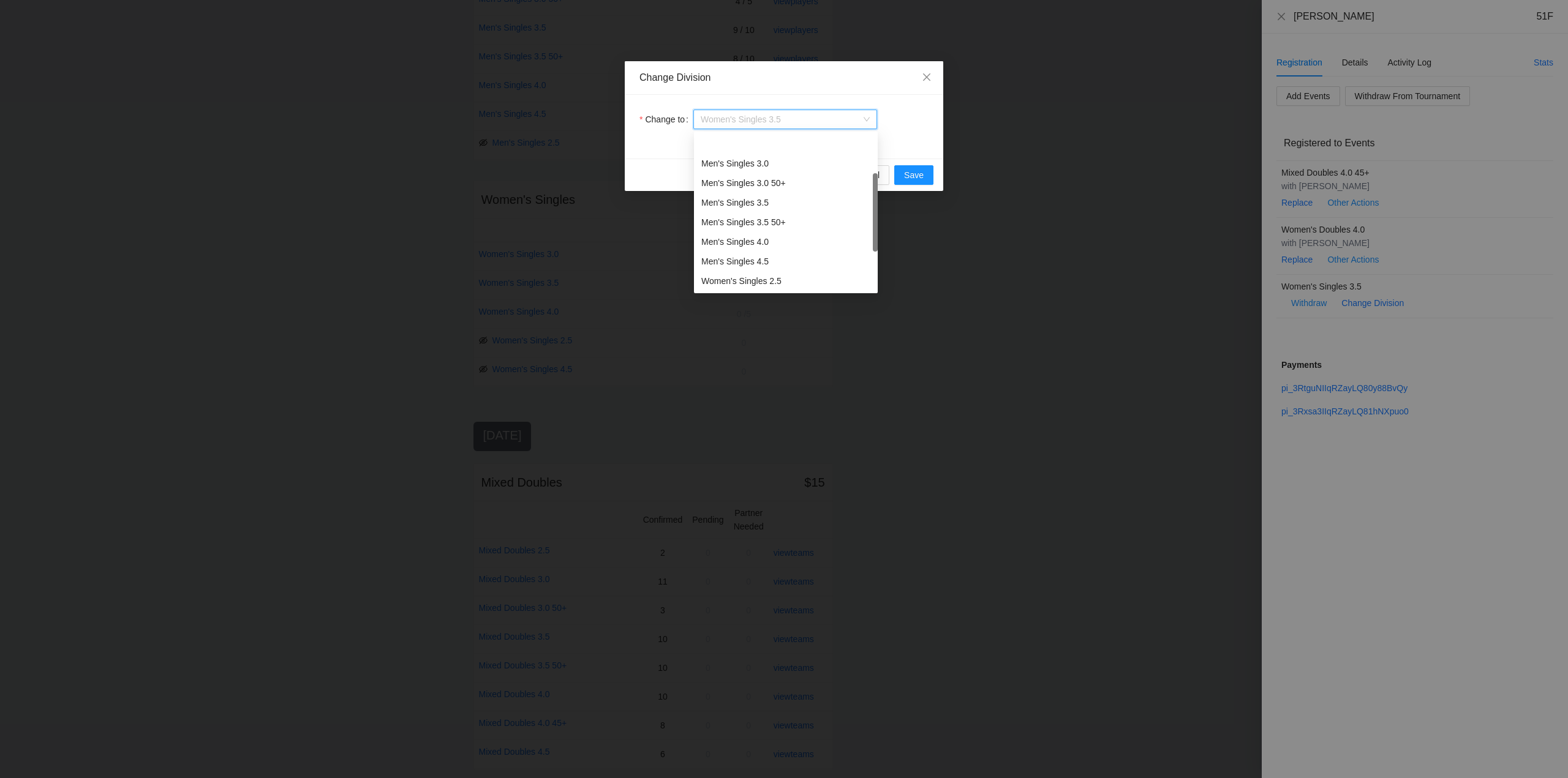
scroll to position [39, 0]
click at [774, 258] on div "Women's Singles 3.0" at bounding box center [786, 261] width 169 height 13
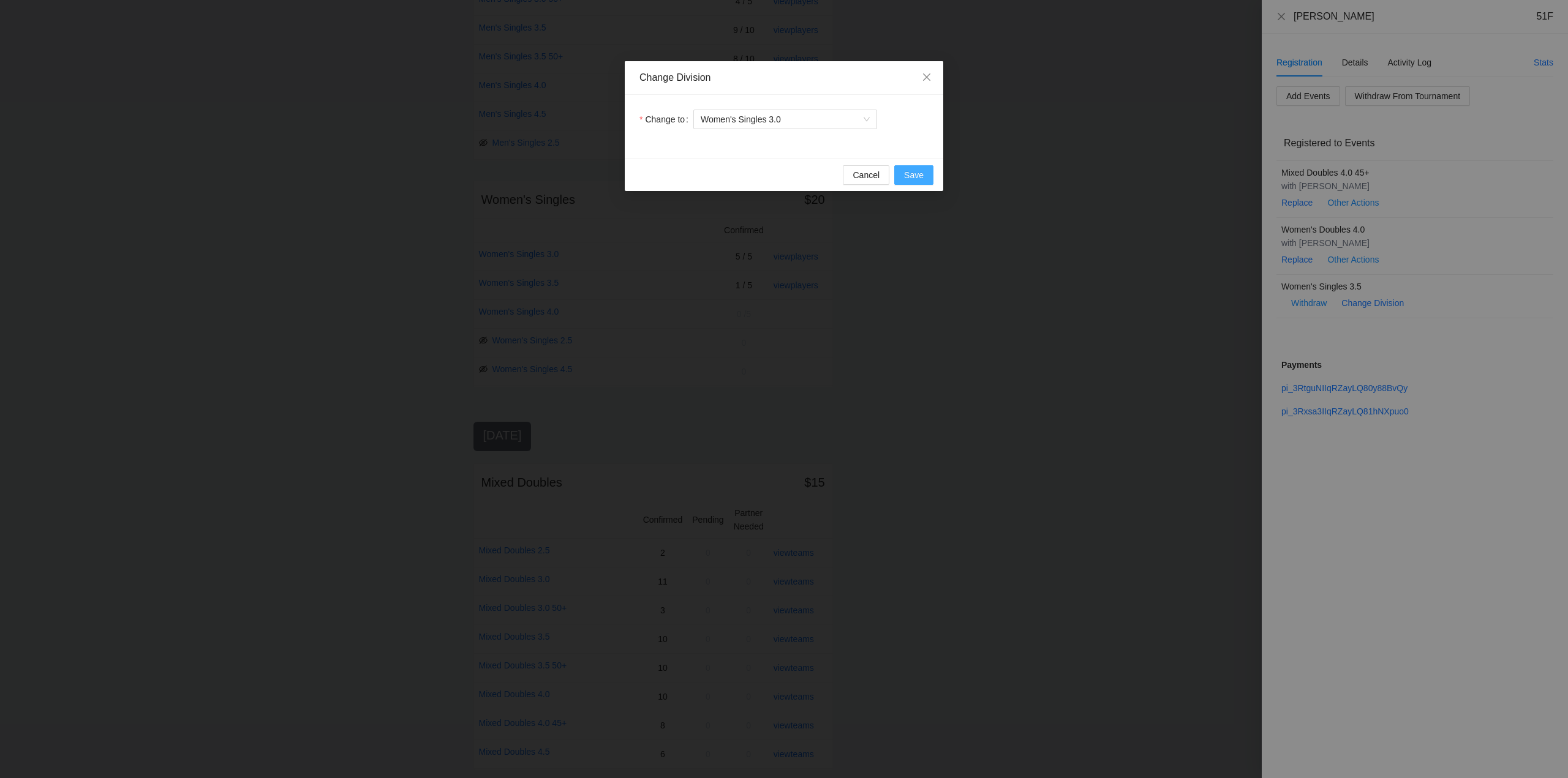
click at [912, 176] on span "Save" at bounding box center [913, 175] width 20 height 13
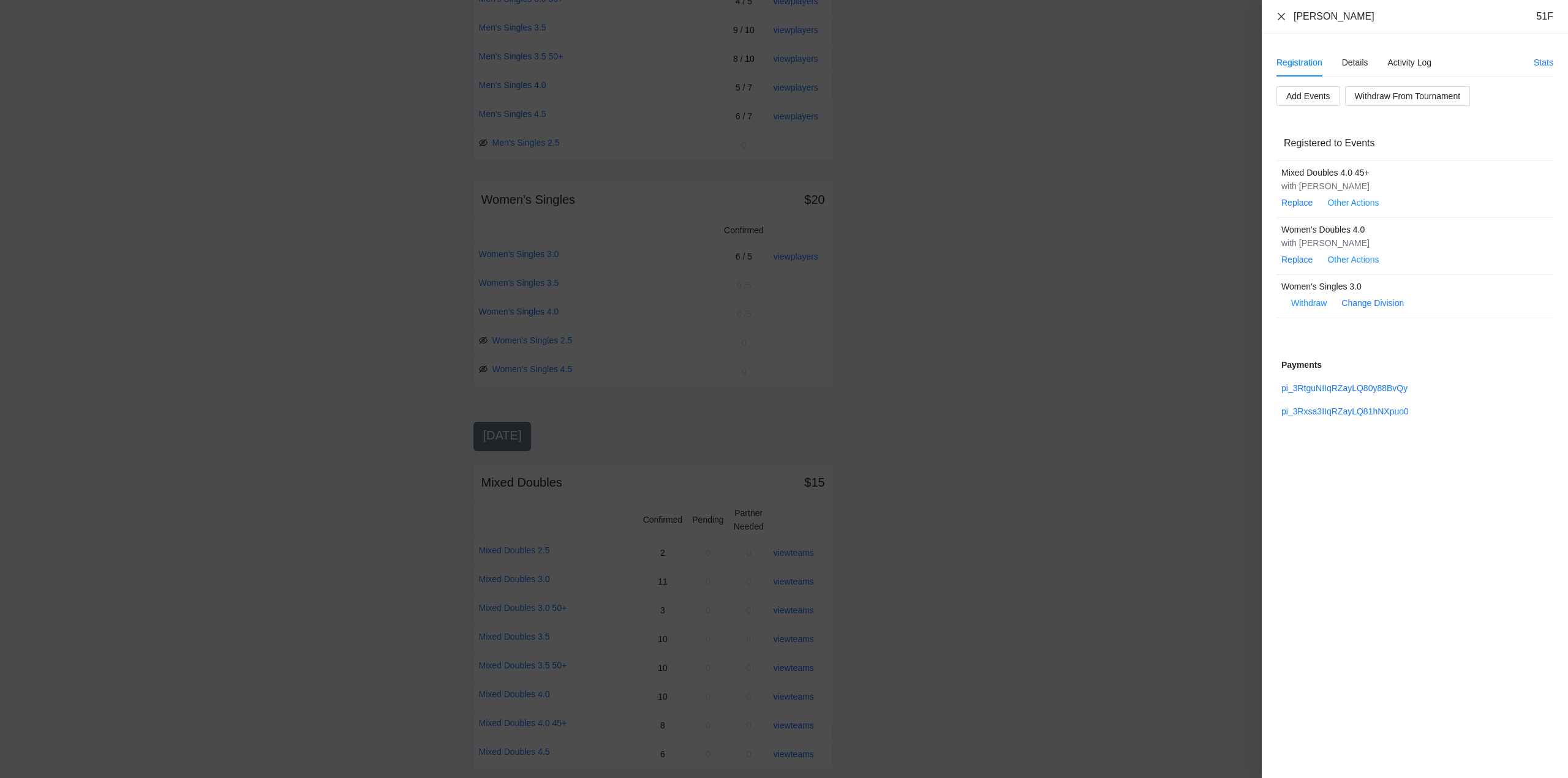
click at [1282, 15] on icon "close" at bounding box center [1281, 17] width 10 height 10
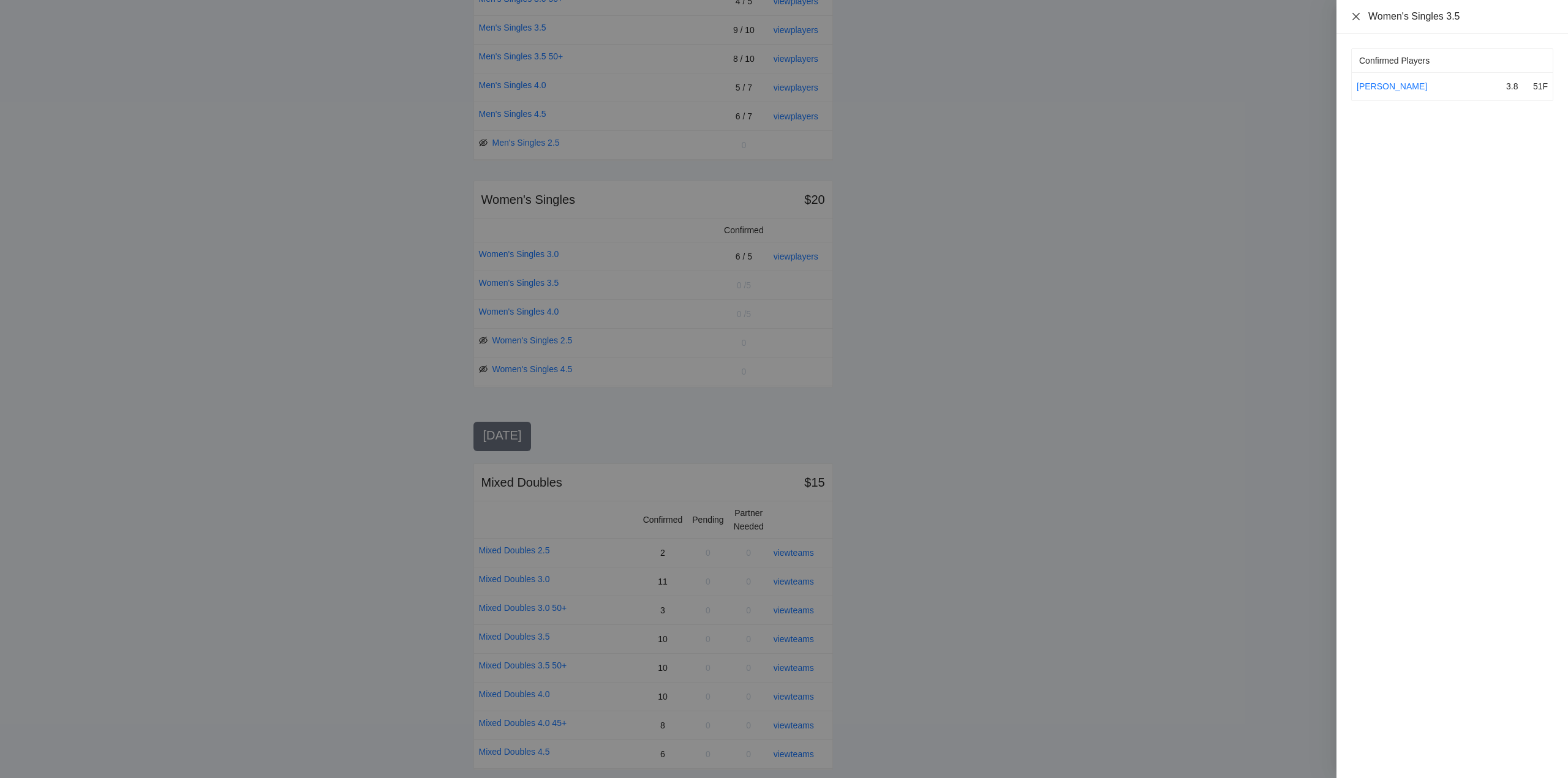
click at [1354, 16] on icon "close" at bounding box center [1356, 17] width 10 height 10
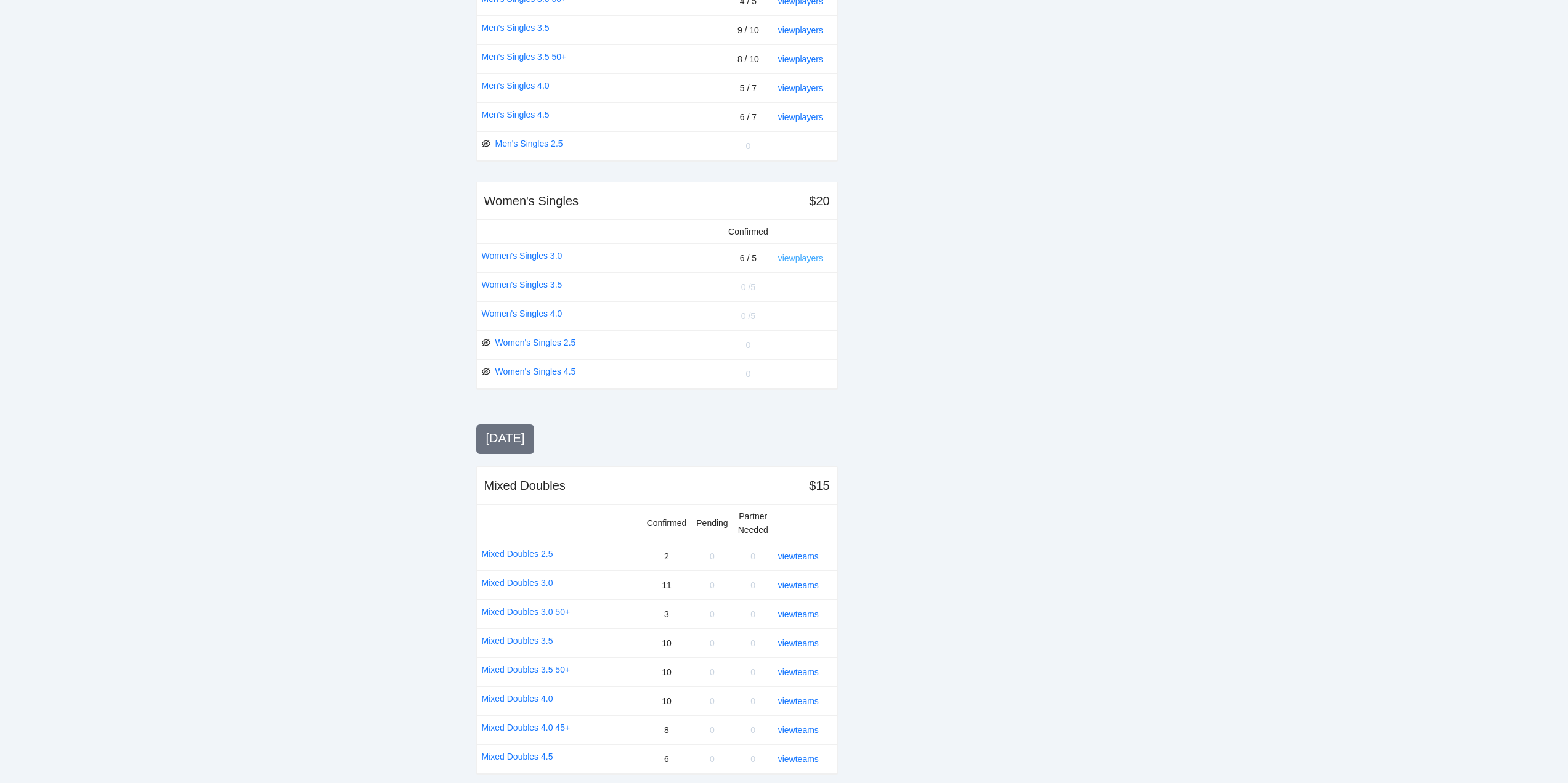
click at [804, 257] on link "view players" at bounding box center [801, 258] width 45 height 10
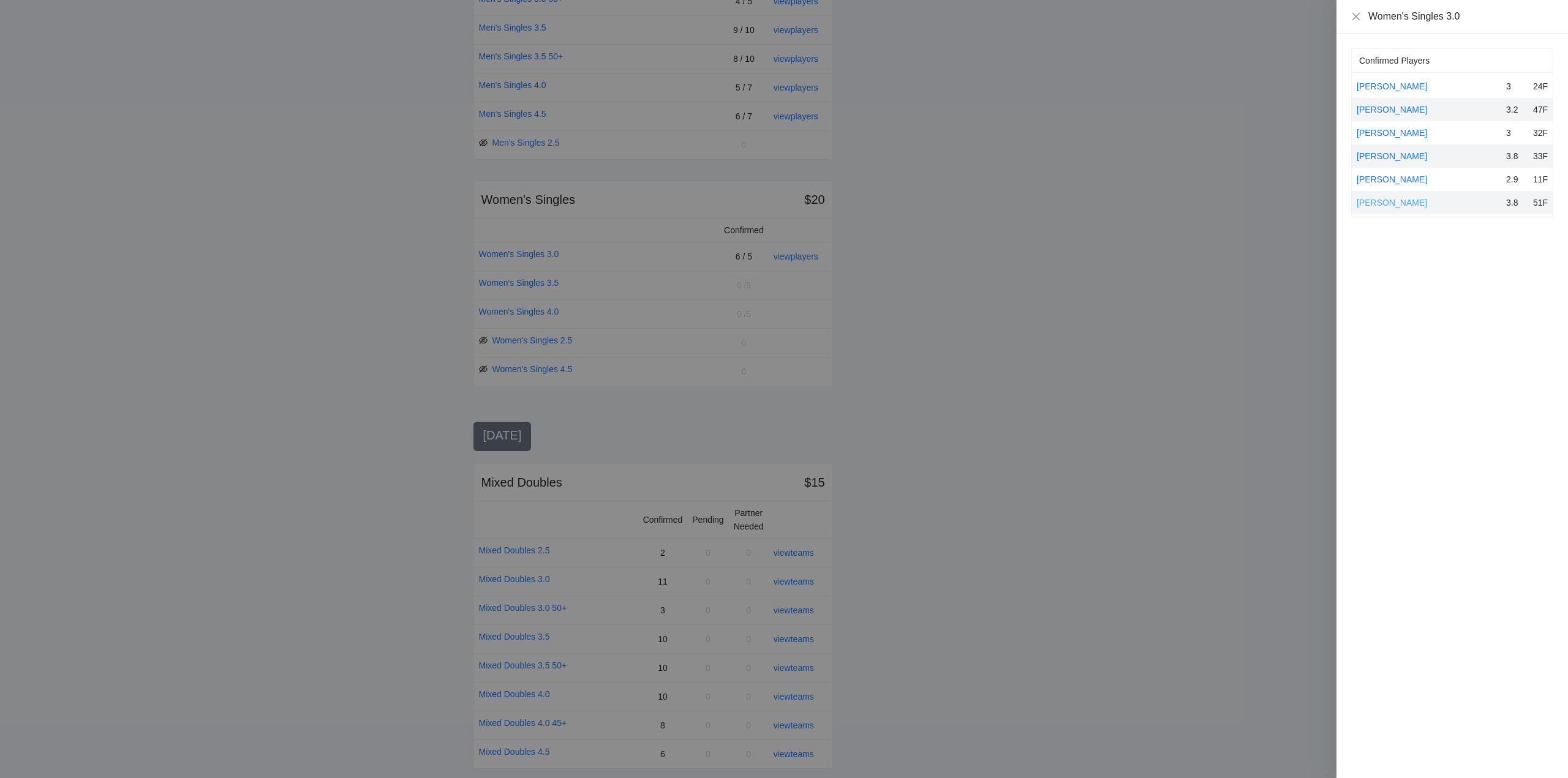
click at [1391, 202] on link "[PERSON_NAME]" at bounding box center [1392, 203] width 71 height 10
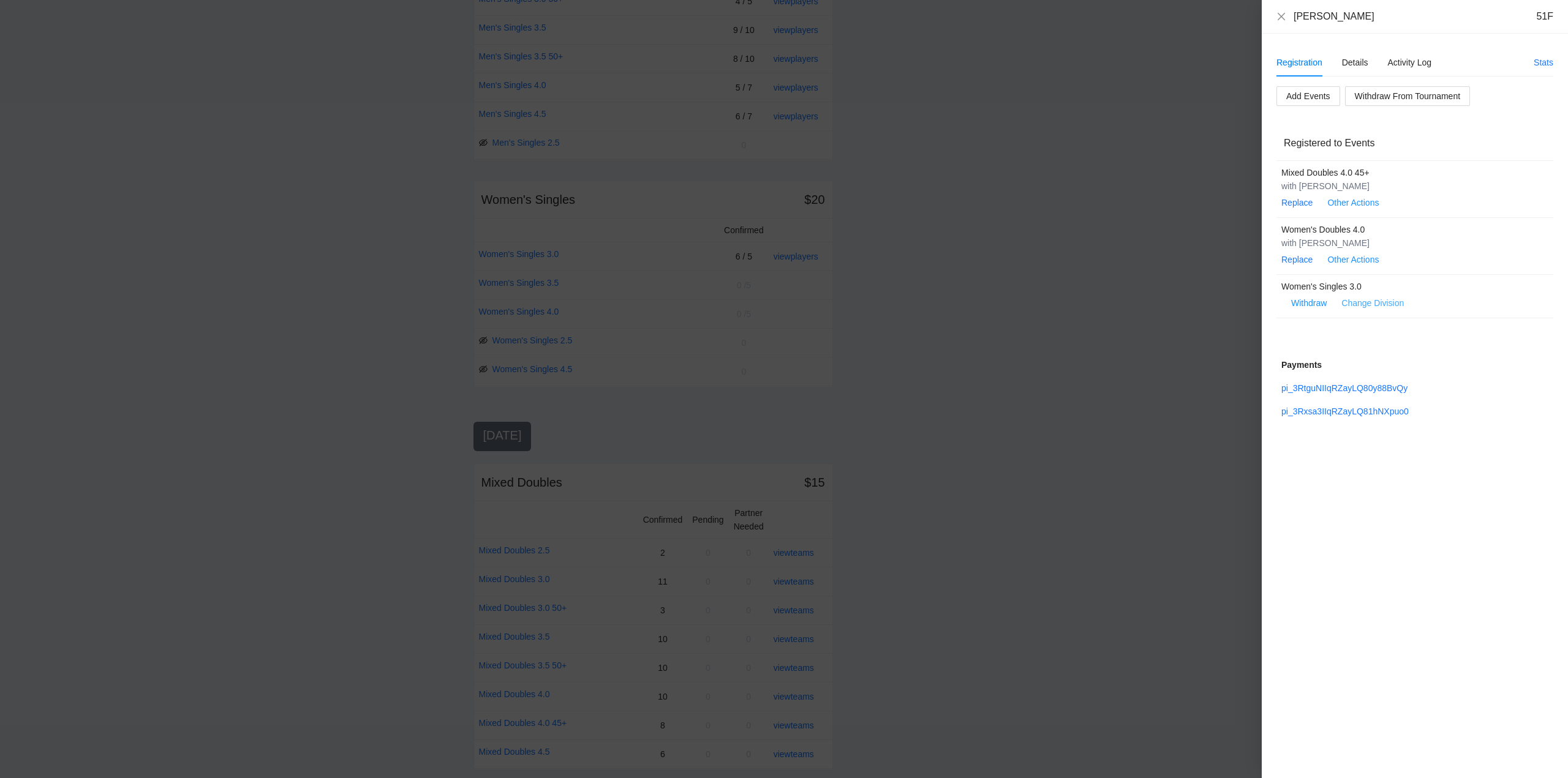
click at [1366, 302] on link "Change Division" at bounding box center [1372, 303] width 62 height 10
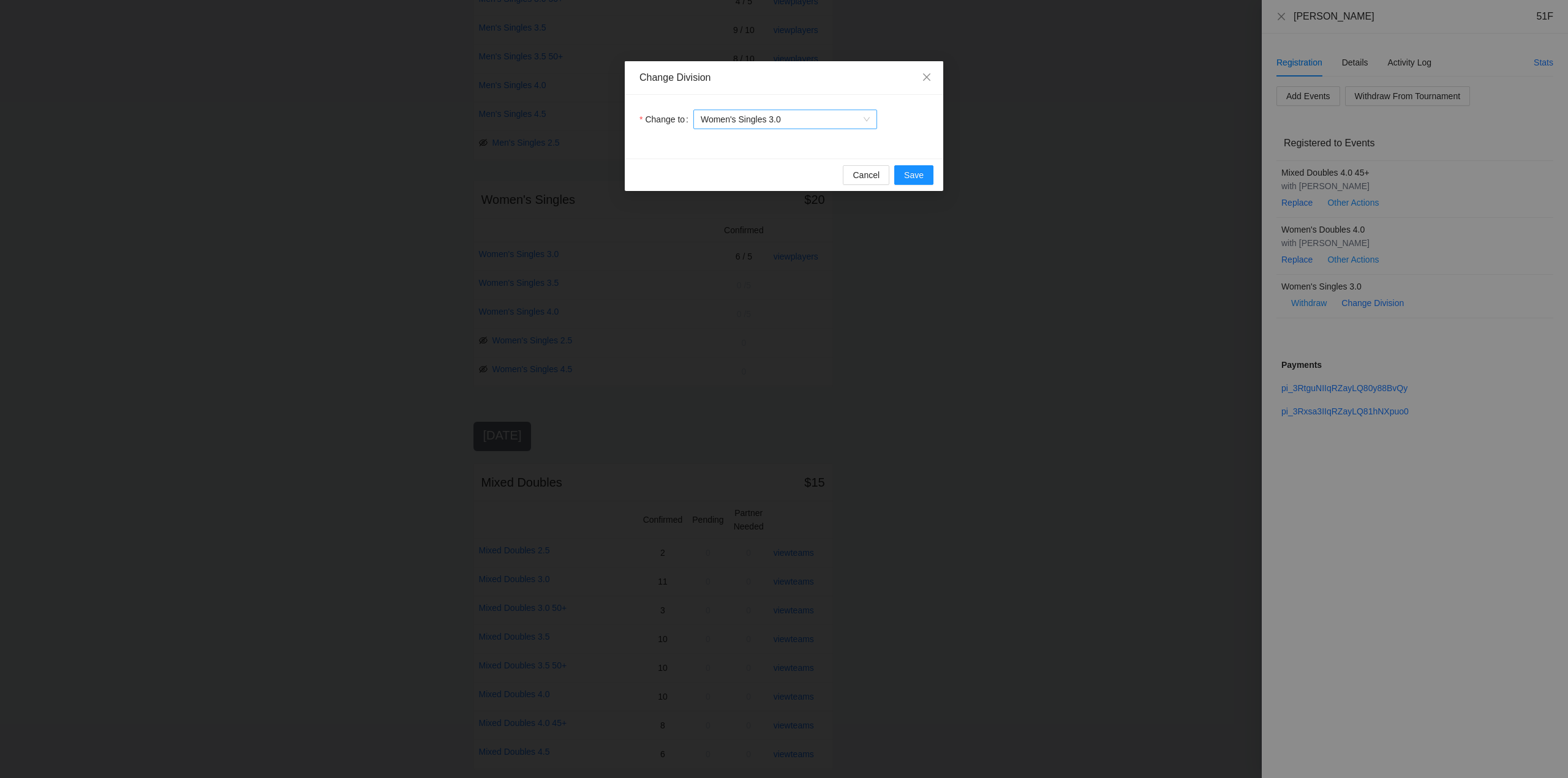
click at [817, 121] on span "Women's Singles 3.0" at bounding box center [785, 120] width 169 height 19
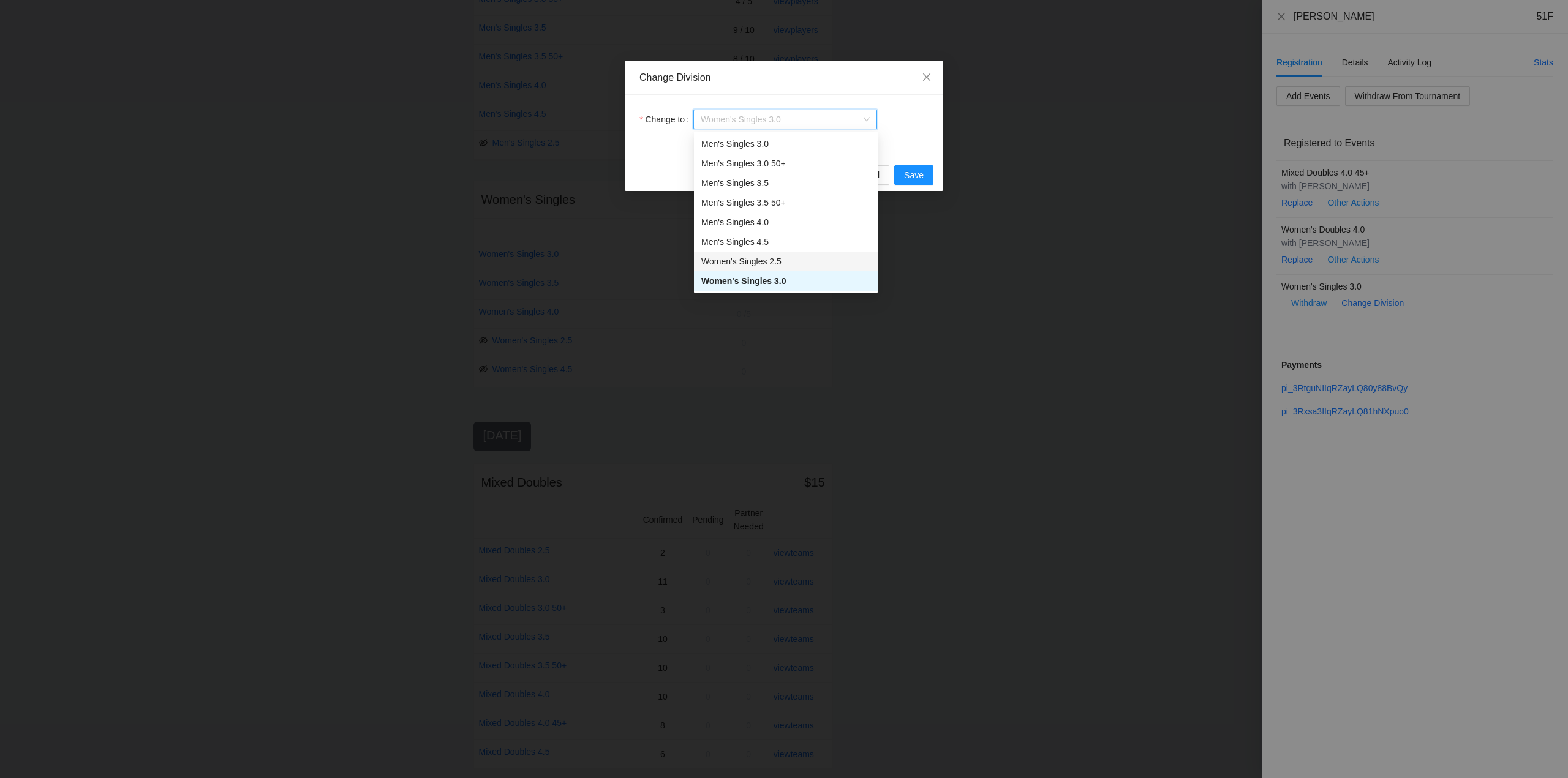
scroll to position [78, 0]
click at [740, 239] on div "Women's Singles 3.5" at bounding box center [786, 242] width 169 height 13
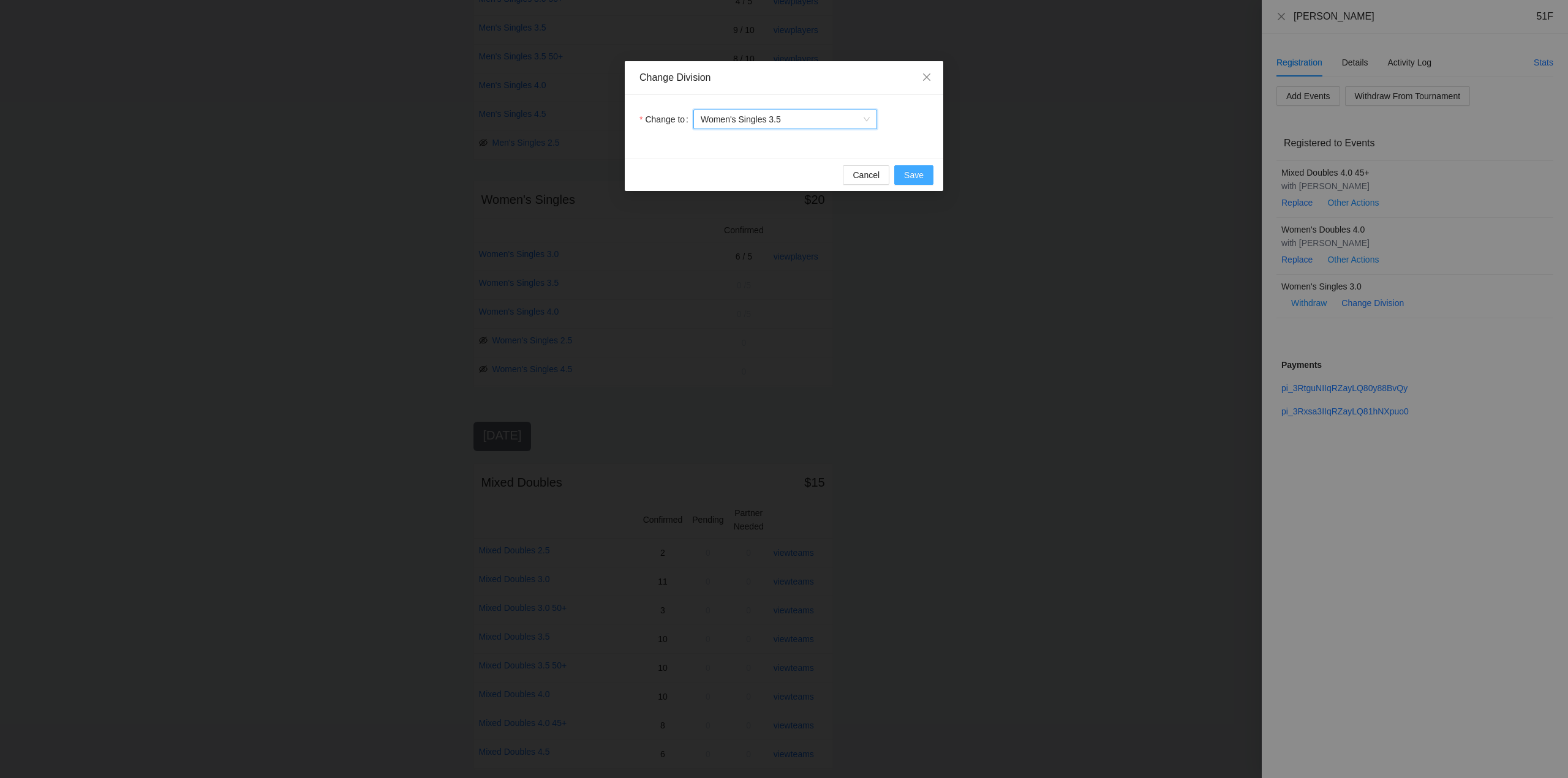
click at [908, 172] on span "Save" at bounding box center [913, 175] width 20 height 13
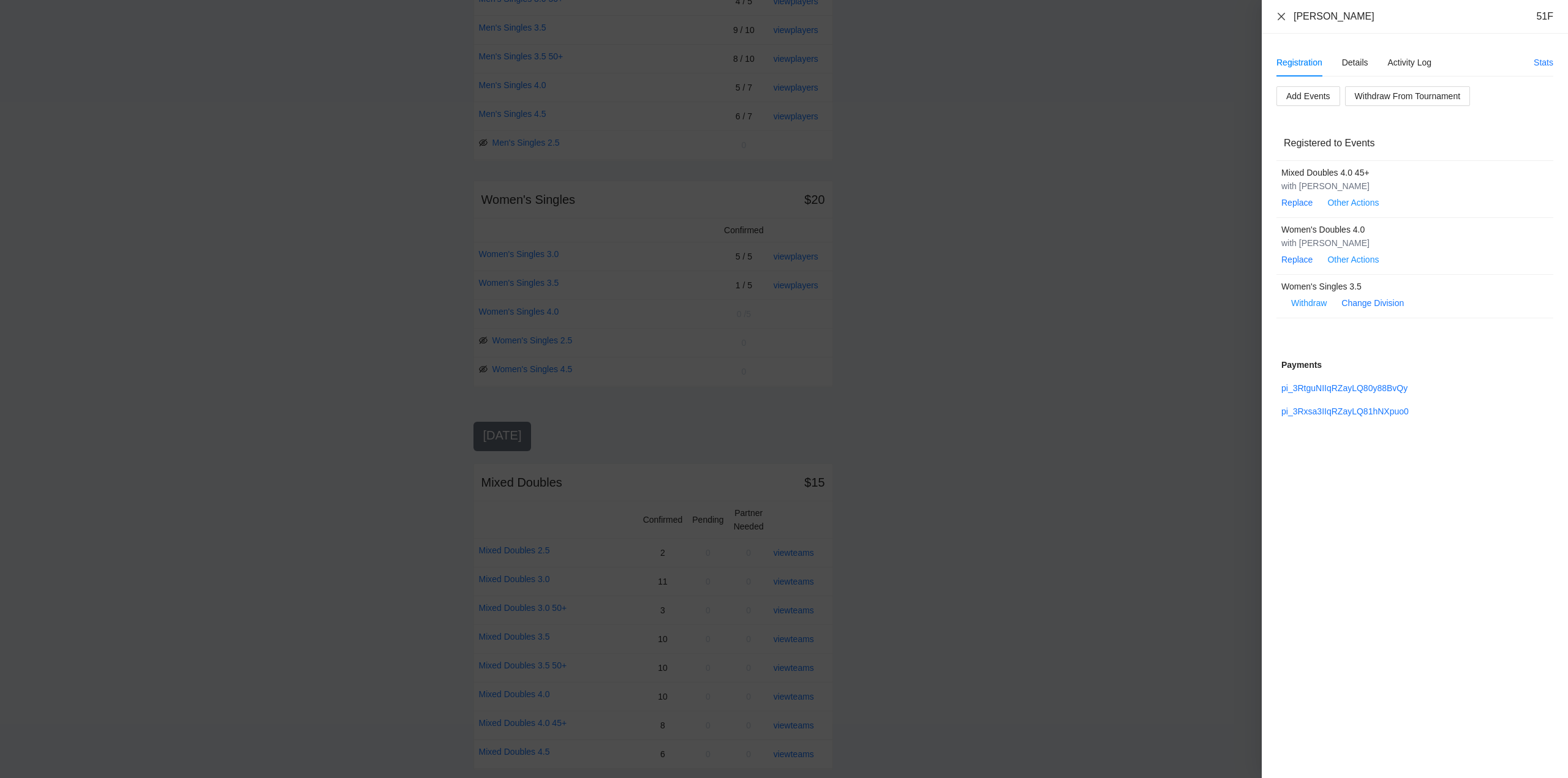
click at [1280, 15] on icon "close" at bounding box center [1282, 16] width 7 height 7
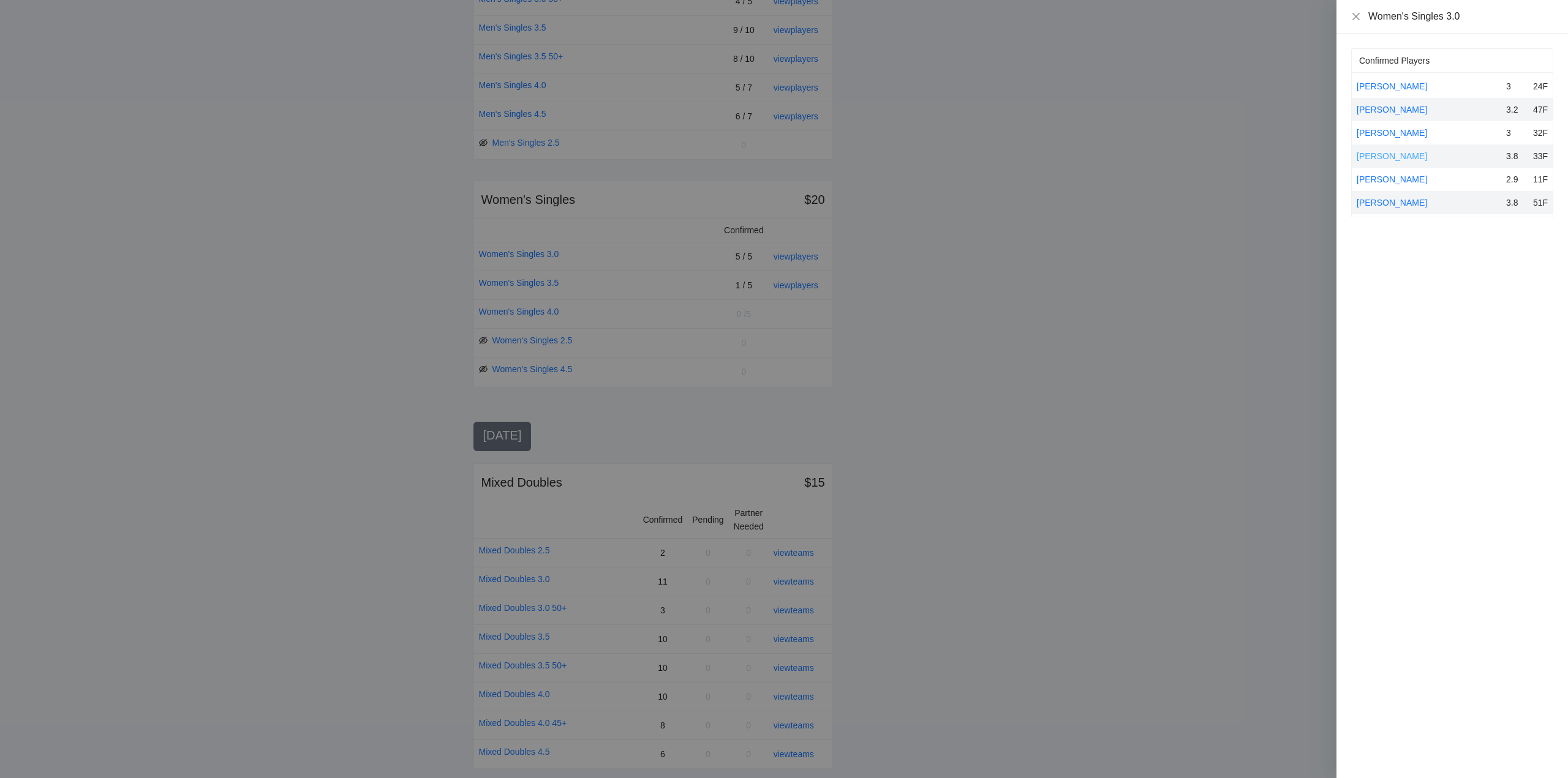
click at [1375, 153] on link "[PERSON_NAME]" at bounding box center [1392, 156] width 71 height 10
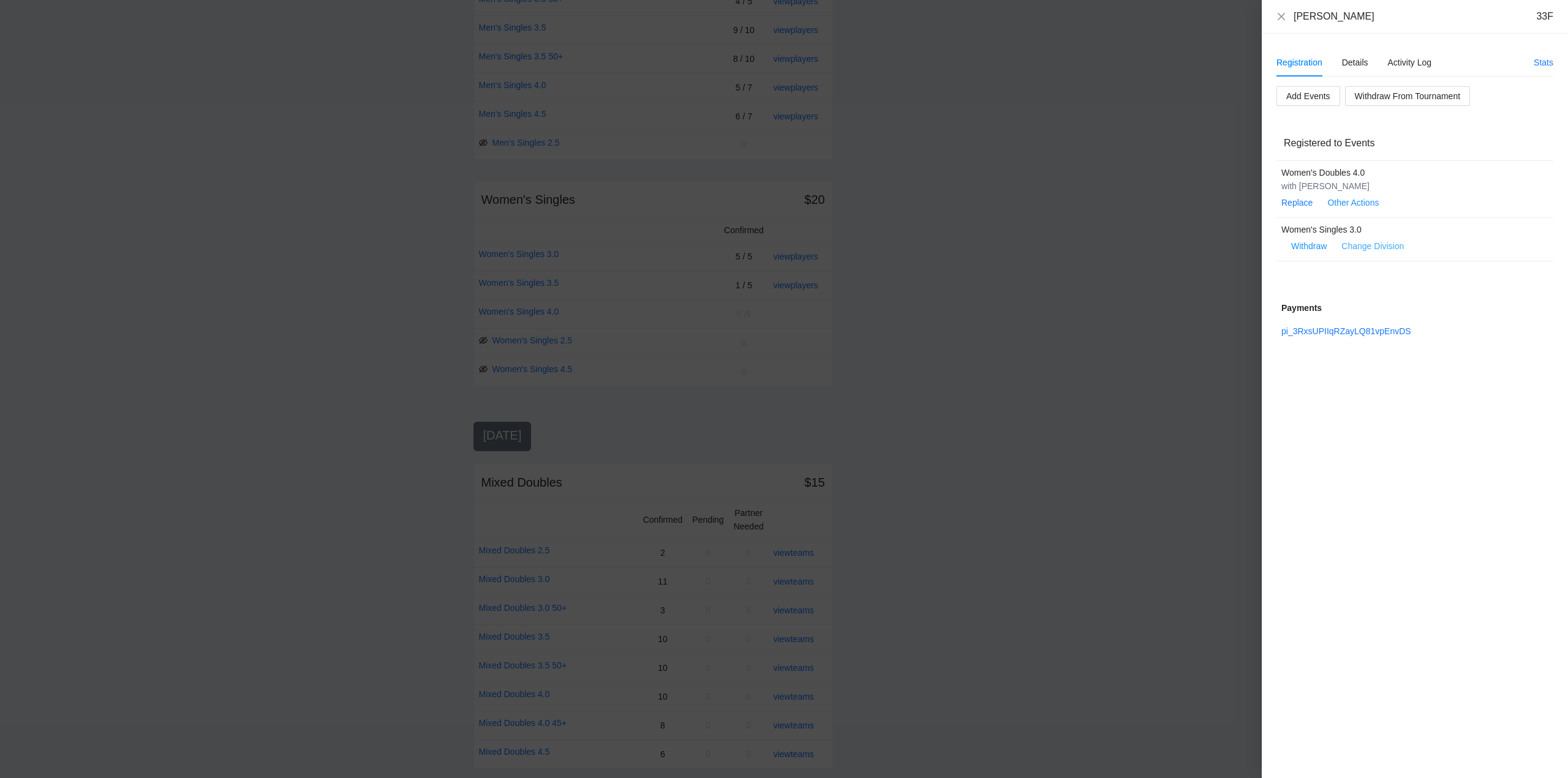
click at [1364, 243] on link "Change Division" at bounding box center [1372, 245] width 62 height 10
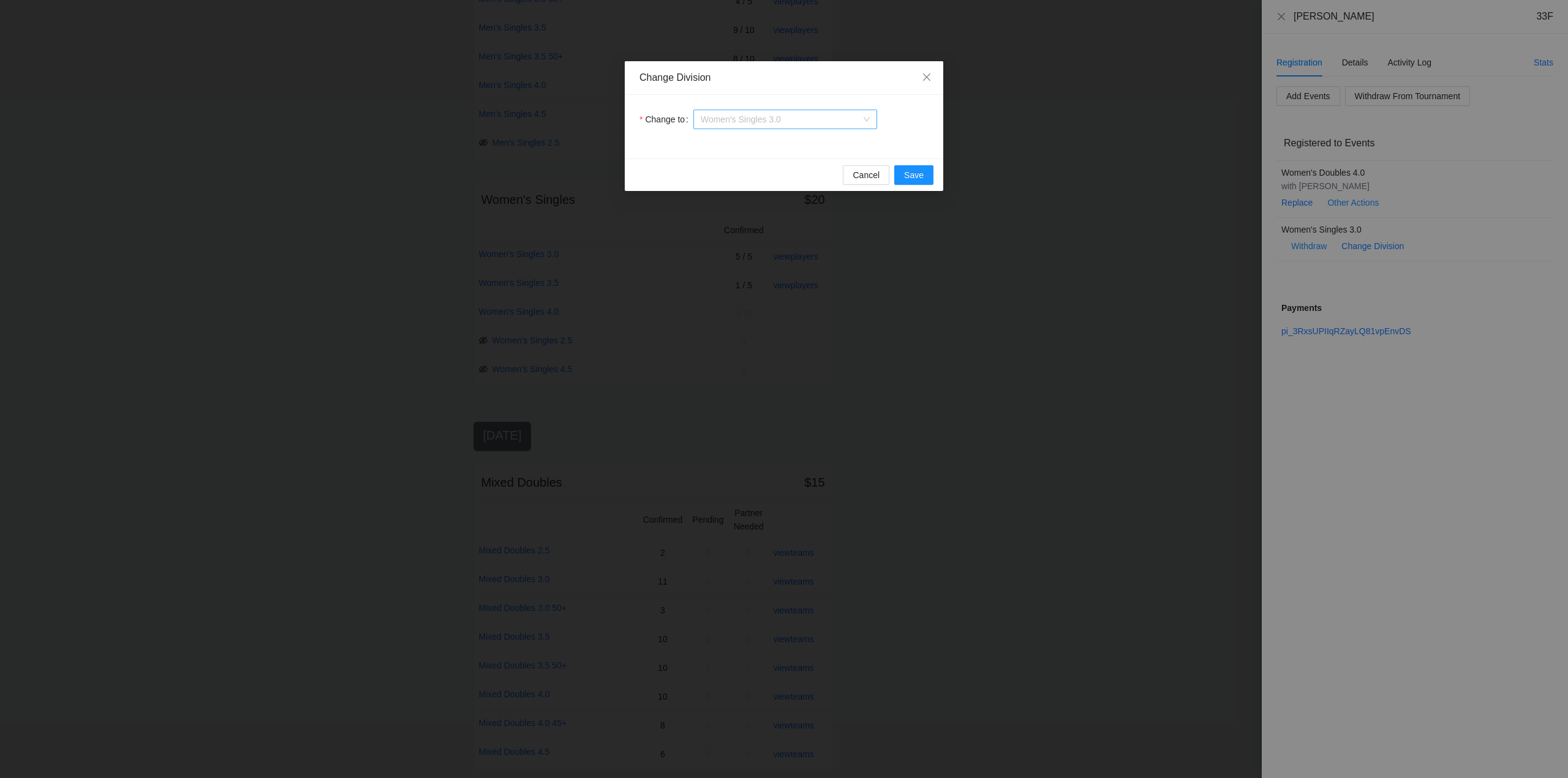
click at [797, 122] on span "Women's Singles 3.0" at bounding box center [785, 120] width 169 height 19
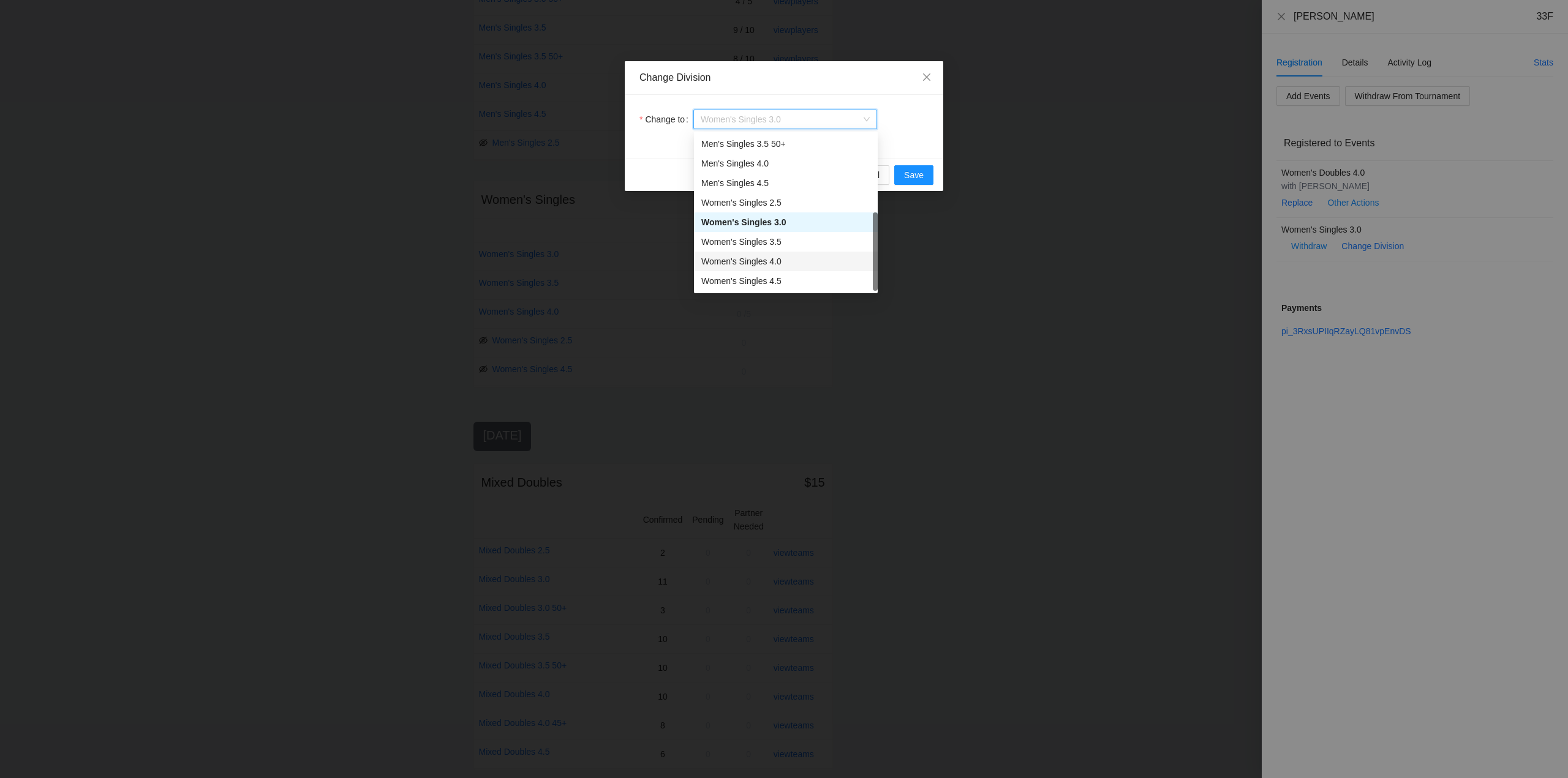
click at [748, 260] on div "Women's Singles 4.0" at bounding box center [786, 261] width 169 height 13
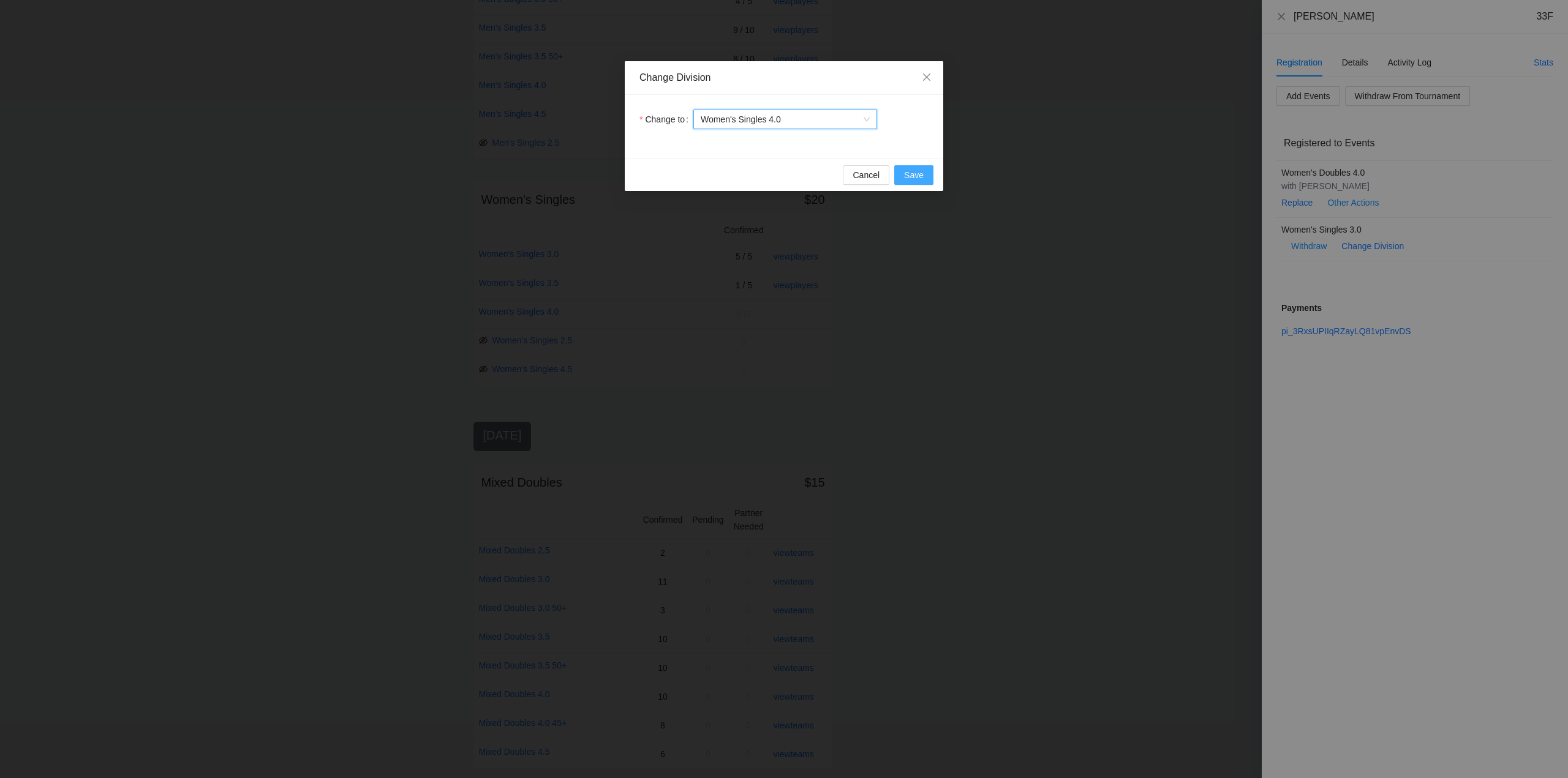
click at [914, 172] on span "Save" at bounding box center [913, 175] width 20 height 13
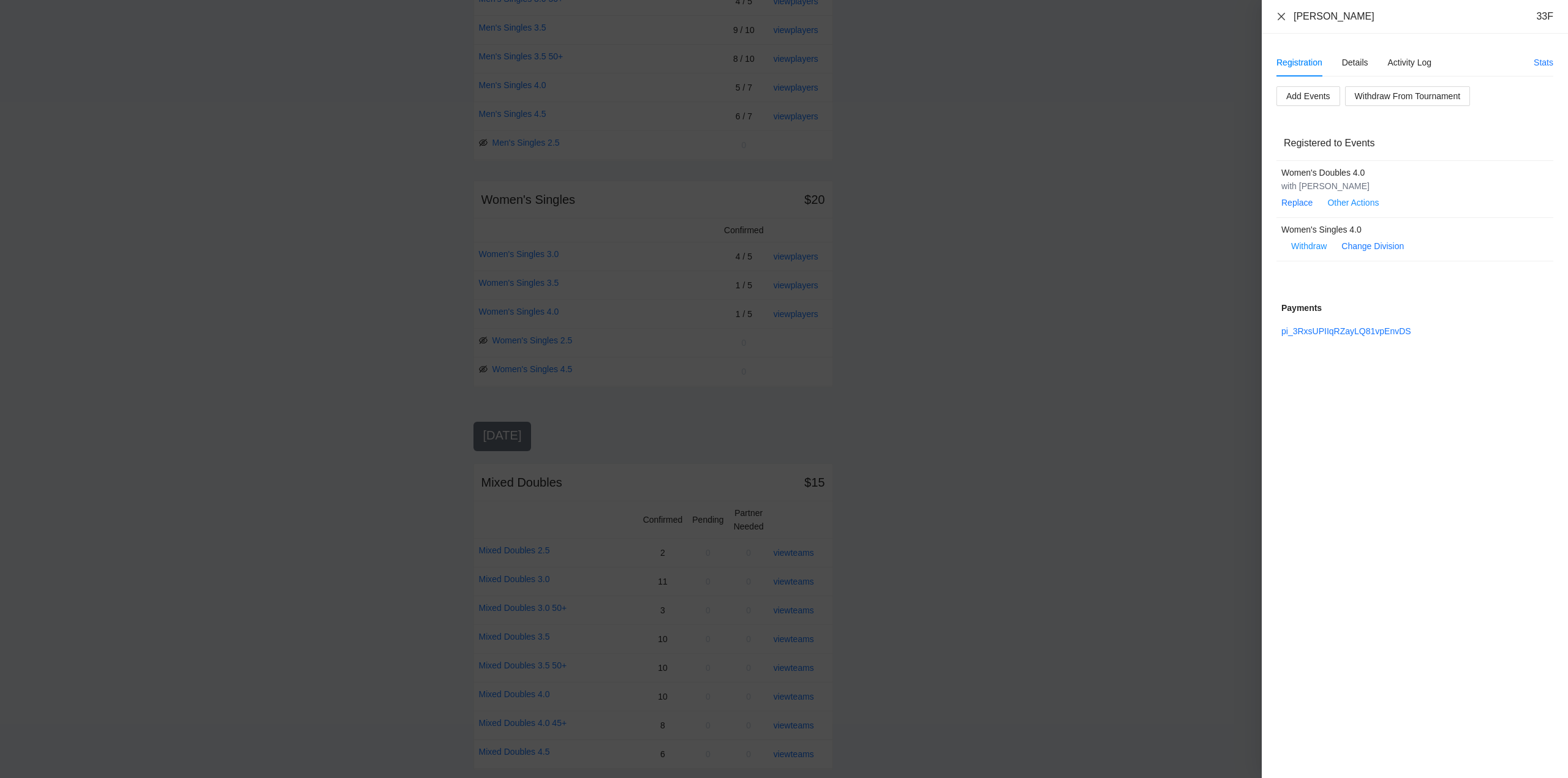
click at [1281, 14] on icon "close" at bounding box center [1281, 17] width 10 height 10
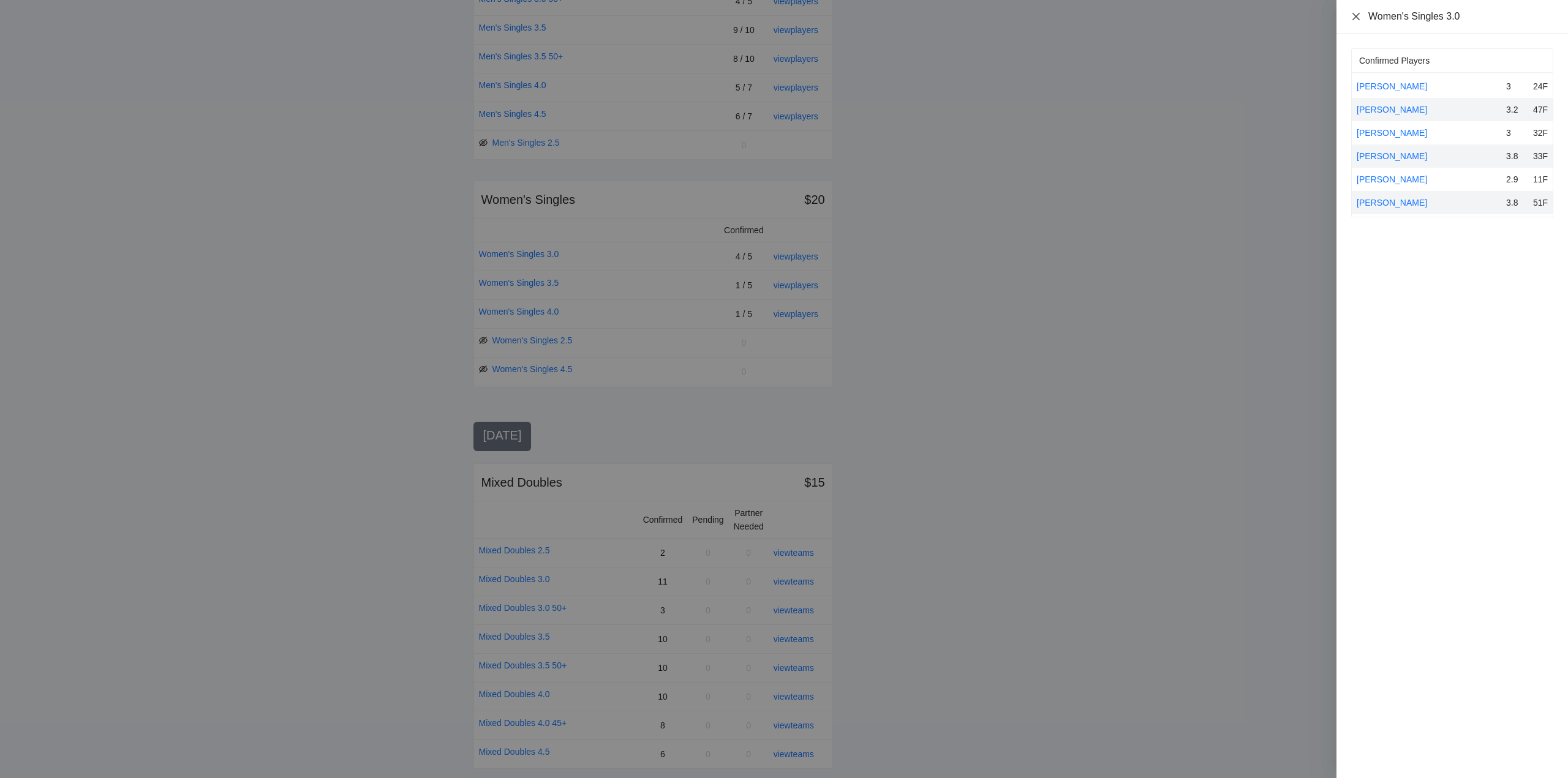
click at [1351, 19] on icon "close" at bounding box center [1356, 17] width 10 height 10
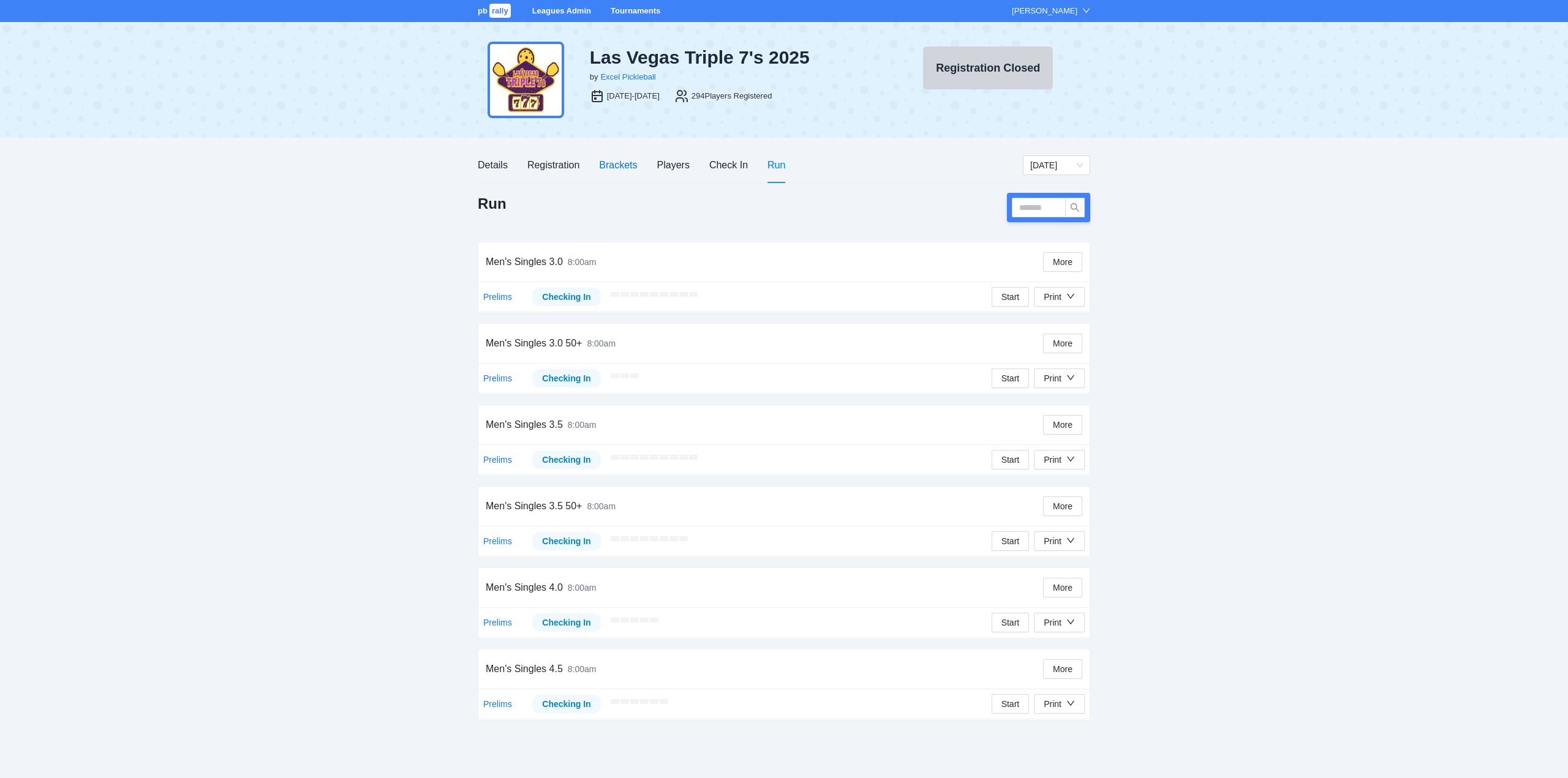
click at [617, 163] on div "Brackets" at bounding box center [618, 165] width 38 height 15
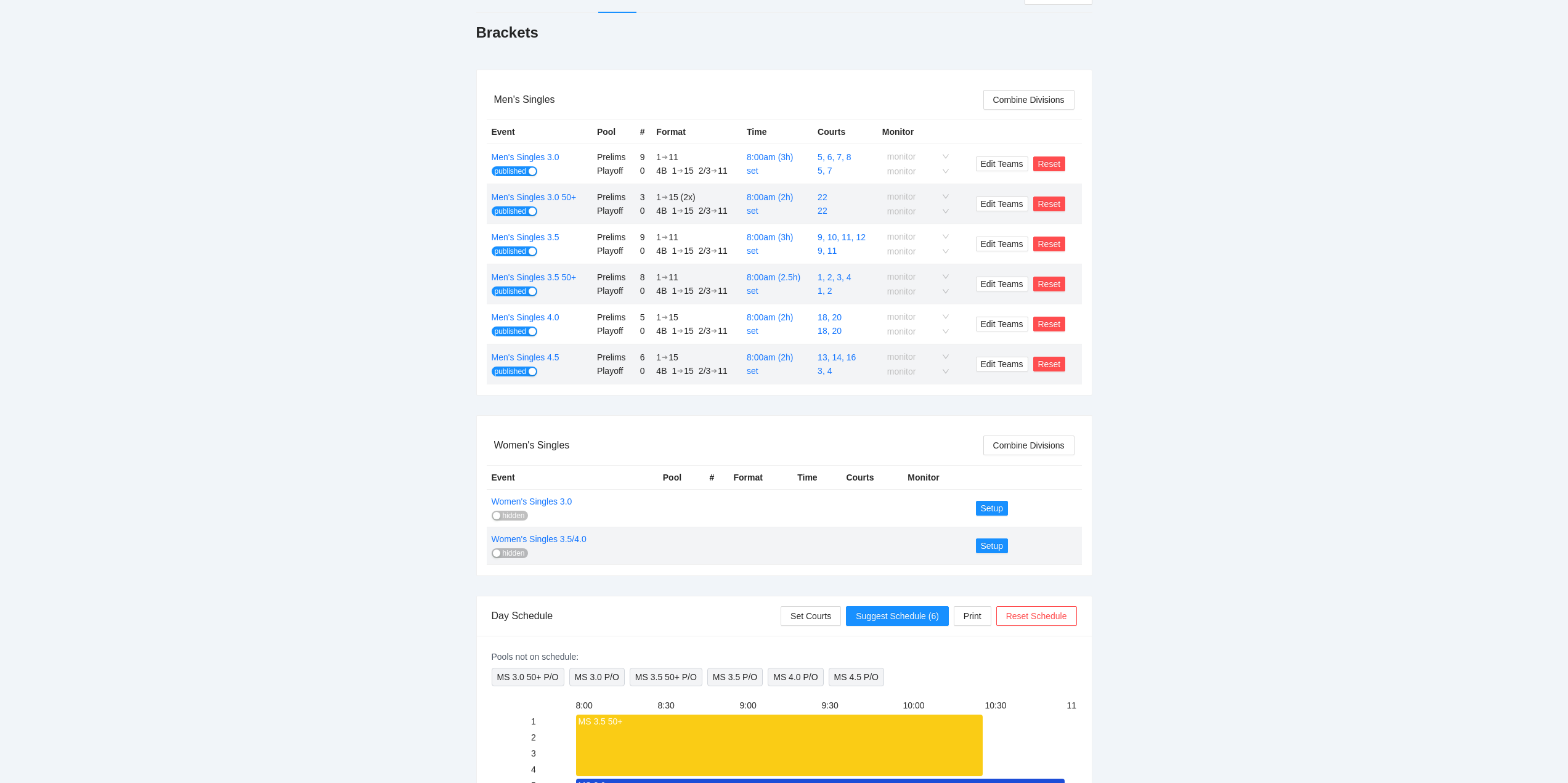
scroll to position [185, 0]
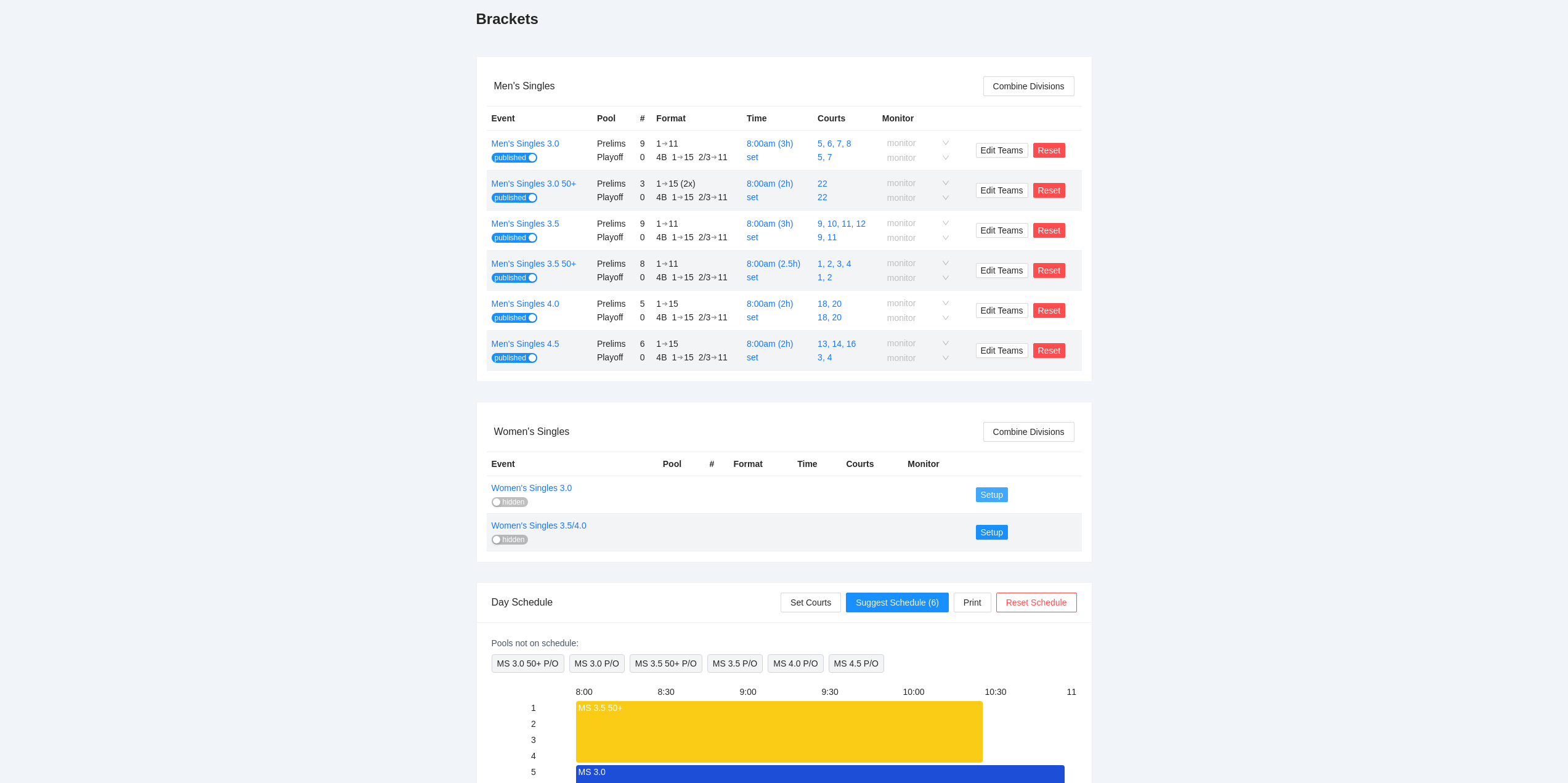
click at [986, 490] on span "Setup" at bounding box center [992, 495] width 22 height 13
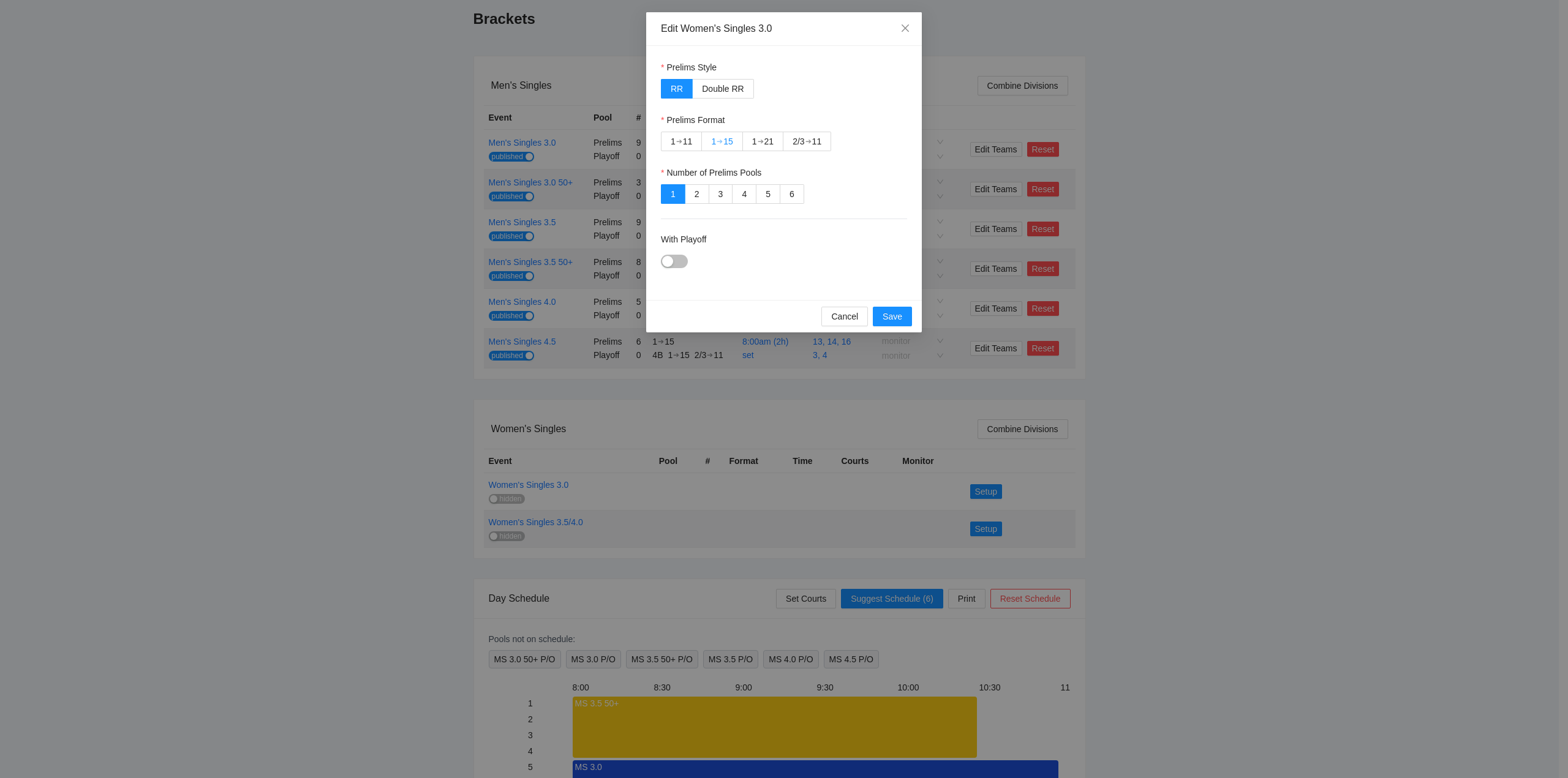
click at [723, 138] on div "➔" at bounding box center [719, 141] width 7 height 10
click at [671, 257] on div "button" at bounding box center [668, 261] width 11 height 11
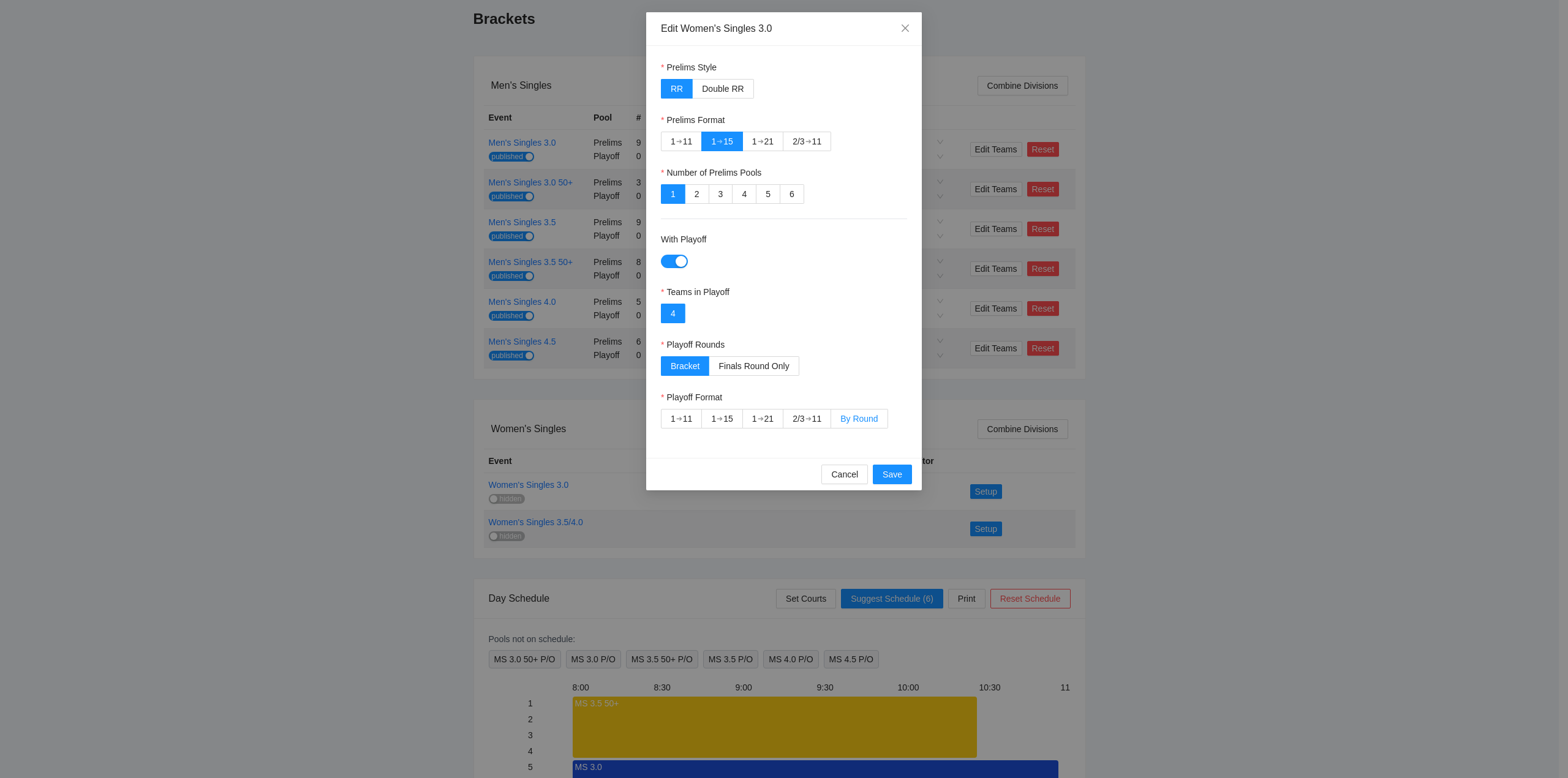
click at [868, 422] on span "By Round" at bounding box center [859, 418] width 37 height 10
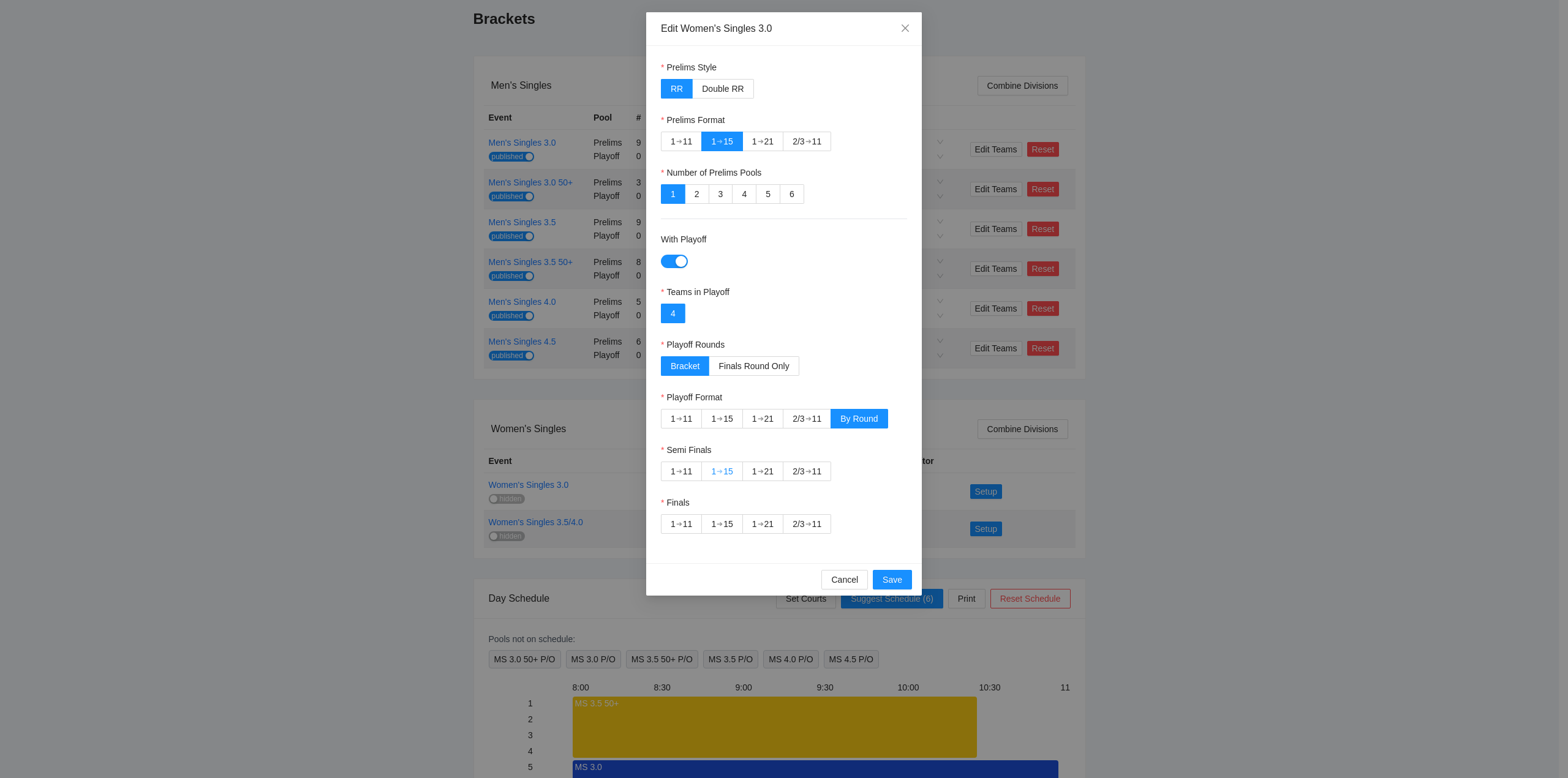
click at [720, 468] on div "➔" at bounding box center [719, 471] width 7 height 10
click at [804, 521] on div "2/3" at bounding box center [798, 524] width 12 height 19
click at [886, 577] on span "Save" at bounding box center [892, 579] width 20 height 13
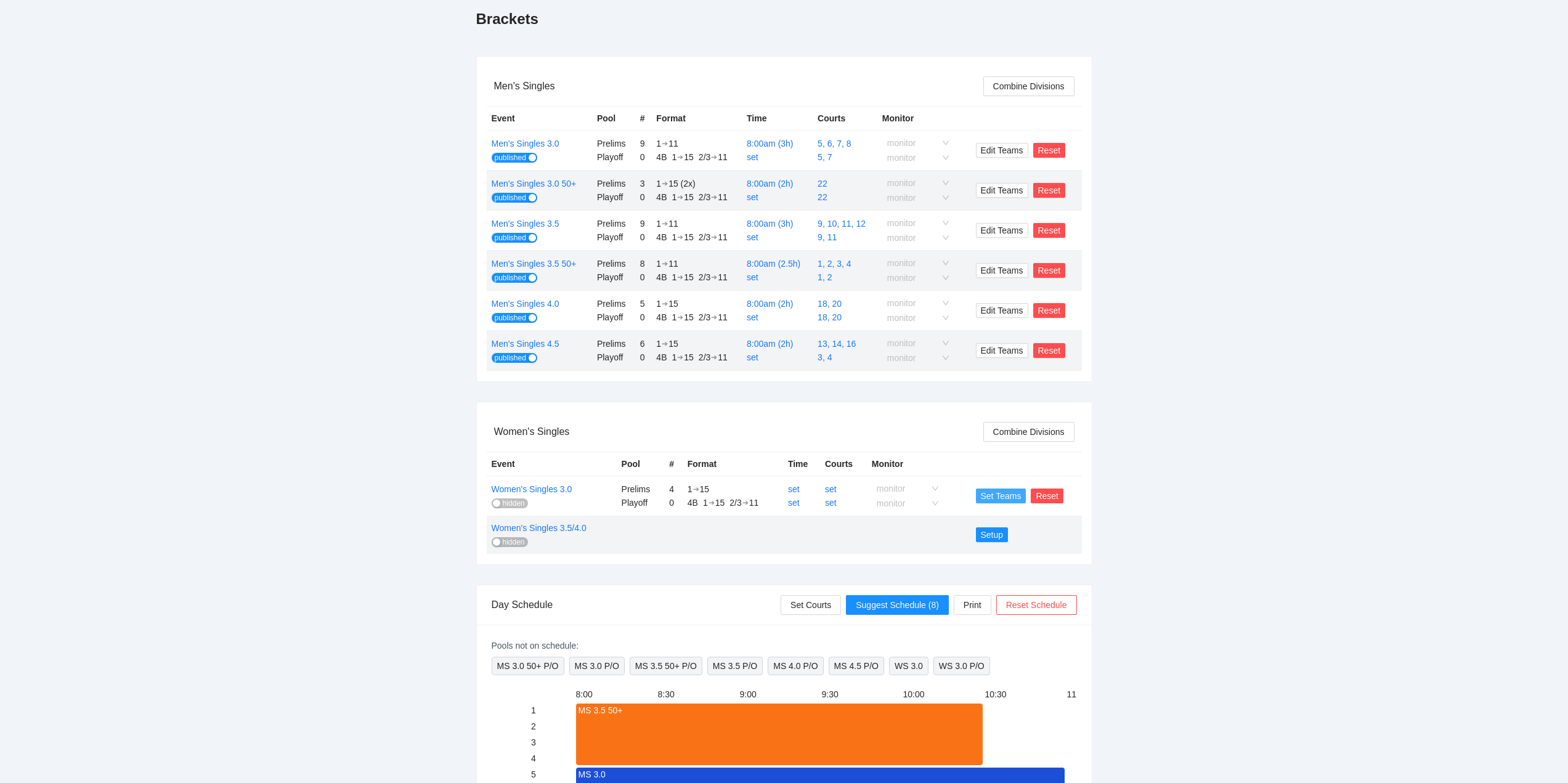
click at [995, 495] on span "Set Teams" at bounding box center [1000, 496] width 40 height 13
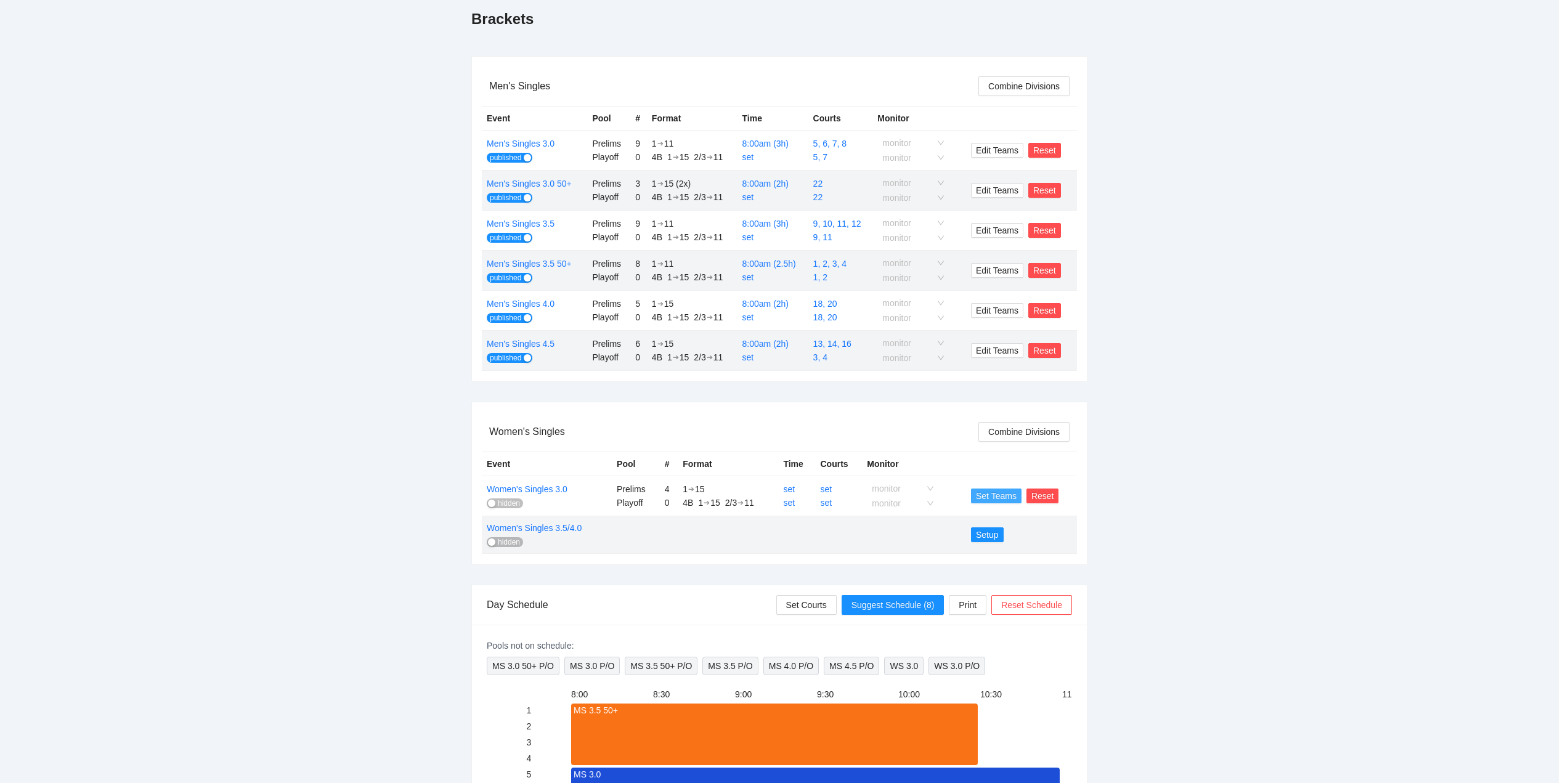
scroll to position [0, 0]
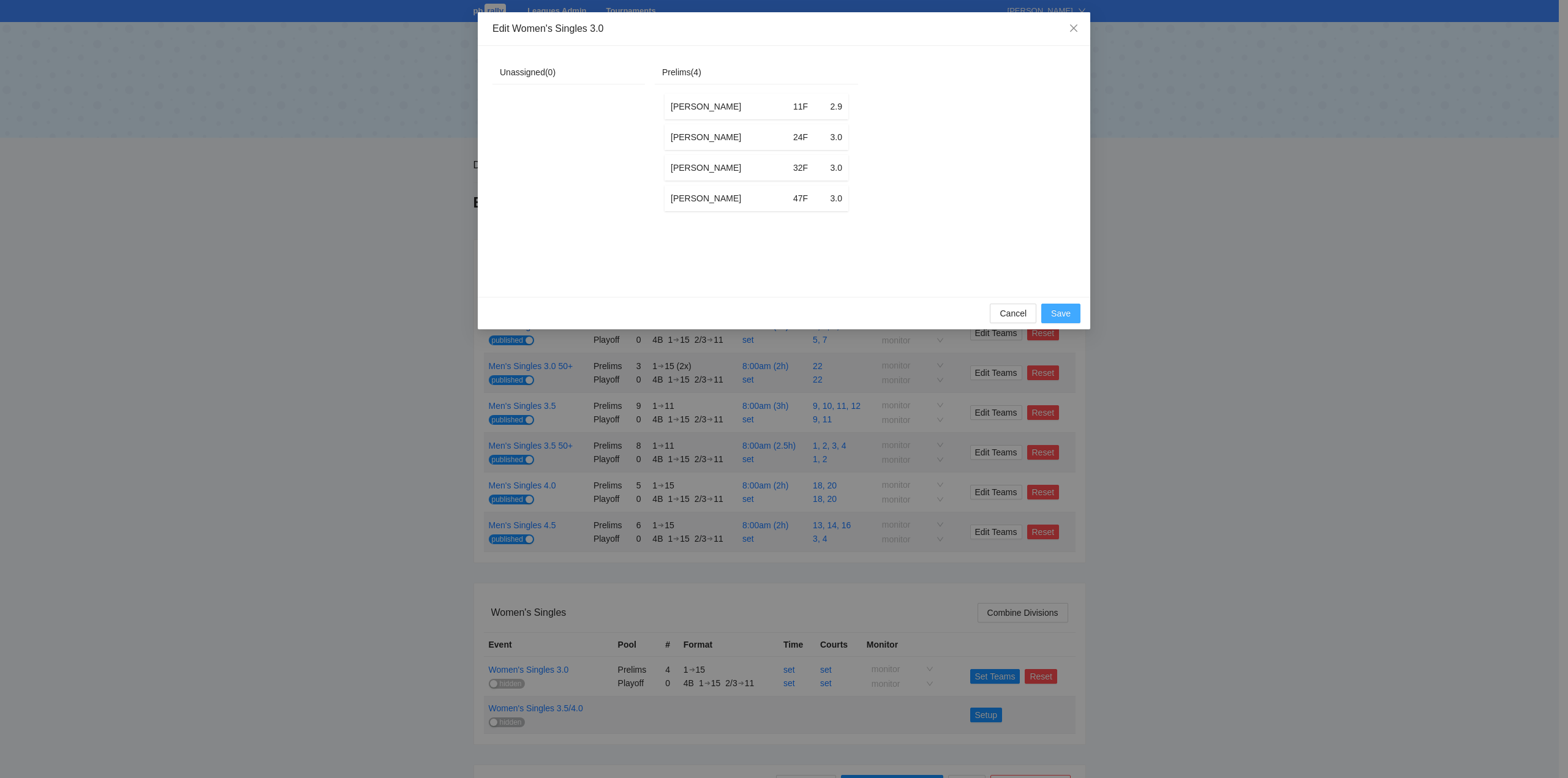
click at [1056, 320] on span "Save" at bounding box center [1060, 313] width 20 height 13
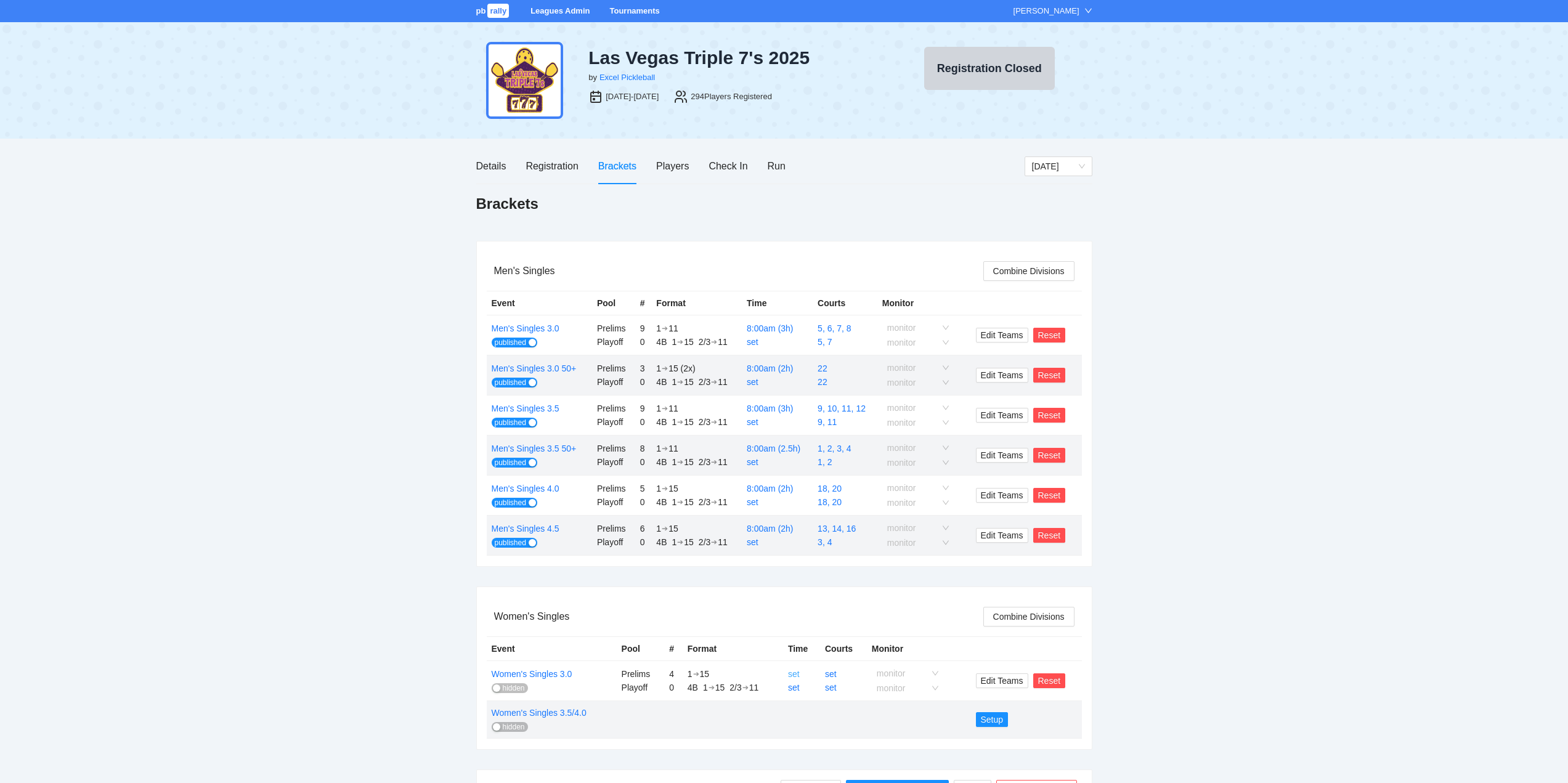
click at [799, 675] on link "set" at bounding box center [793, 674] width 12 height 10
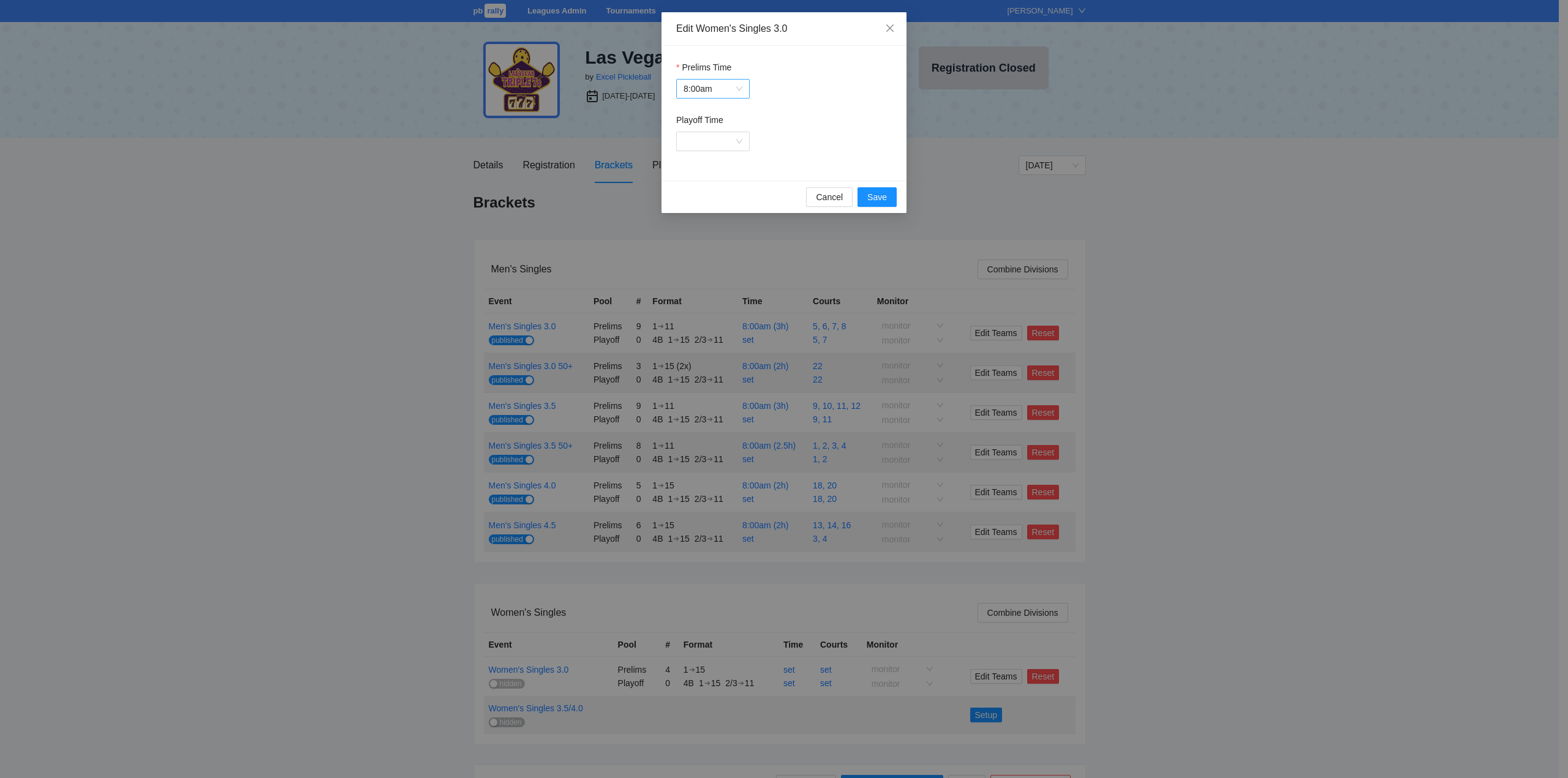
click at [723, 86] on span "8:00am" at bounding box center [712, 89] width 59 height 19
click at [882, 194] on span "Save" at bounding box center [876, 197] width 20 height 13
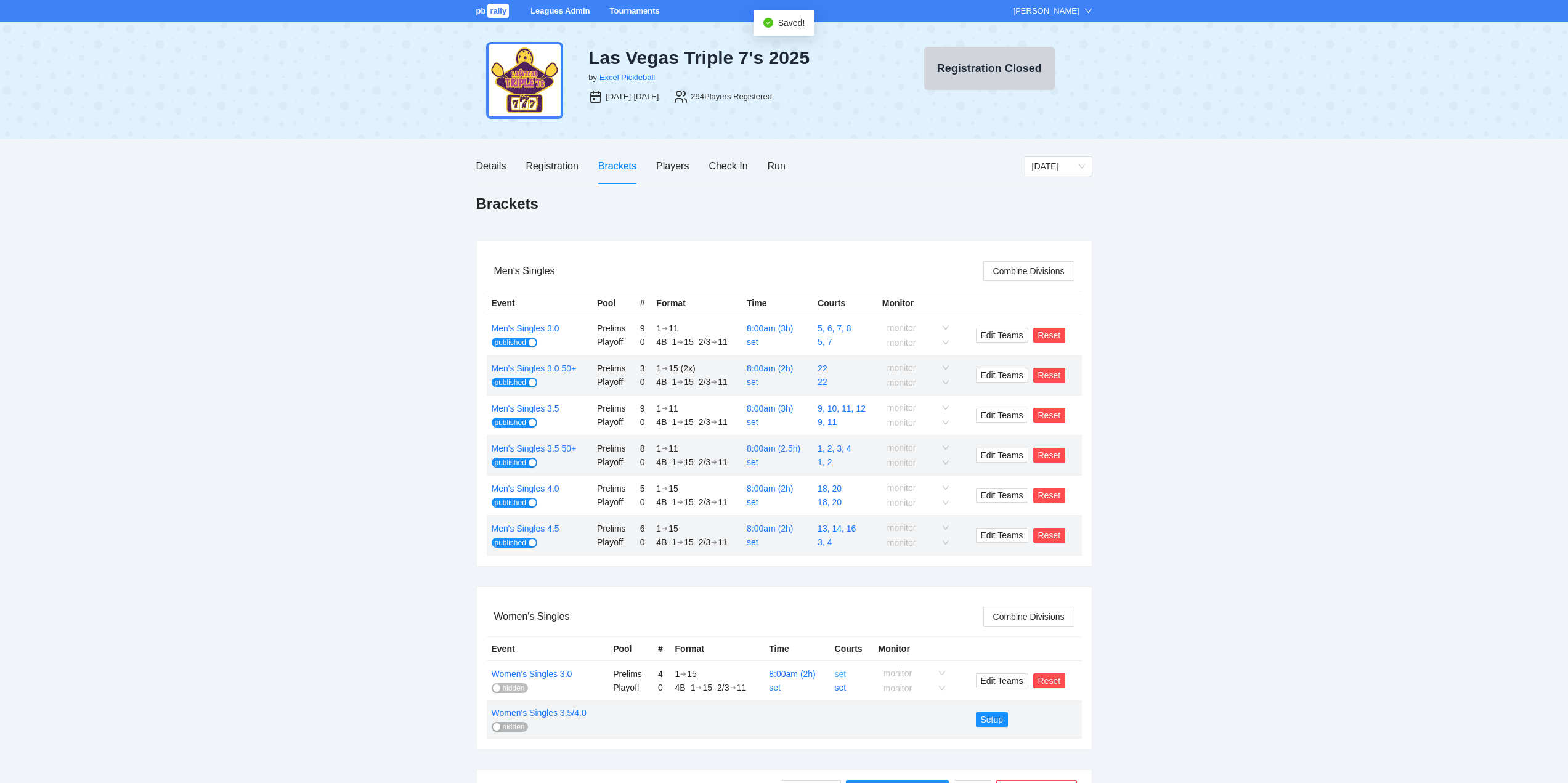
click at [842, 674] on link "set" at bounding box center [840, 674] width 12 height 10
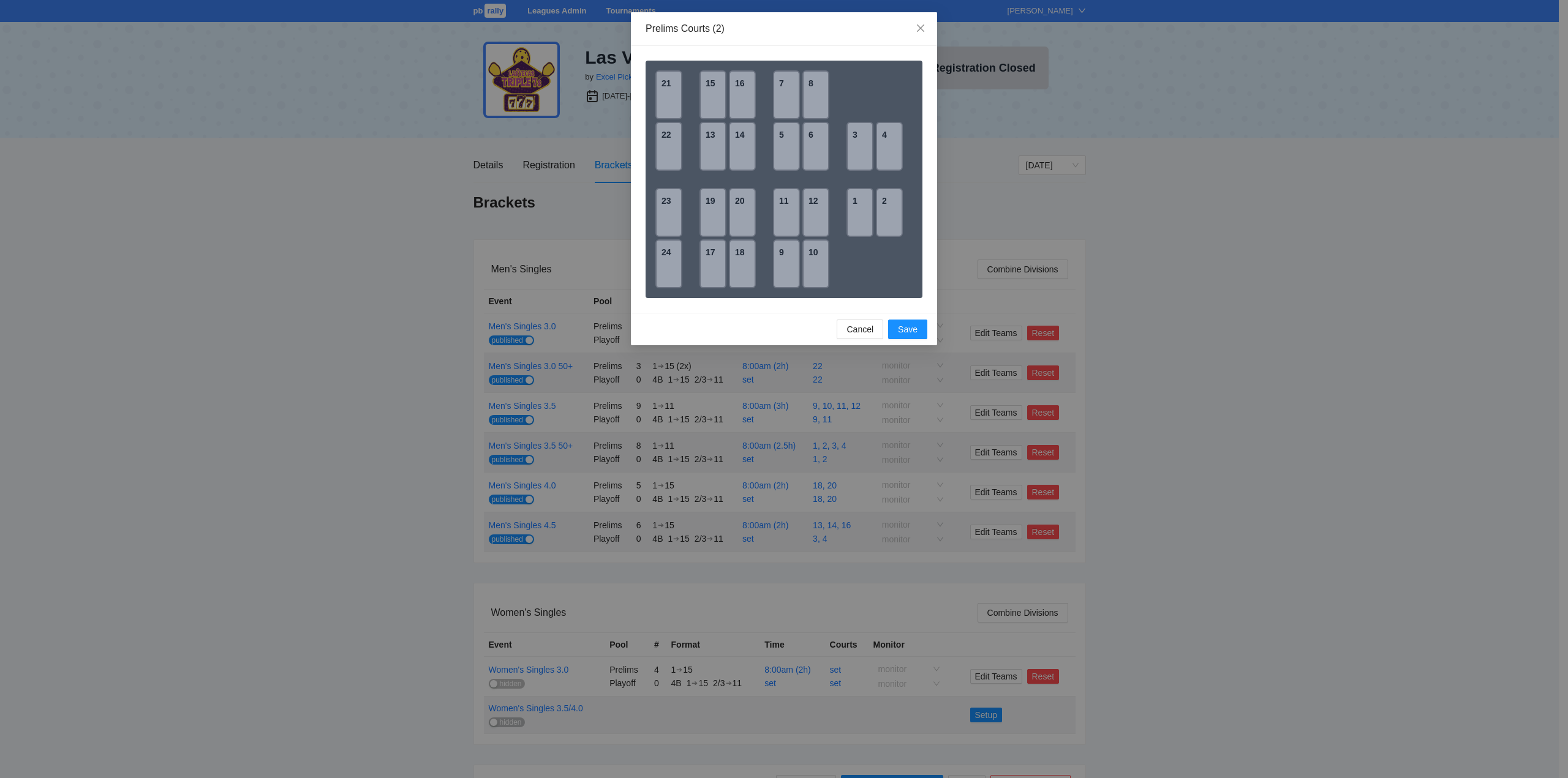
click at [666, 207] on div "23" at bounding box center [669, 212] width 27 height 49
click at [667, 244] on div "24" at bounding box center [669, 263] width 27 height 49
click at [910, 329] on span "Save" at bounding box center [907, 329] width 20 height 13
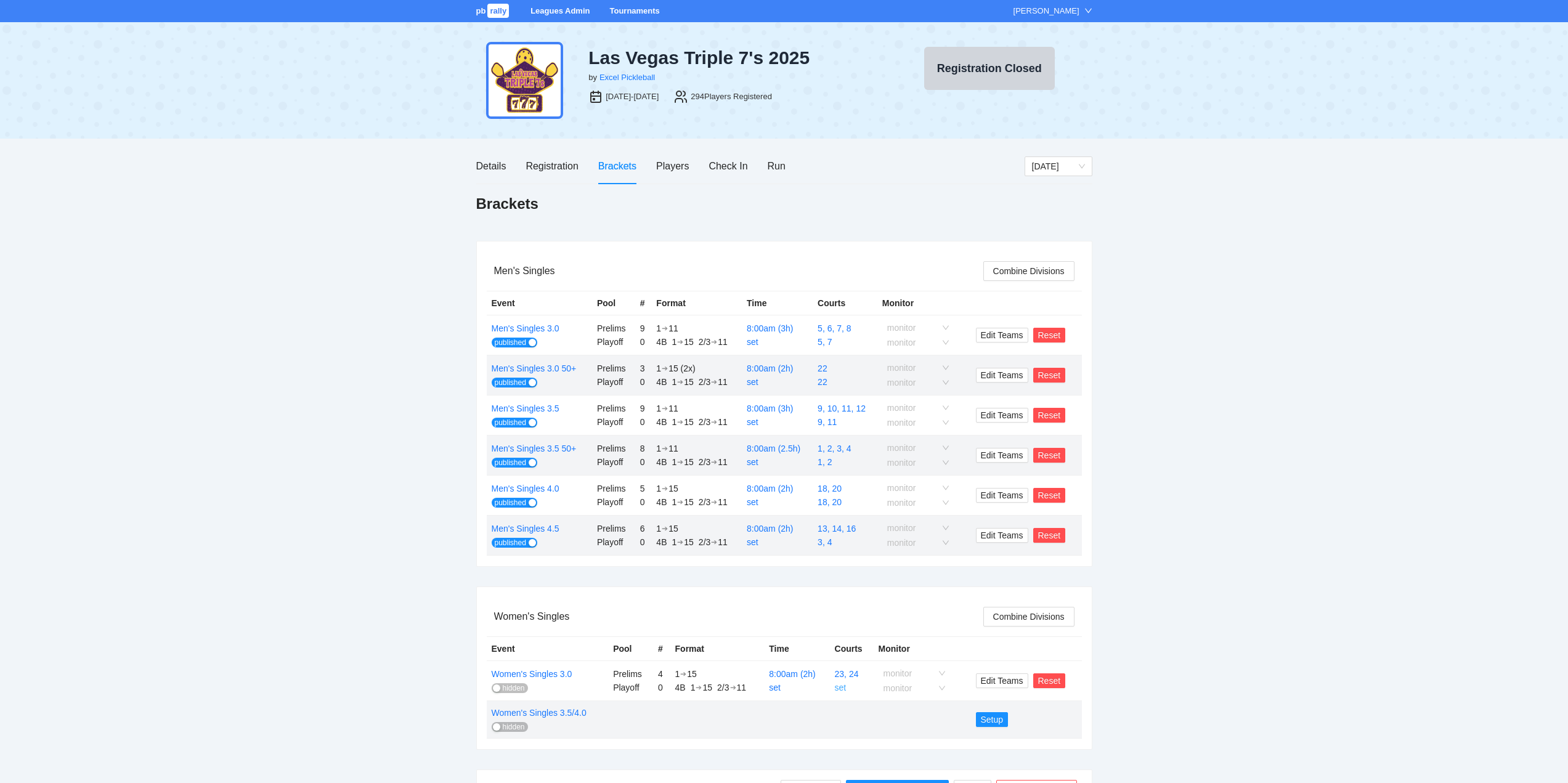
click at [838, 687] on link "set" at bounding box center [840, 688] width 12 height 10
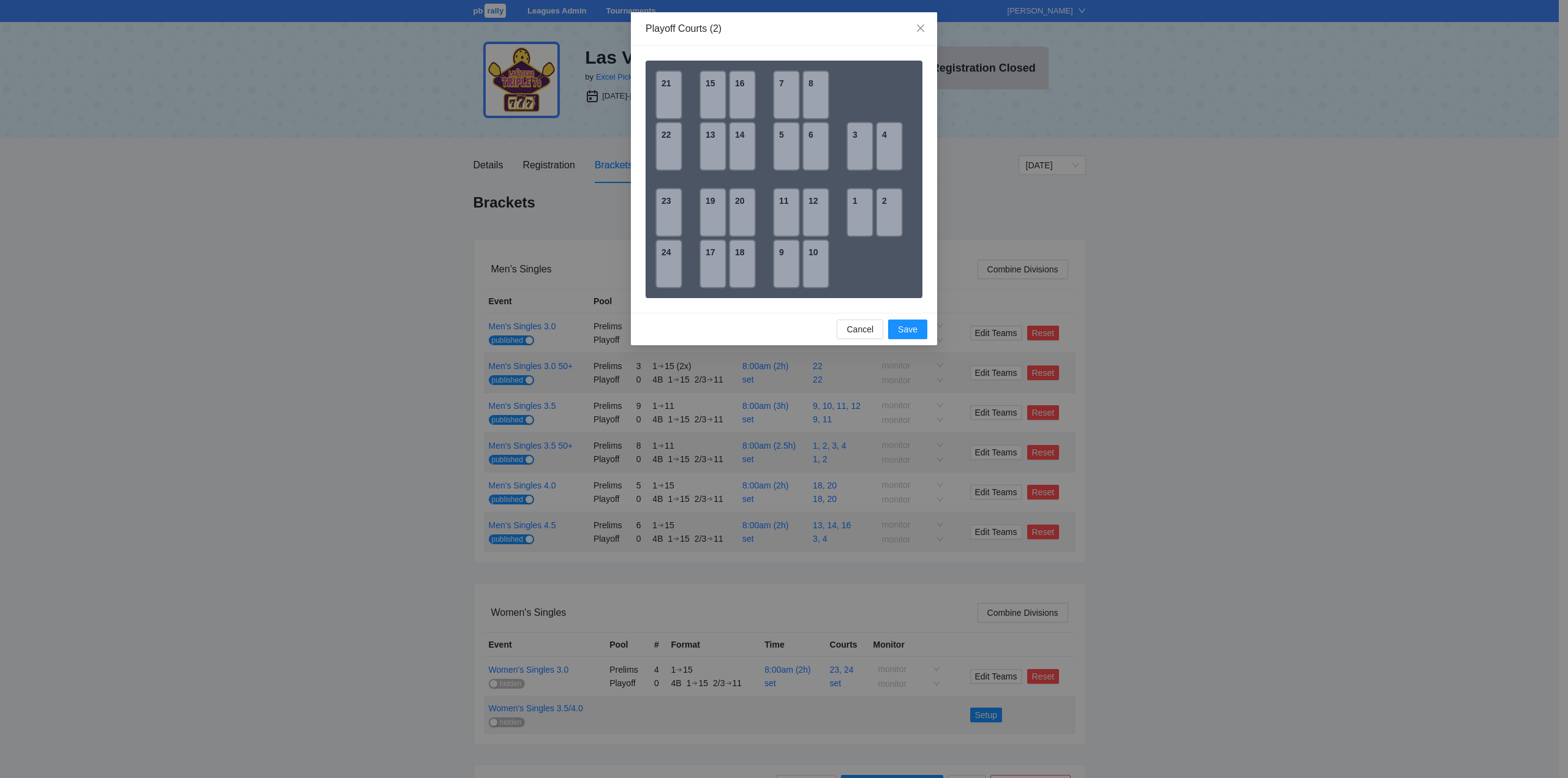
click at [668, 207] on div "23" at bounding box center [669, 212] width 27 height 49
drag, startPoint x: 666, startPoint y: 249, endPoint x: 672, endPoint y: 254, distance: 7.8
click at [666, 248] on div "24" at bounding box center [669, 263] width 27 height 49
click at [915, 329] on span "Save" at bounding box center [907, 329] width 20 height 13
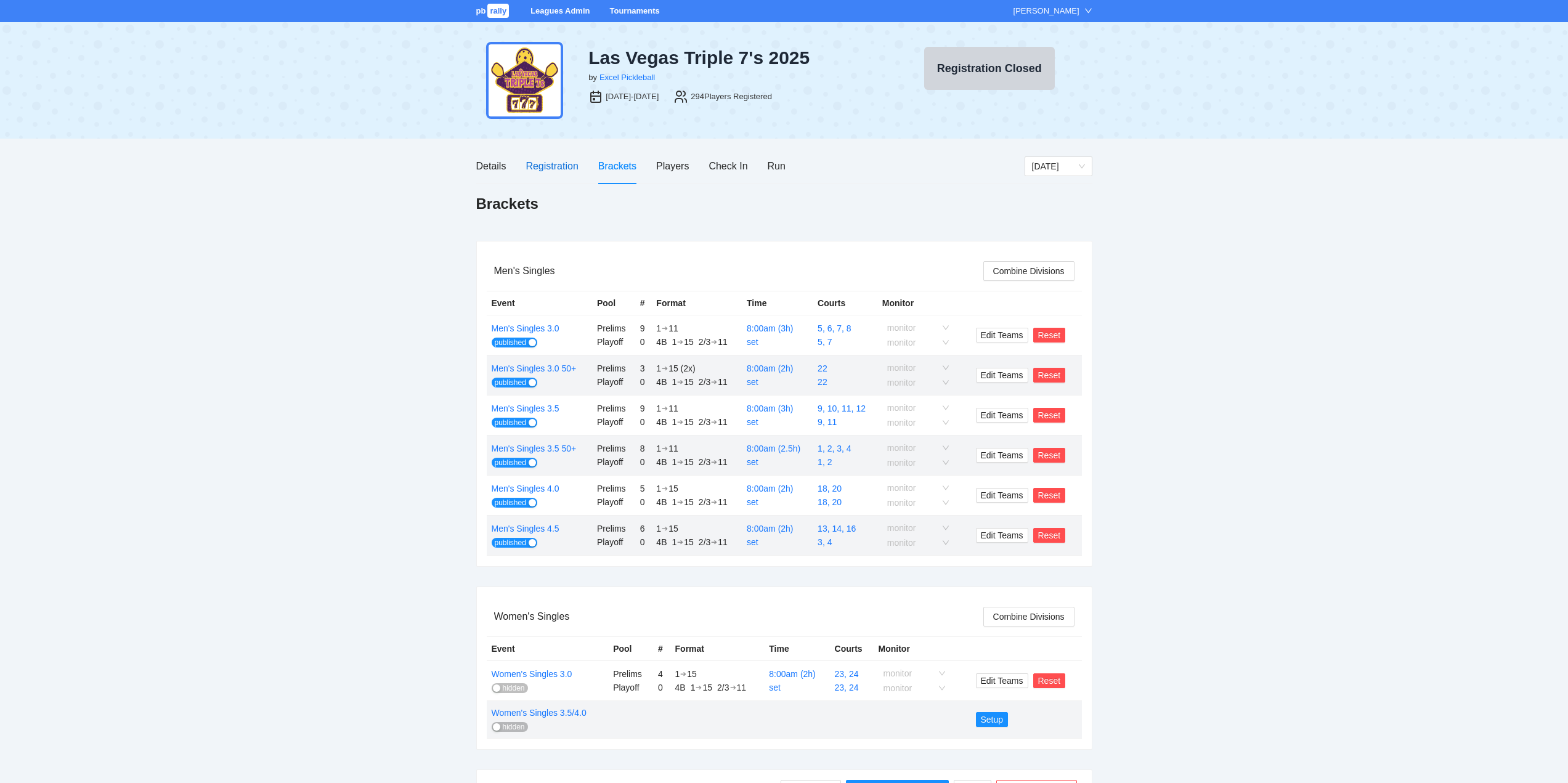
click at [551, 165] on div "Registration" at bounding box center [552, 166] width 52 height 15
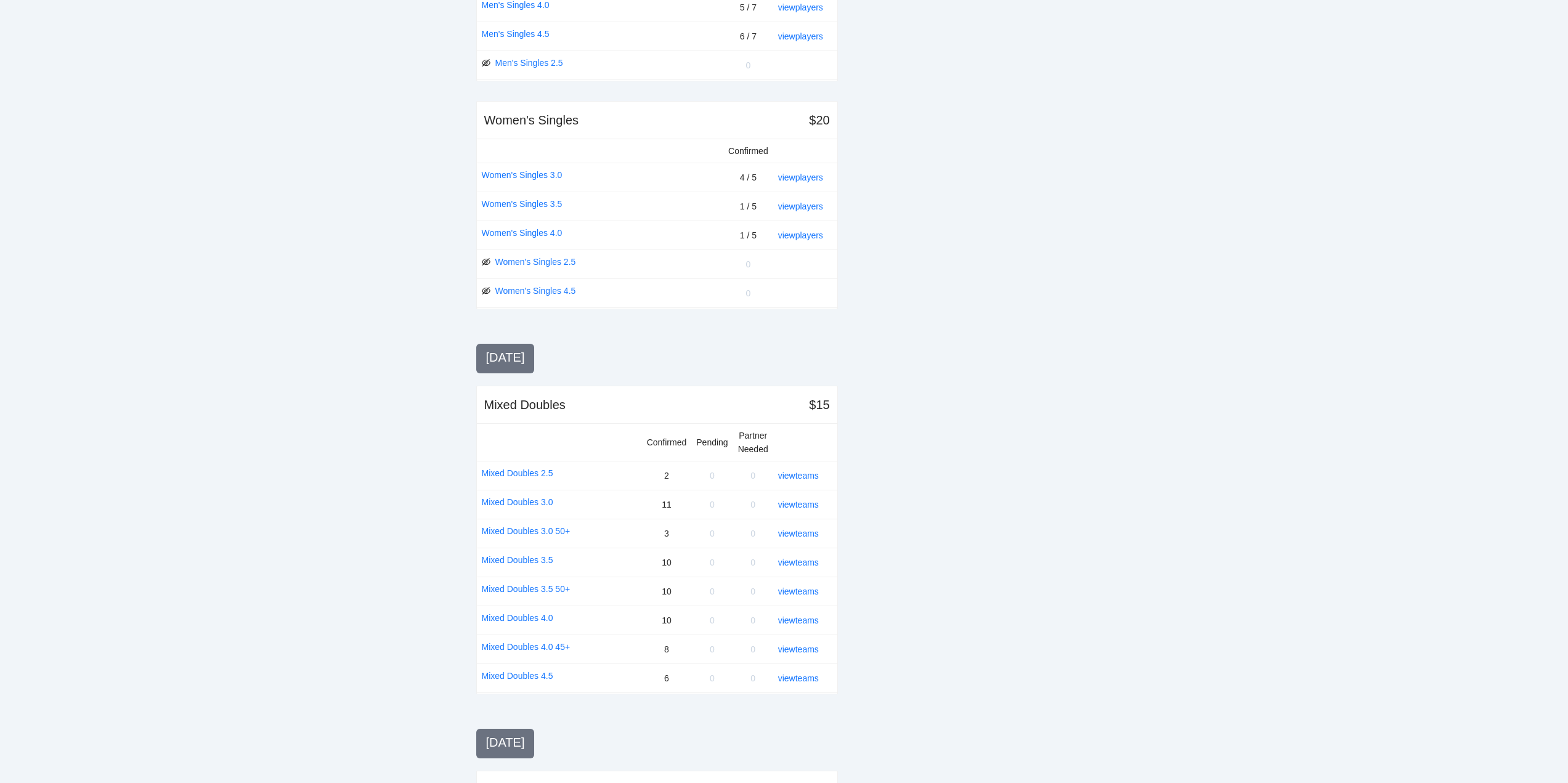
scroll to position [555, 0]
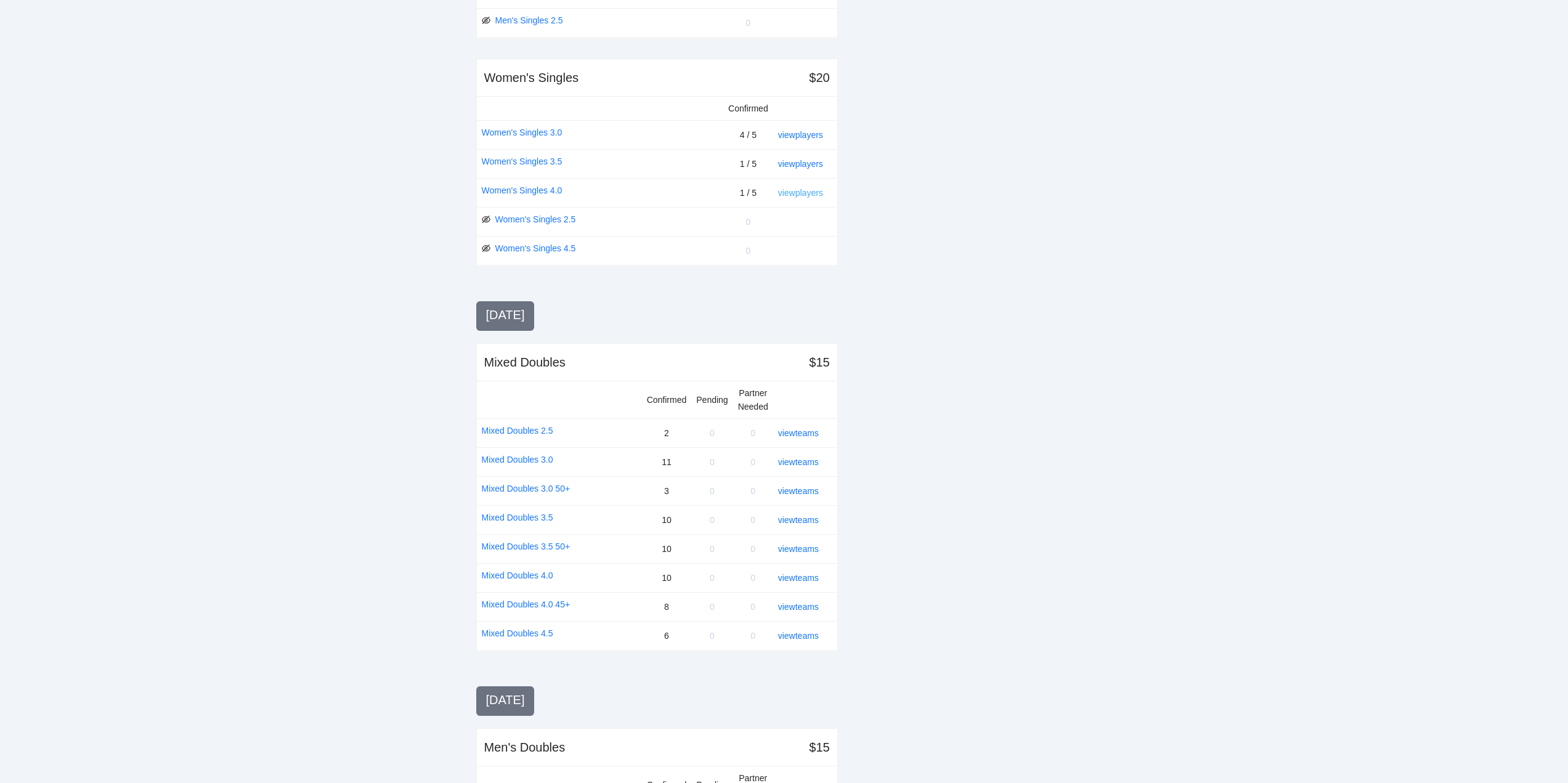
click at [804, 192] on link "view players" at bounding box center [801, 193] width 45 height 10
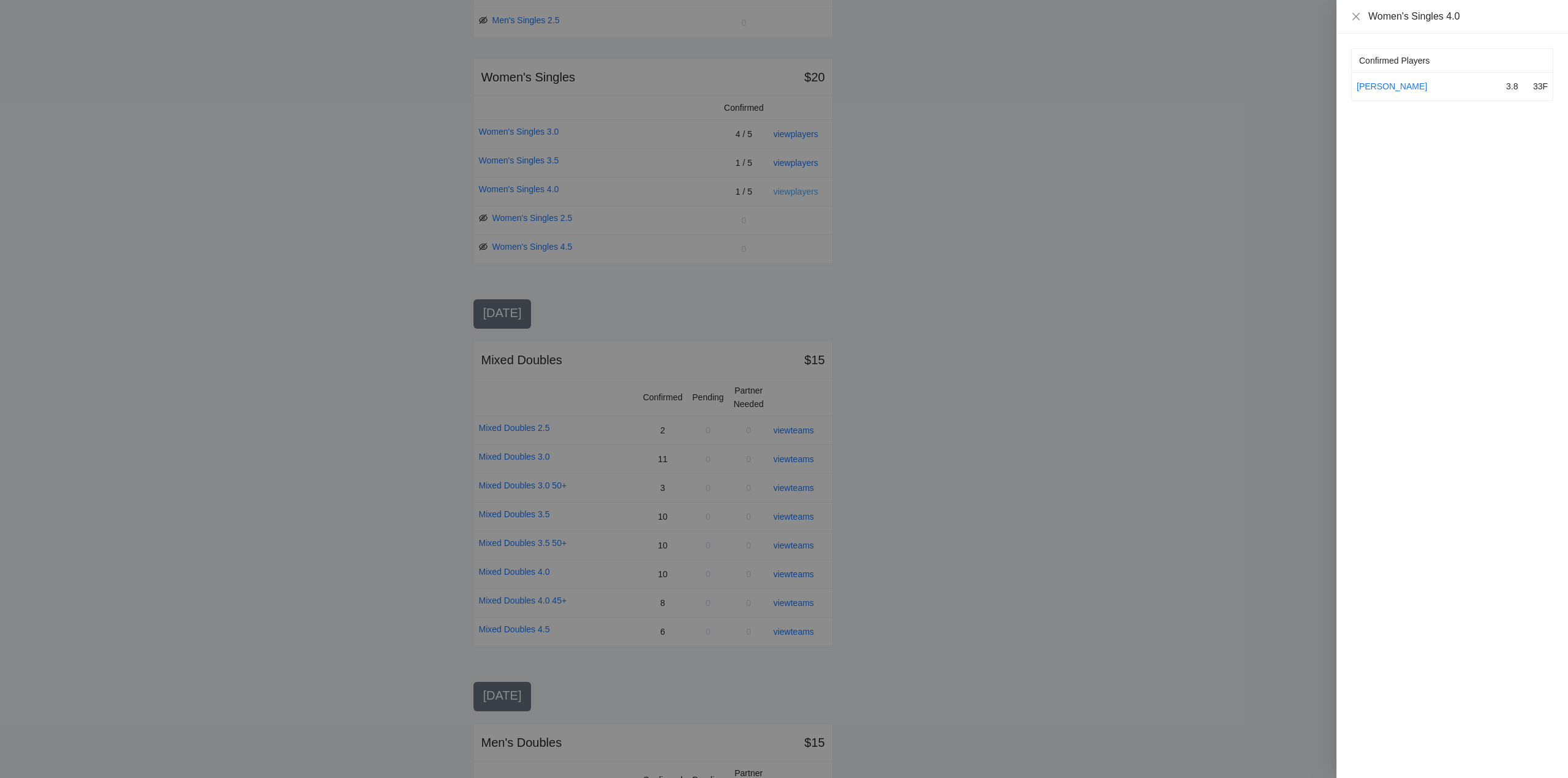
click at [799, 191] on div at bounding box center [784, 389] width 1568 height 778
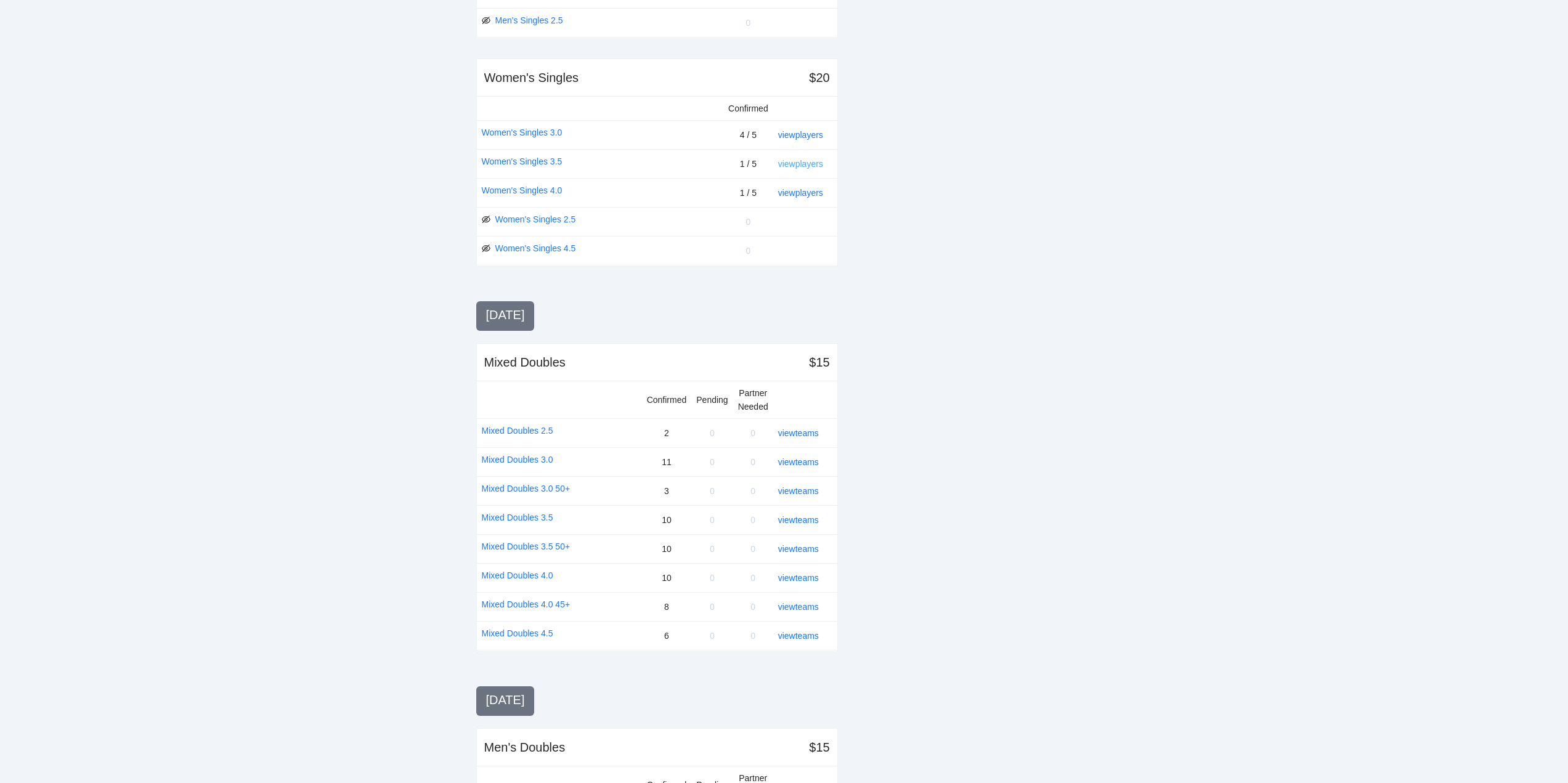
click at [796, 163] on link "view players" at bounding box center [801, 164] width 45 height 10
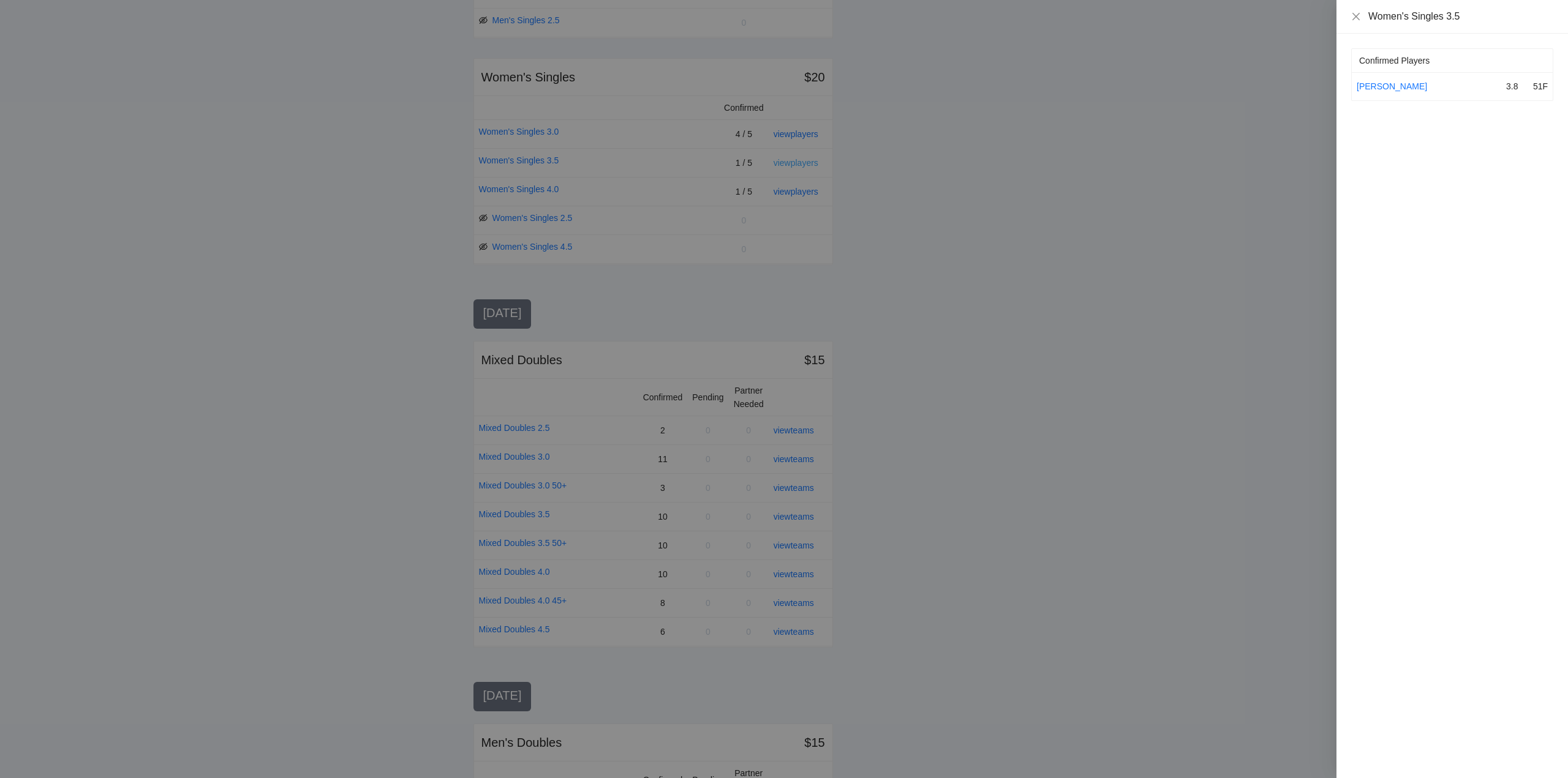
click at [791, 162] on div at bounding box center [784, 389] width 1568 height 778
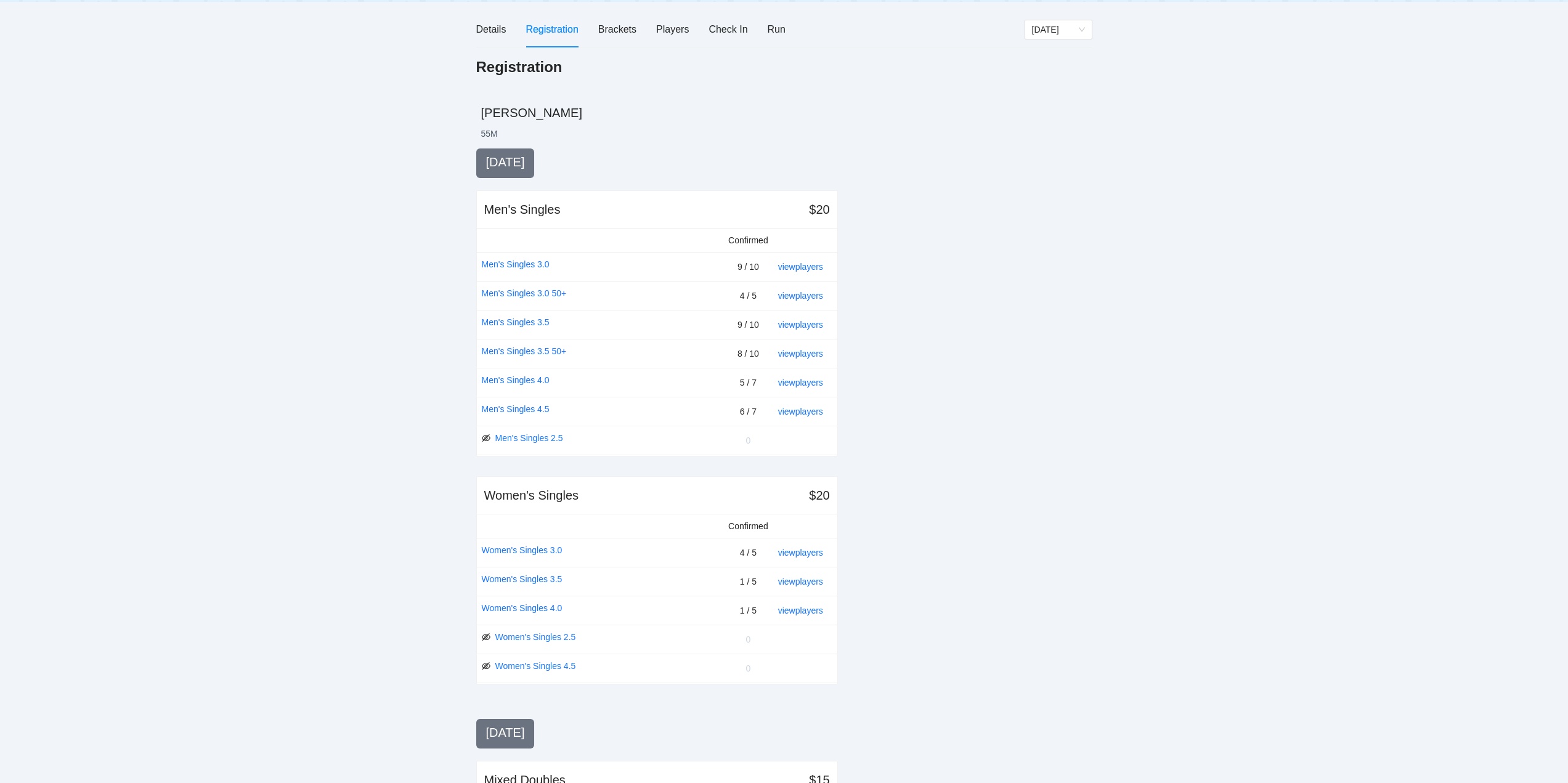
scroll to position [185, 0]
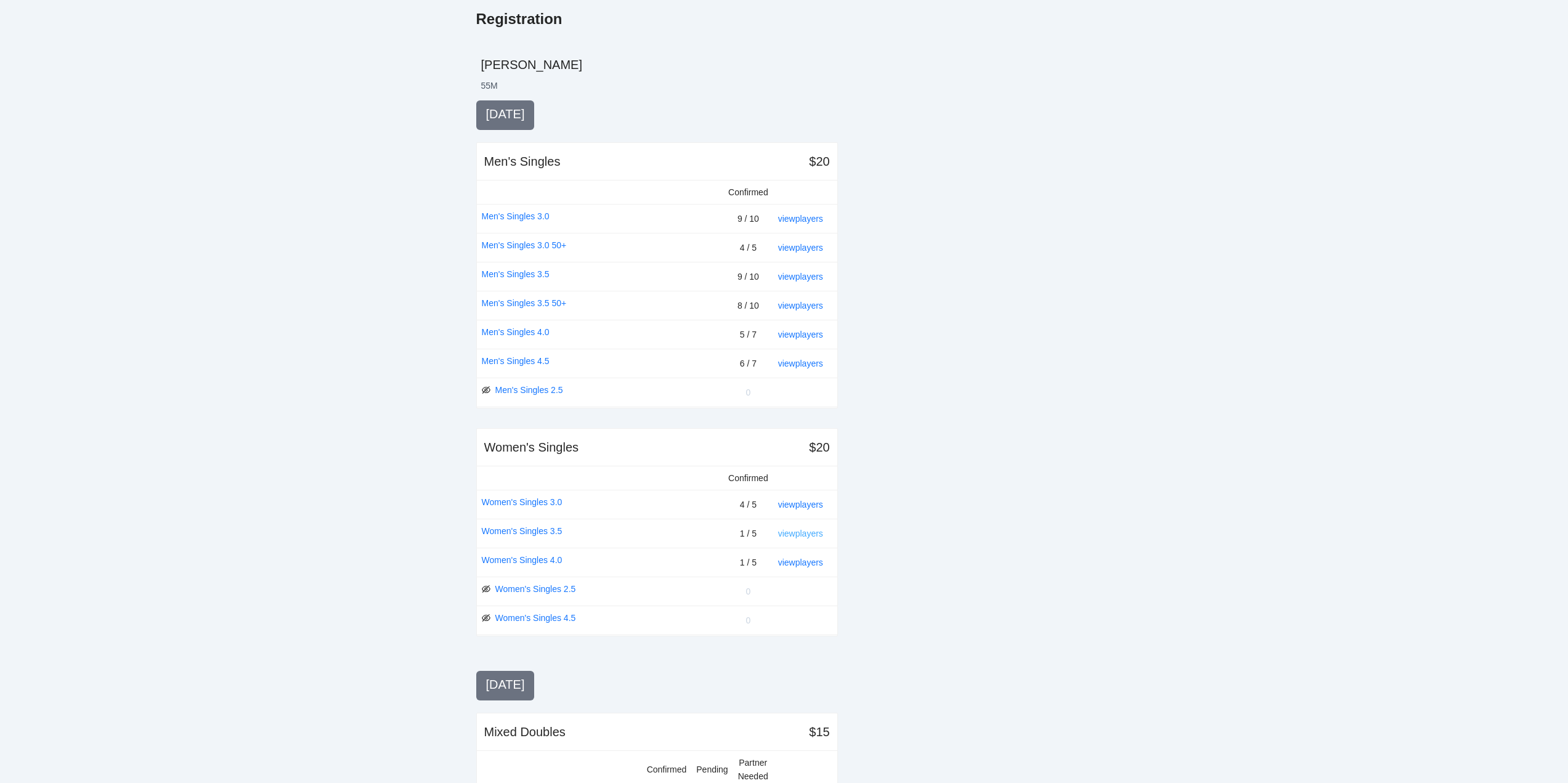
click at [798, 529] on link "view players" at bounding box center [801, 533] width 45 height 10
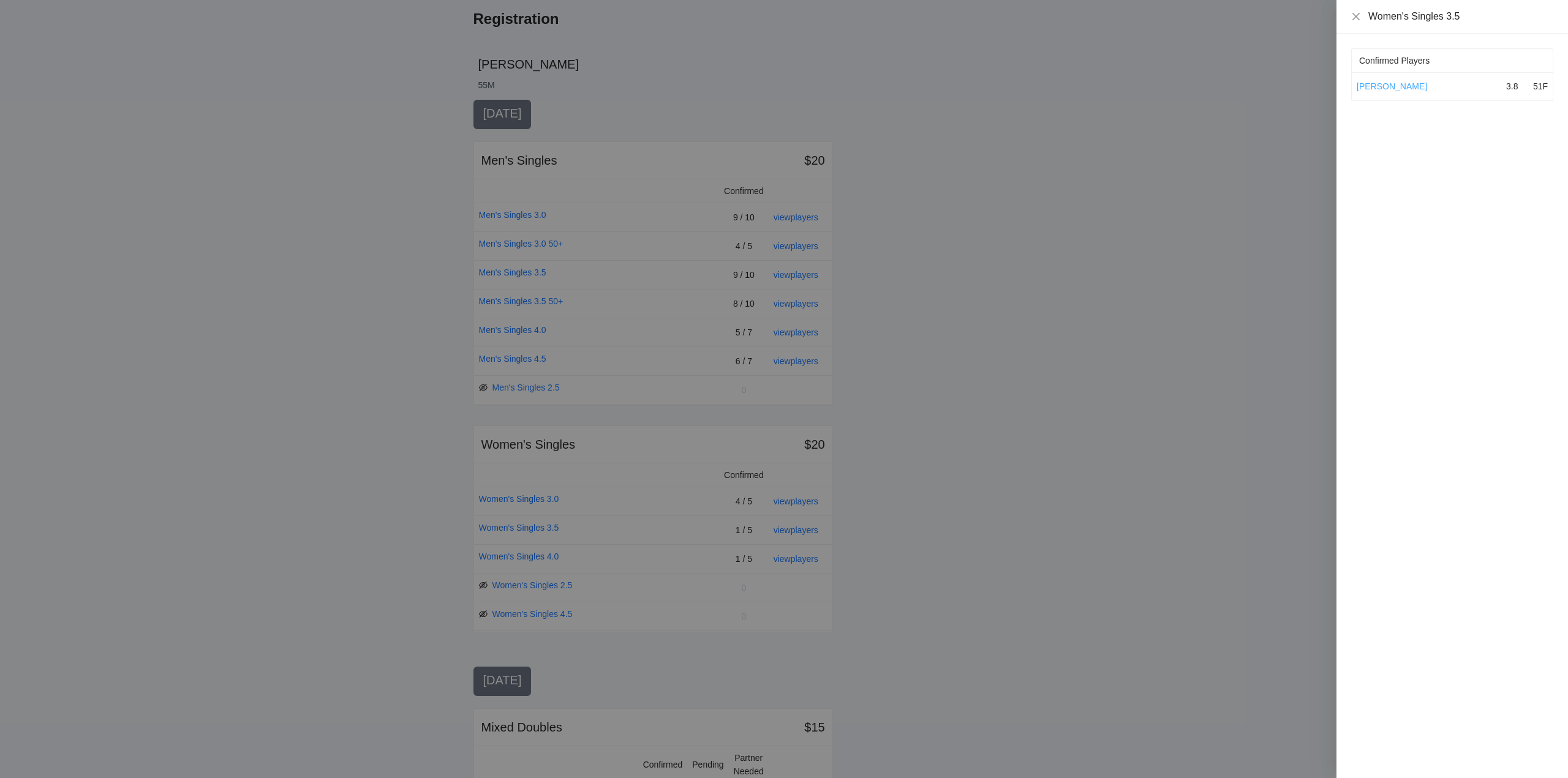
click at [1401, 85] on link "[PERSON_NAME]" at bounding box center [1392, 86] width 71 height 10
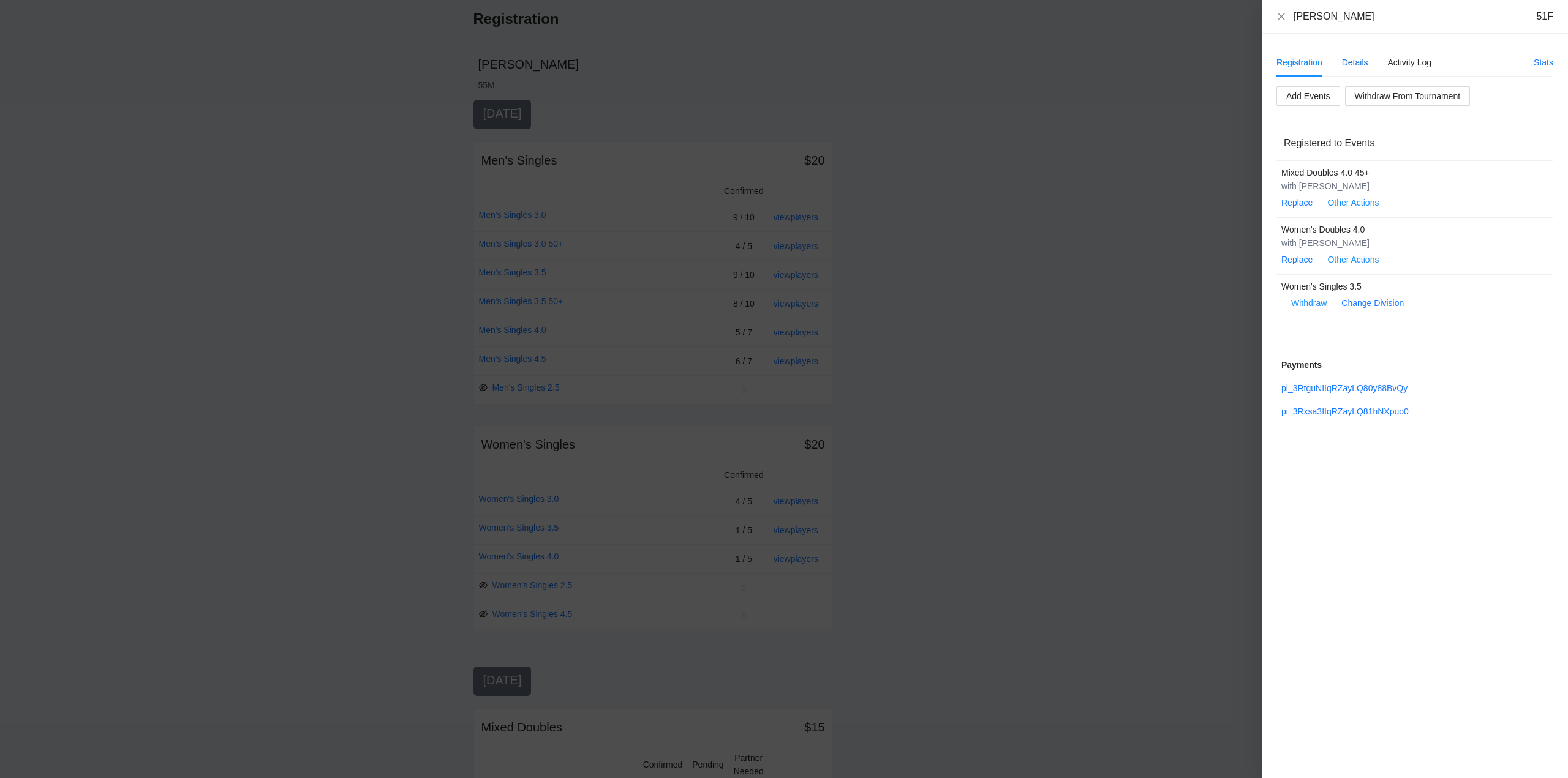
click at [1357, 60] on div "Details" at bounding box center [1355, 62] width 26 height 13
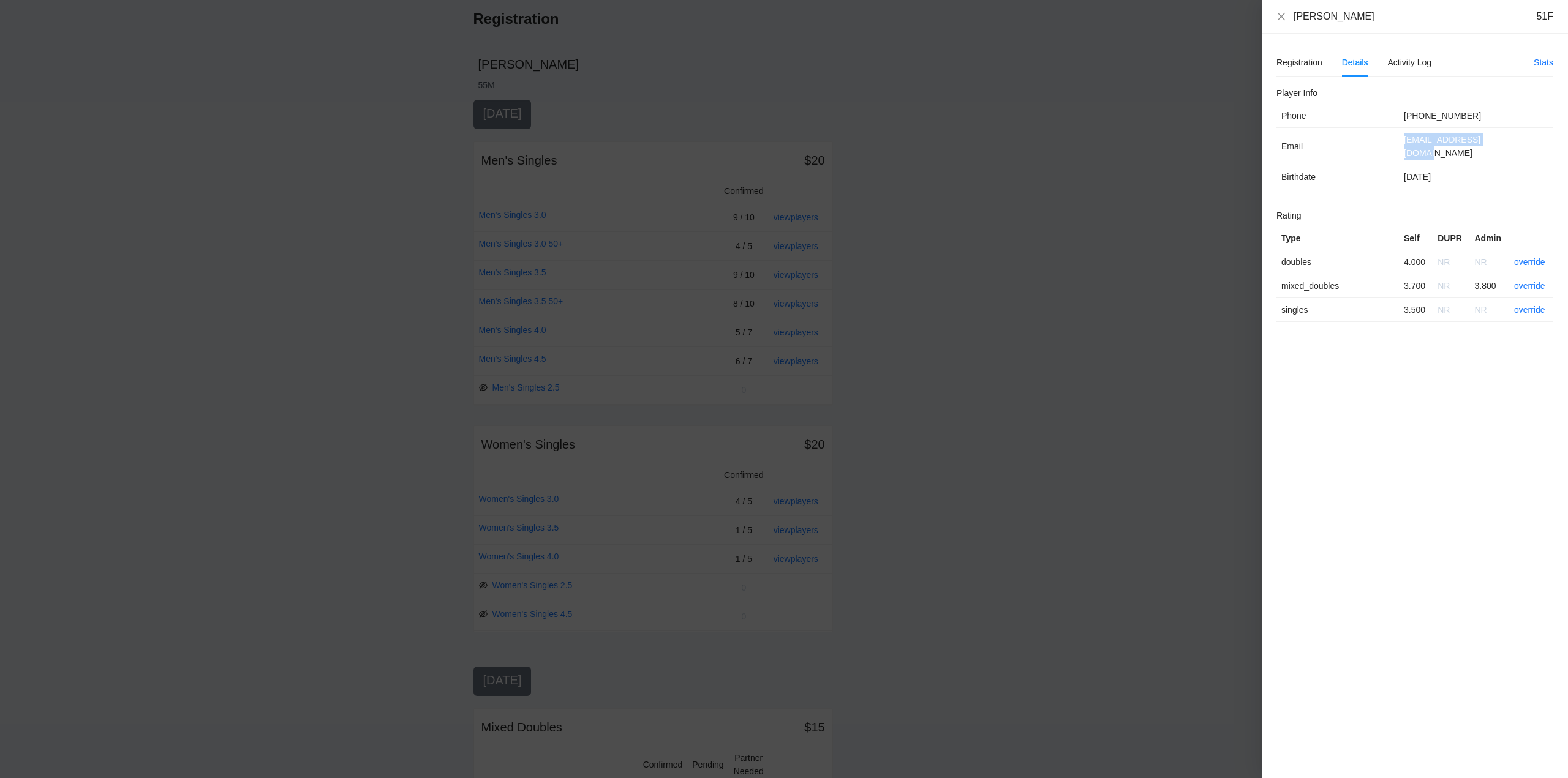
drag, startPoint x: 1510, startPoint y: 140, endPoint x: 1392, endPoint y: 146, distance: 118.2
click at [1392, 146] on tr "Email [EMAIL_ADDRESS][DOMAIN_NAME]" at bounding box center [1415, 147] width 277 height 37
copy tr "[EMAIL_ADDRESS][DOMAIN_NAME]"
click at [1281, 15] on icon "close" at bounding box center [1281, 17] width 10 height 10
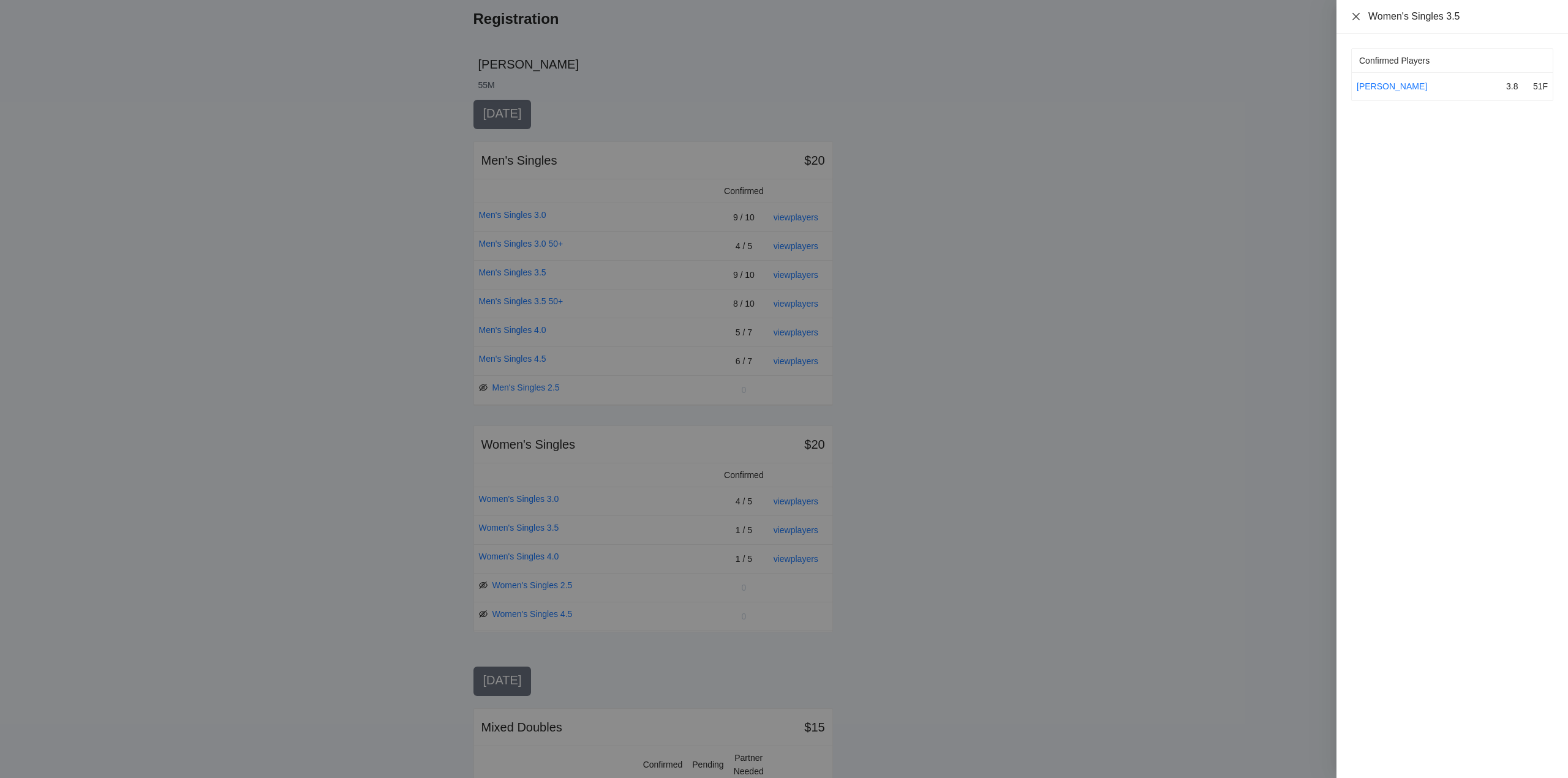
click at [1359, 17] on icon "close" at bounding box center [1356, 17] width 10 height 10
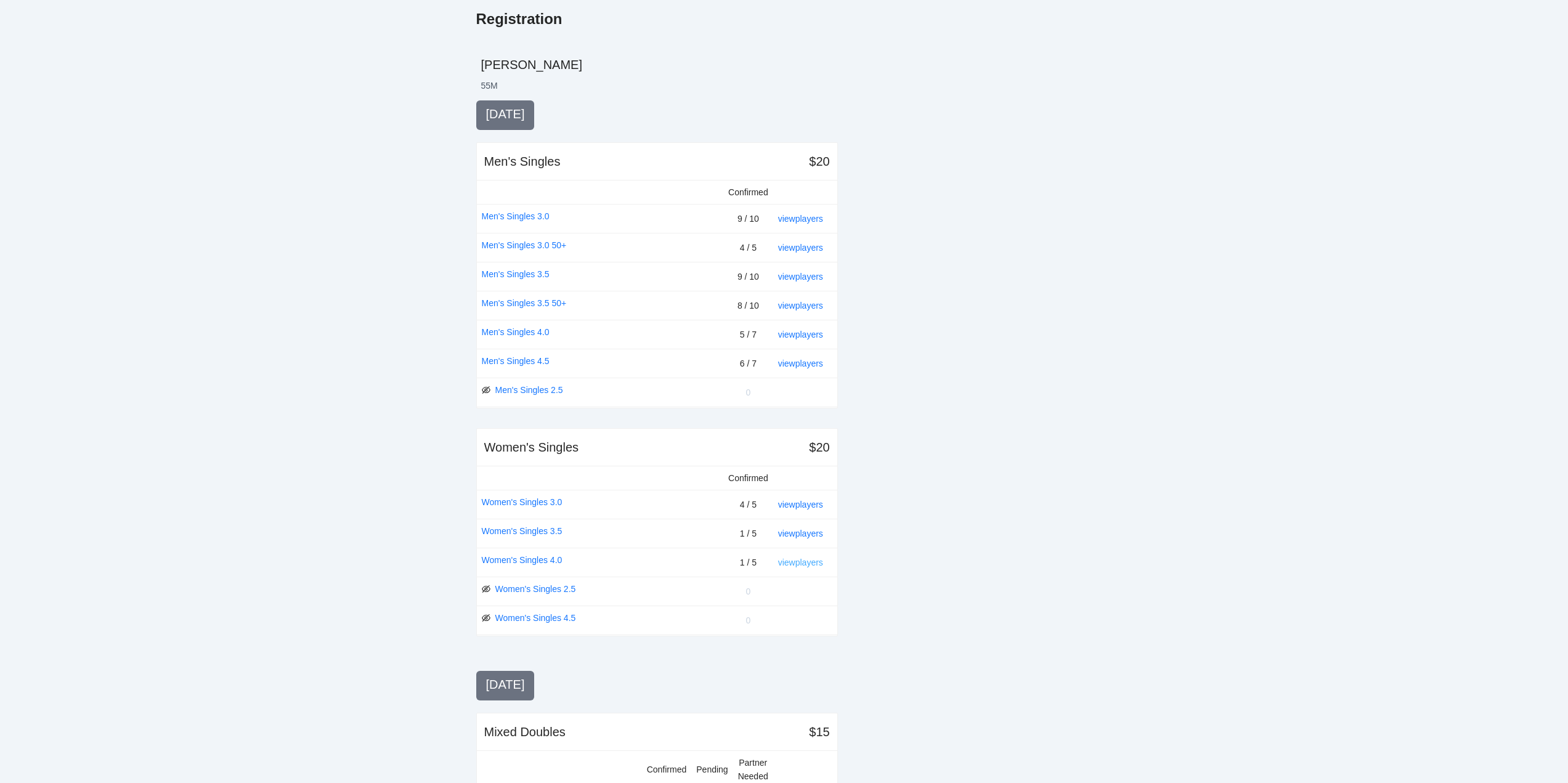
click at [802, 560] on link "view players" at bounding box center [801, 562] width 45 height 10
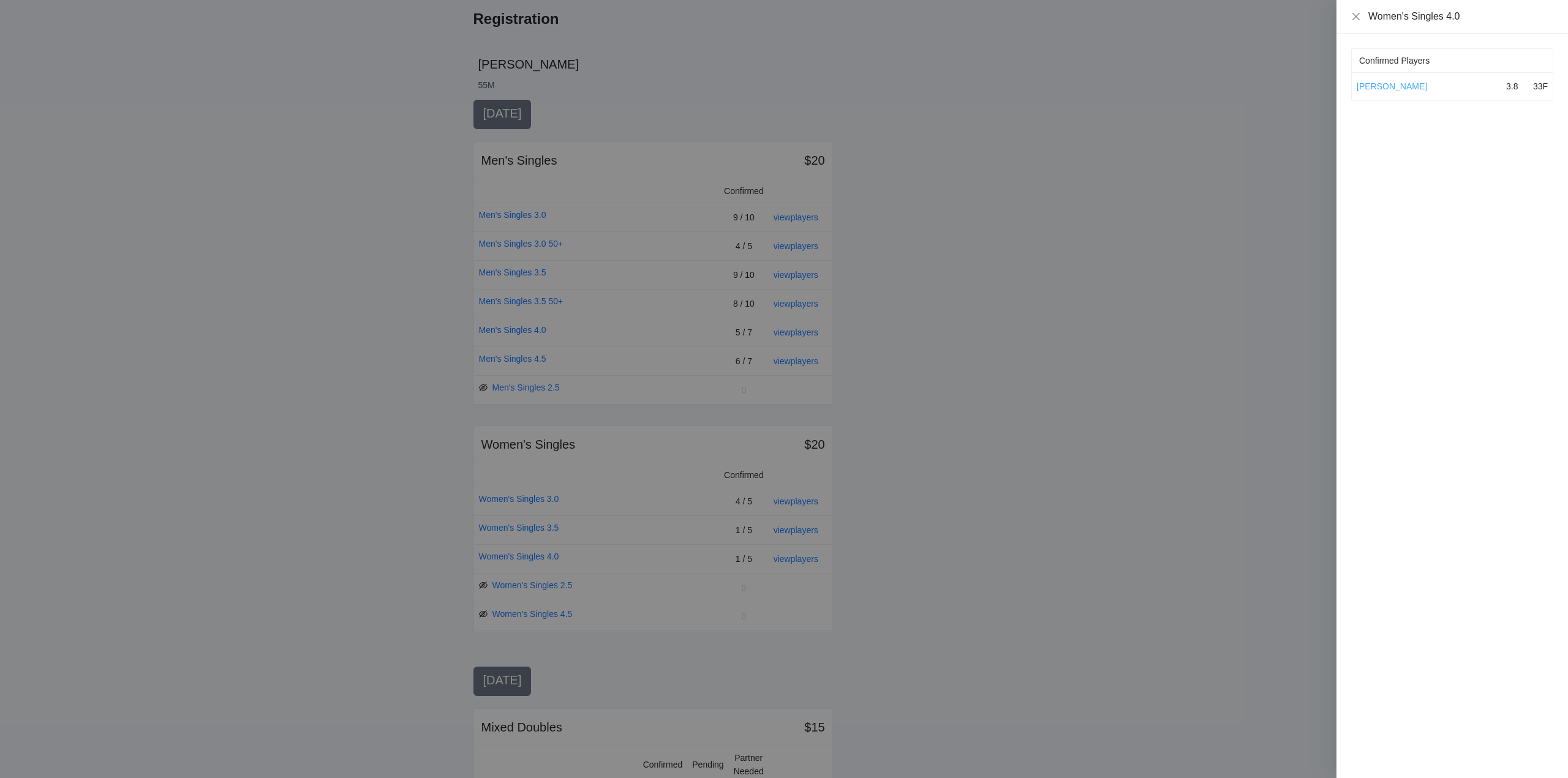
click at [1389, 86] on link "[PERSON_NAME]" at bounding box center [1392, 86] width 71 height 10
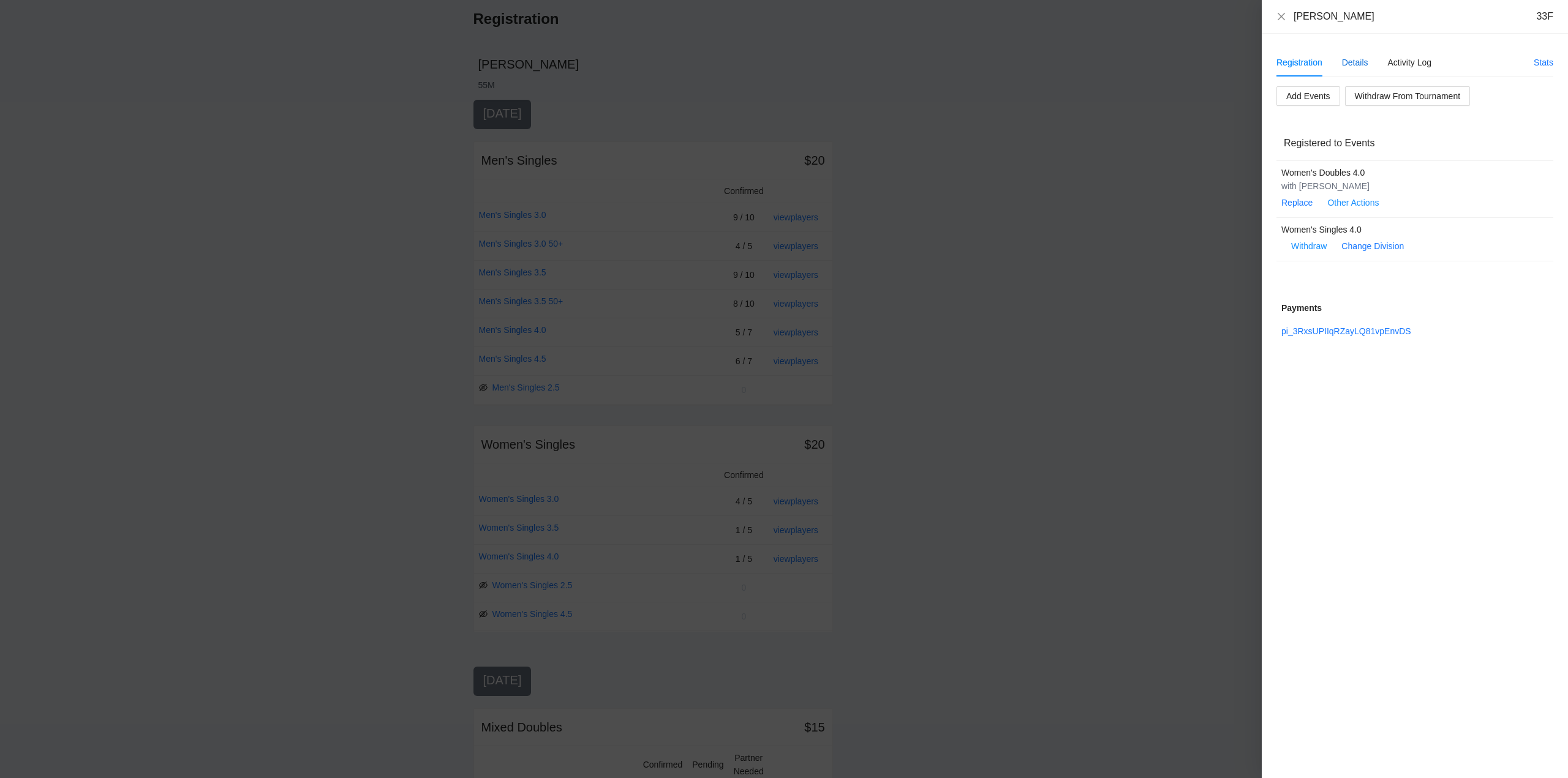
click at [1356, 59] on div "Details" at bounding box center [1355, 62] width 26 height 13
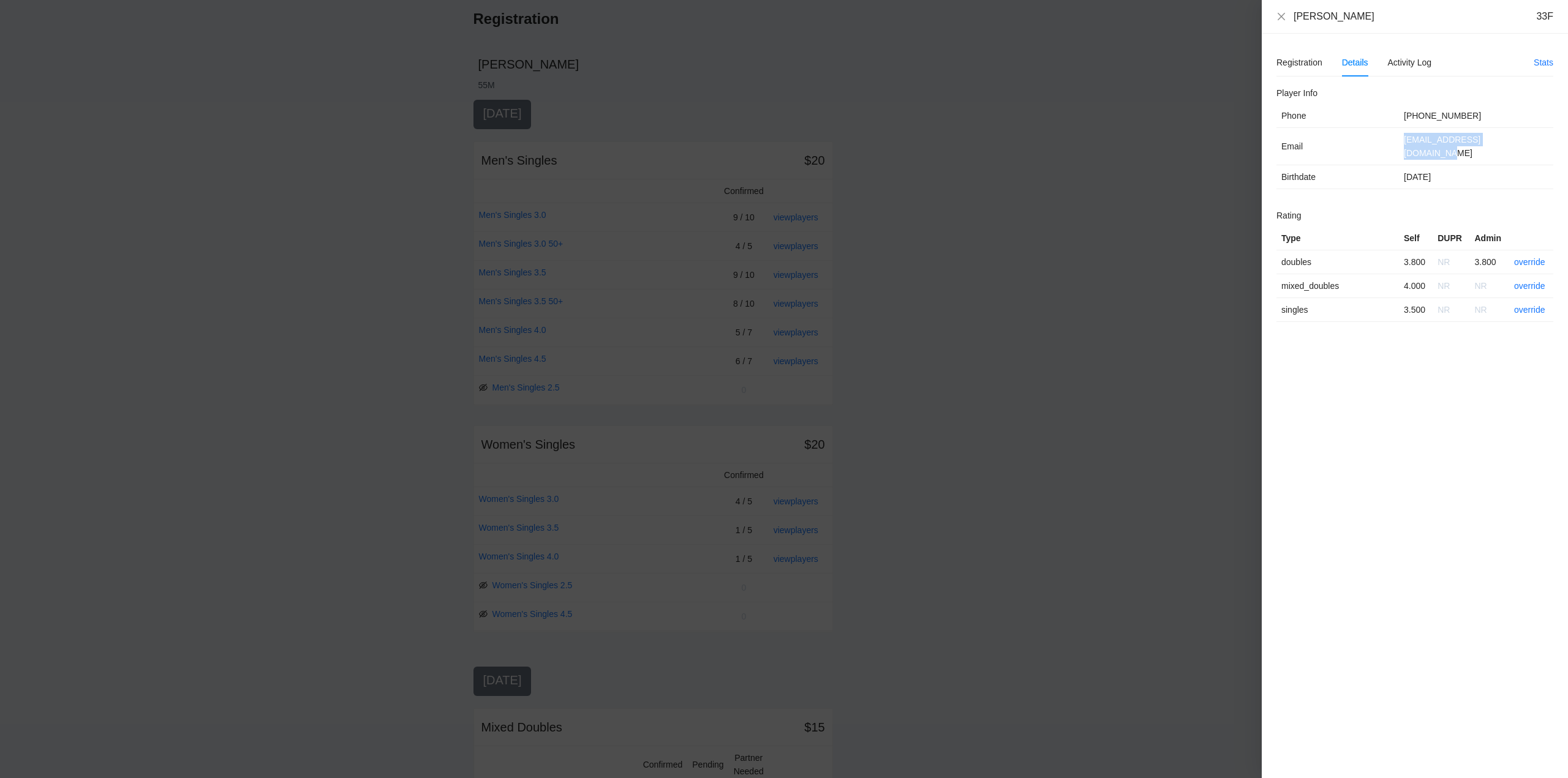
drag, startPoint x: 1524, startPoint y: 143, endPoint x: 1391, endPoint y: 146, distance: 133.0
click at [1391, 146] on tr "Email [EMAIL_ADDRESS][DOMAIN_NAME]" at bounding box center [1415, 147] width 277 height 37
copy tr "[EMAIL_ADDRESS][DOMAIN_NAME]"
click at [1292, 61] on div "Registration" at bounding box center [1298, 62] width 46 height 13
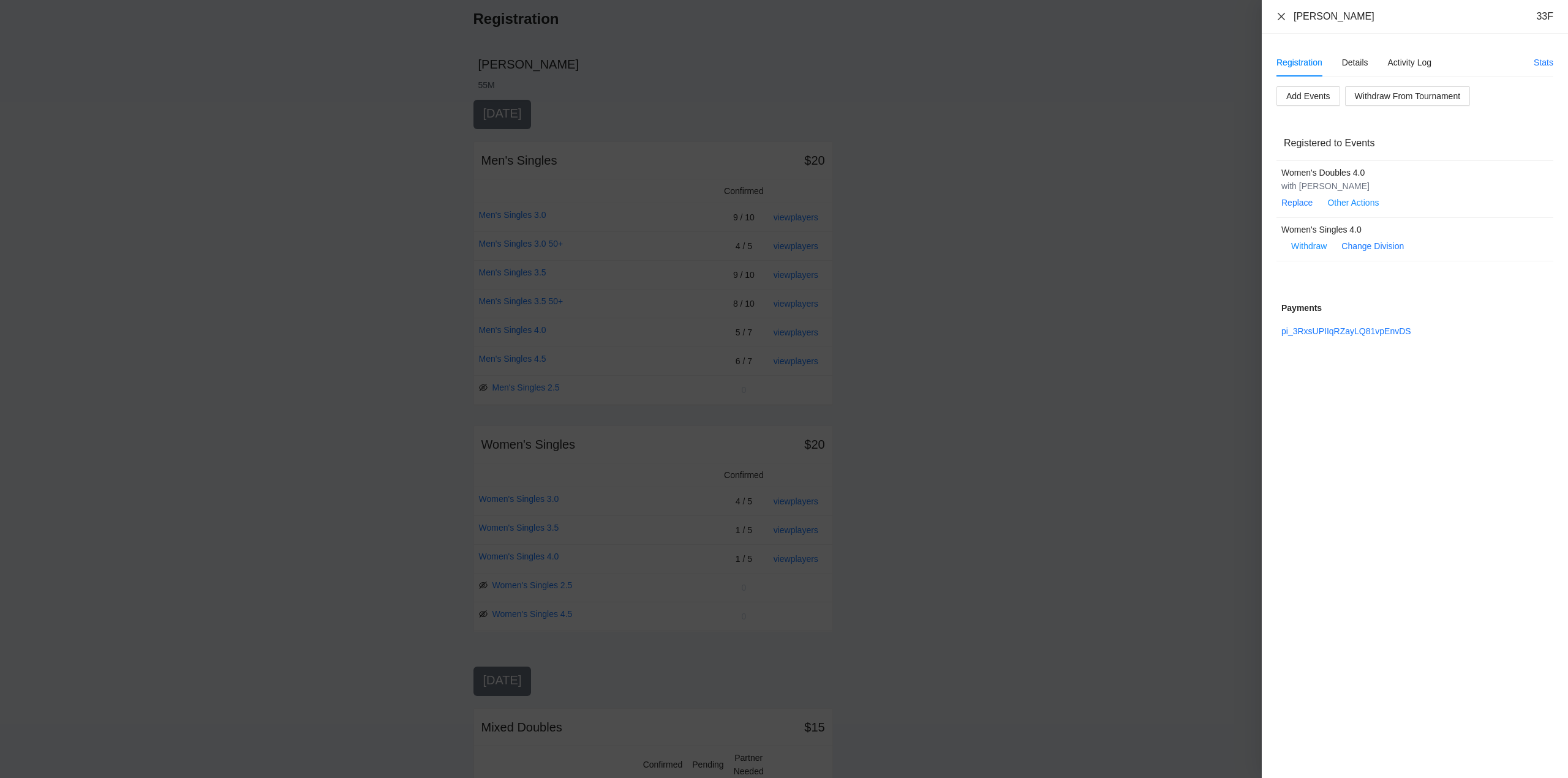
click at [1282, 15] on icon "close" at bounding box center [1281, 17] width 10 height 10
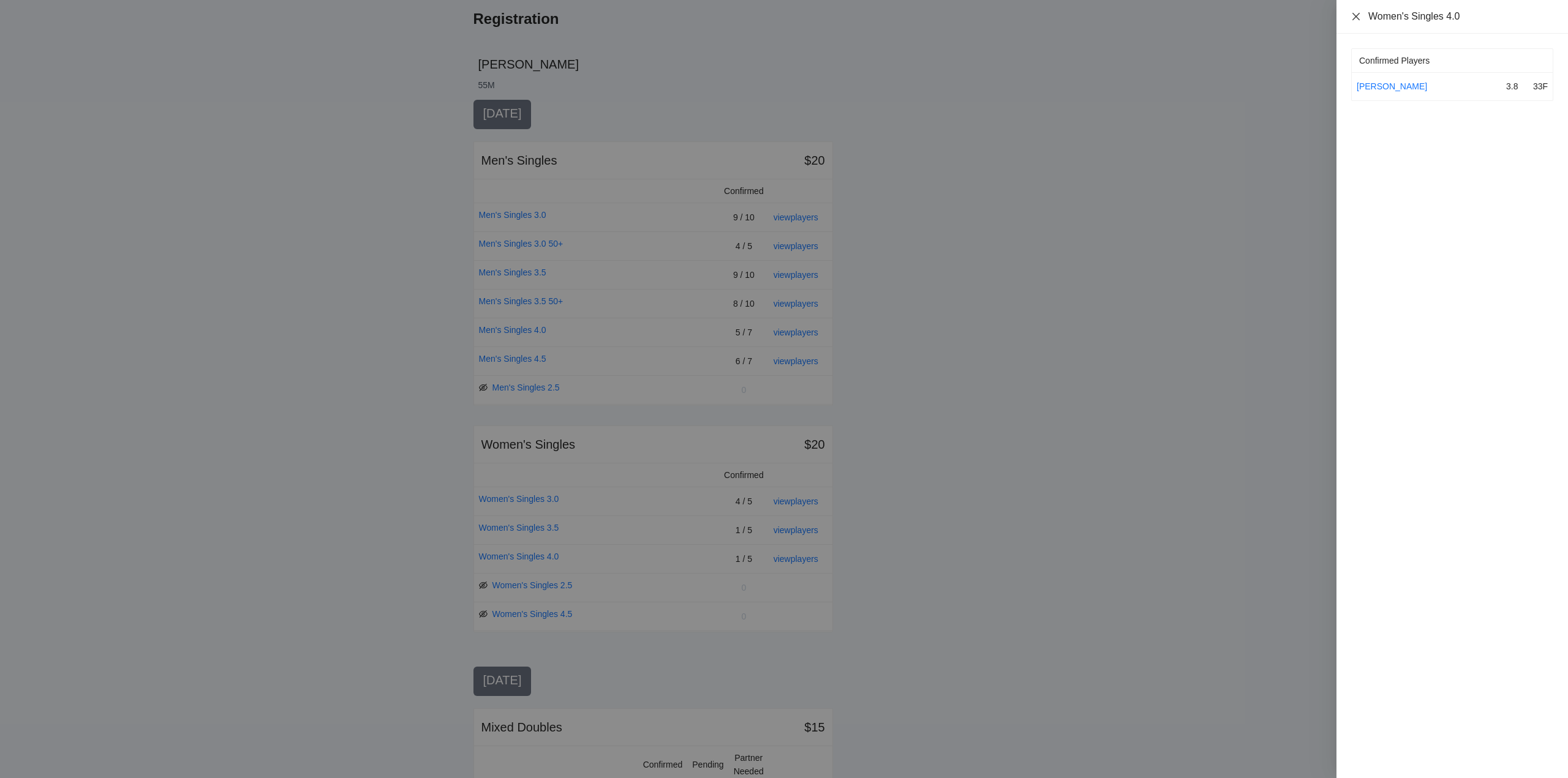
click at [1355, 13] on icon "close" at bounding box center [1356, 17] width 10 height 10
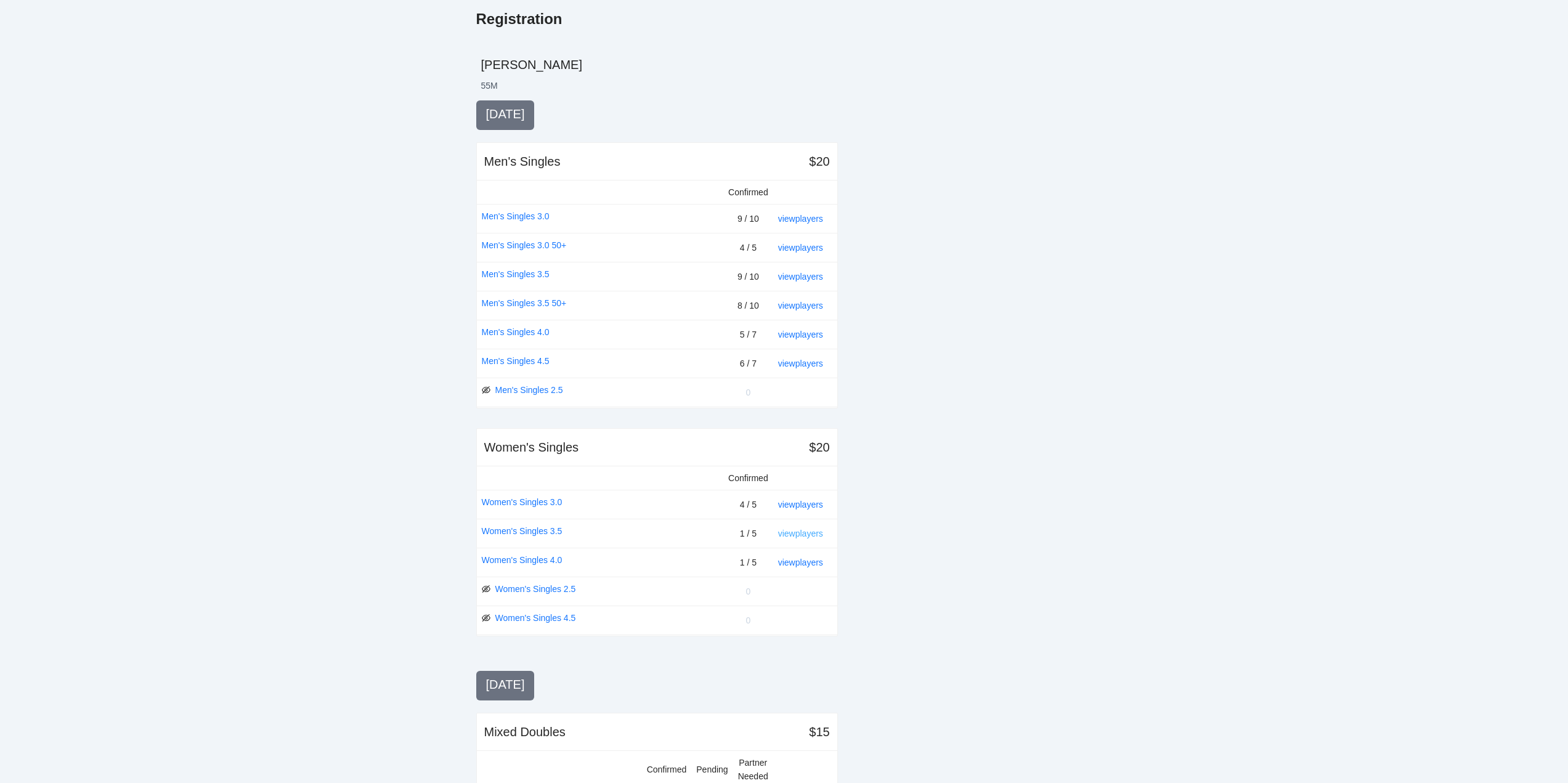
click at [805, 530] on link "view players" at bounding box center [801, 533] width 45 height 10
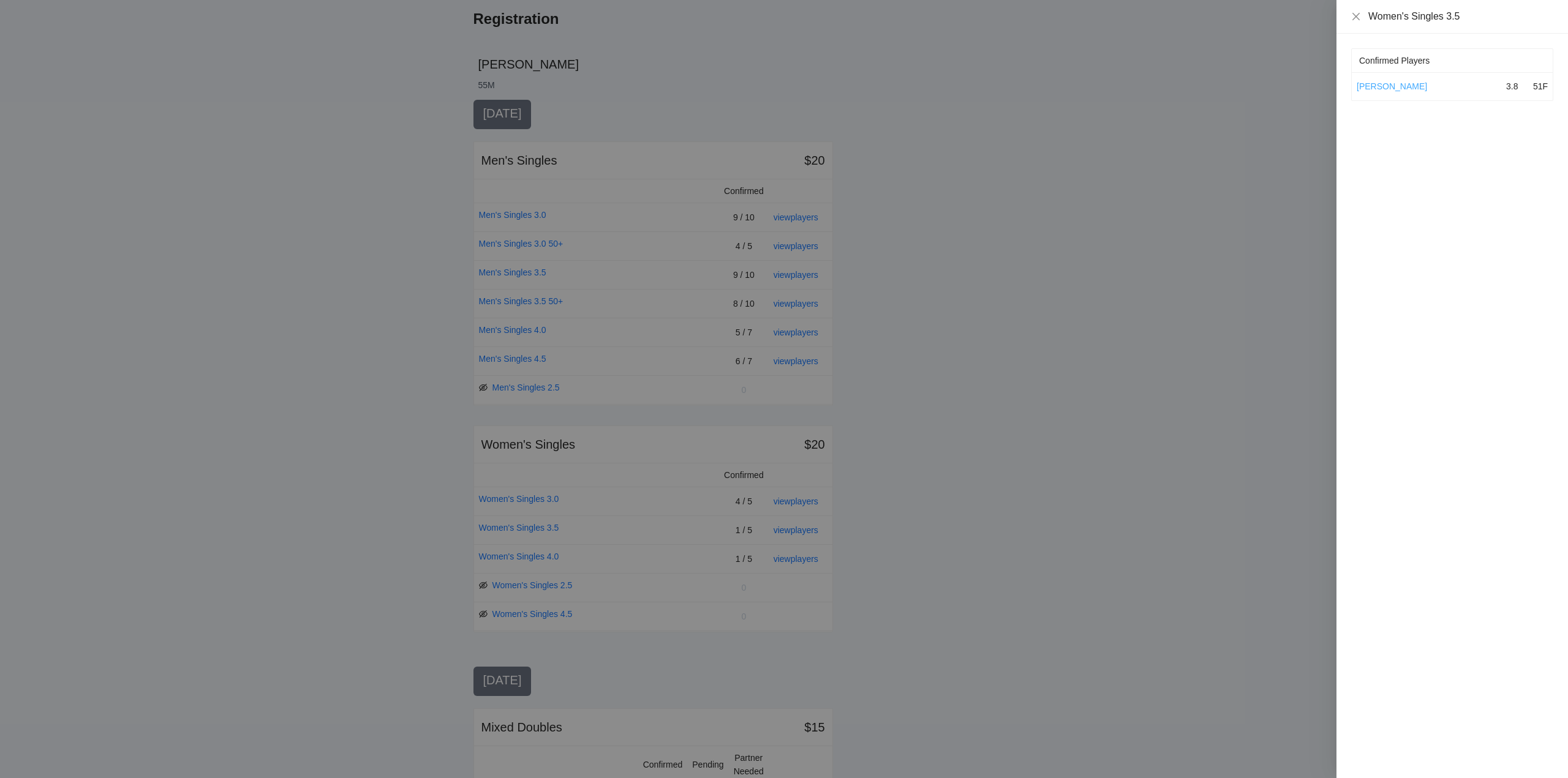
click at [1376, 86] on link "[PERSON_NAME]" at bounding box center [1392, 86] width 71 height 10
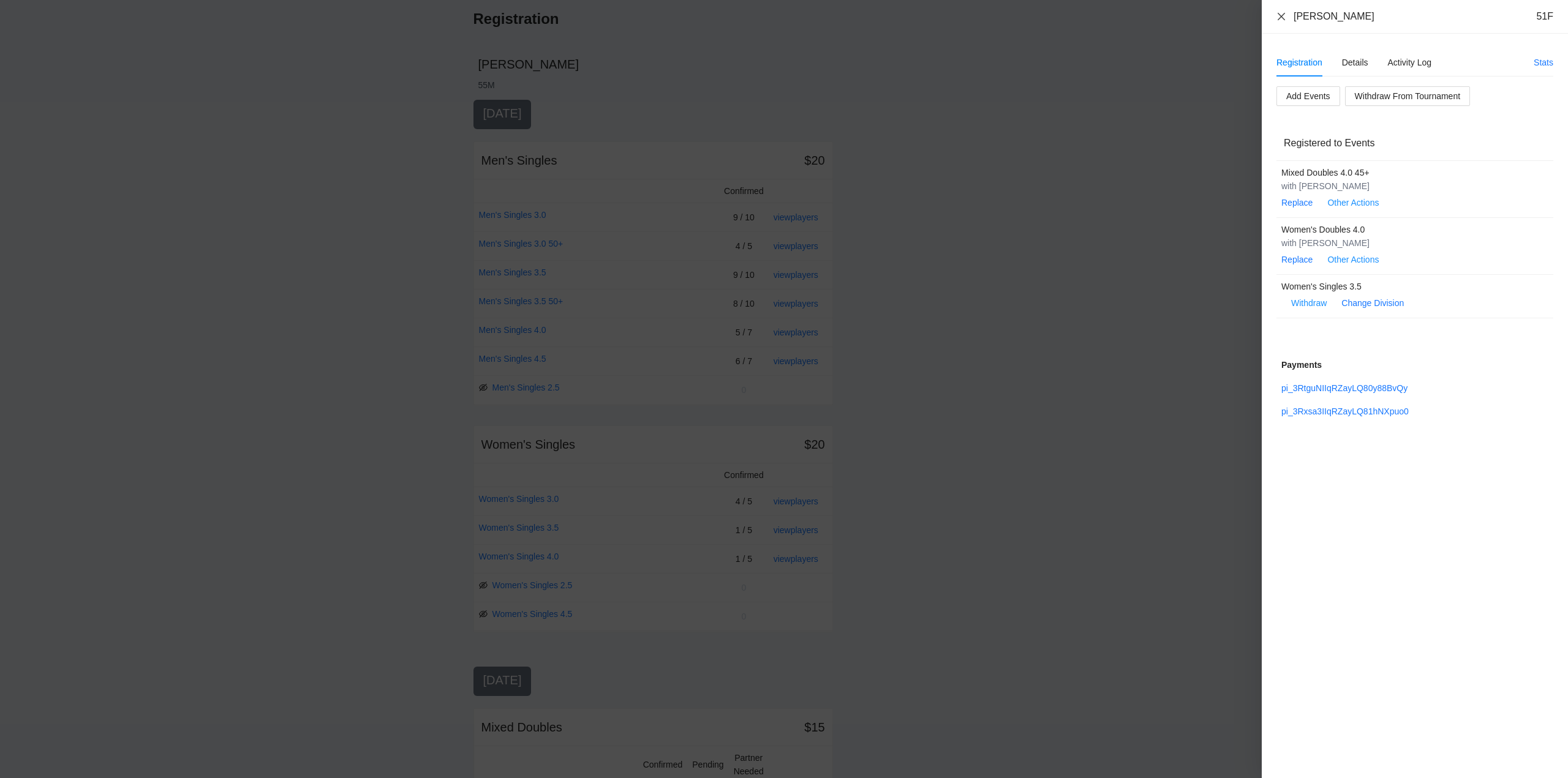
click at [1282, 16] on icon "close" at bounding box center [1282, 16] width 7 height 7
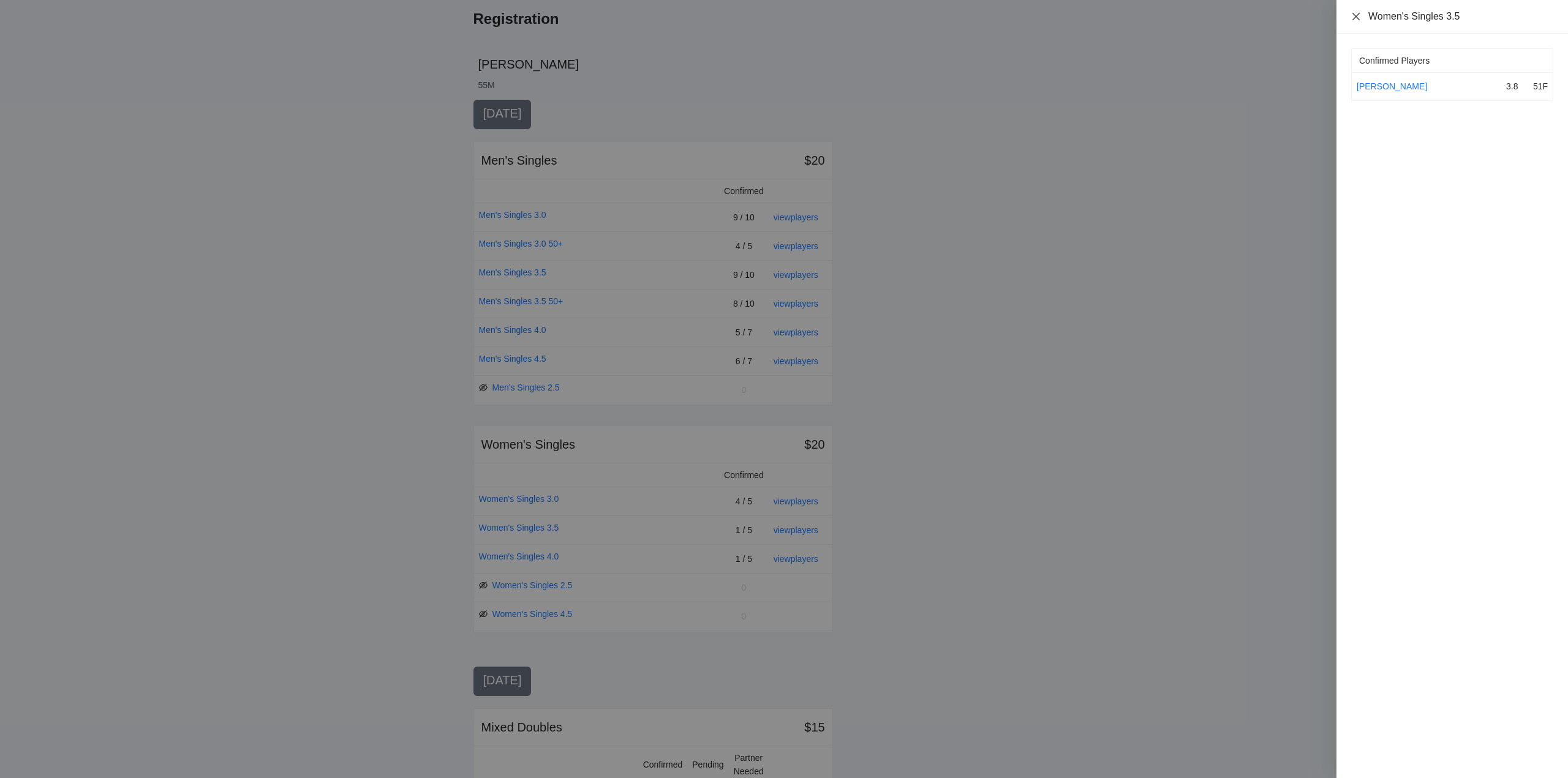
click at [1356, 16] on icon "close" at bounding box center [1356, 16] width 7 height 7
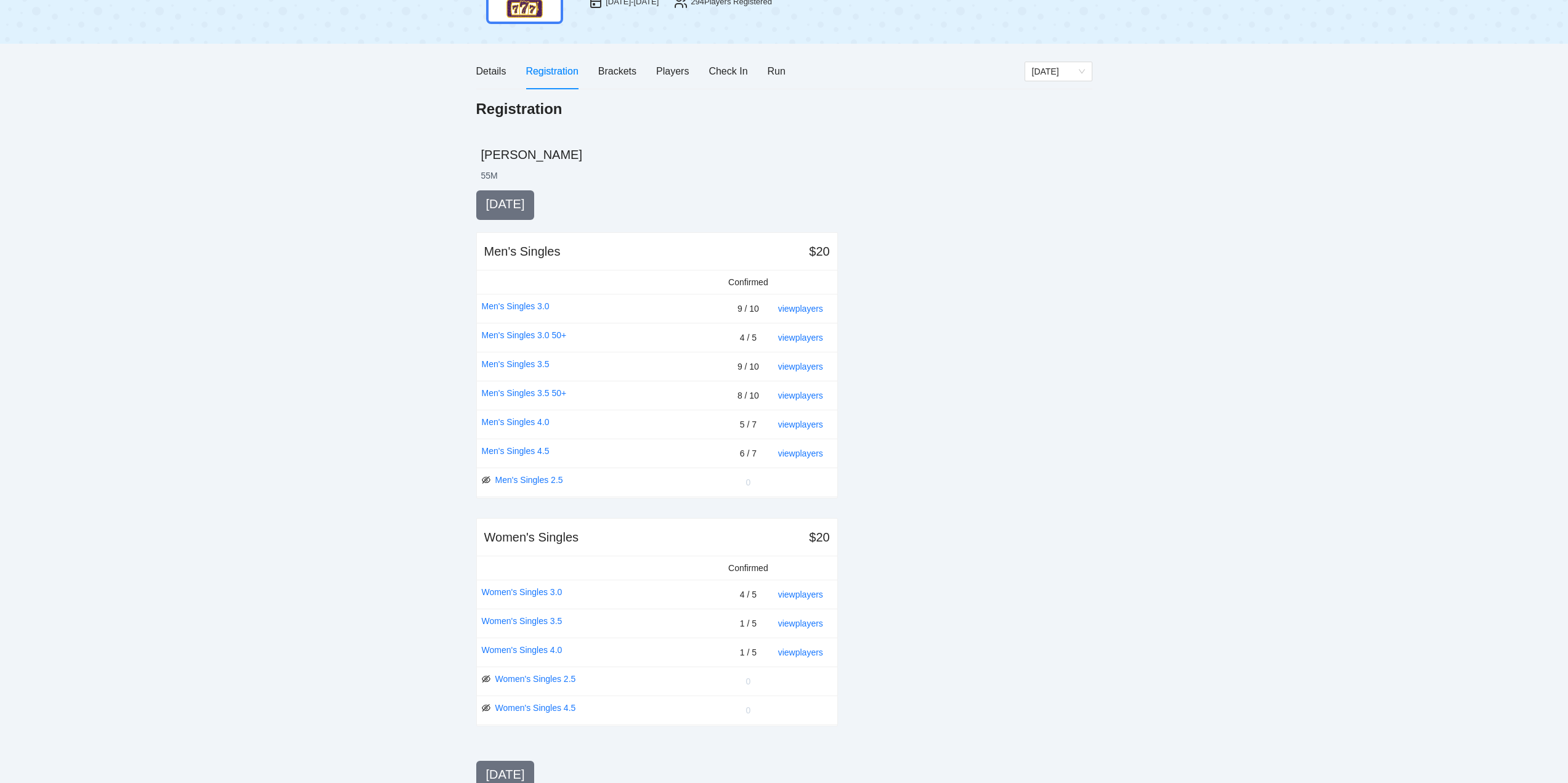
scroll to position [0, 0]
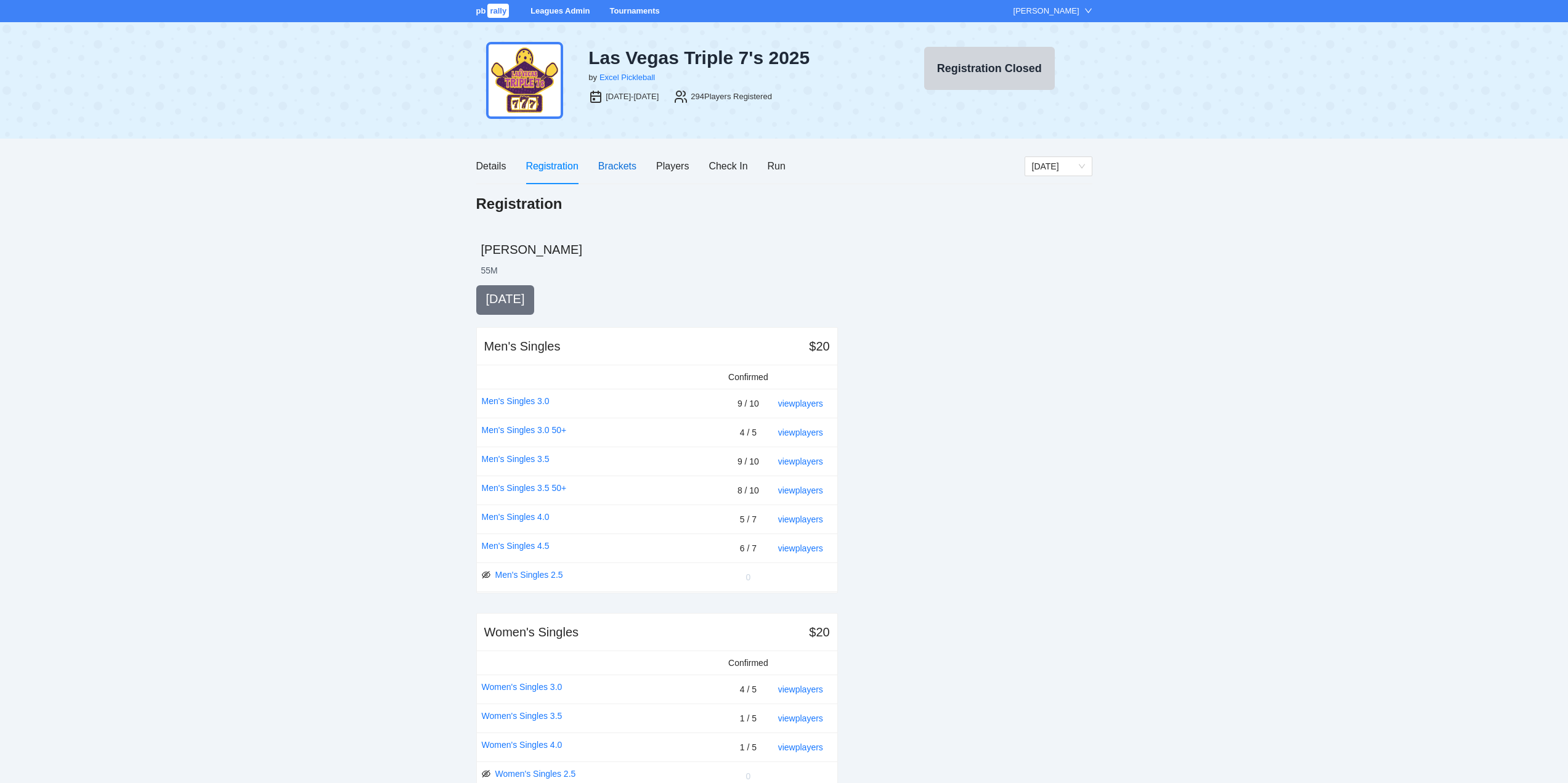
click at [619, 165] on div "Brackets" at bounding box center [617, 166] width 38 height 15
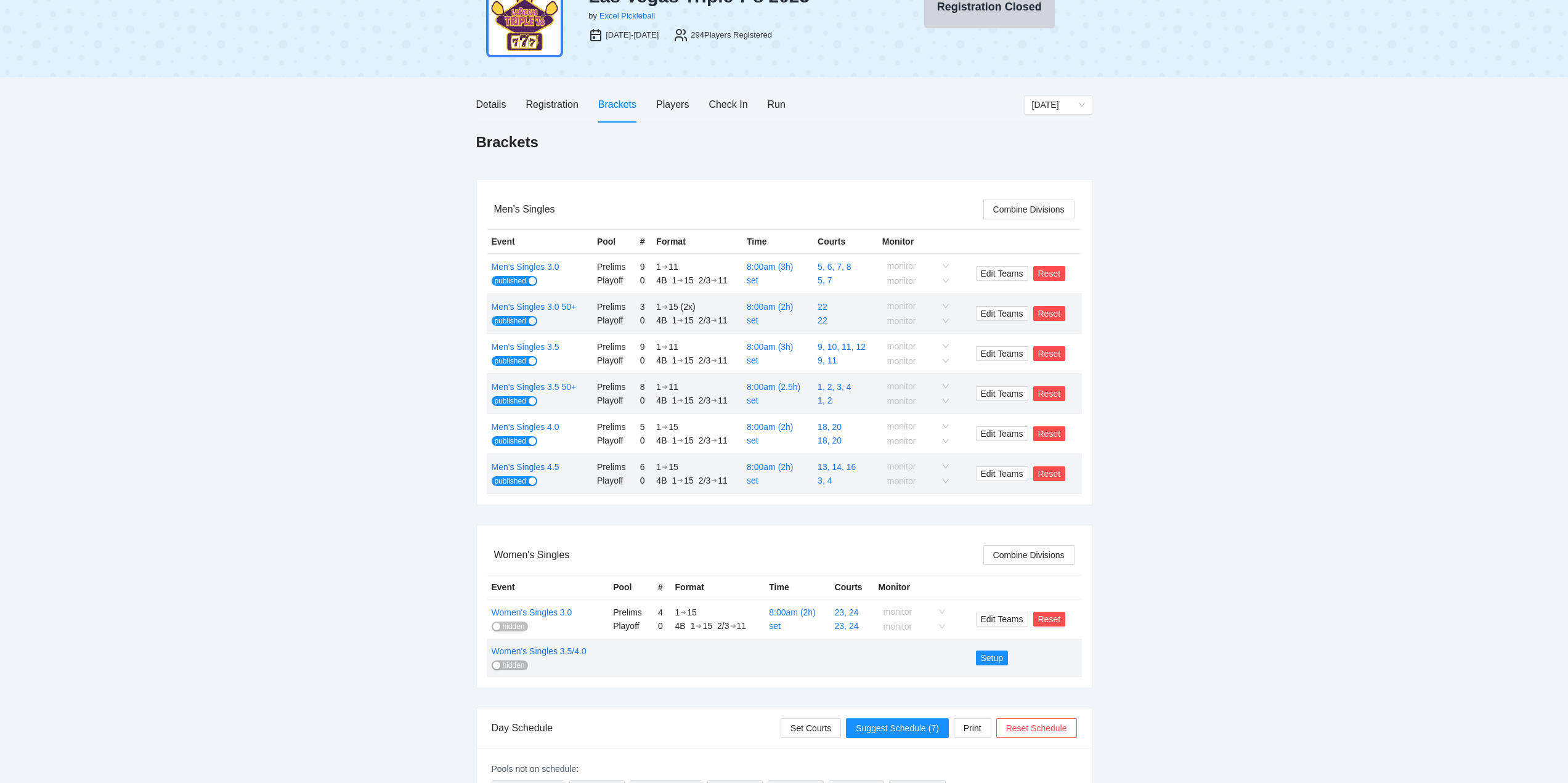
scroll to position [123, 0]
